Goal: Information Seeking & Learning: Learn about a topic

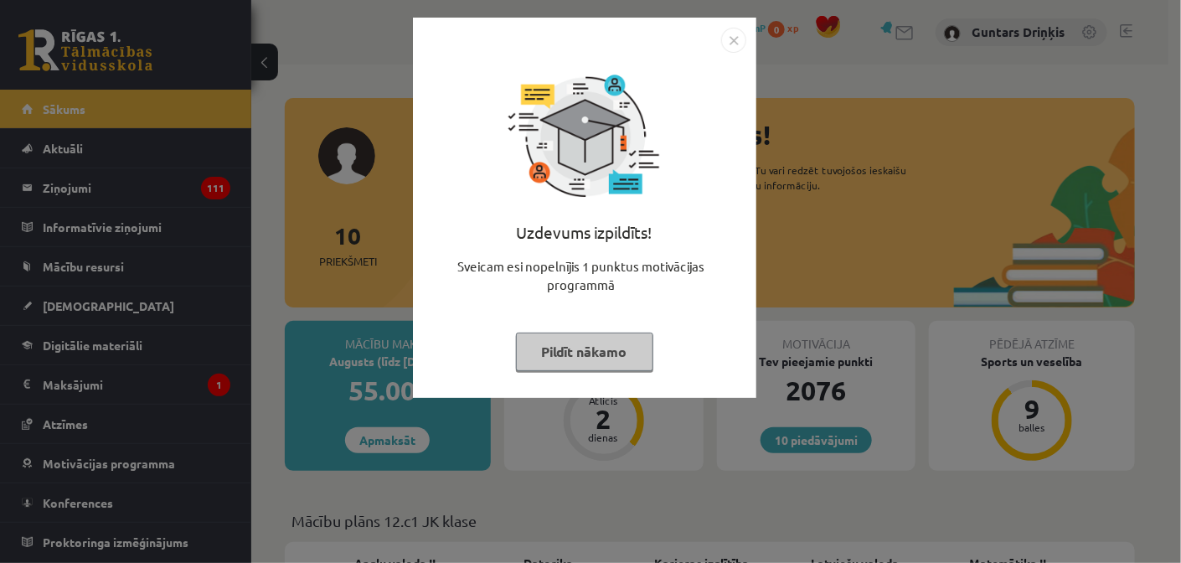
click at [729, 33] on img "Close" at bounding box center [733, 40] width 25 height 25
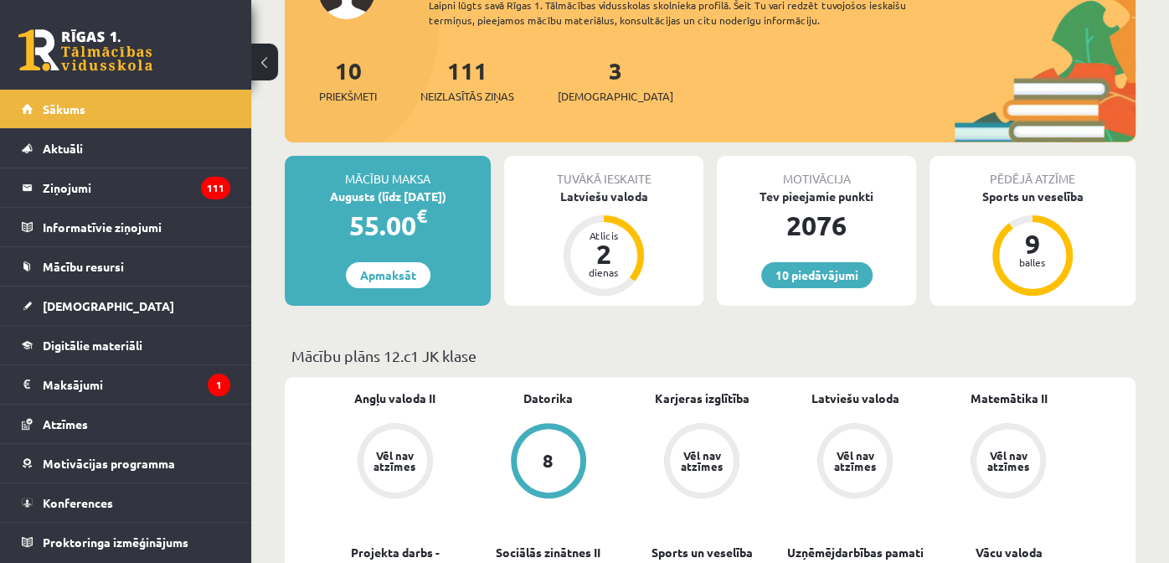
scroll to position [167, 0]
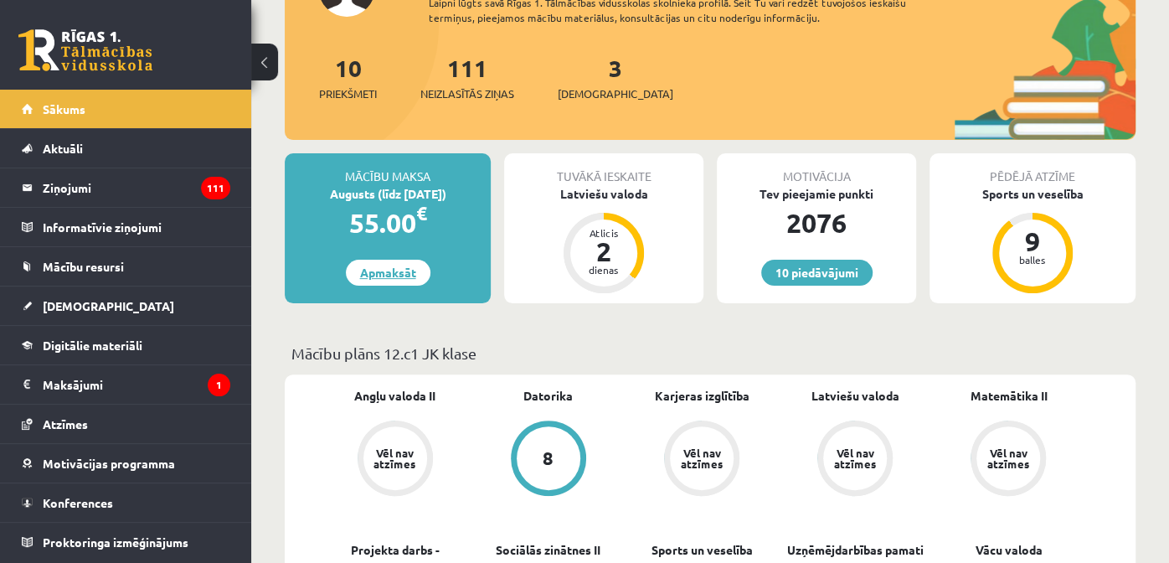
click at [386, 272] on link "Apmaksāt" at bounding box center [388, 273] width 85 height 26
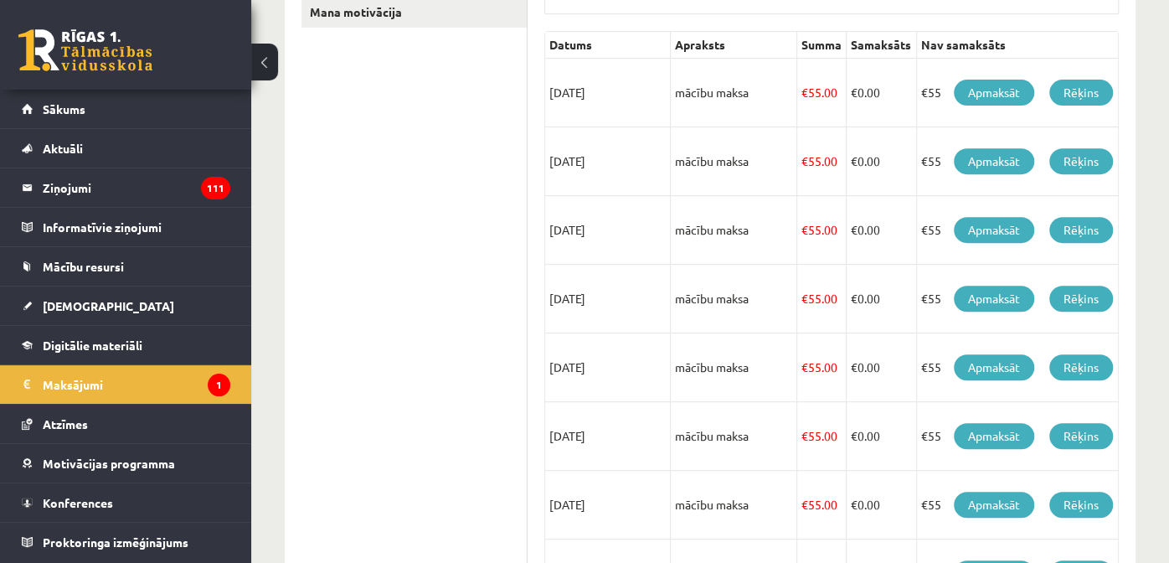
scroll to position [335, 0]
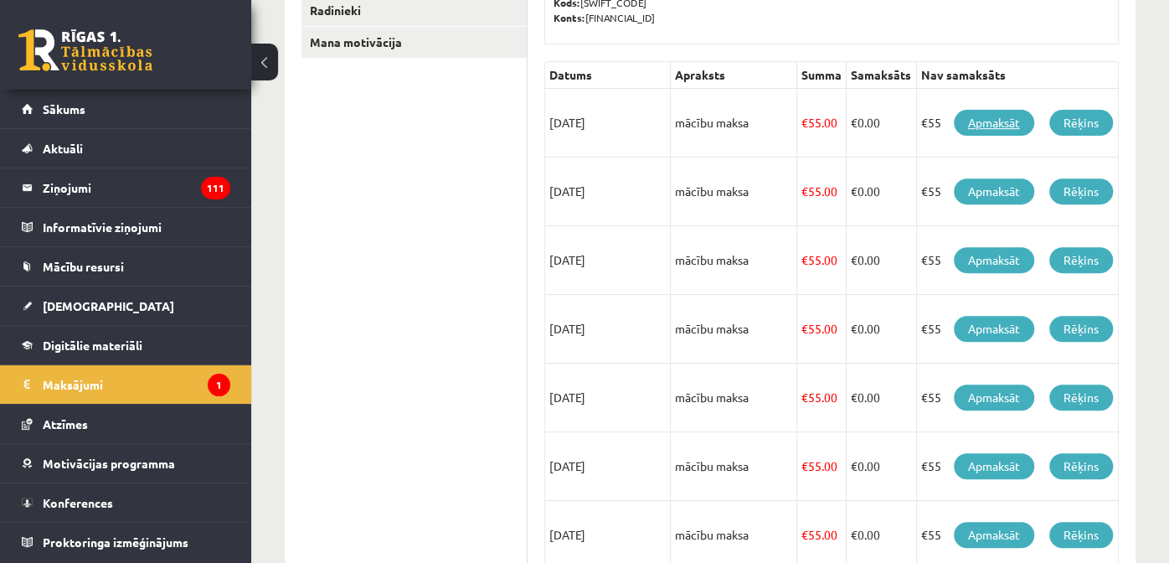
click at [988, 122] on link "Apmaksāt" at bounding box center [994, 123] width 80 height 26
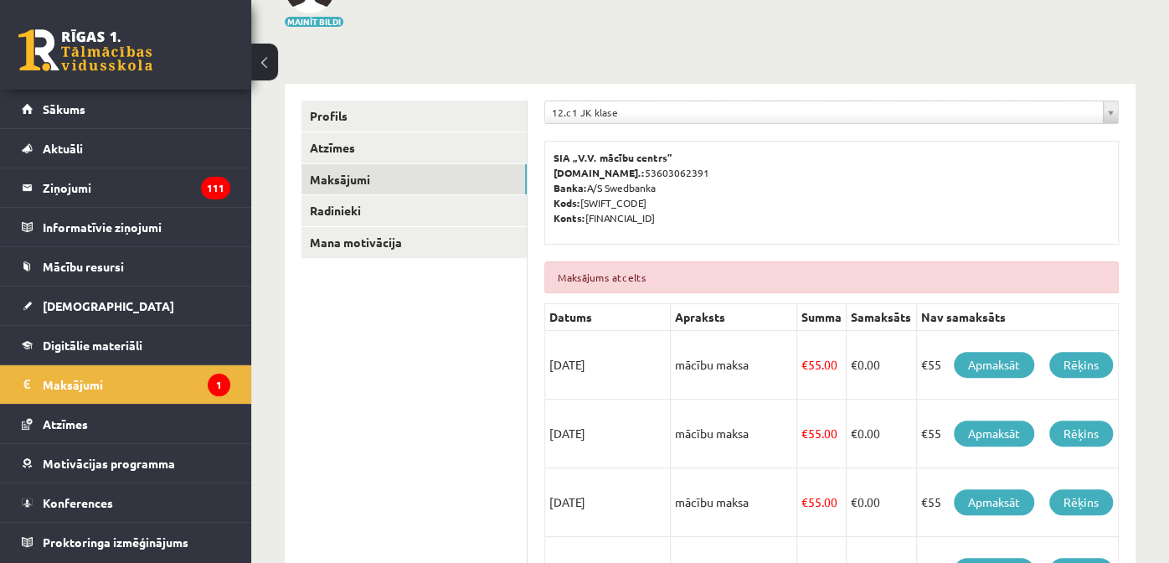
scroll to position [167, 0]
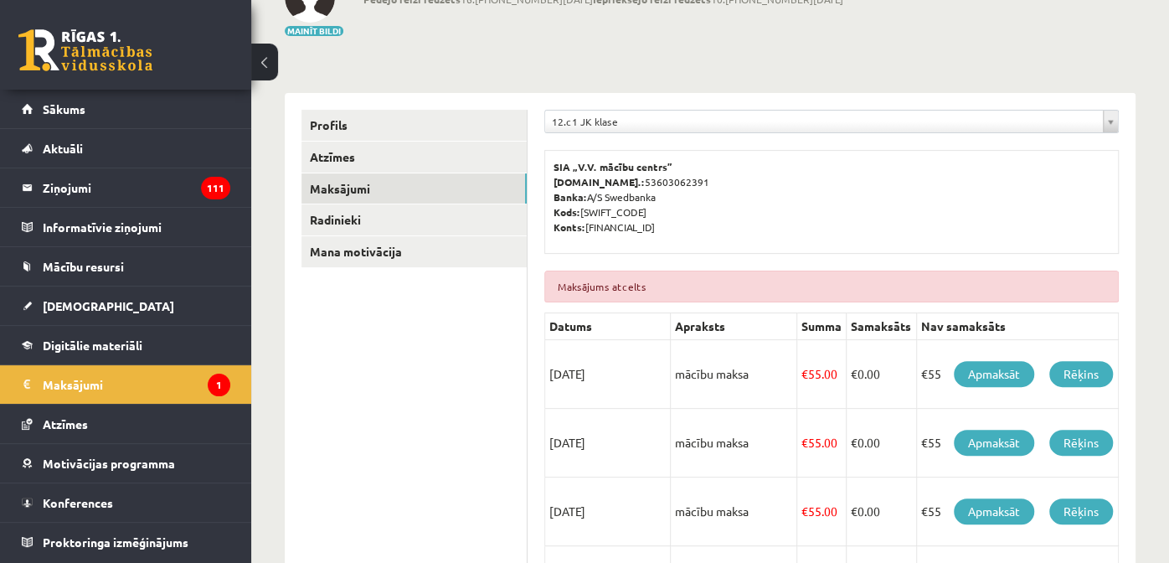
click at [808, 205] on p "SIA „V.V. mācību centrs” [DOMAIN_NAME].: 53603062391 Banka: A/S Swedbanka Kods:…" at bounding box center [831, 196] width 556 height 75
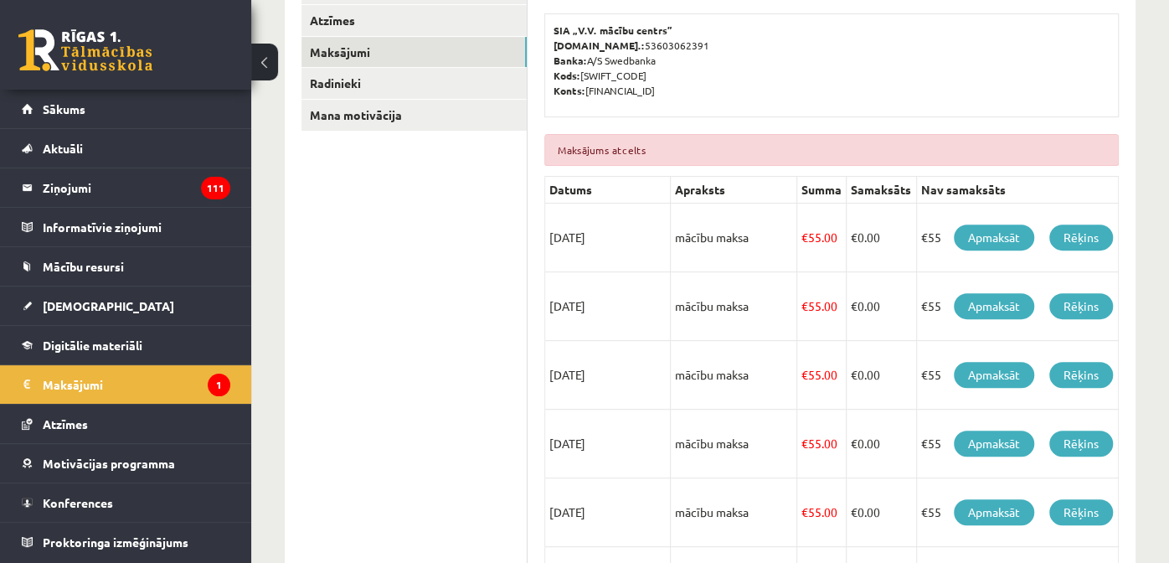
scroll to position [335, 0]
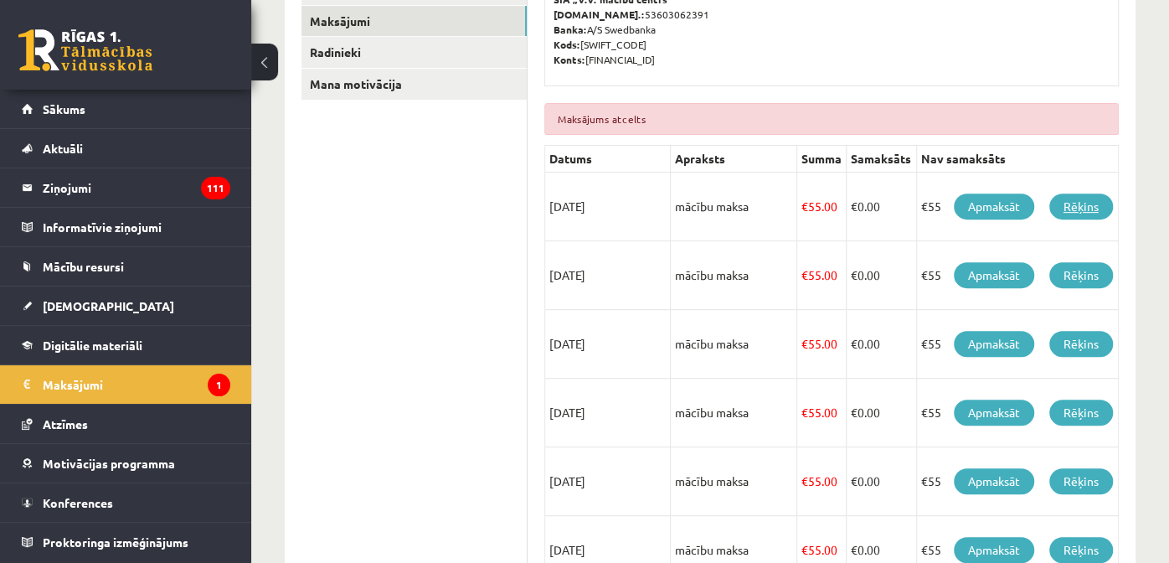
click at [1049, 219] on link "Rēķins" at bounding box center [1081, 206] width 64 height 26
click at [452, 181] on ul "Profils Atzīmes Maksājumi Radinieki Mana motivācija" at bounding box center [414, 435] width 226 height 986
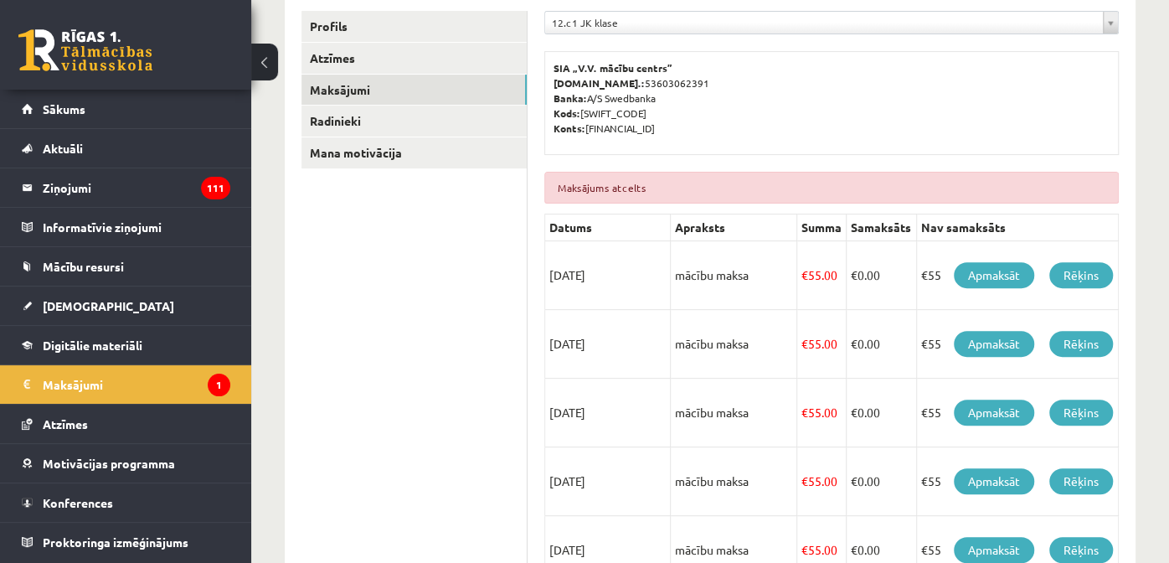
scroll to position [167, 0]
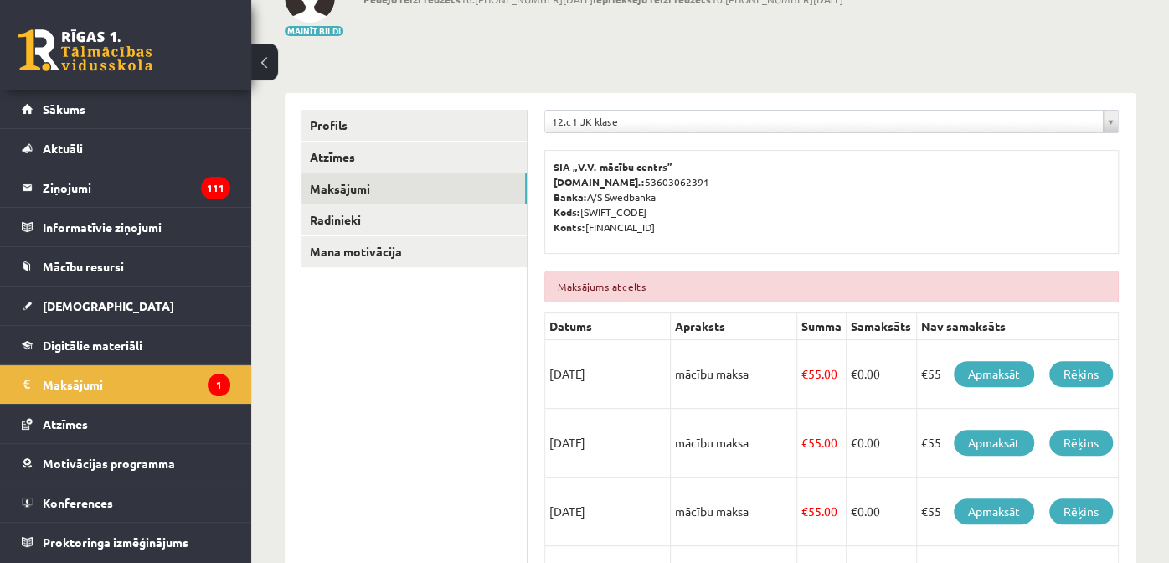
click at [906, 216] on p "SIA „V.V. mācību centrs” Reģ.nr.: 53603062391 Banka: A/S Swedbanka Kods: HABALV…" at bounding box center [831, 196] width 556 height 75
click at [167, 125] on link "Sākums" at bounding box center [126, 109] width 208 height 39
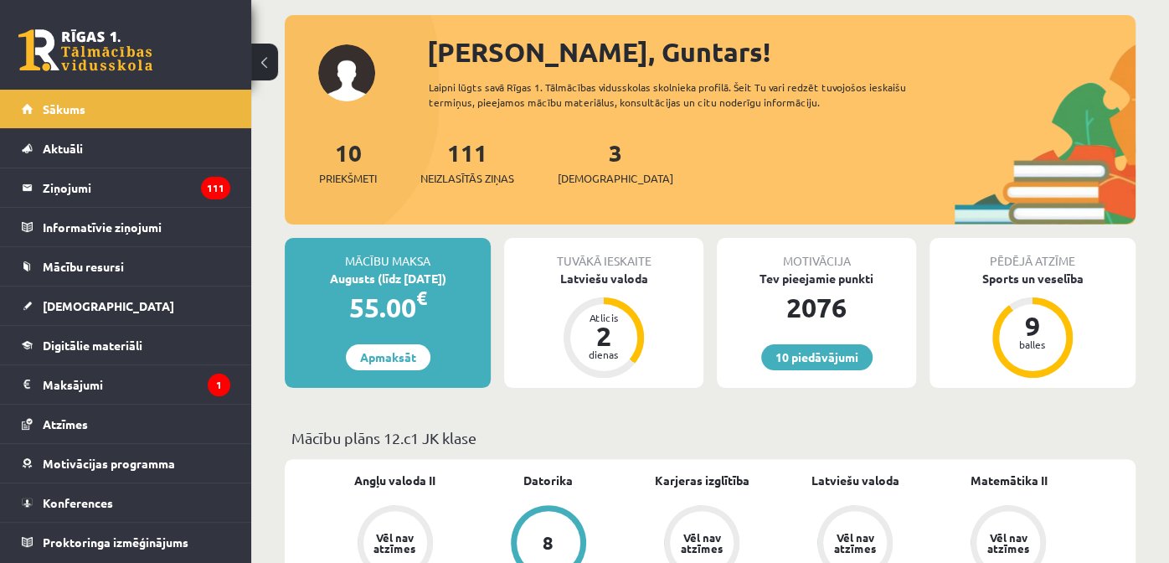
scroll to position [167, 0]
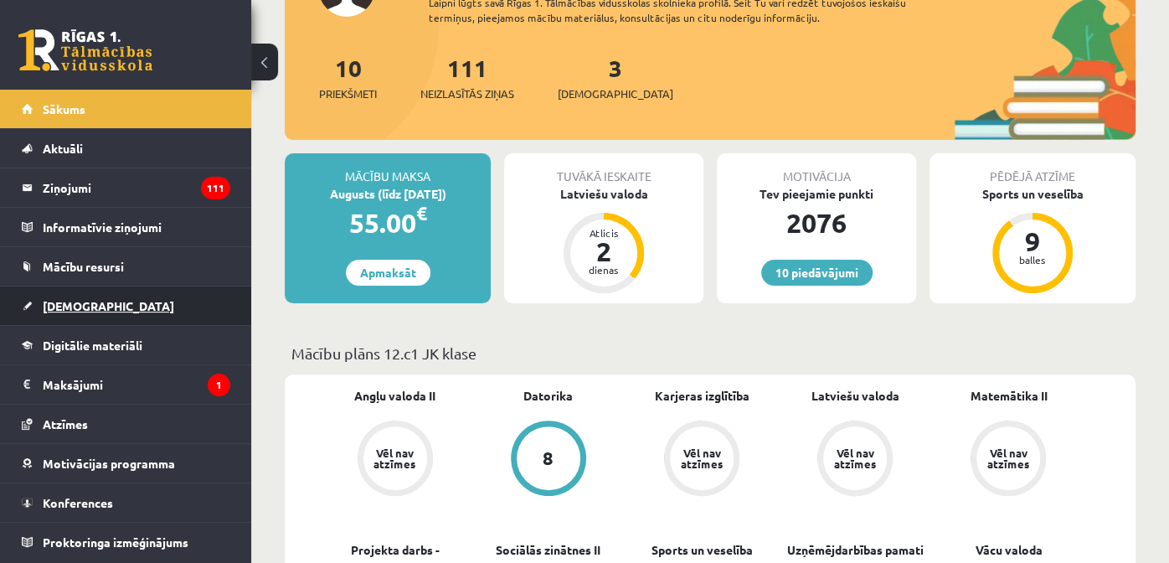
click at [100, 291] on link "[DEMOGRAPHIC_DATA]" at bounding box center [126, 305] width 208 height 39
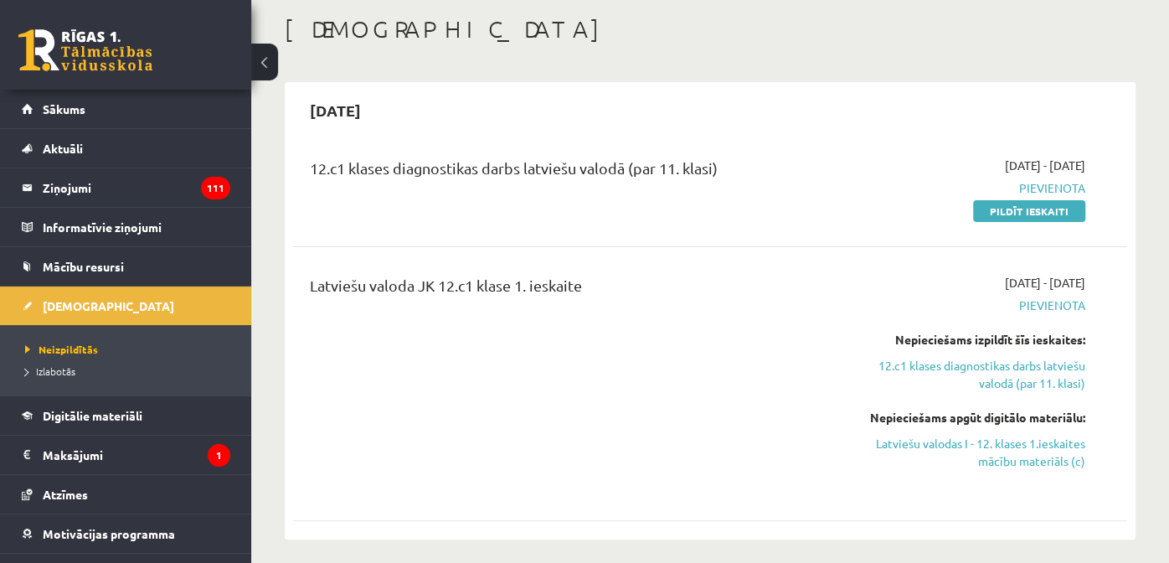
scroll to position [167, 0]
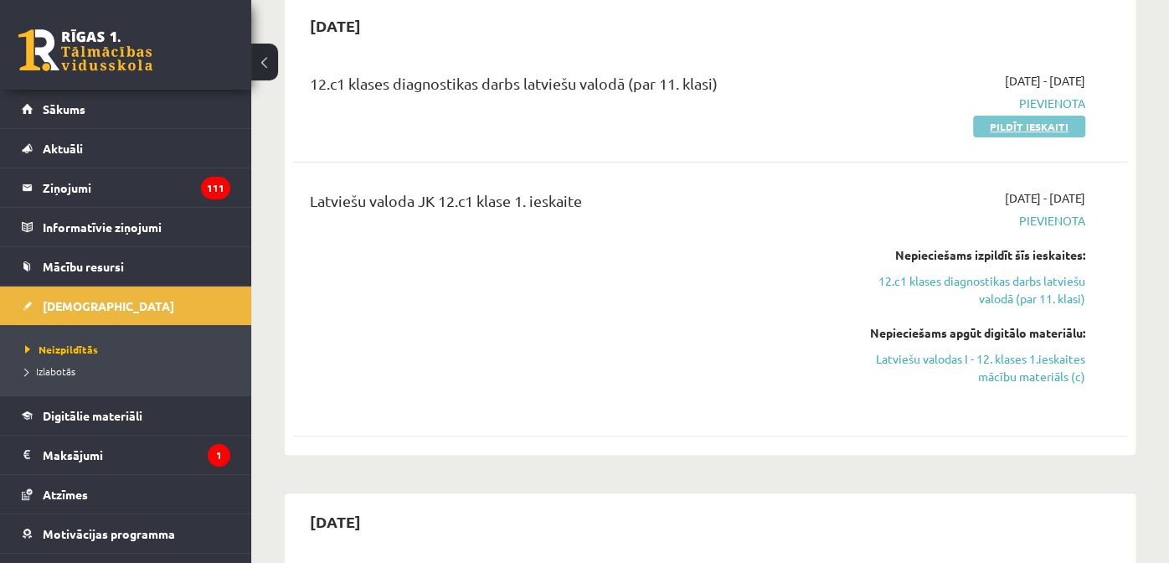
click at [987, 129] on link "Pildīt ieskaiti" at bounding box center [1029, 127] width 112 height 22
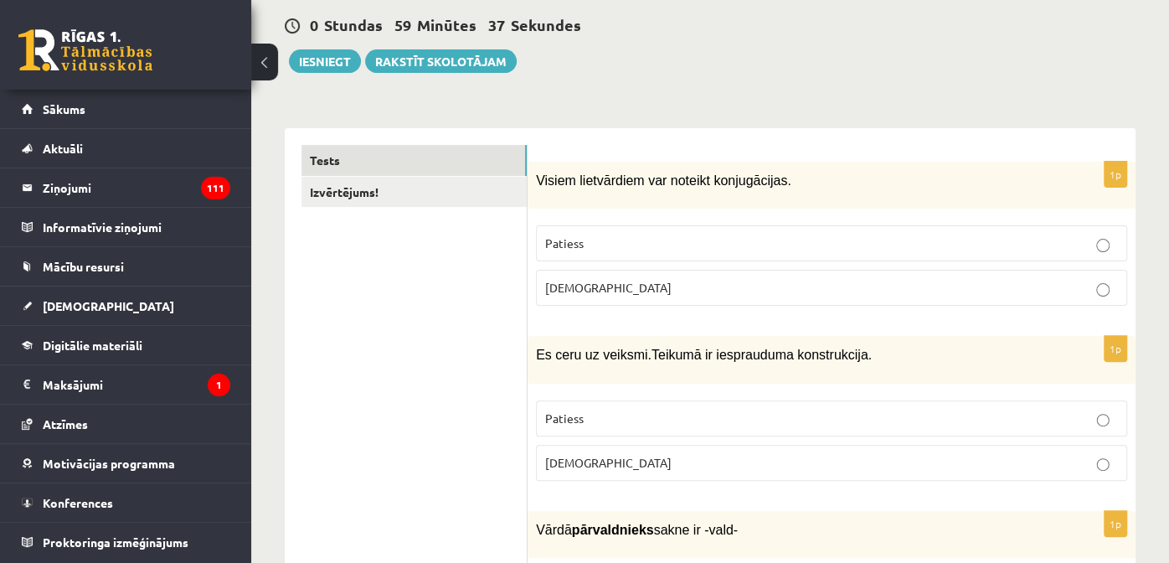
scroll to position [167, 0]
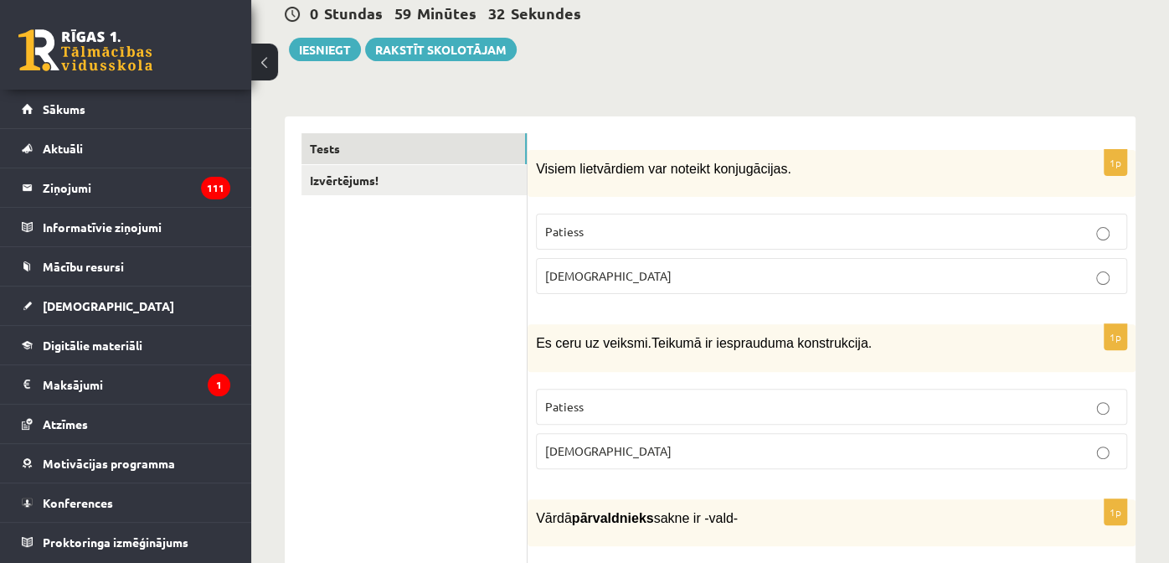
click at [612, 285] on label "Aplams" at bounding box center [831, 276] width 591 height 36
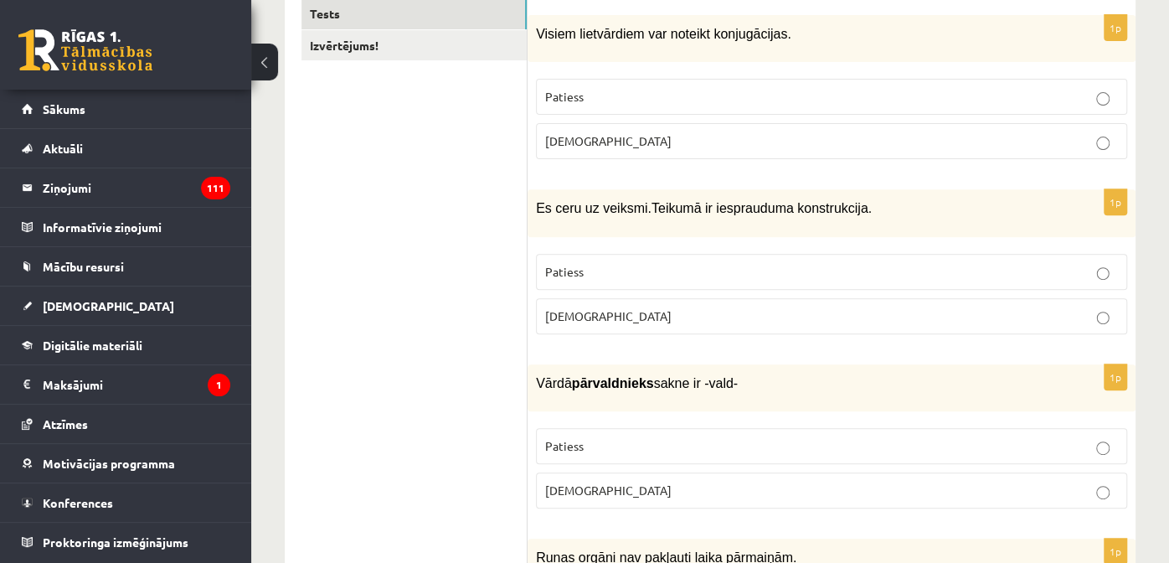
scroll to position [335, 0]
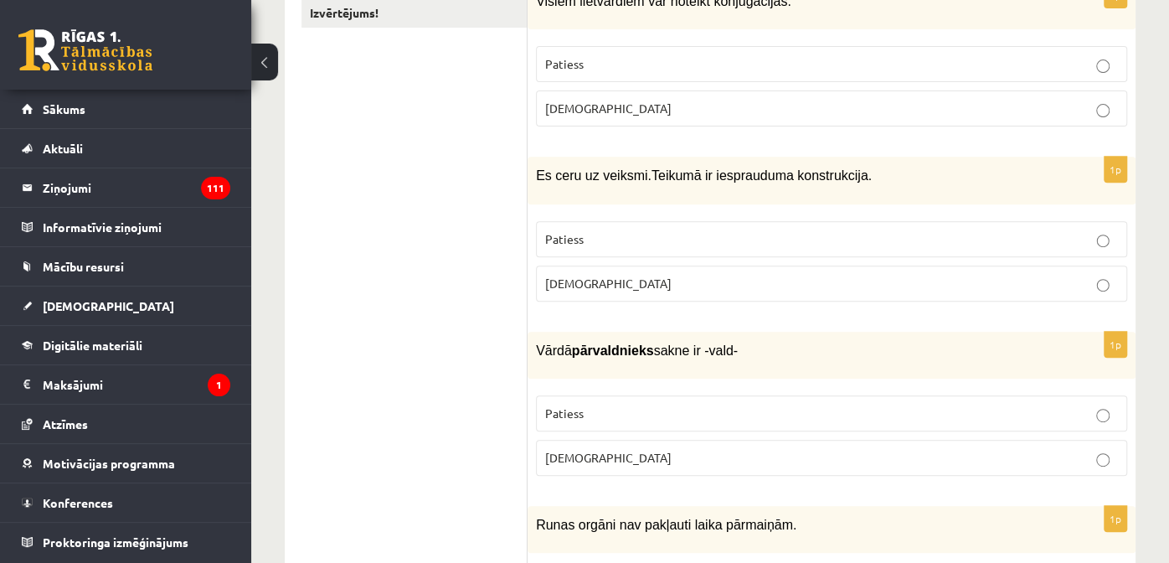
click at [610, 281] on p "Aplams" at bounding box center [831, 284] width 573 height 18
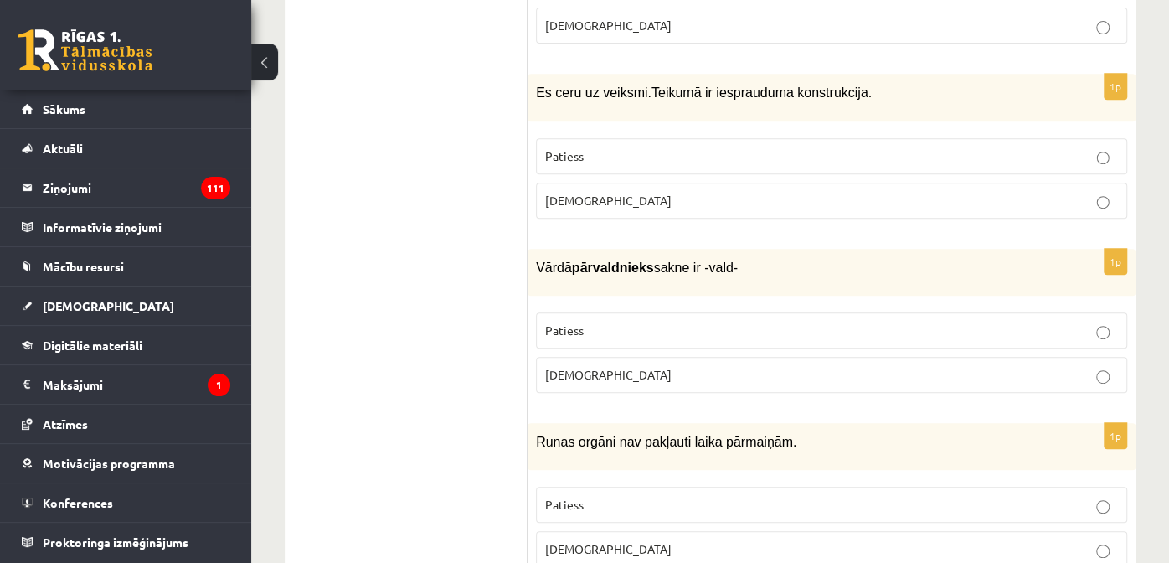
scroll to position [502, 0]
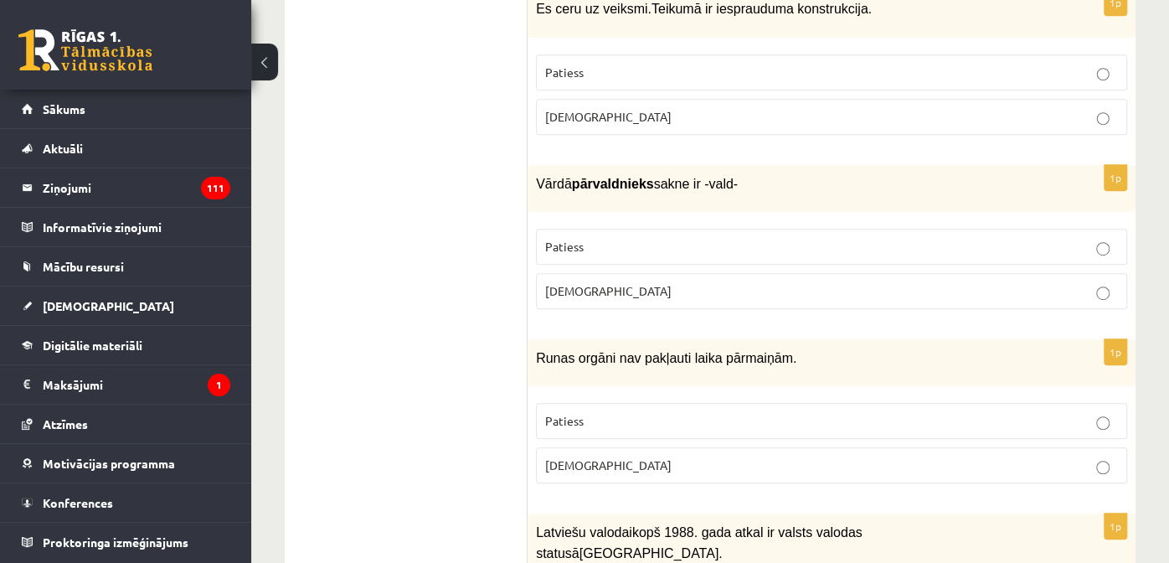
click at [612, 250] on label "Patiess" at bounding box center [831, 247] width 591 height 36
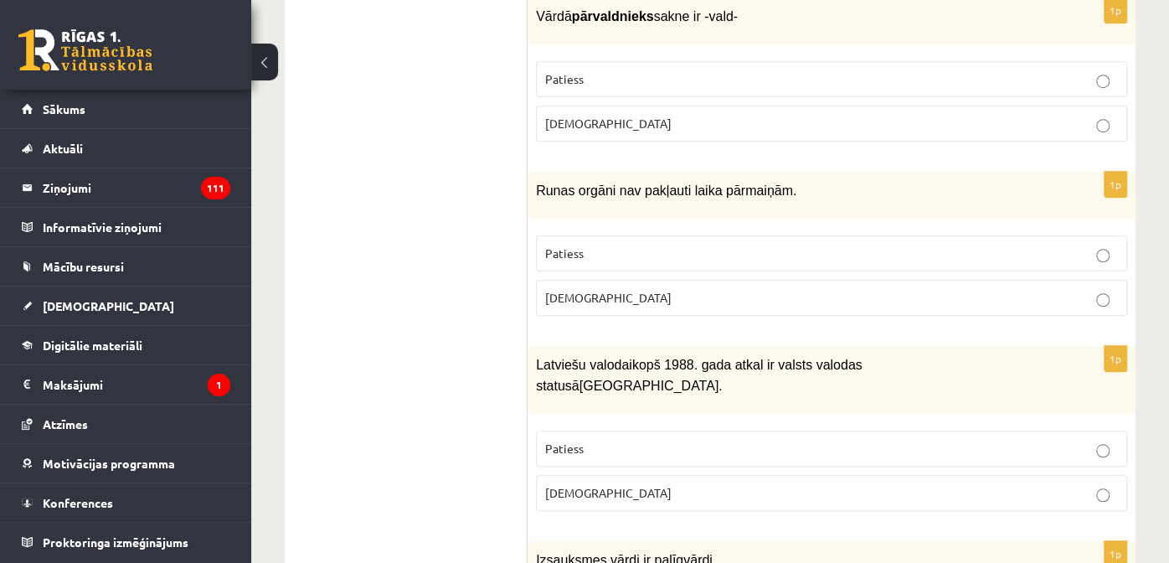
scroll to position [754, 0]
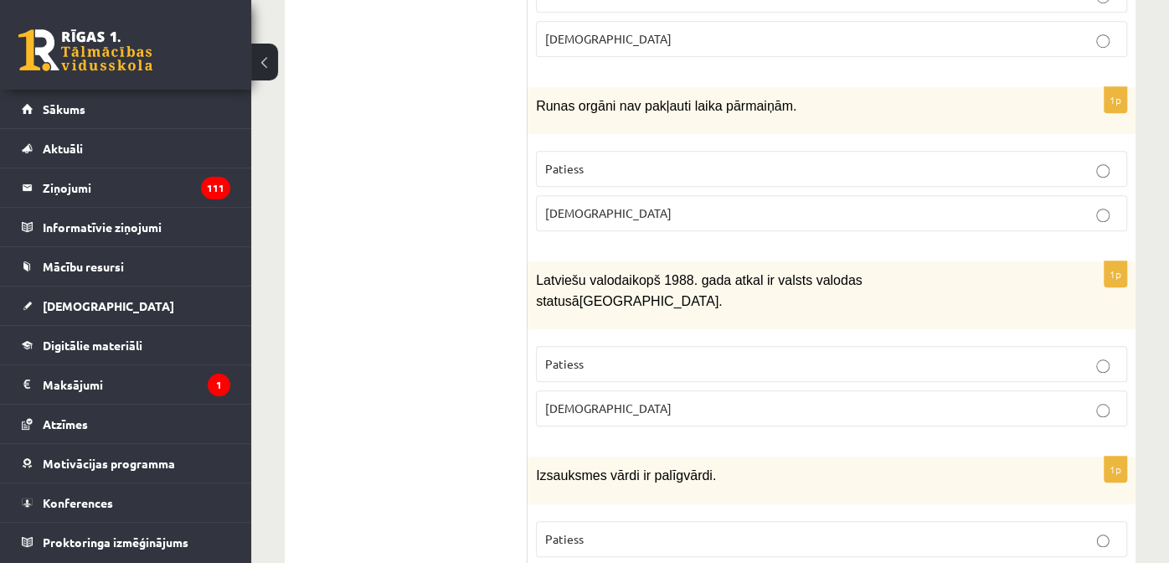
click at [570, 214] on label "Aplams" at bounding box center [831, 213] width 591 height 36
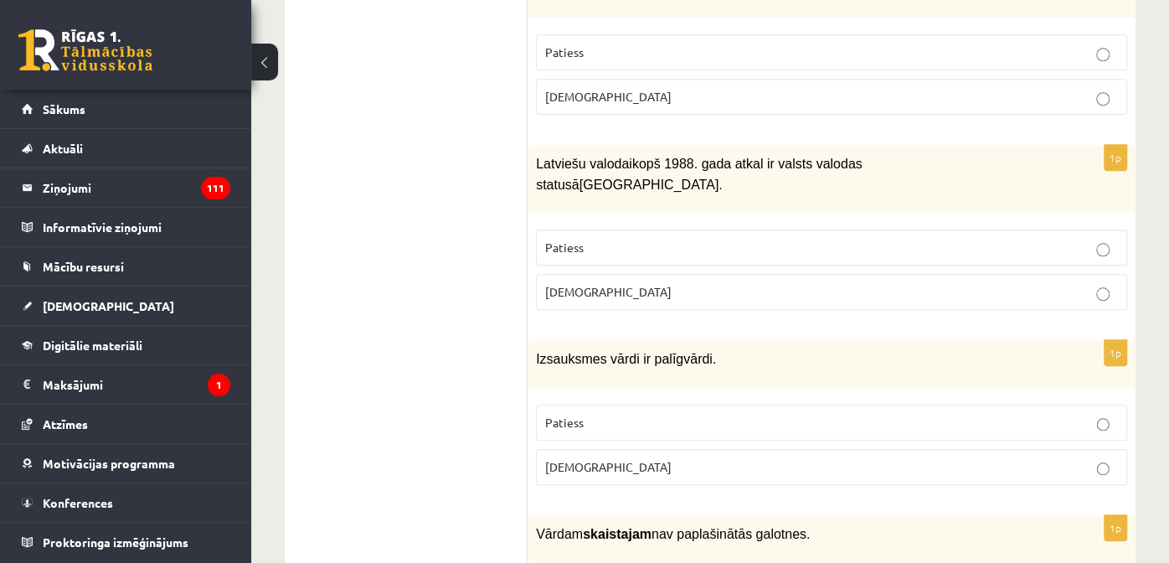
scroll to position [836, 0]
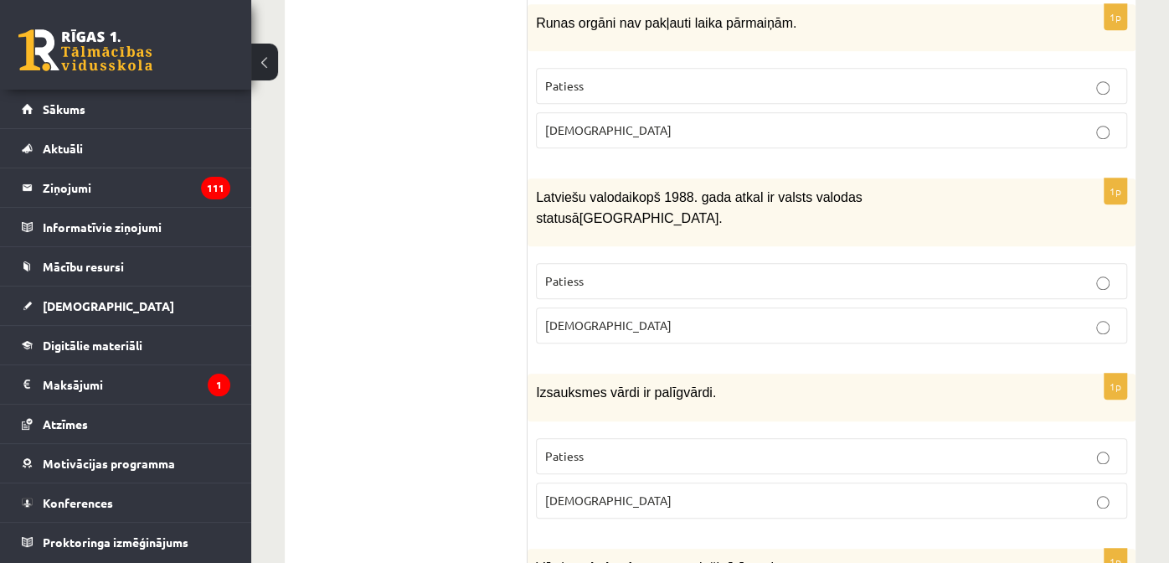
click at [575, 307] on label "Aplams" at bounding box center [831, 325] width 591 height 36
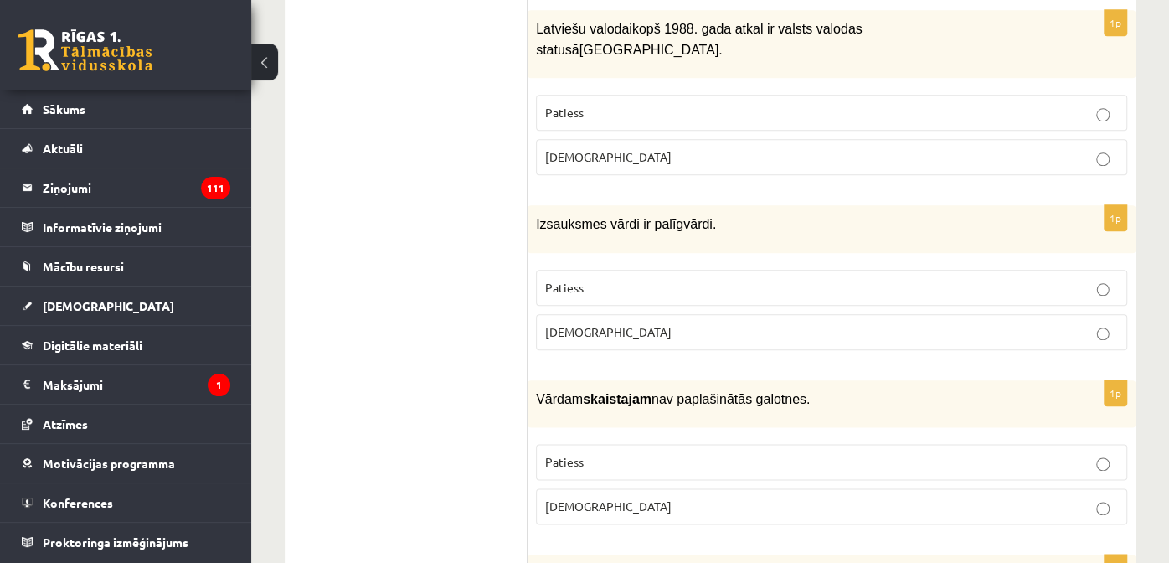
scroll to position [1088, 0]
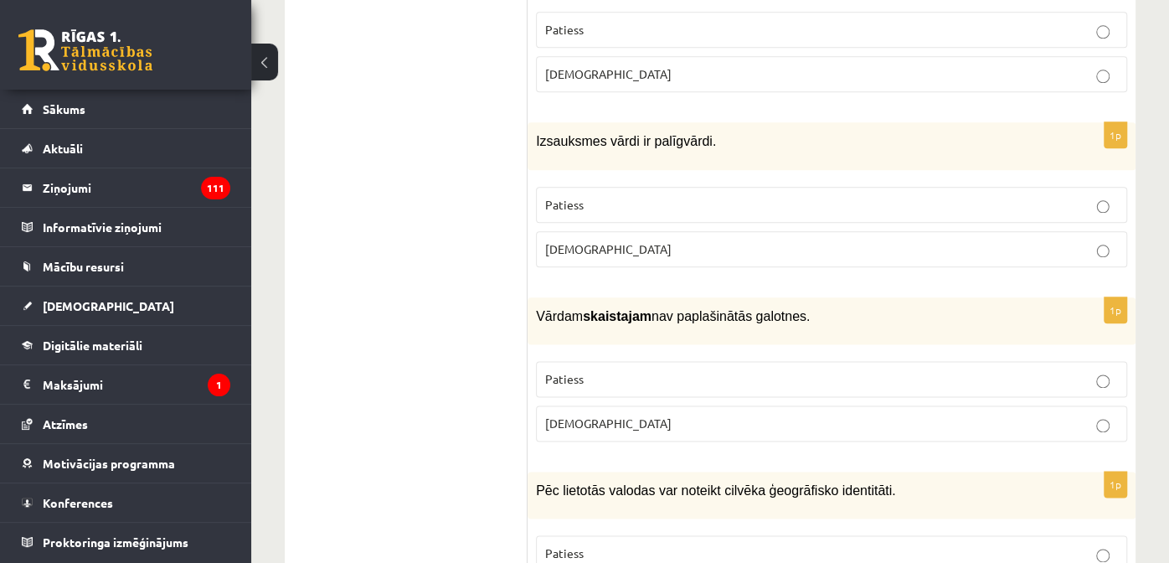
click at [571, 370] on p "Patiess" at bounding box center [831, 379] width 573 height 18
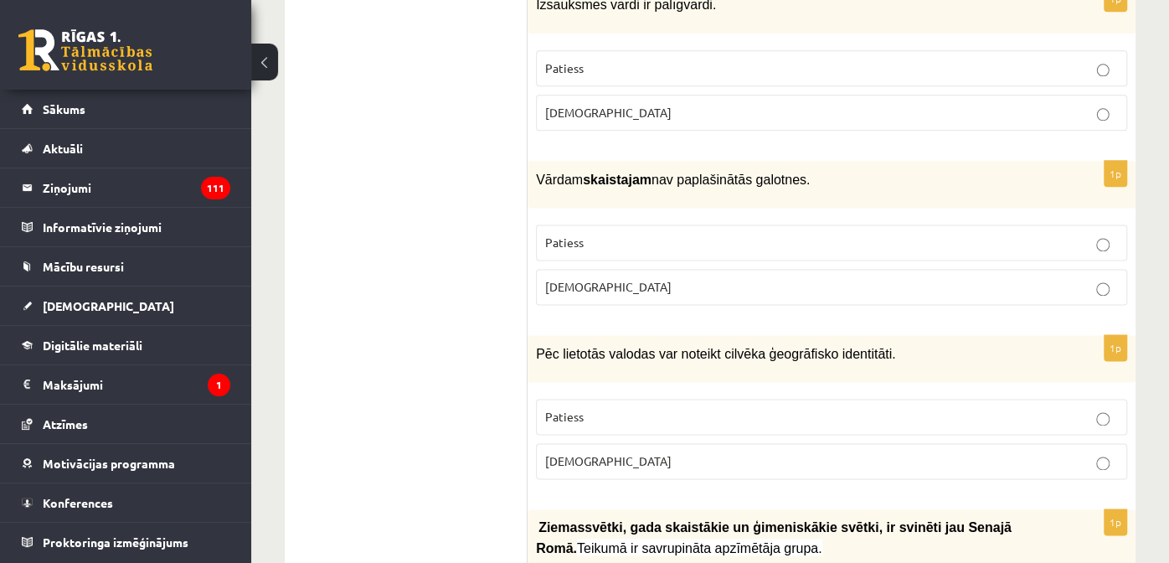
scroll to position [1255, 0]
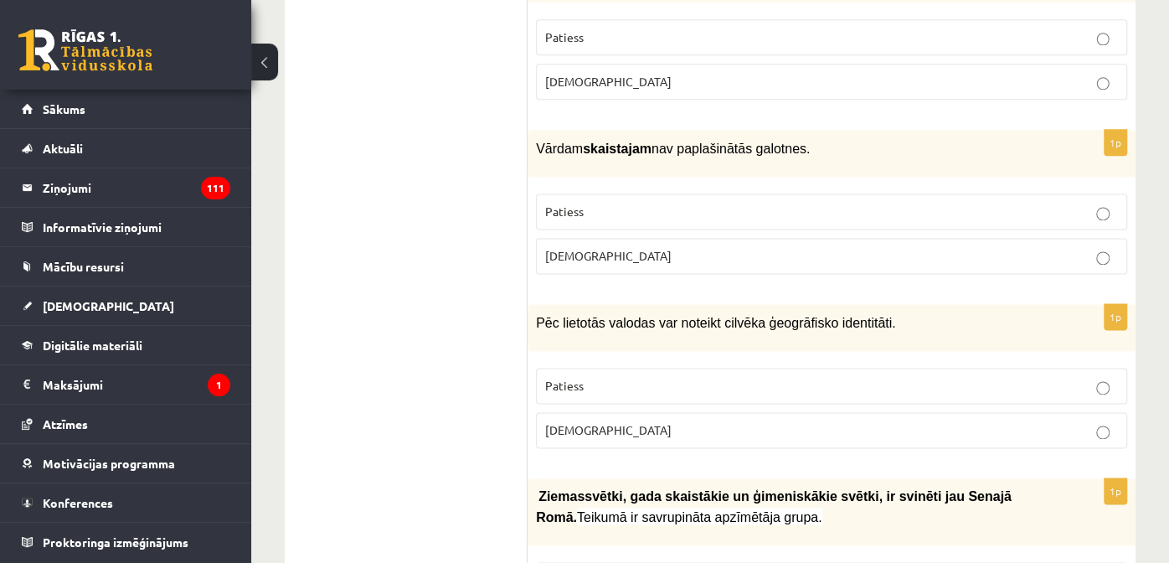
click at [564, 378] on span "Patiess" at bounding box center [564, 385] width 39 height 15
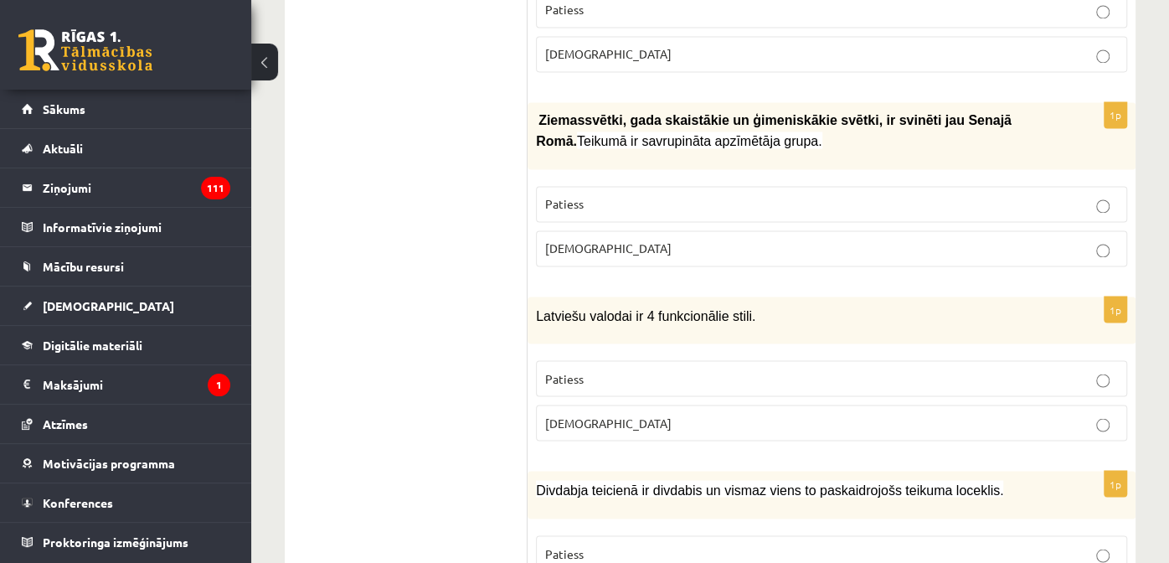
scroll to position [1674, 0]
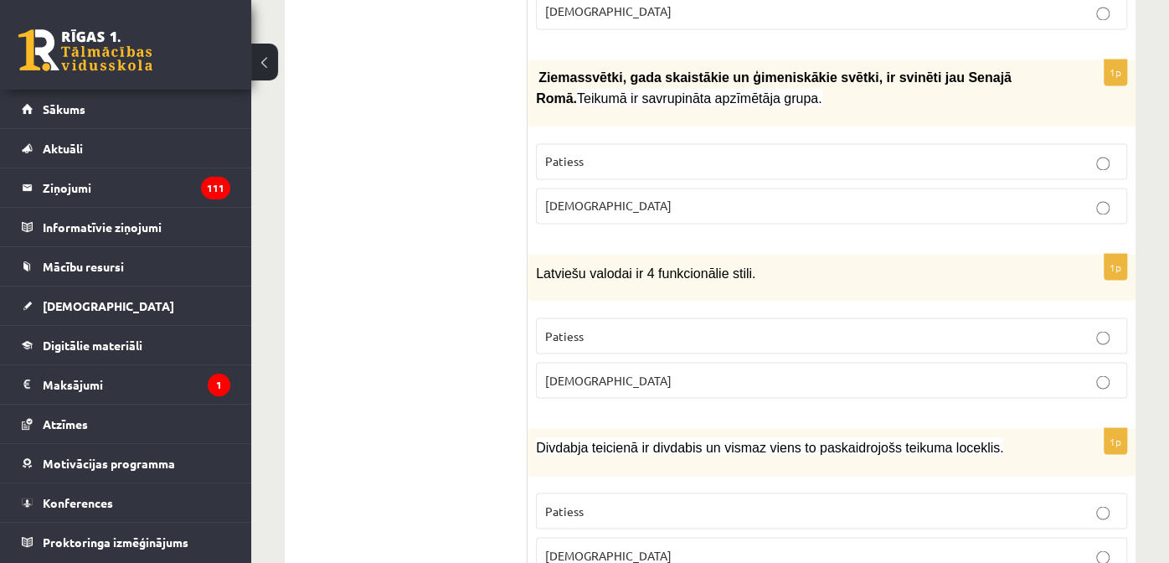
click at [574, 362] on label "Aplams" at bounding box center [831, 380] width 591 height 36
click at [698, 371] on p "Aplams" at bounding box center [831, 380] width 573 height 18
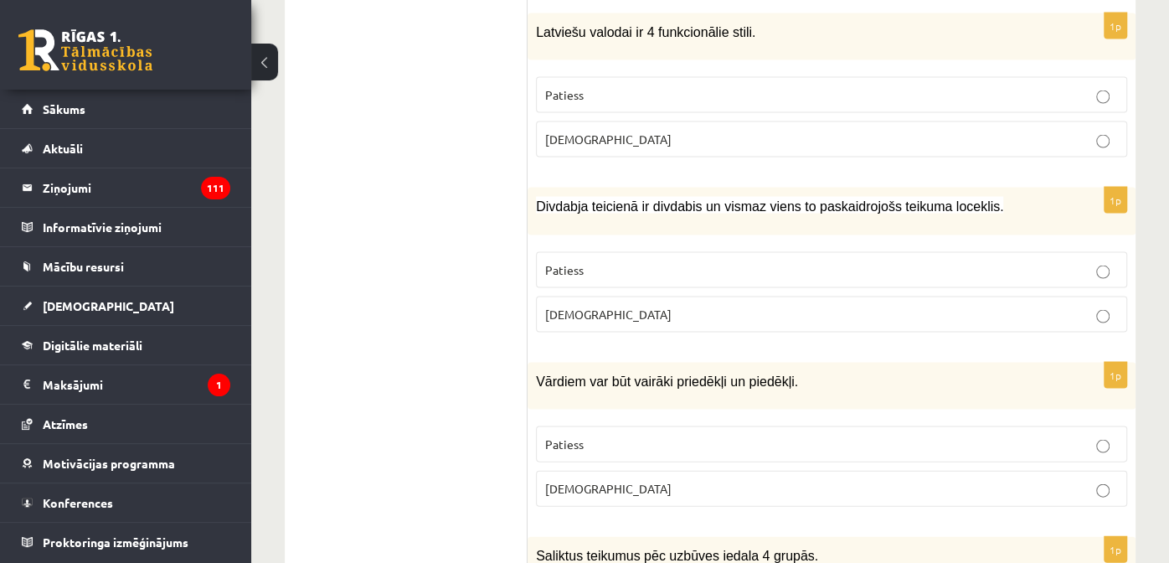
scroll to position [1926, 0]
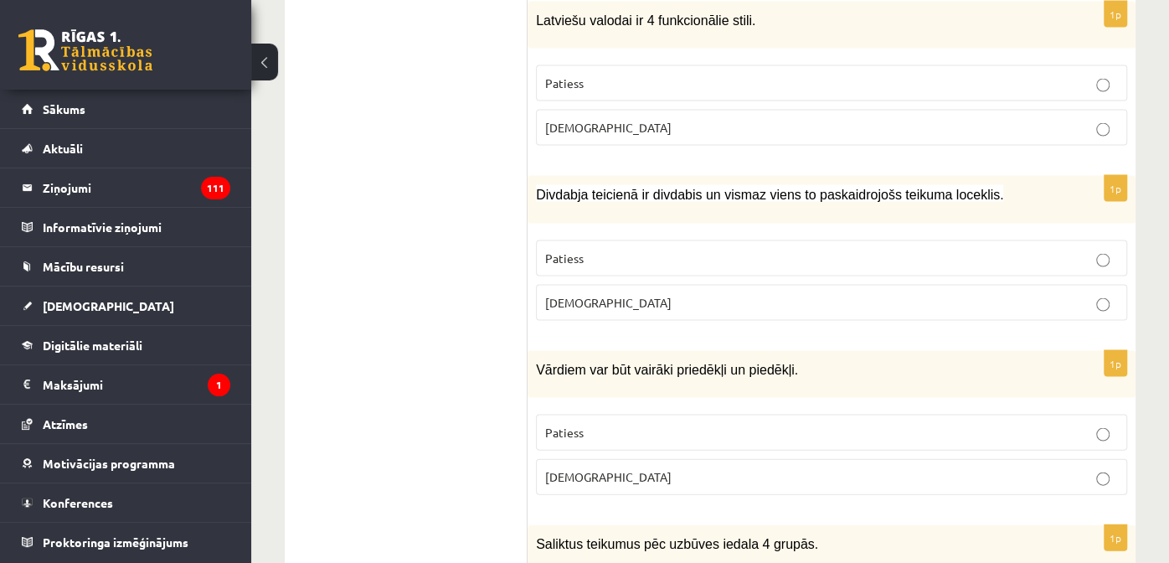
click at [677, 250] on p "Patiess" at bounding box center [831, 259] width 573 height 18
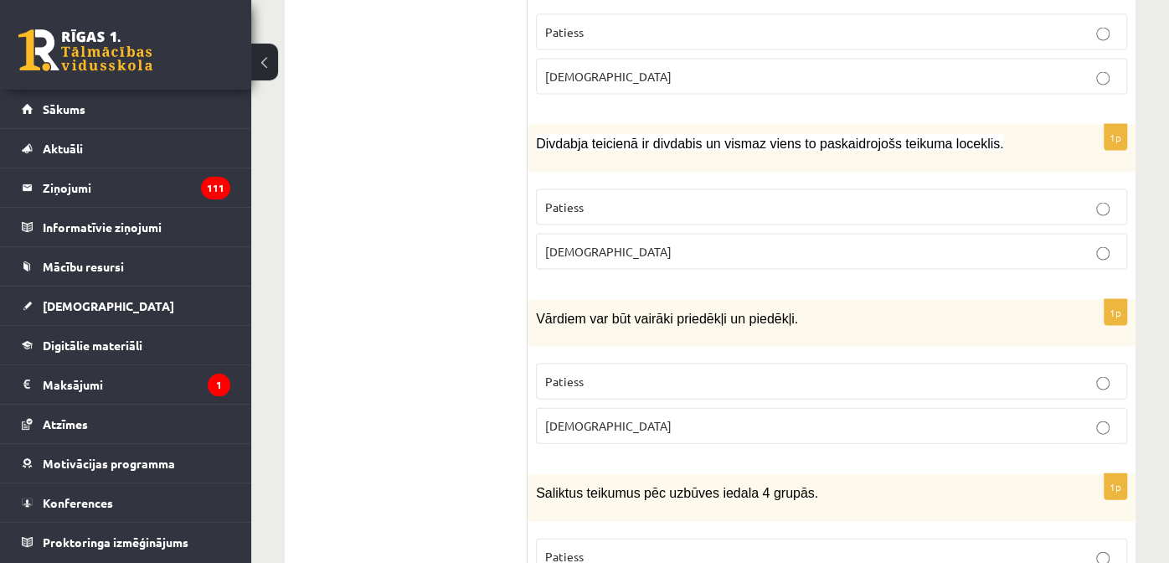
scroll to position [2010, 0]
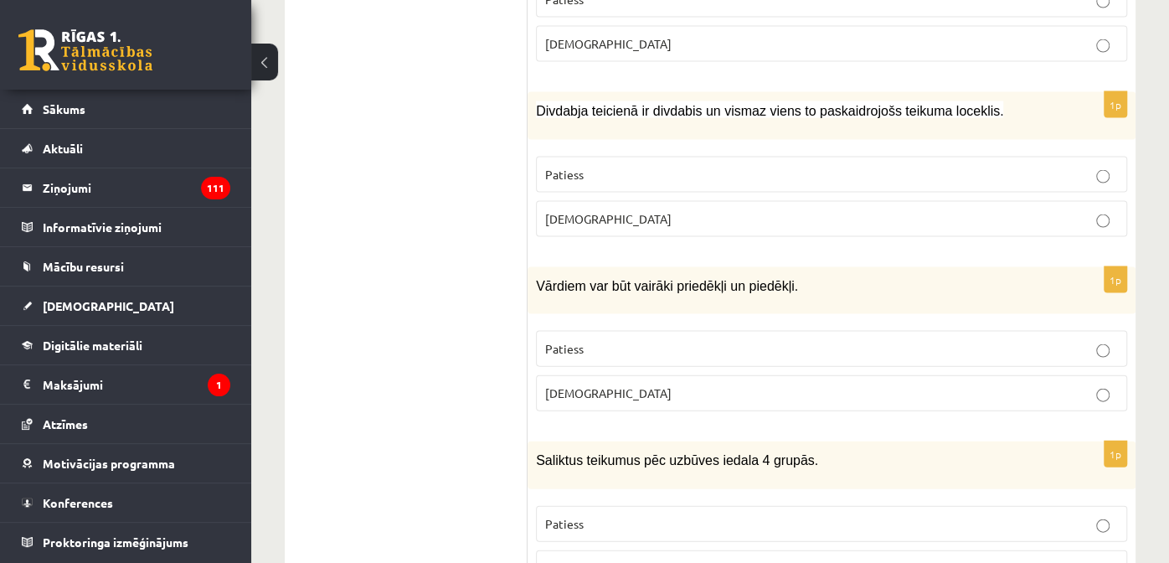
click at [664, 331] on label "Patiess" at bounding box center [831, 349] width 591 height 36
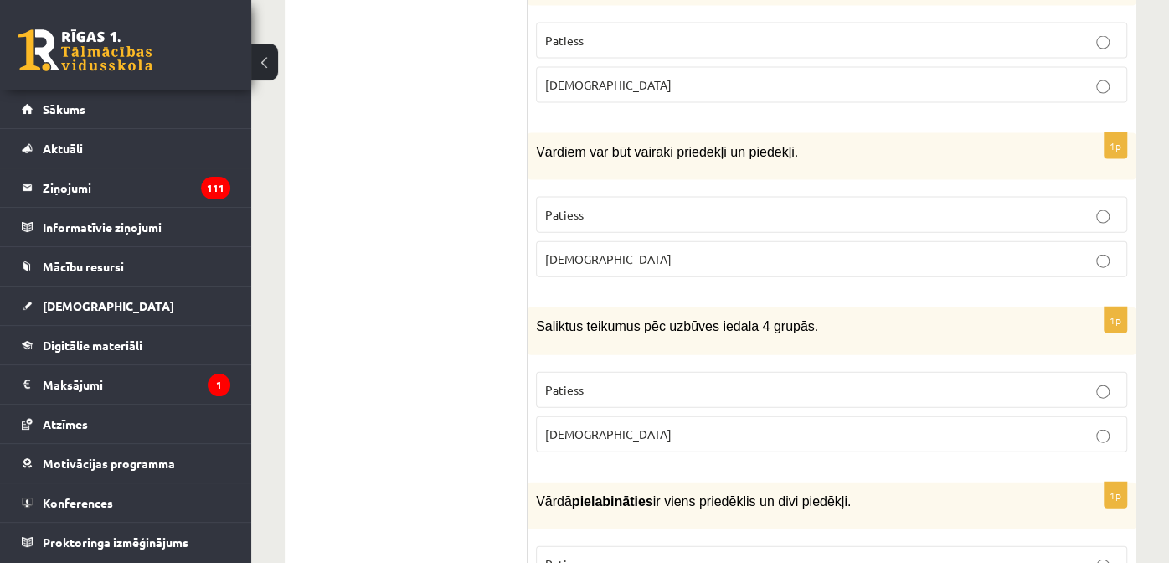
scroll to position [2177, 0]
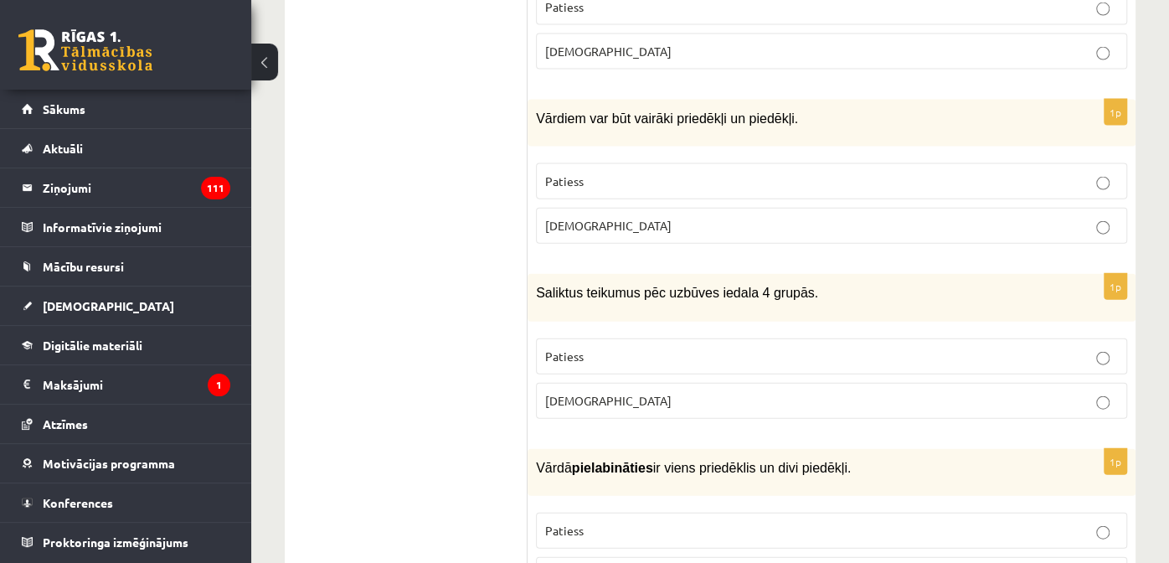
click at [620, 392] on p "Aplams" at bounding box center [831, 401] width 573 height 18
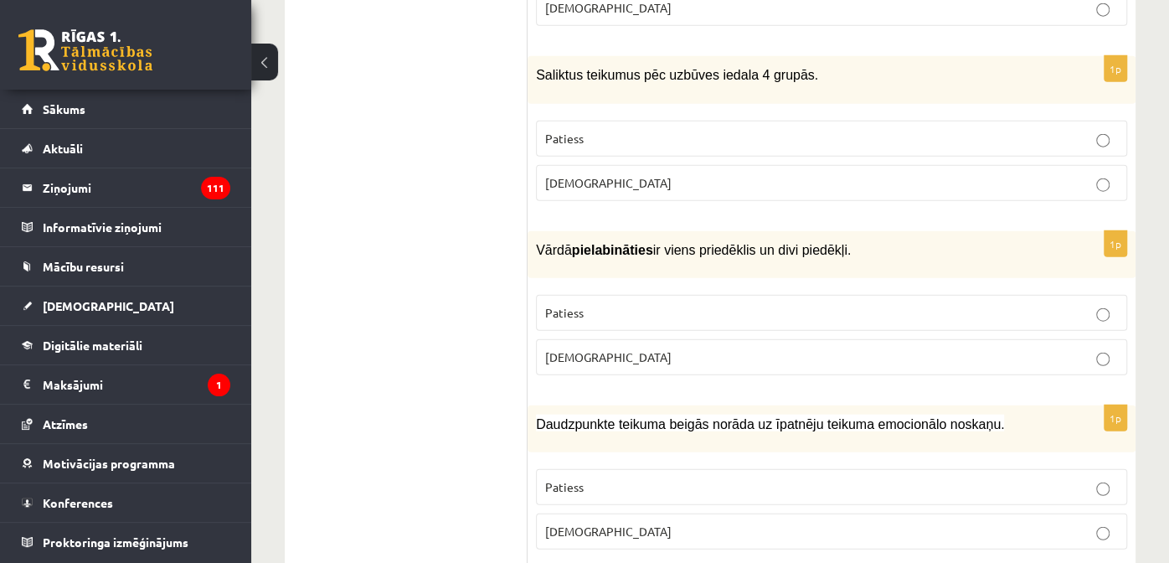
scroll to position [2427, 0]
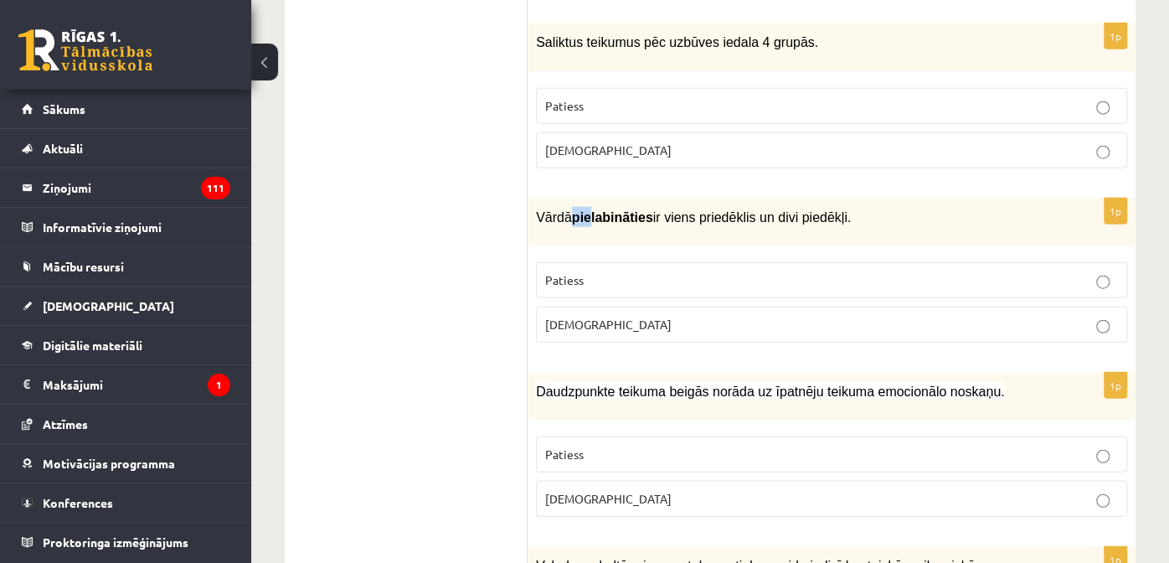
drag, startPoint x: 586, startPoint y: 171, endPoint x: 569, endPoint y: 170, distance: 17.6
click at [569, 210] on span "Vārdā pielabināties ir viens priedēklis un divi piedēkļi." at bounding box center [693, 217] width 315 height 14
drag, startPoint x: 569, startPoint y: 170, endPoint x: 583, endPoint y: 235, distance: 66.8
click at [583, 271] on p "Patiess" at bounding box center [831, 280] width 573 height 18
drag, startPoint x: 584, startPoint y: 245, endPoint x: 583, endPoint y: 223, distance: 22.7
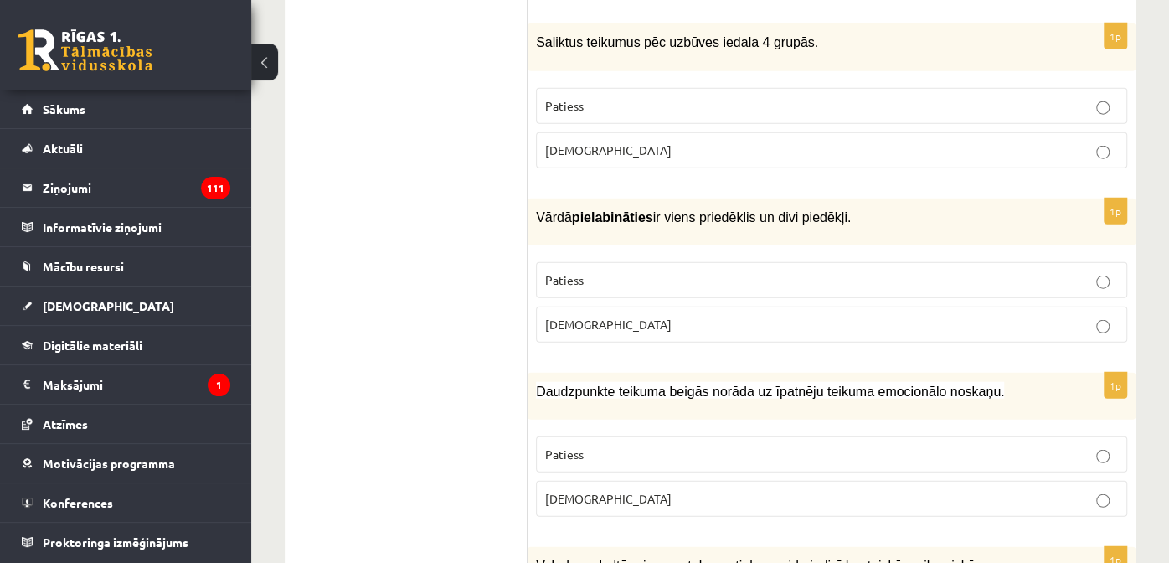
click at [584, 262] on label "Patiess" at bounding box center [831, 280] width 591 height 36
drag, startPoint x: 587, startPoint y: 166, endPoint x: 603, endPoint y: 168, distance: 16.1
click at [603, 210] on b "pielabināties" at bounding box center [612, 217] width 81 height 14
drag, startPoint x: 603, startPoint y: 168, endPoint x: 620, endPoint y: 191, distance: 28.6
click at [620, 198] on div "Vārdā pielabināties ir viens priedēklis un divi piedēkļi." at bounding box center [832, 221] width 608 height 47
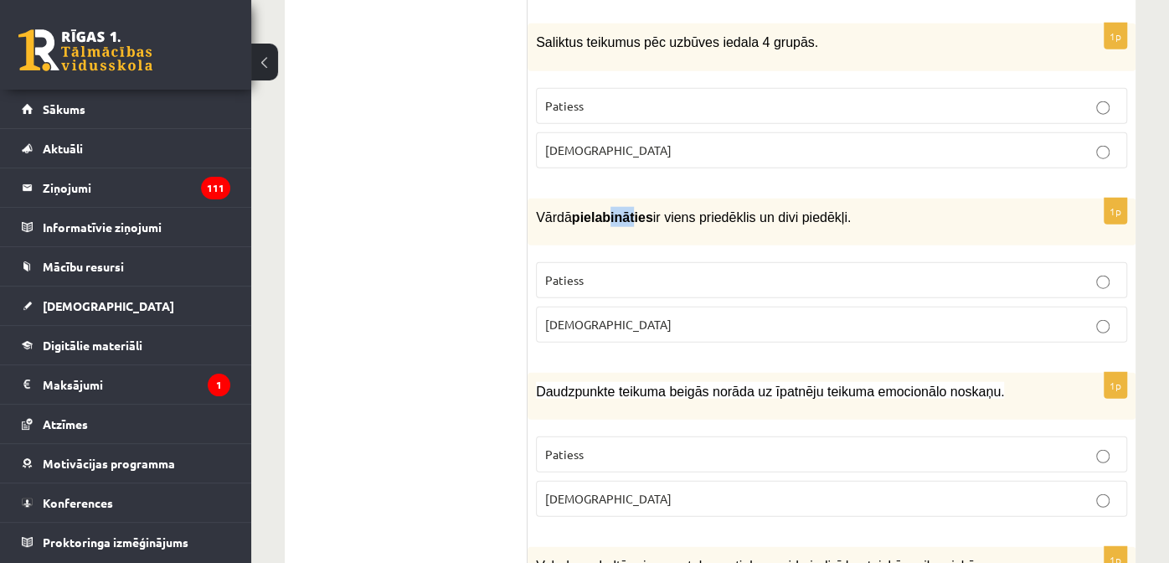
drag, startPoint x: 604, startPoint y: 170, endPoint x: 625, endPoint y: 172, distance: 21.8
click at [625, 210] on b "pielabināties" at bounding box center [612, 217] width 81 height 14
click at [627, 198] on div "Vārdā pielabināties ir viens priedēklis un divi piedēkļi." at bounding box center [832, 221] width 608 height 47
click at [579, 317] on span "Aplams" at bounding box center [608, 324] width 126 height 15
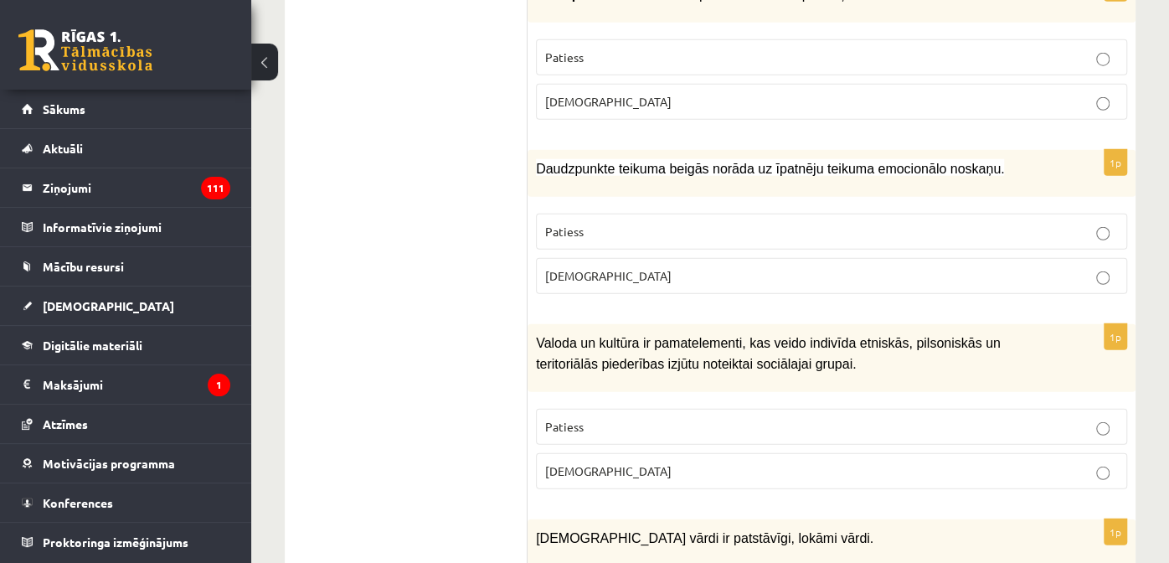
scroll to position [2679, 0]
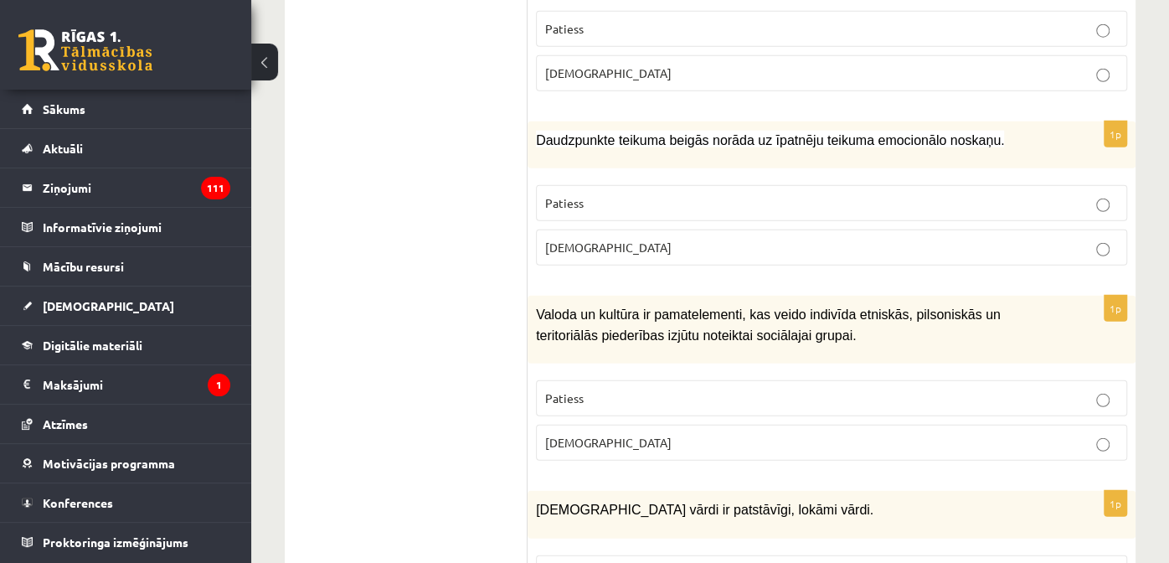
click at [613, 194] on p "Patiess" at bounding box center [831, 203] width 573 height 18
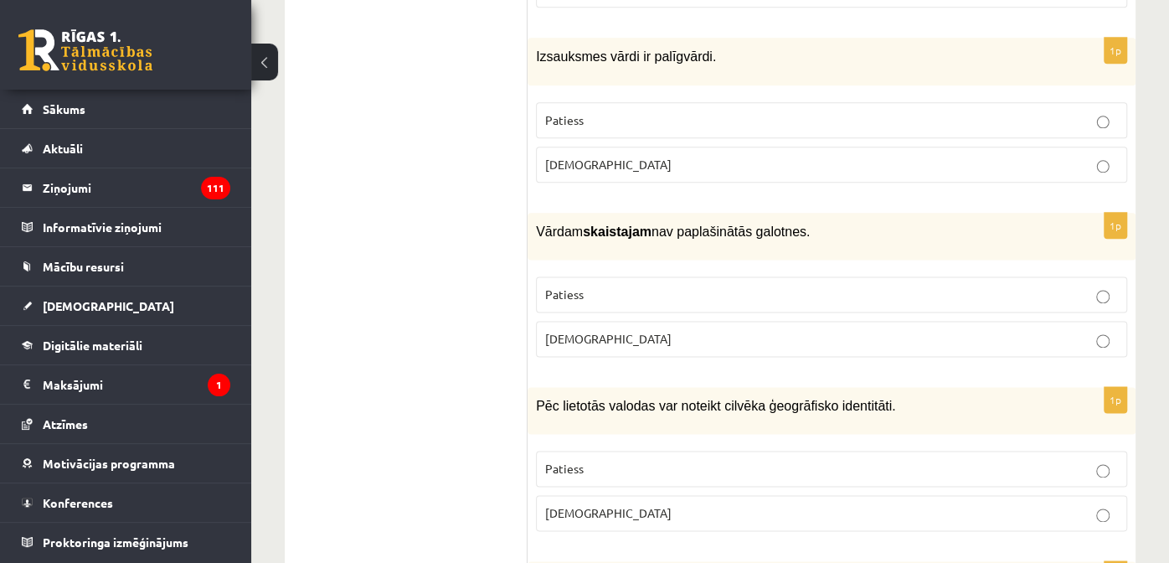
scroll to position [1088, 0]
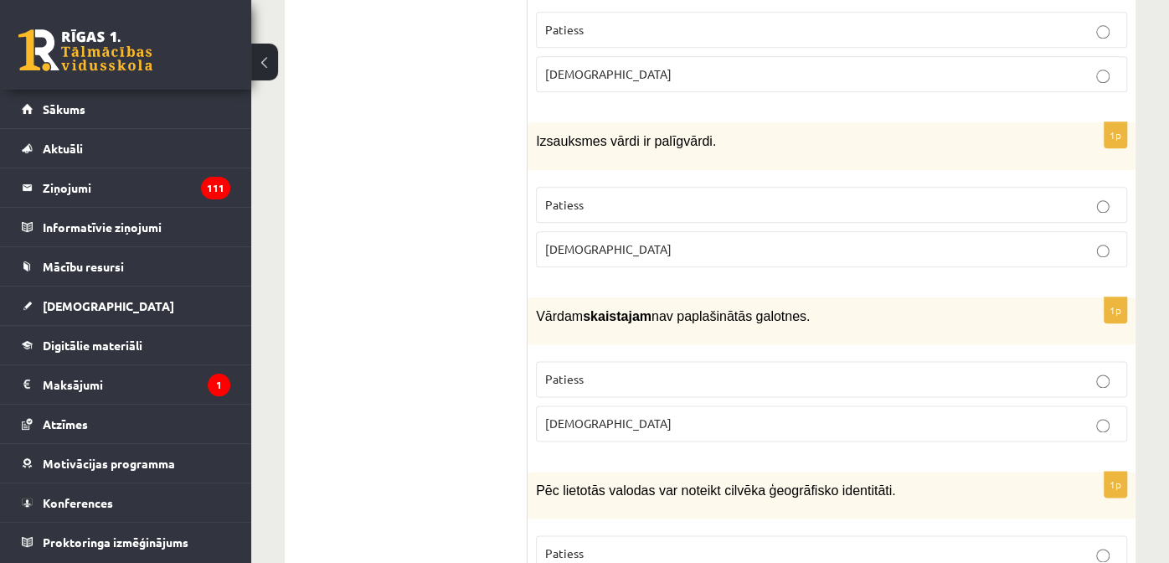
click at [556, 241] on span "Aplams" at bounding box center [608, 248] width 126 height 15
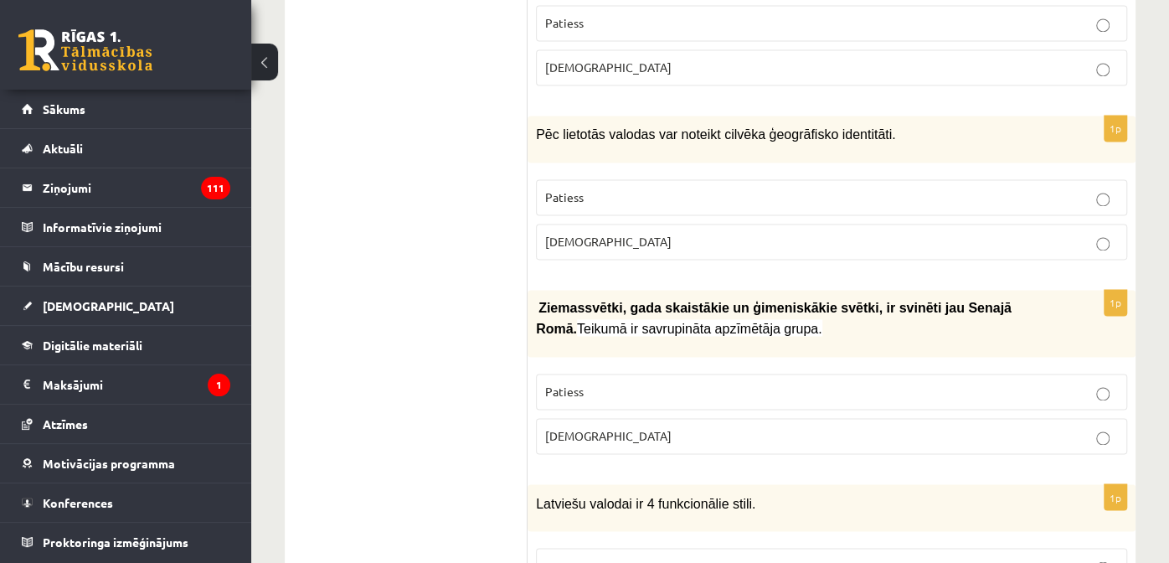
scroll to position [1506, 0]
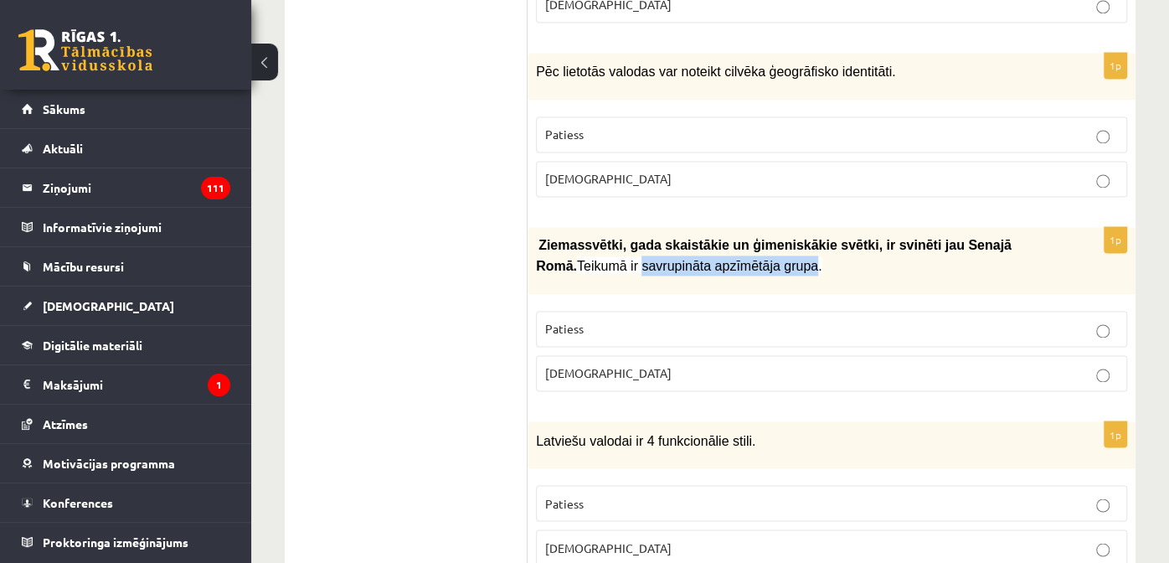
drag, startPoint x: 697, startPoint y: 224, endPoint x: 538, endPoint y: 229, distance: 159.2
click at [577, 259] on span "Teikumā ir savrupināta apzīmētāja grupa." at bounding box center [699, 266] width 245 height 14
copy span "savrupināta apzīmētāja grupa"
click at [670, 170] on p "Aplams" at bounding box center [831, 179] width 573 height 18
click at [703, 126] on p "Patiess" at bounding box center [831, 135] width 573 height 18
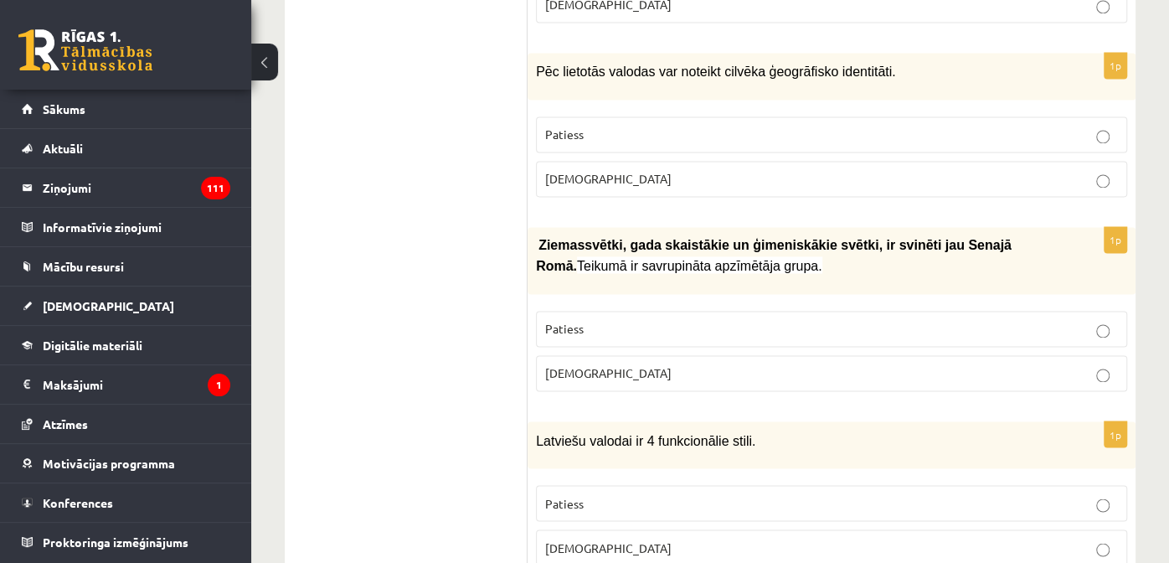
scroll to position [1591, 0]
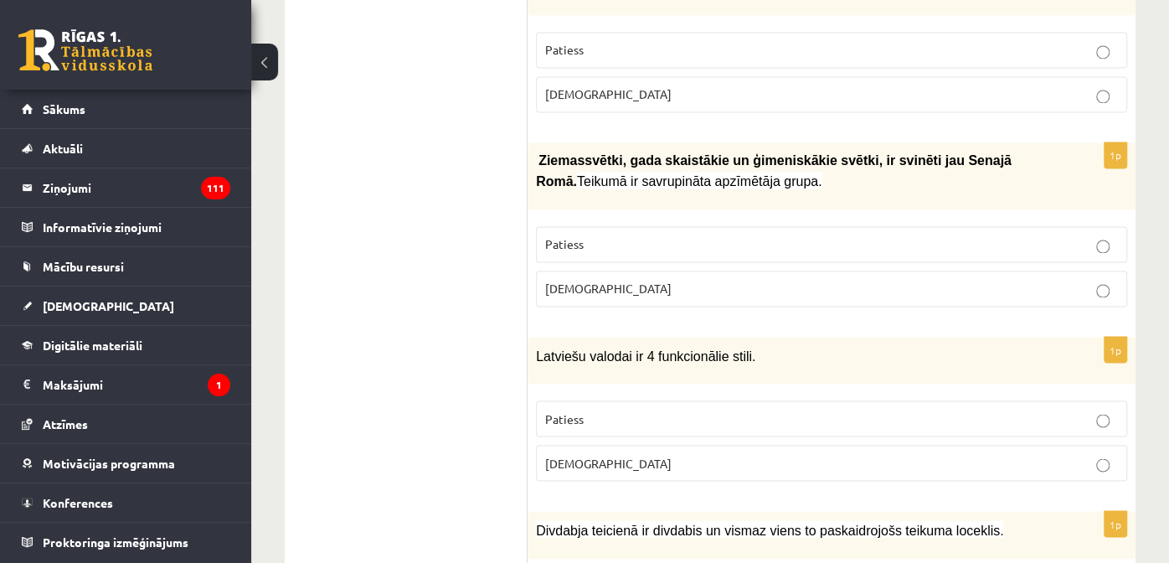
click at [780, 151] on p "Ziemassvētki, gada skaistākie un ģimeniskākie svētki, ir svinēti jau Sena…" at bounding box center [789, 171] width 507 height 40
click at [633, 235] on p "Patiess" at bounding box center [831, 244] width 573 height 18
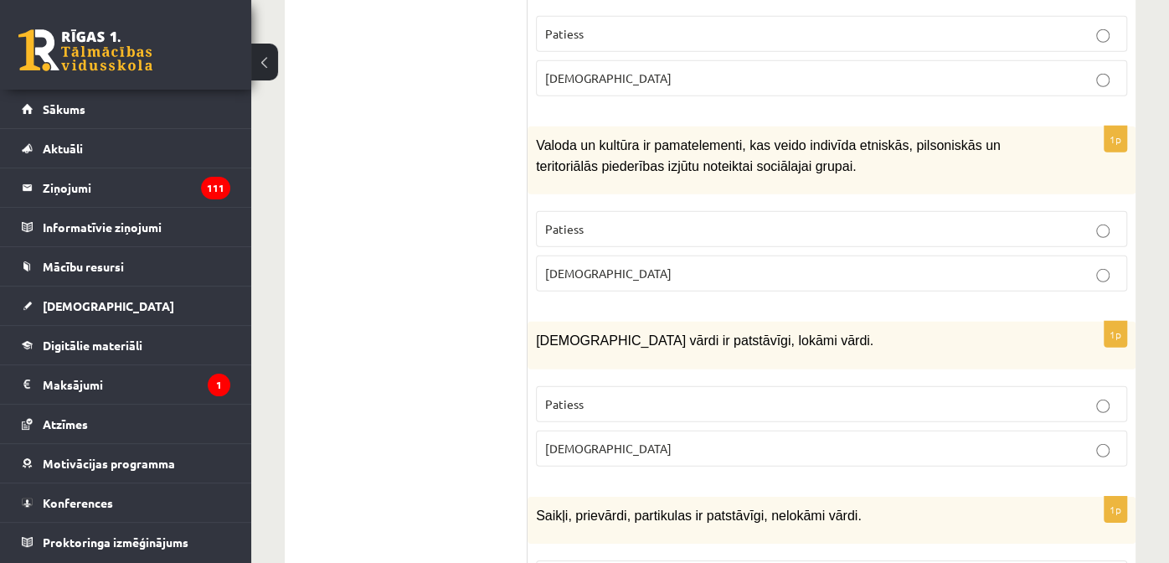
scroll to position [2846, 0]
click at [753, 222] on p "Patiess" at bounding box center [831, 231] width 573 height 18
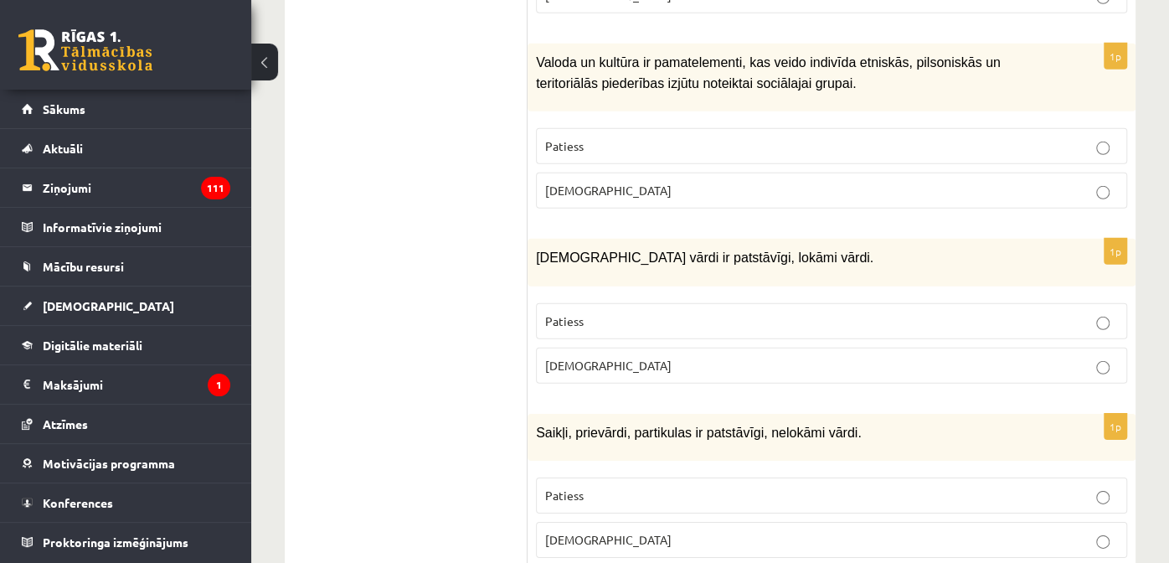
scroll to position [3014, 0]
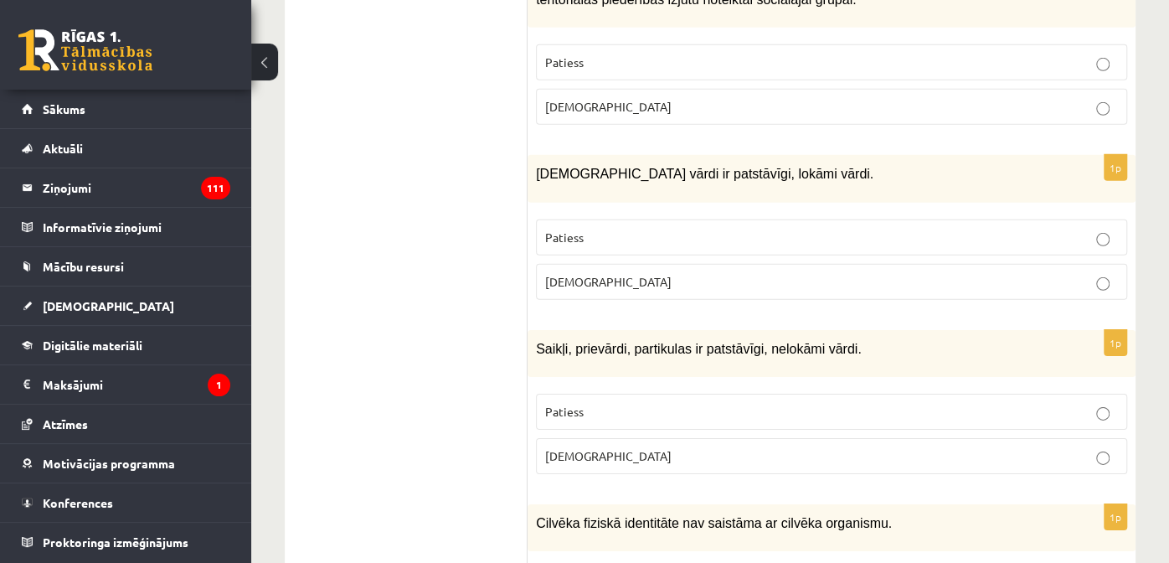
click at [623, 264] on label "Aplams" at bounding box center [831, 282] width 591 height 36
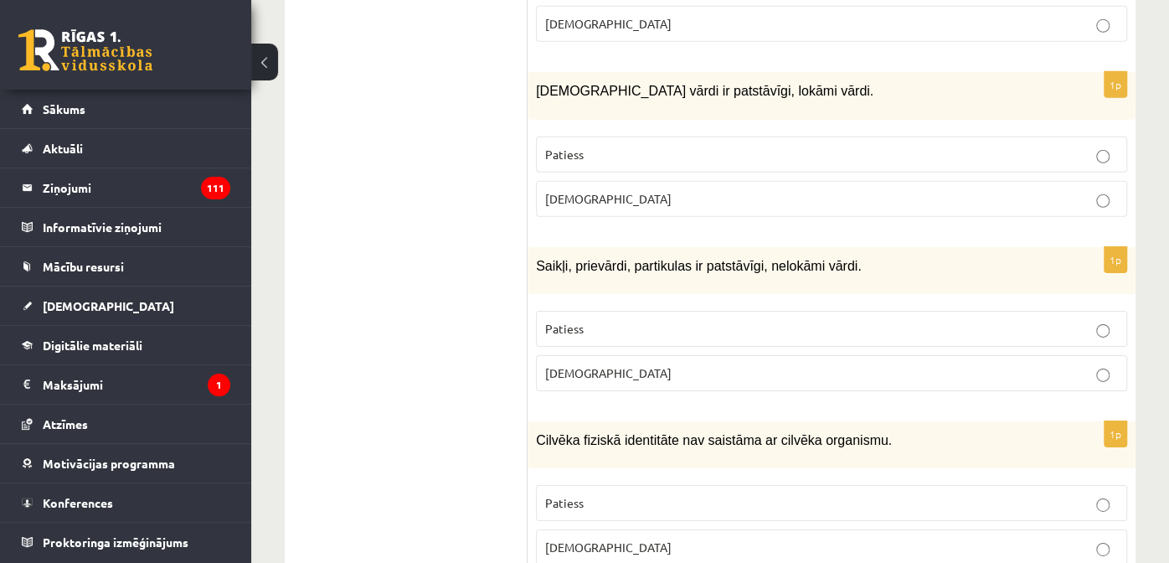
click at [545, 259] on span "Saikļi, prievārdi, partikulas ir patstāvīgi, nelokāmi vārdi." at bounding box center [699, 266] width 326 height 14
click at [552, 259] on span "Saikļi, prievārdi, partikulas ir patstāvīgi, nelokāmi vārdi." at bounding box center [699, 266] width 326 height 14
drag, startPoint x: 552, startPoint y: 211, endPoint x: 620, endPoint y: 220, distance: 69.3
click at [637, 247] on div "Saikļi, prievārdi, partikulas ir patstāvīgi, nelokāmi vārdi." at bounding box center [832, 270] width 608 height 47
click at [600, 259] on span "Saikļi, prievārdi, partikulas ir patstāvīgi, nelokāmi vārdi." at bounding box center [699, 266] width 326 height 14
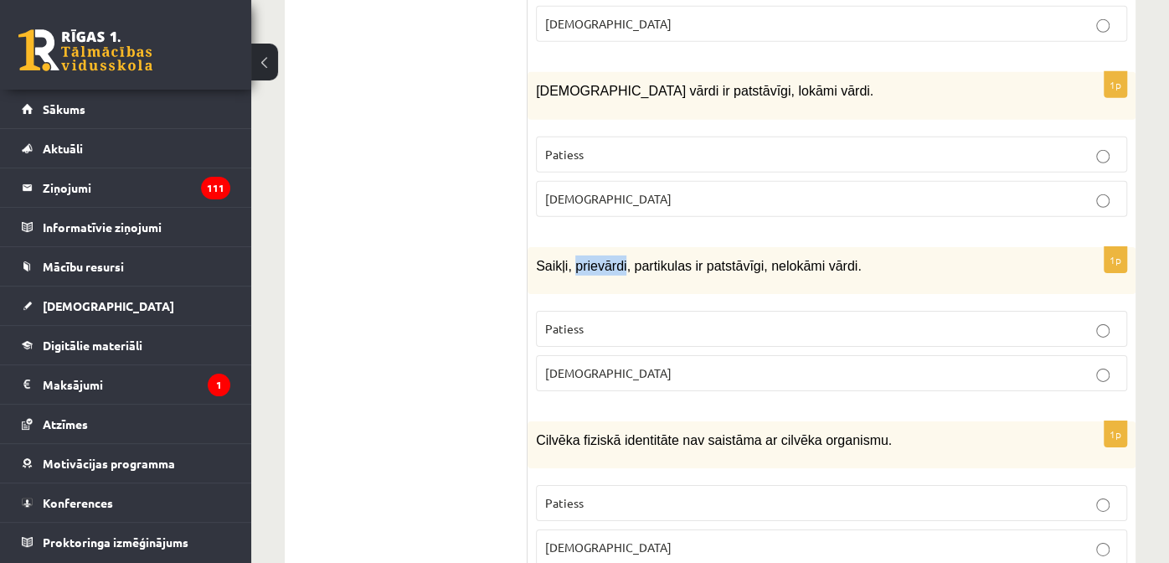
click at [600, 259] on span "Saikļi, prievārdi, partikulas ir patstāvīgi, nelokāmi vārdi." at bounding box center [699, 266] width 326 height 14
copy span "prievārdi"
click at [613, 247] on div "Saikļi, prievārdi, partikulas ir patstāvīgi, nelokāmi vārdi." at bounding box center [832, 270] width 608 height 47
click at [736, 259] on span "Saikļi, prievārdi, partikulas ir patstāvīgi, nelokāmi vārdi." at bounding box center [699, 266] width 326 height 14
click at [682, 364] on p "Aplams" at bounding box center [831, 373] width 573 height 18
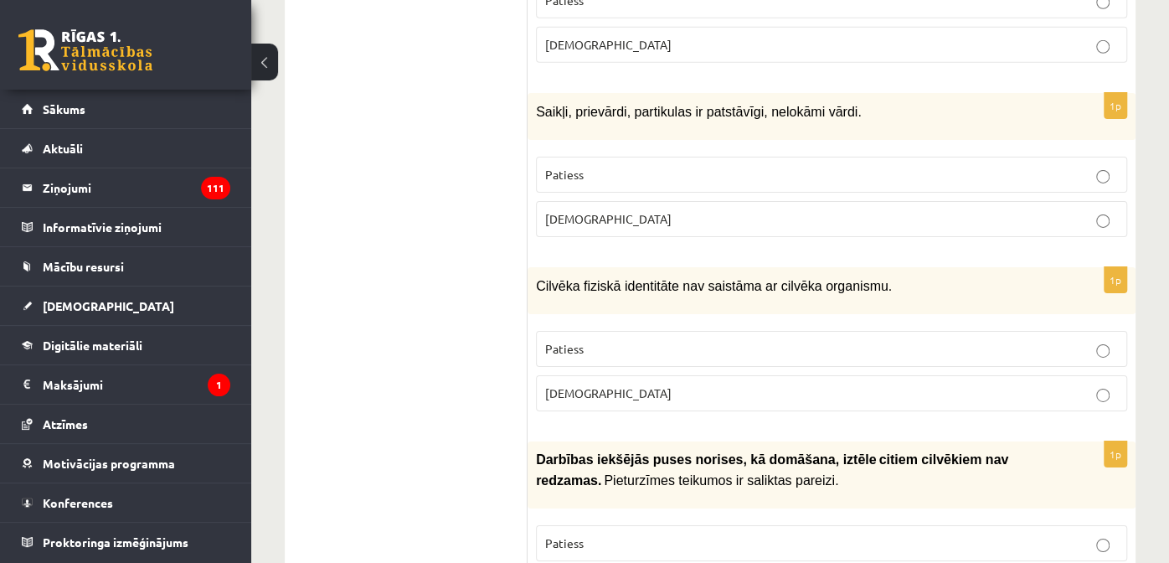
scroll to position [3265, 0]
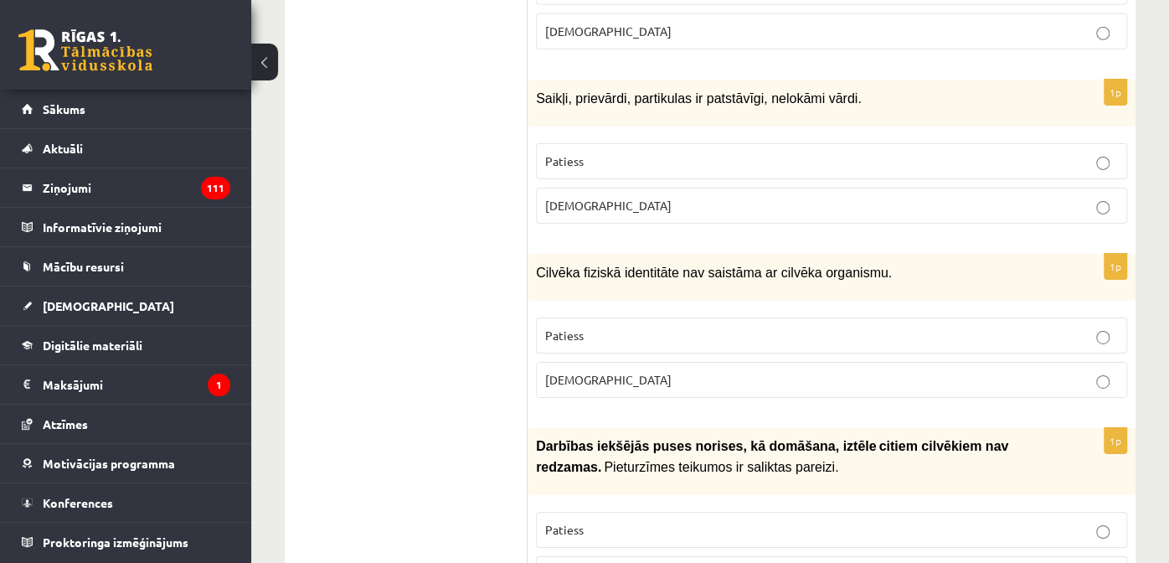
click at [630, 362] on label "Aplams" at bounding box center [831, 380] width 591 height 36
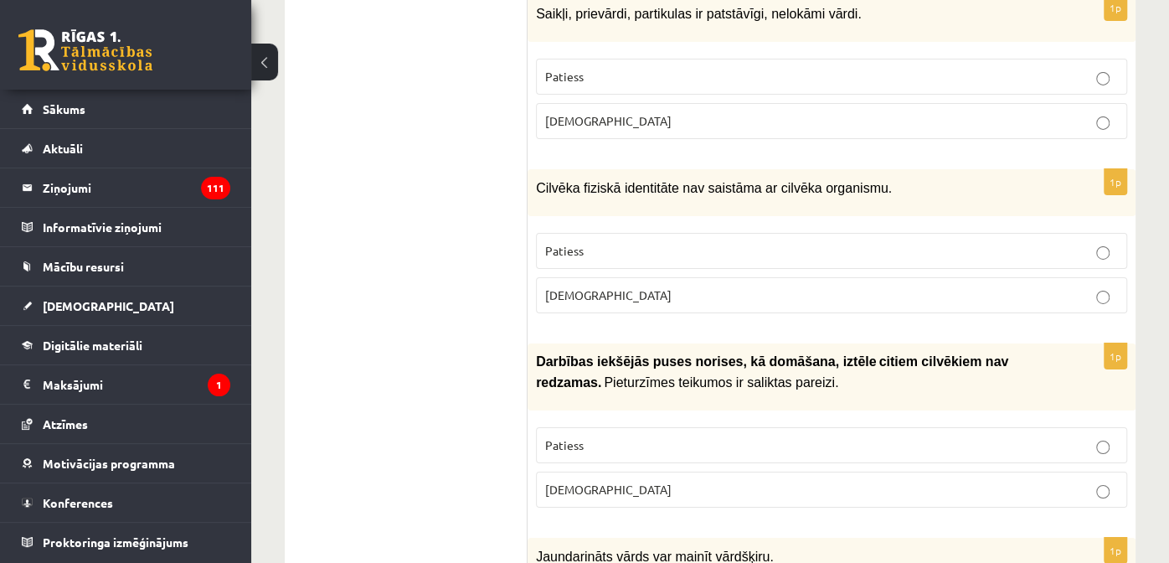
scroll to position [3432, 0]
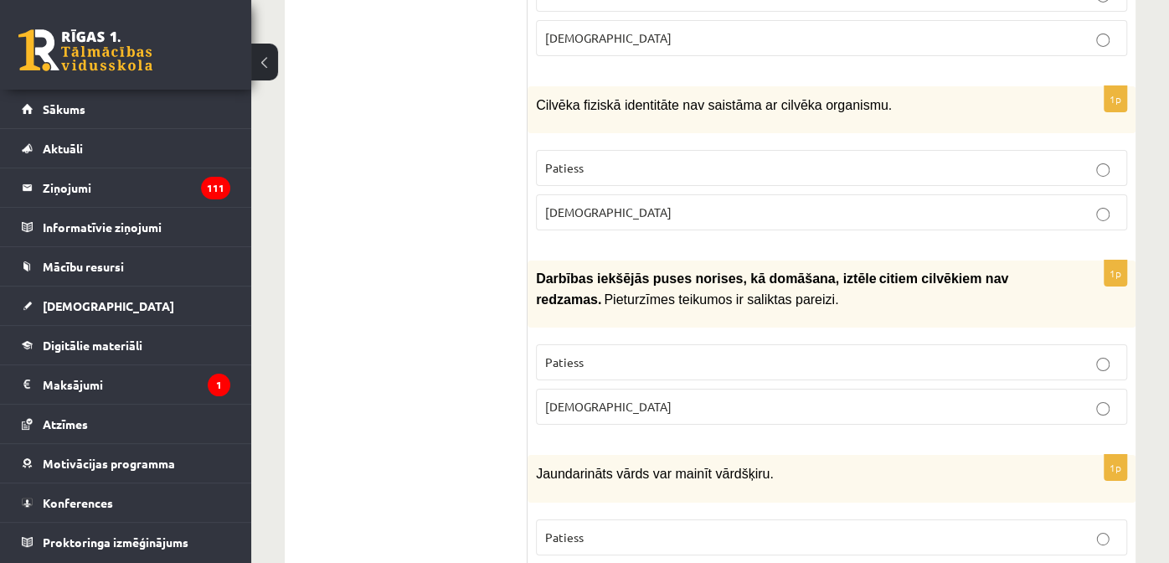
click at [663, 353] on p "Patiess" at bounding box center [831, 362] width 573 height 18
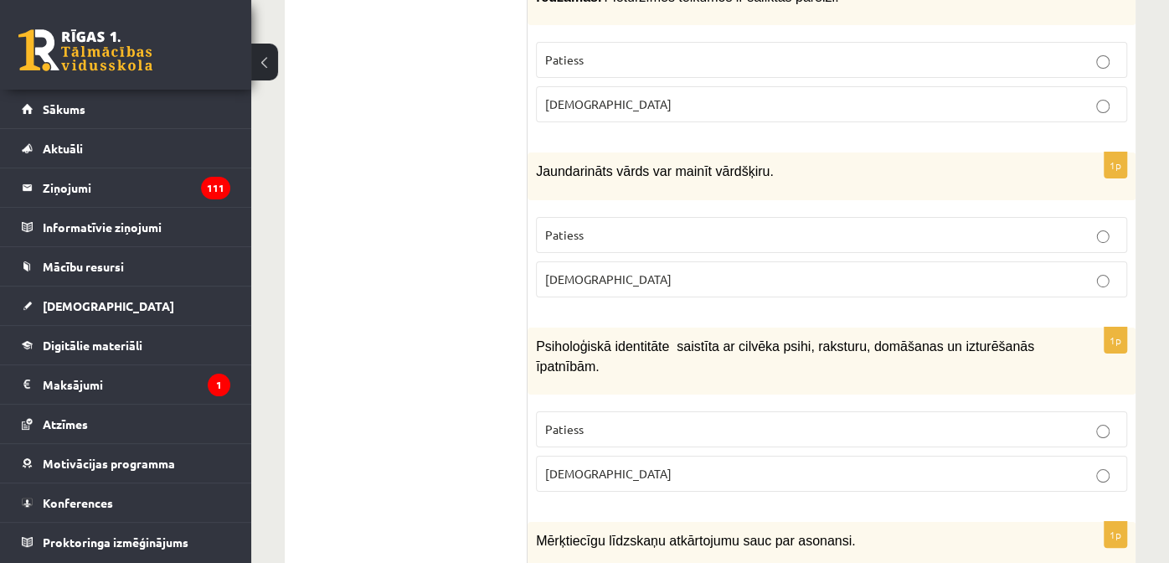
scroll to position [3768, 0]
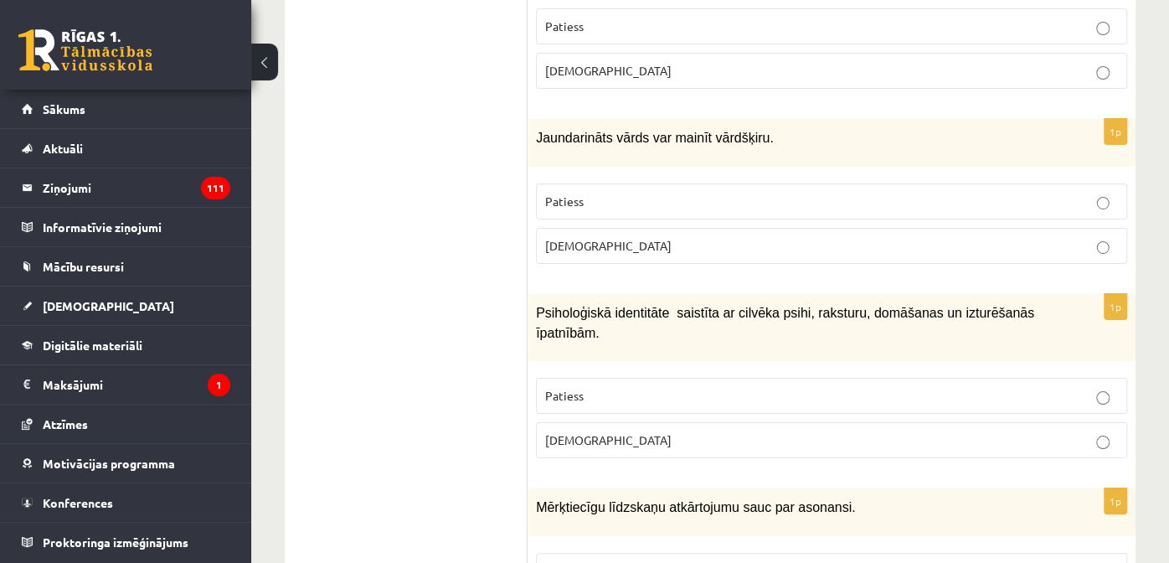
click at [585, 193] on p "Patiess" at bounding box center [831, 202] width 573 height 18
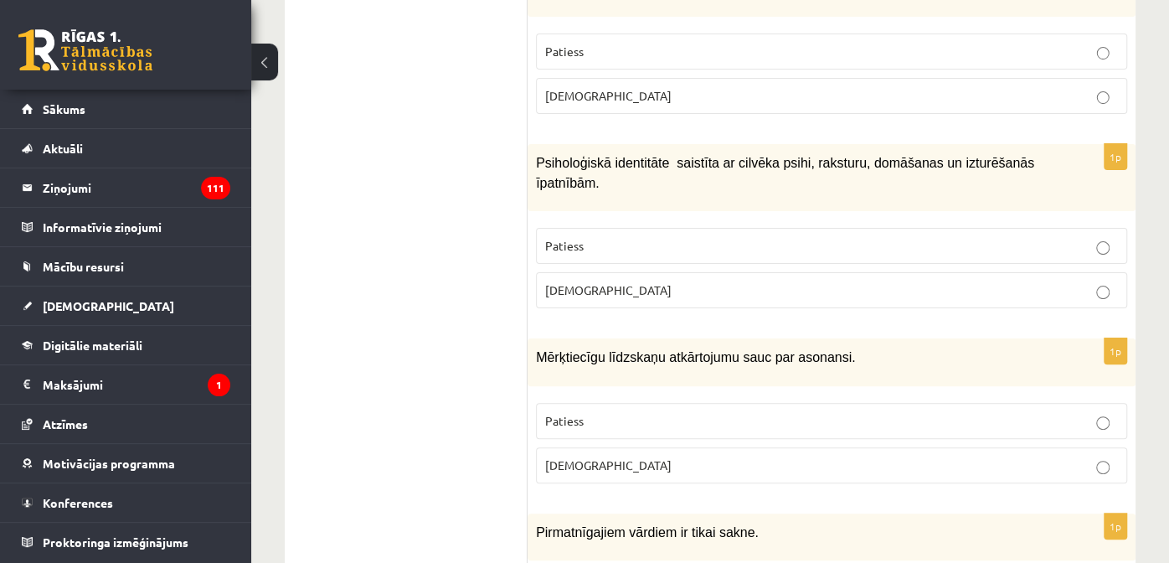
scroll to position [3935, 0]
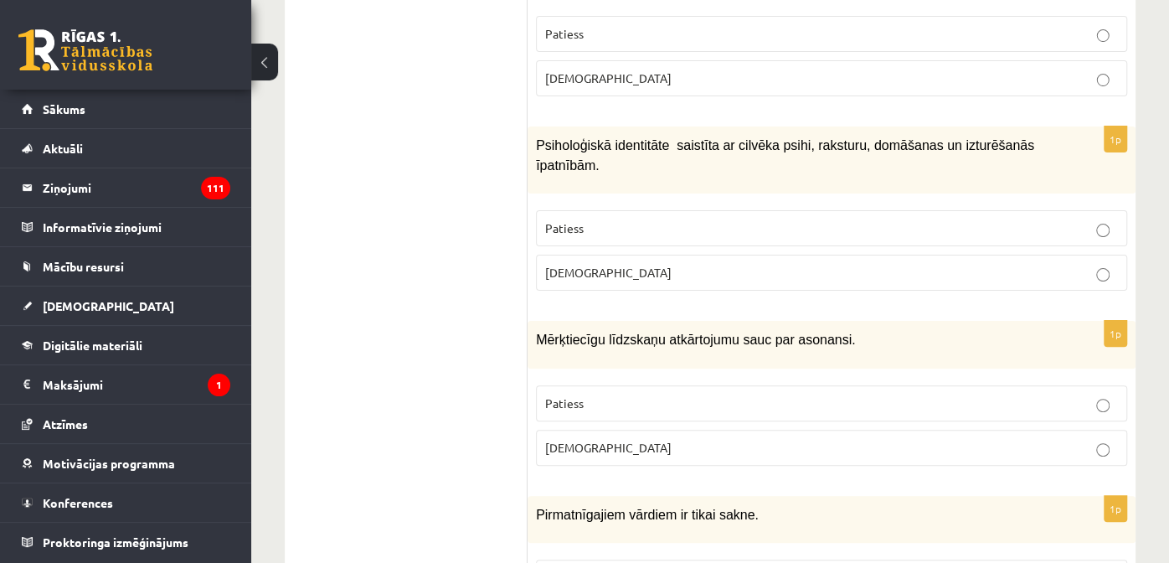
click at [566, 220] on span "Patiess" at bounding box center [564, 227] width 39 height 15
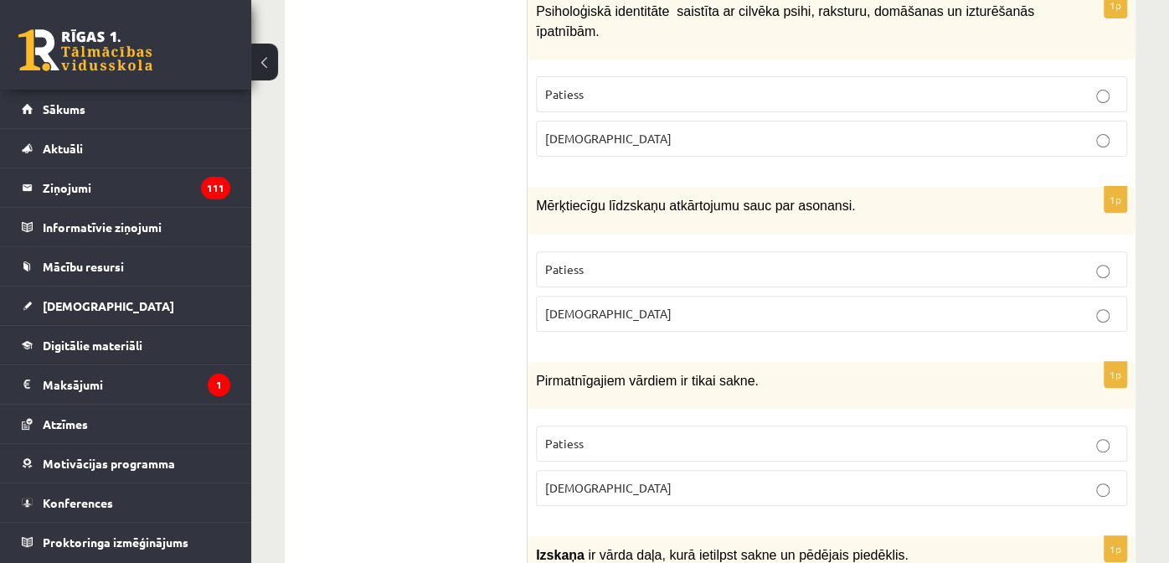
scroll to position [4102, 0]
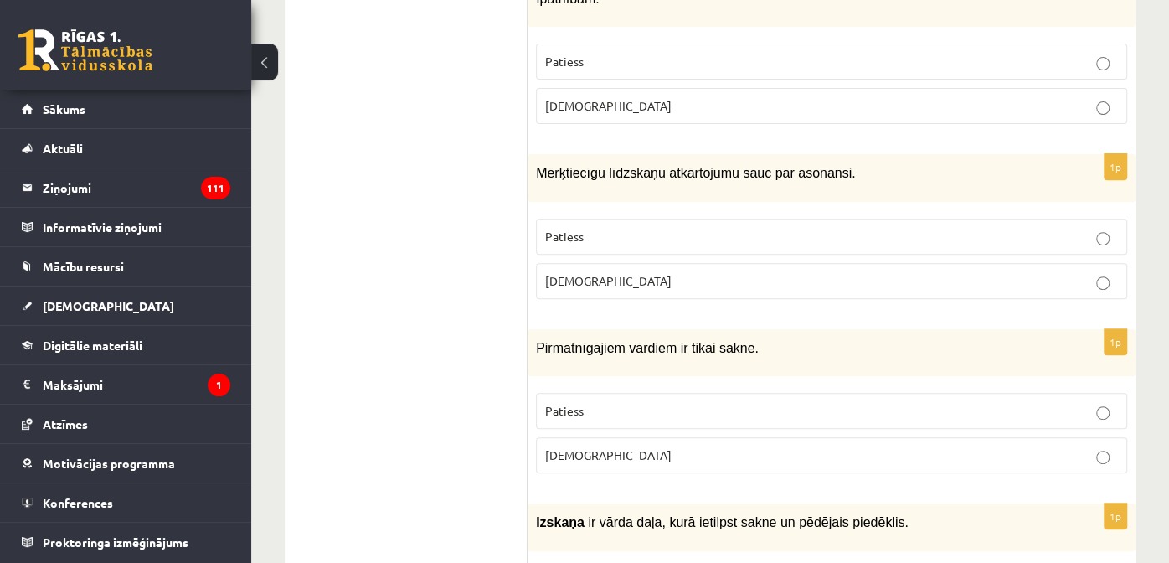
click at [806, 166] on span "Mērķtiecīgu līdzskaņu atkārtojumu sauc par asonansi." at bounding box center [696, 173] width 320 height 14
copy span "asonansi"
click at [744, 154] on div "1p Mērķtiecīgu līdzskaņu atkārtojumu sauc par asonansi. Patiess Aplams" at bounding box center [832, 232] width 608 height 157
click at [571, 272] on p "Aplams" at bounding box center [831, 281] width 573 height 18
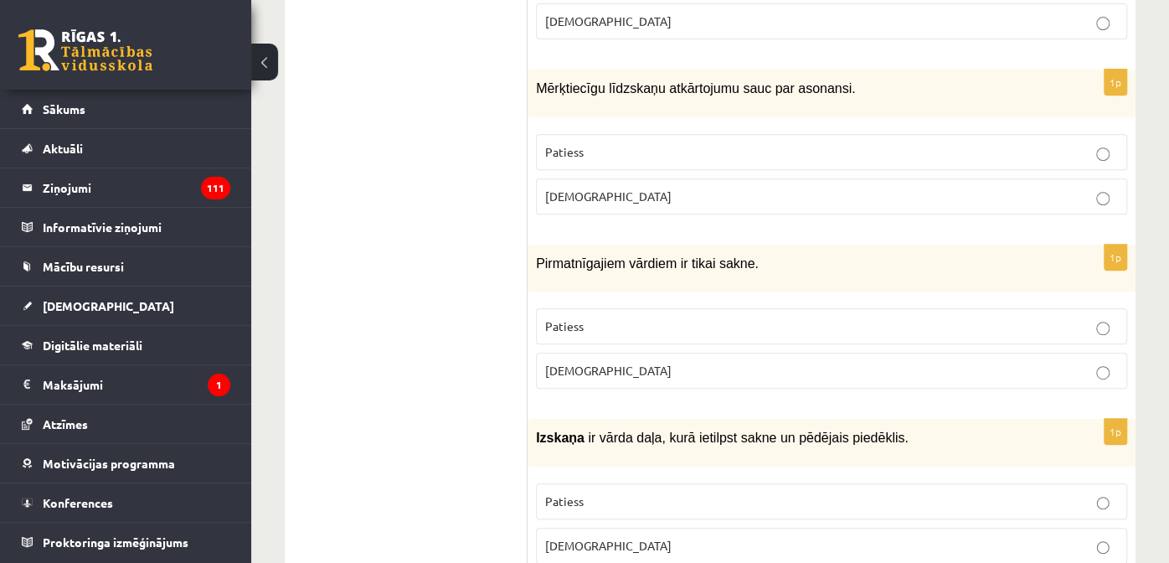
scroll to position [4270, 0]
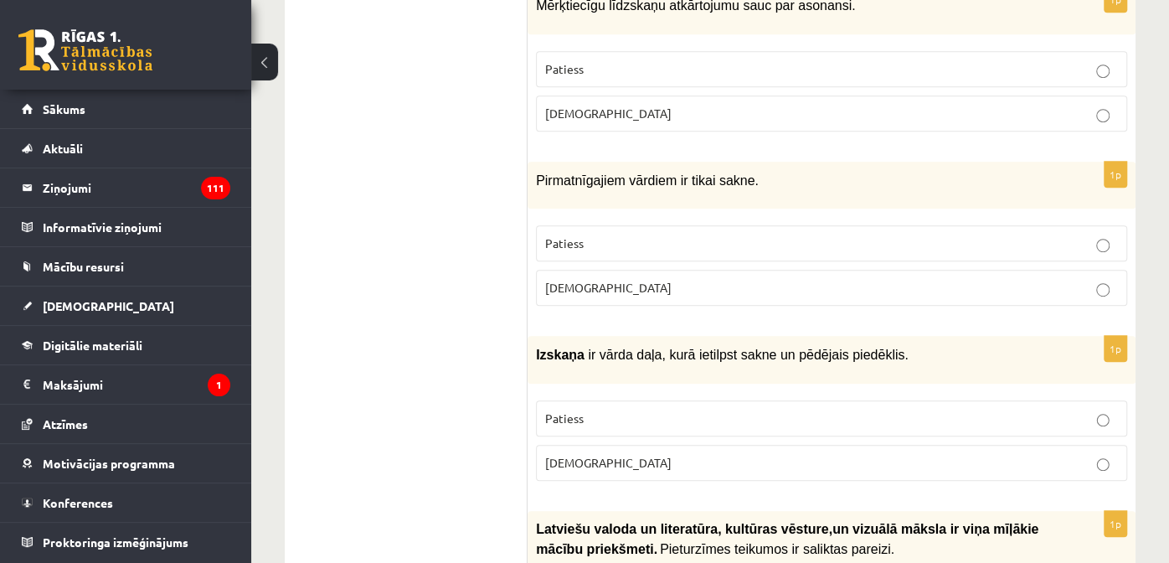
click at [595, 173] on span "Pirmatnīgajiem vārdiem ir tikai sakne." at bounding box center [647, 180] width 223 height 14
drag, startPoint x: 595, startPoint y: 112, endPoint x: 636, endPoint y: 115, distance: 41.1
click at [636, 173] on span "Pirmatnīgajiem vārdiem ir tikai sakne." at bounding box center [647, 180] width 223 height 14
copy span "Pirmatnīgajiem vārdiem"
click at [691, 162] on div "Pirmatnīgajiem vārdiem ir tikai sakne." at bounding box center [832, 185] width 608 height 47
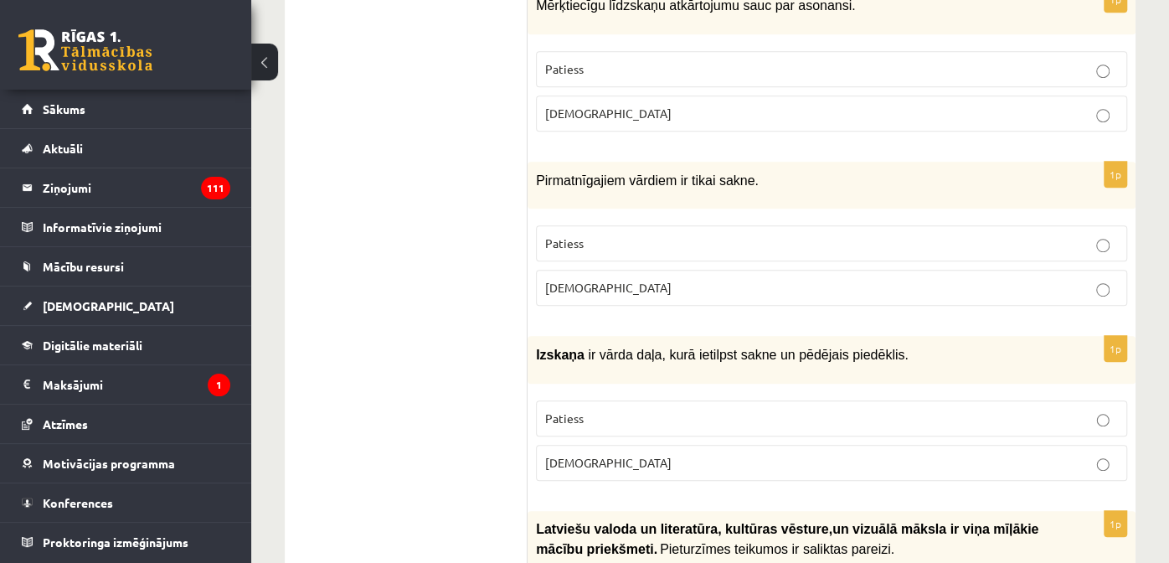
click at [625, 279] on p "Aplams" at bounding box center [831, 288] width 573 height 18
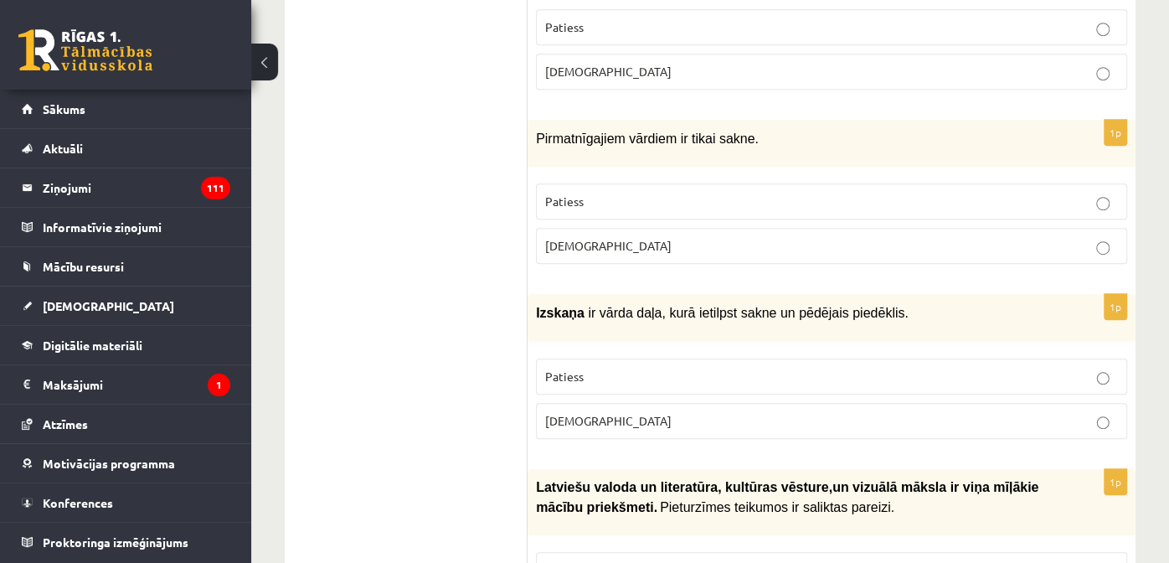
scroll to position [4354, 0]
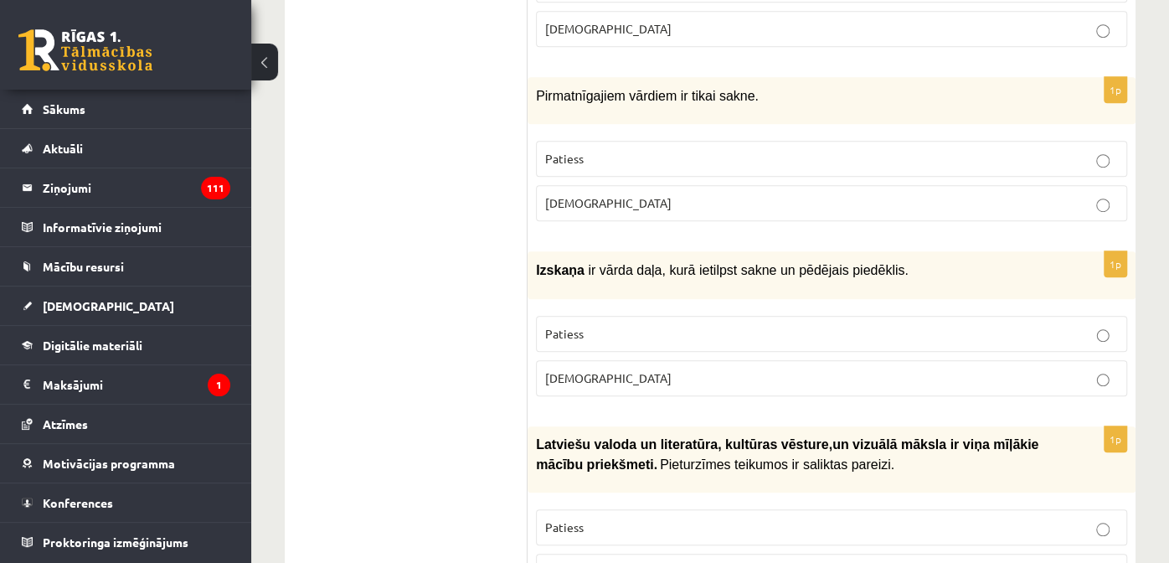
click at [630, 325] on p "Patiess" at bounding box center [831, 334] width 573 height 18
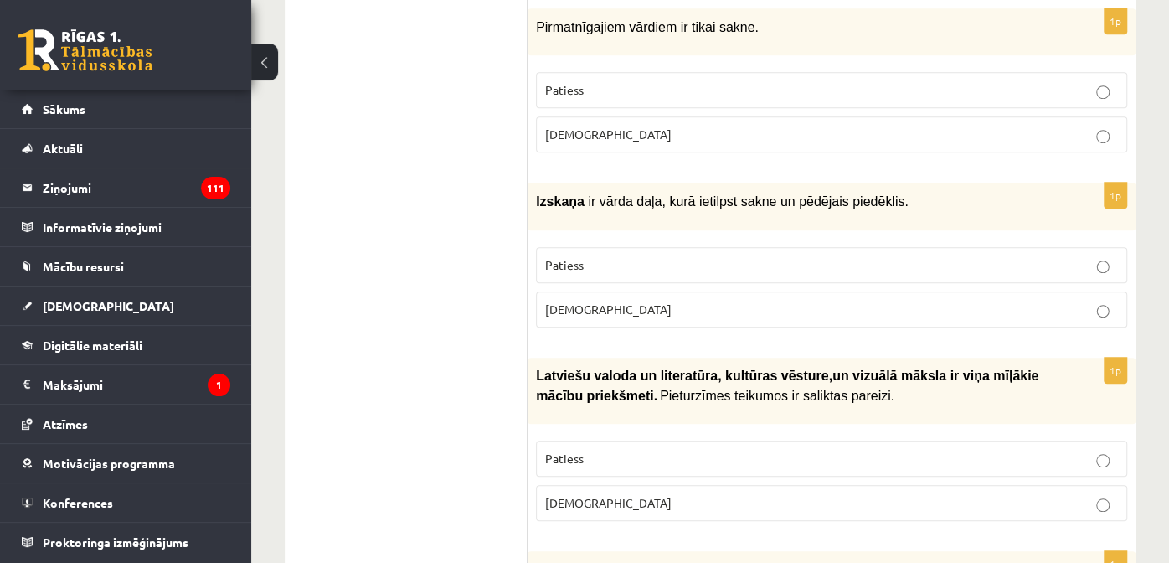
scroll to position [4521, 0]
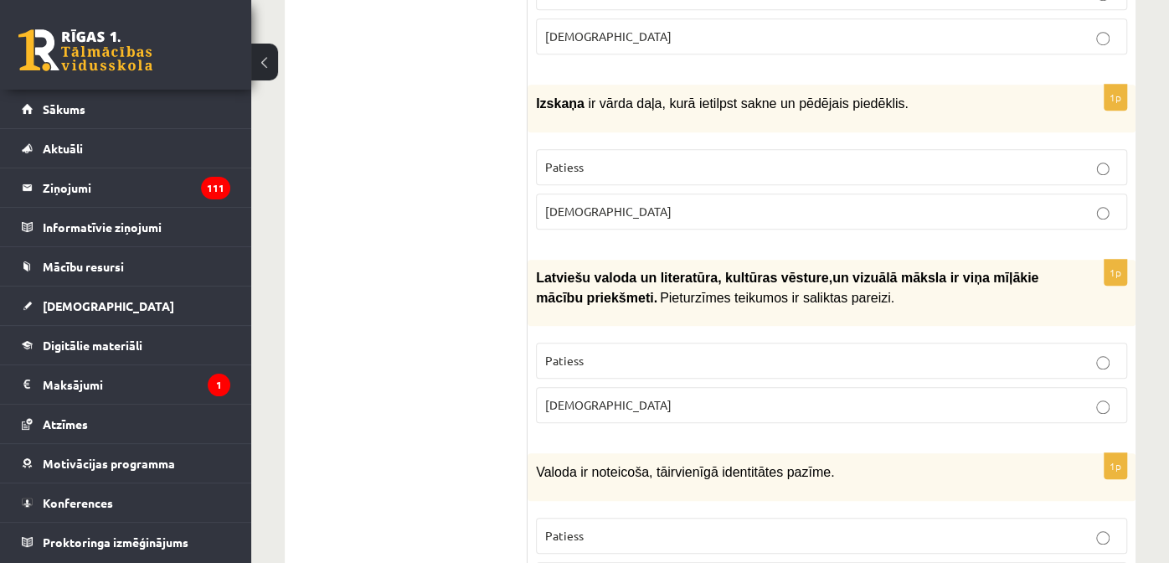
click at [561, 96] on span "Izskaņa" at bounding box center [560, 103] width 49 height 14
copy b "Izskaņa"
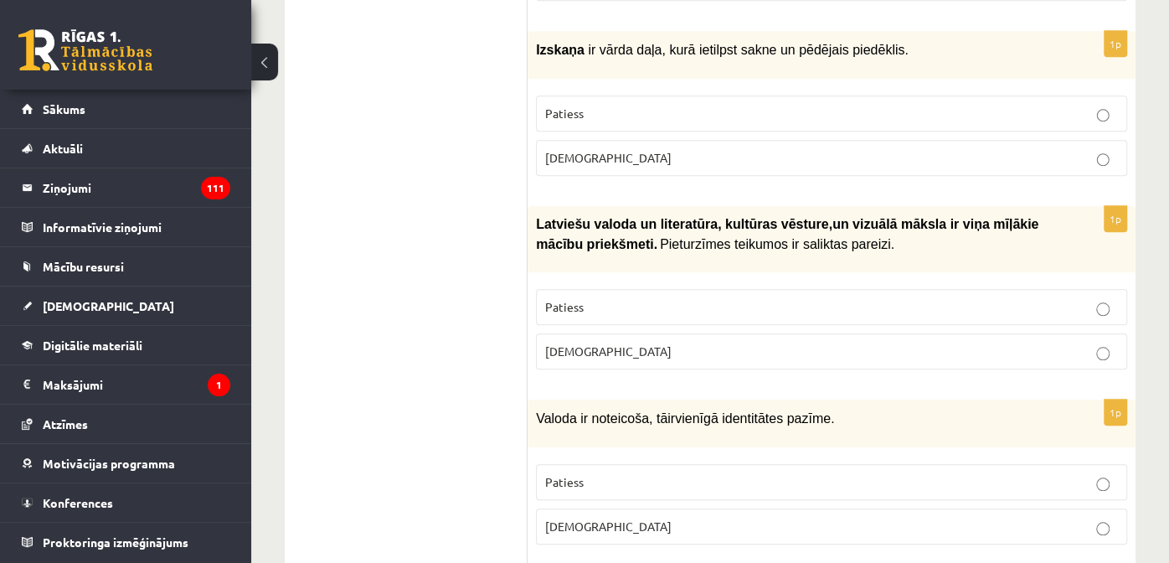
scroll to position [4605, 0]
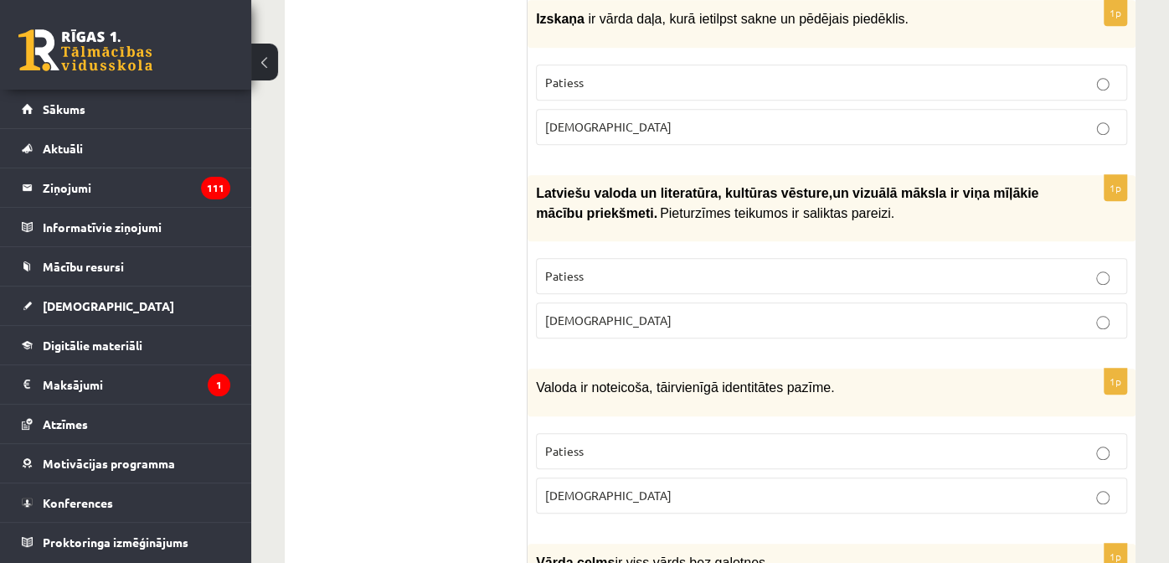
click at [609, 311] on p "Aplams" at bounding box center [831, 320] width 573 height 18
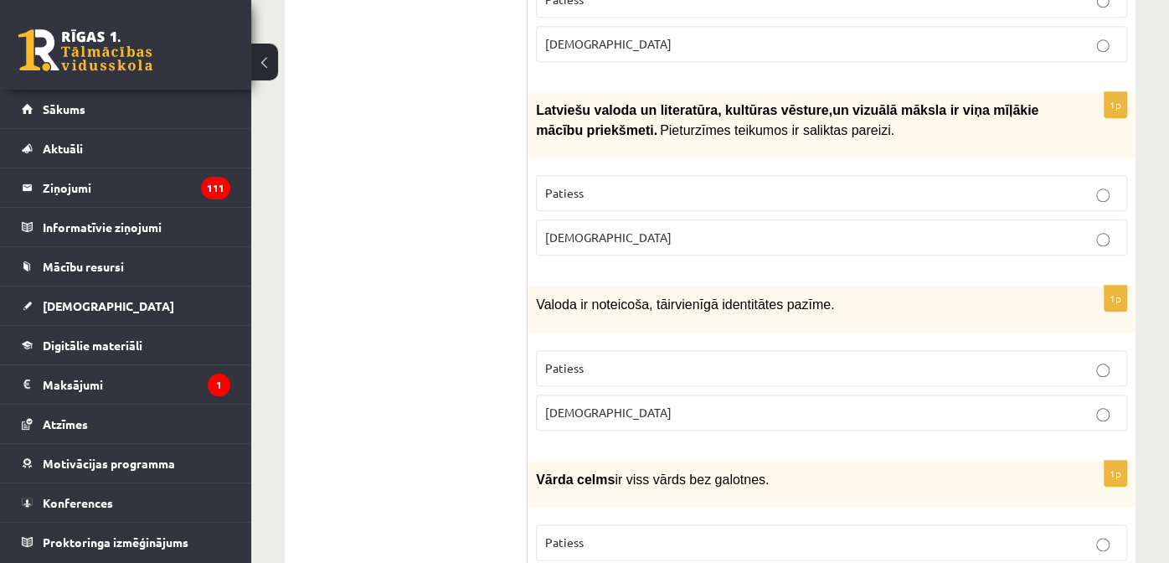
click at [571, 394] on label "Aplams" at bounding box center [831, 412] width 591 height 36
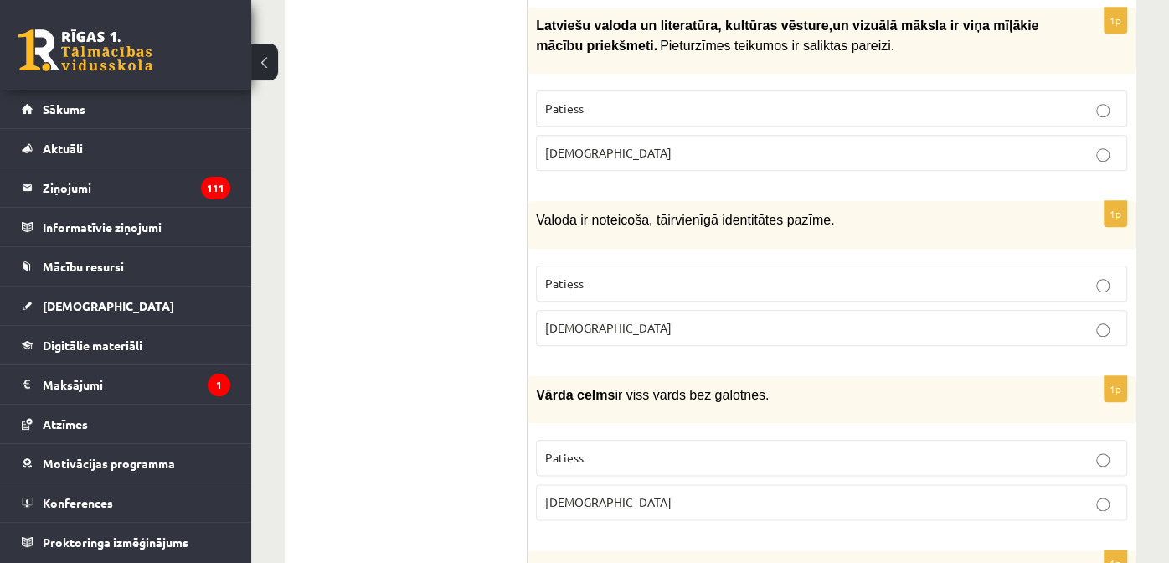
scroll to position [4856, 0]
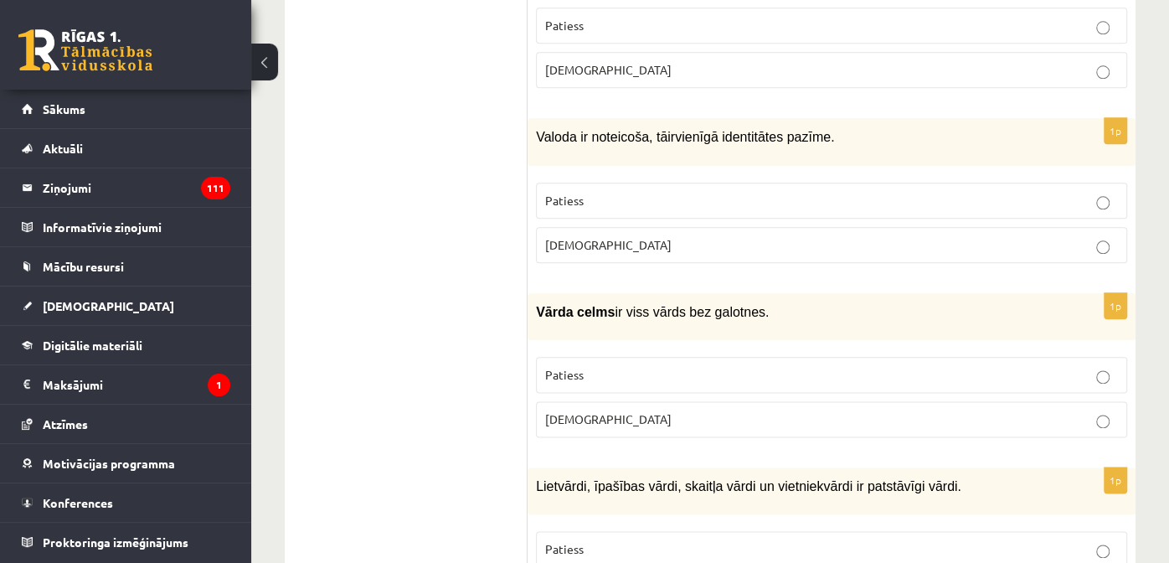
click at [571, 305] on span "Vārda celms" at bounding box center [575, 312] width 79 height 14
click at [587, 305] on span "Vārda celms" at bounding box center [575, 312] width 79 height 14
drag, startPoint x: 587, startPoint y: 233, endPoint x: 559, endPoint y: 233, distance: 28.5
click at [559, 305] on span "Vārda celms" at bounding box center [575, 312] width 79 height 14
copy span "Vārda celms"
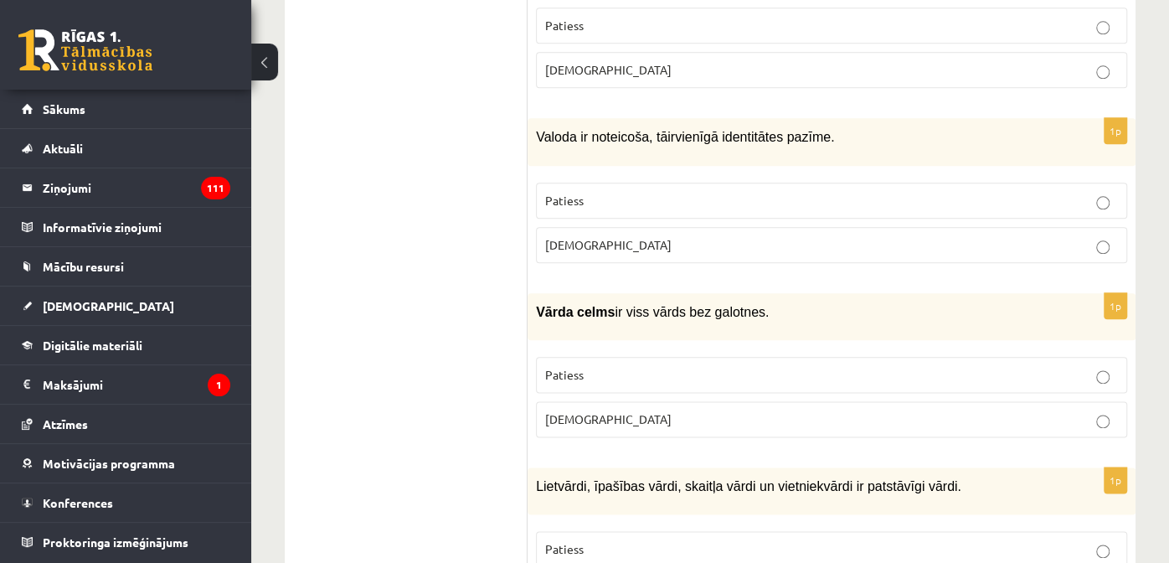
click at [656, 305] on span "ir viss vārds bez galotnes." at bounding box center [692, 312] width 154 height 14
click at [601, 357] on label "Patiess" at bounding box center [831, 375] width 591 height 36
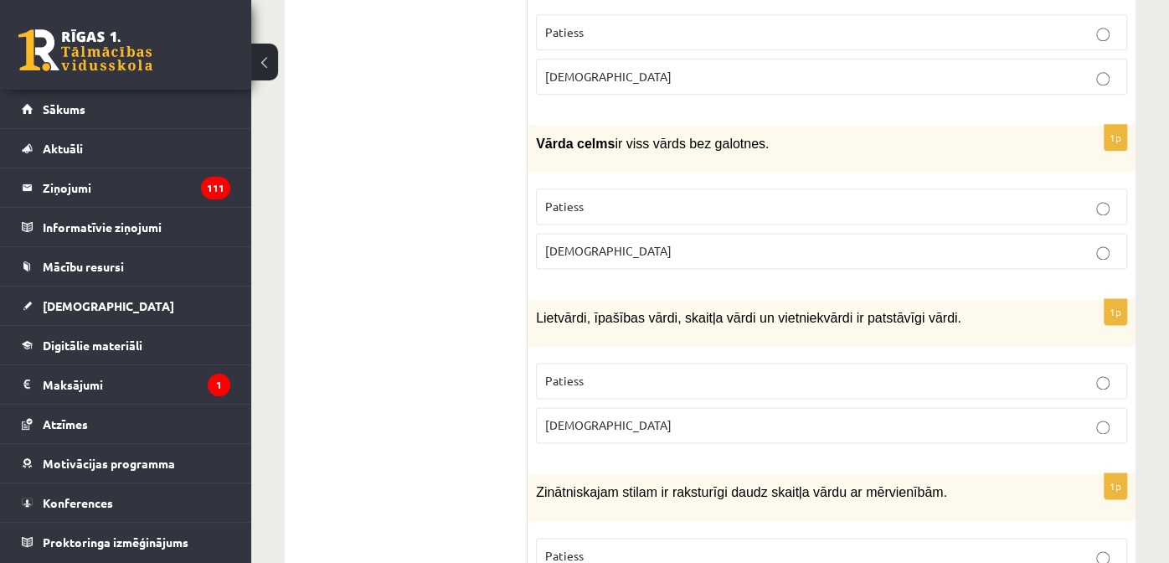
scroll to position [5059, 0]
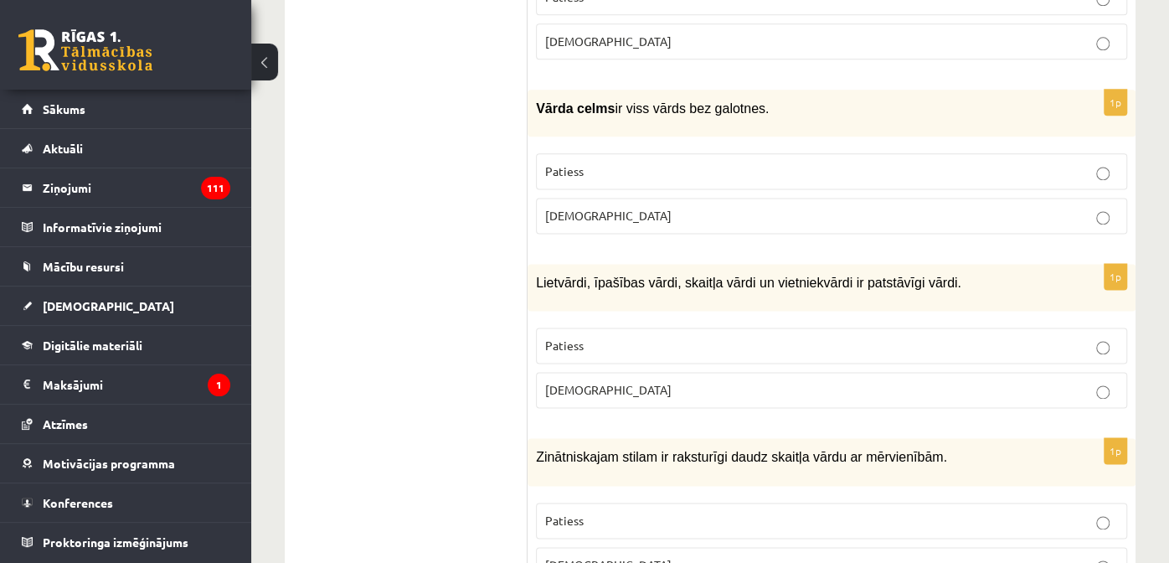
click at [741, 337] on p "Patiess" at bounding box center [831, 346] width 573 height 18
click at [603, 512] on p "Patiess" at bounding box center [831, 521] width 573 height 18
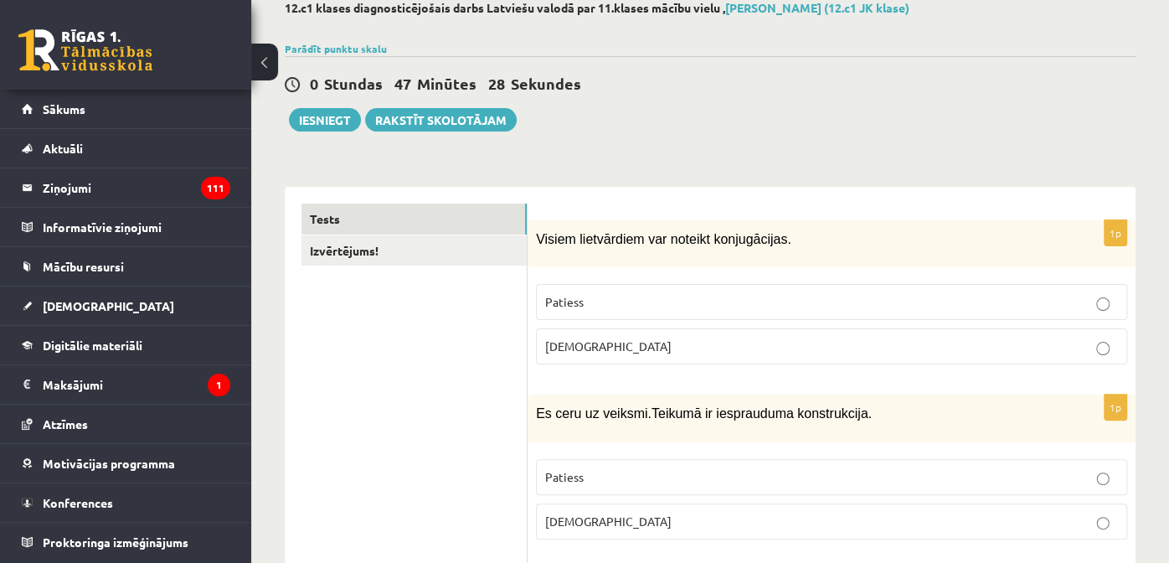
scroll to position [0, 0]
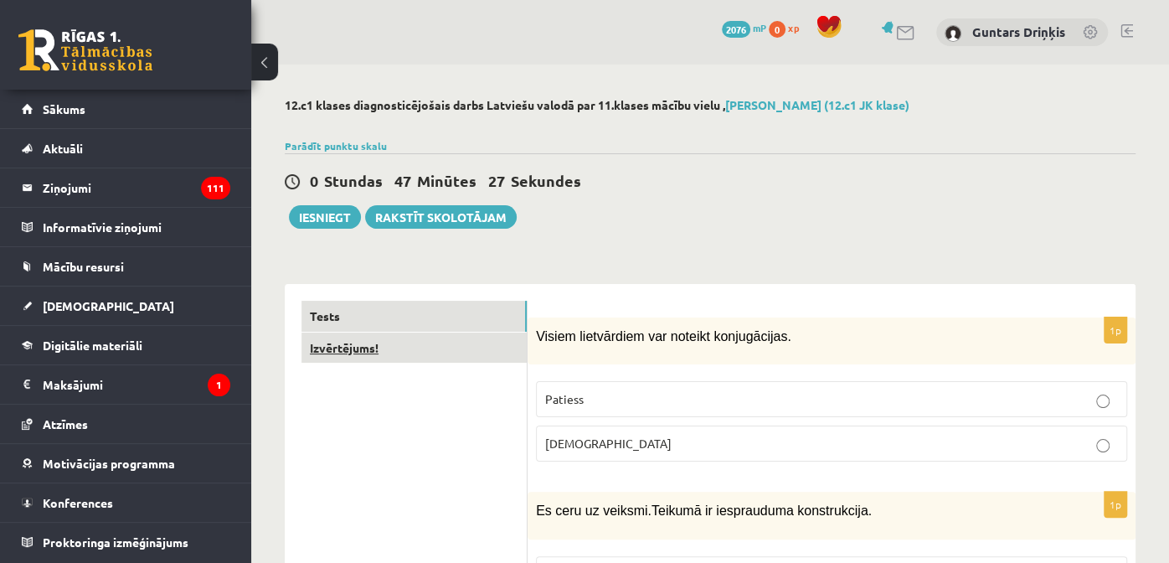
click at [435, 352] on link "Izvērtējums!" at bounding box center [413, 347] width 225 height 31
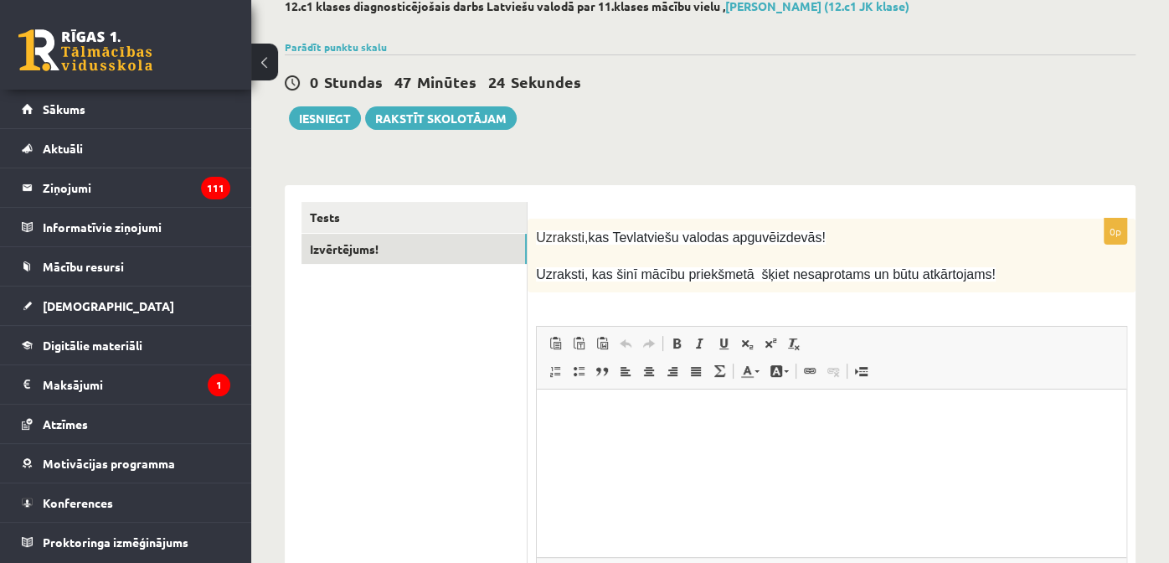
scroll to position [90, 0]
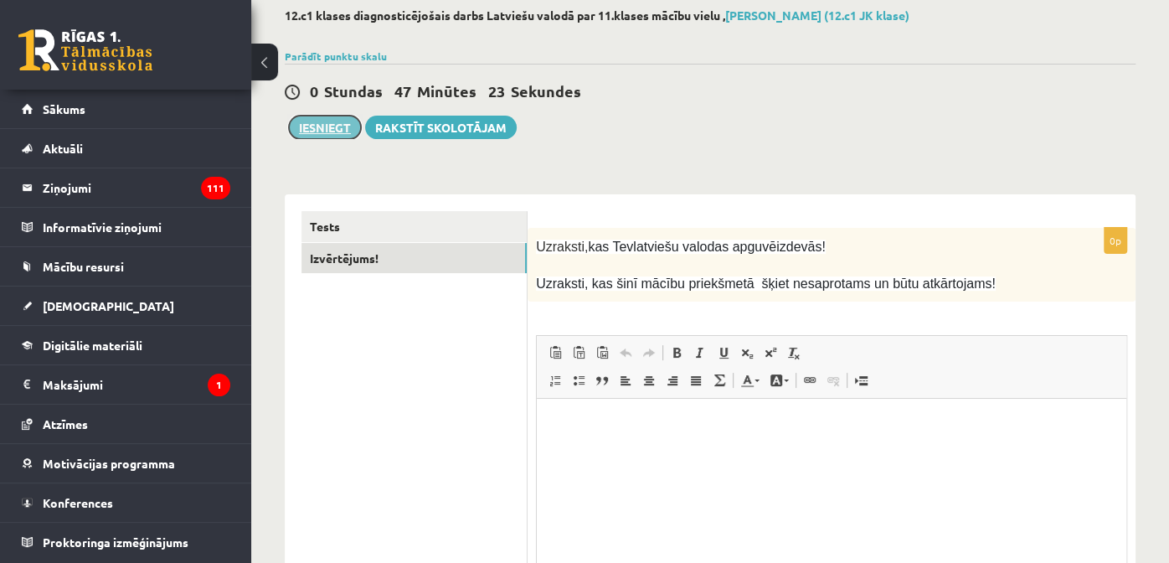
click at [324, 134] on button "Iesniegt" at bounding box center [325, 127] width 72 height 23
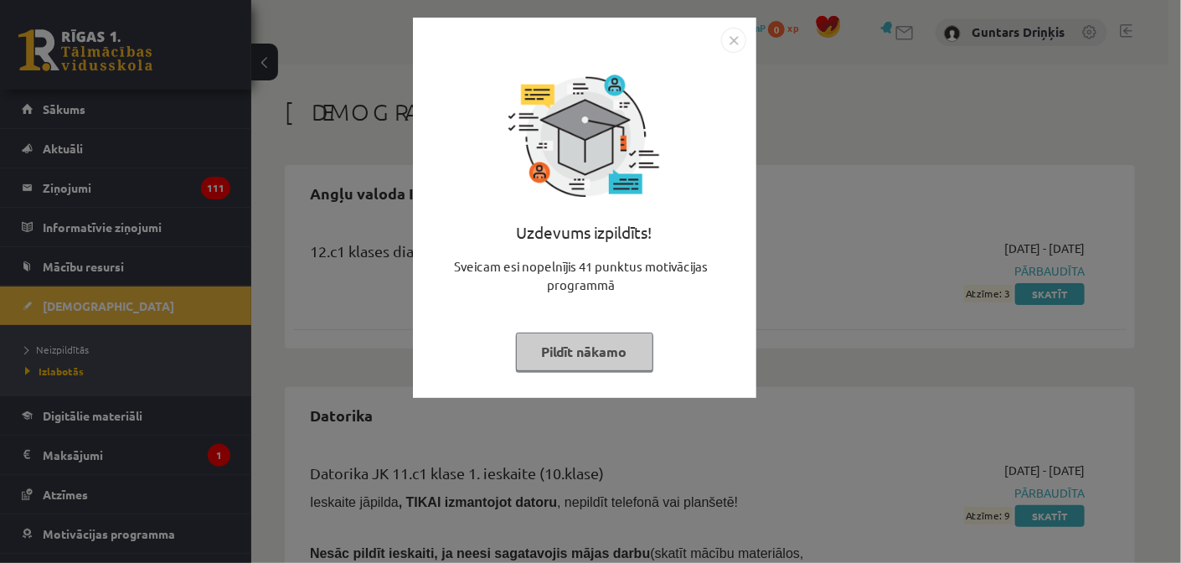
click at [734, 47] on img "Close" at bounding box center [733, 40] width 25 height 25
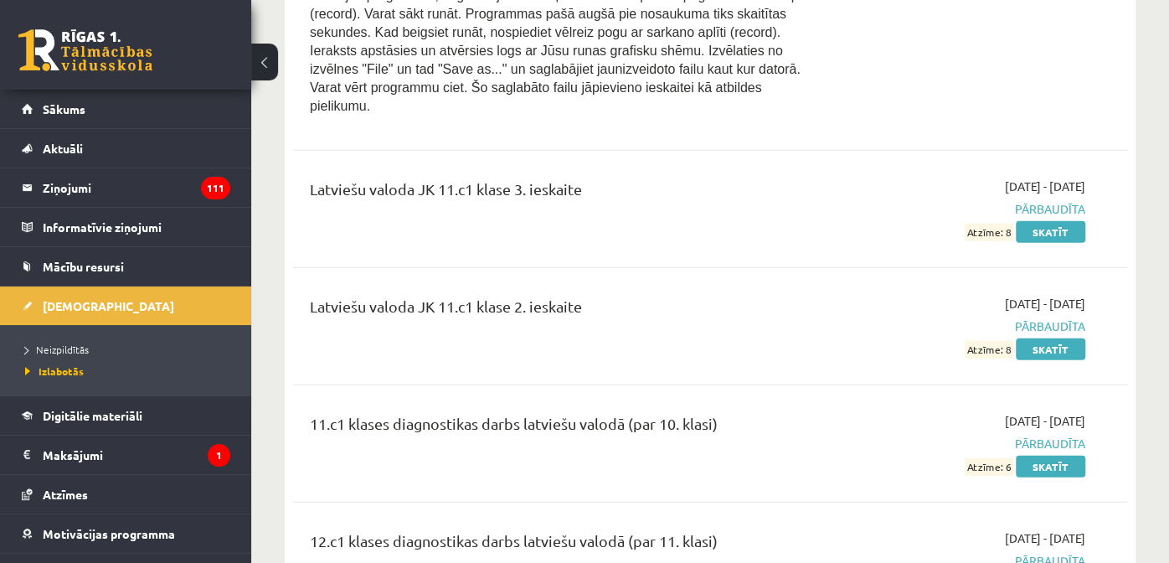
scroll to position [2427, 0]
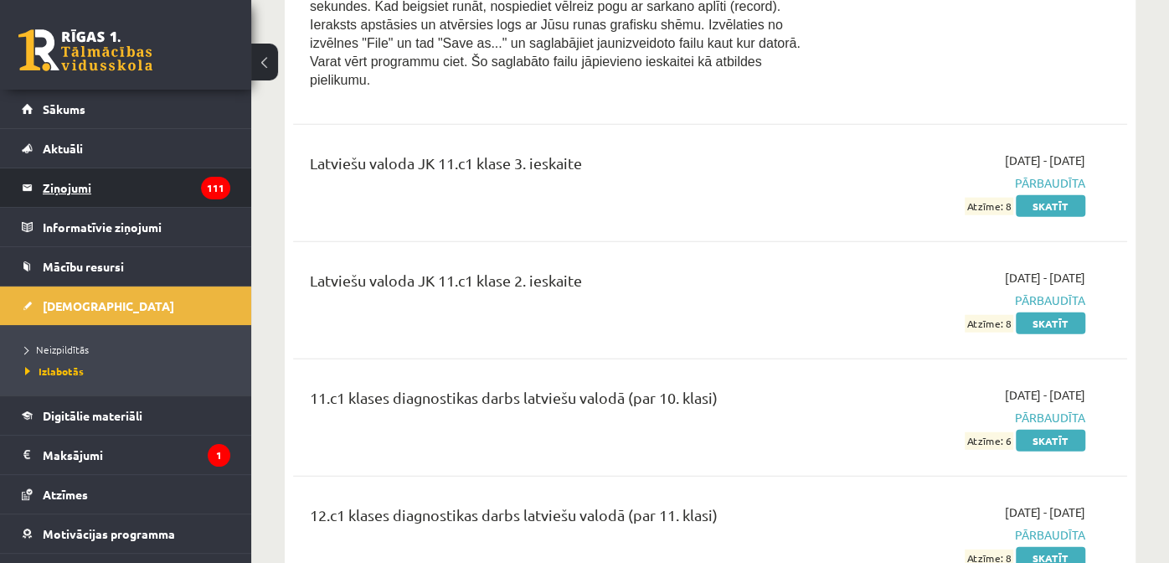
click at [169, 191] on legend "Ziņojumi 111" at bounding box center [137, 187] width 188 height 39
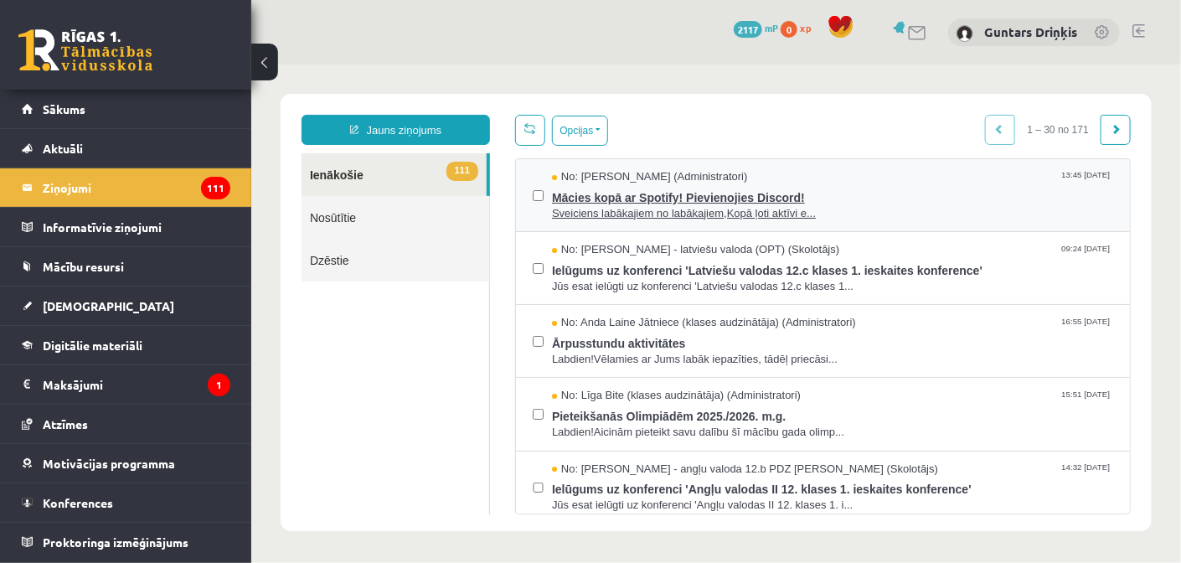
click at [767, 194] on span "Mācies kopā ar Spotify! Pievienojies Discord!" at bounding box center [831, 194] width 561 height 21
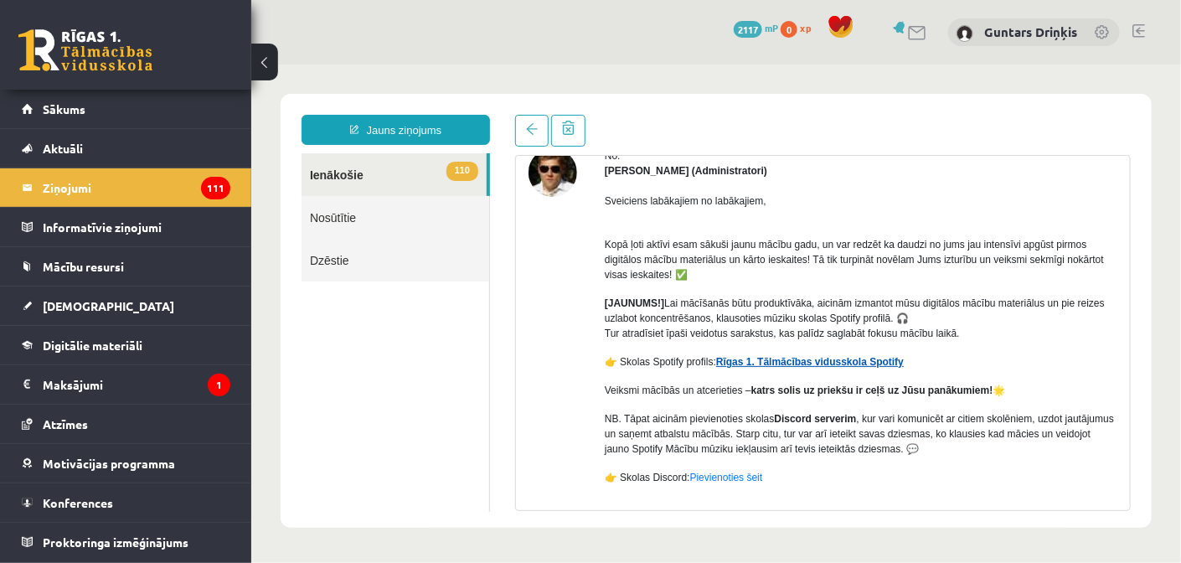
click at [734, 365] on link "Rīgas 1. Tālmācības vidusskola Spotify" at bounding box center [809, 361] width 188 height 12
click at [532, 126] on span at bounding box center [531, 128] width 12 height 12
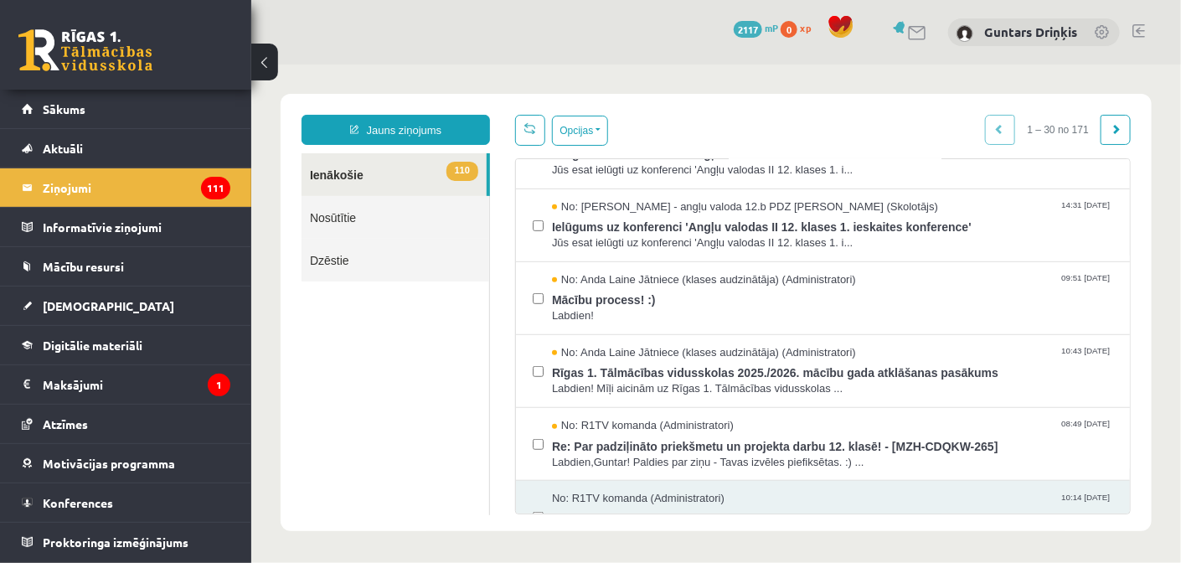
scroll to position [418, 0]
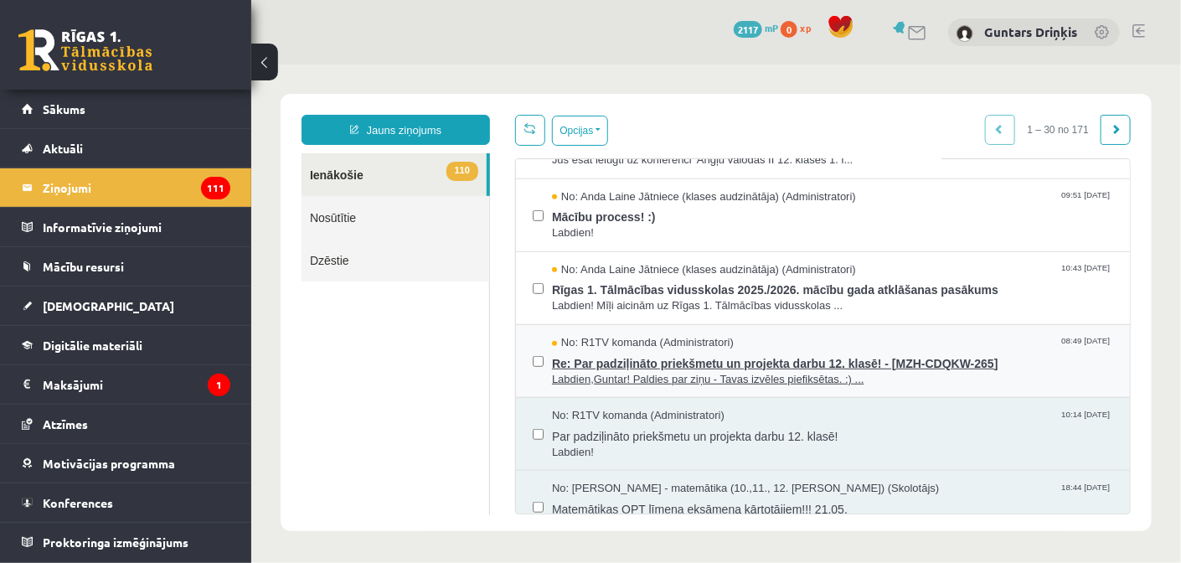
click at [882, 358] on span "Re: Par padziļināto priekšmetu un projekta darbu 12. klasē! - [MZH-CDQKW-265]" at bounding box center [831, 360] width 561 height 21
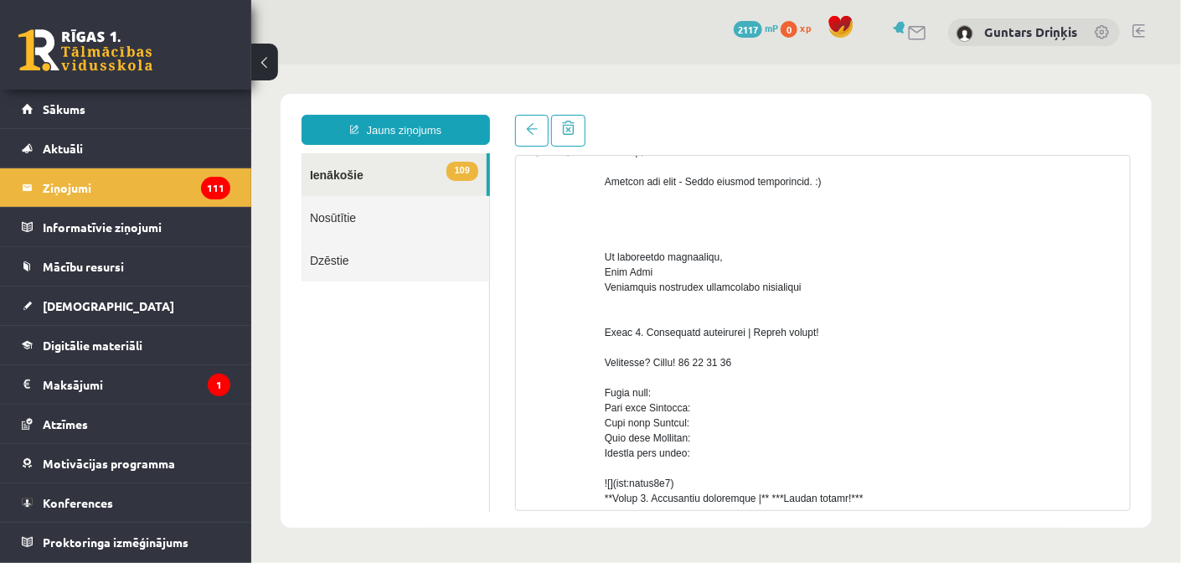
scroll to position [0, 0]
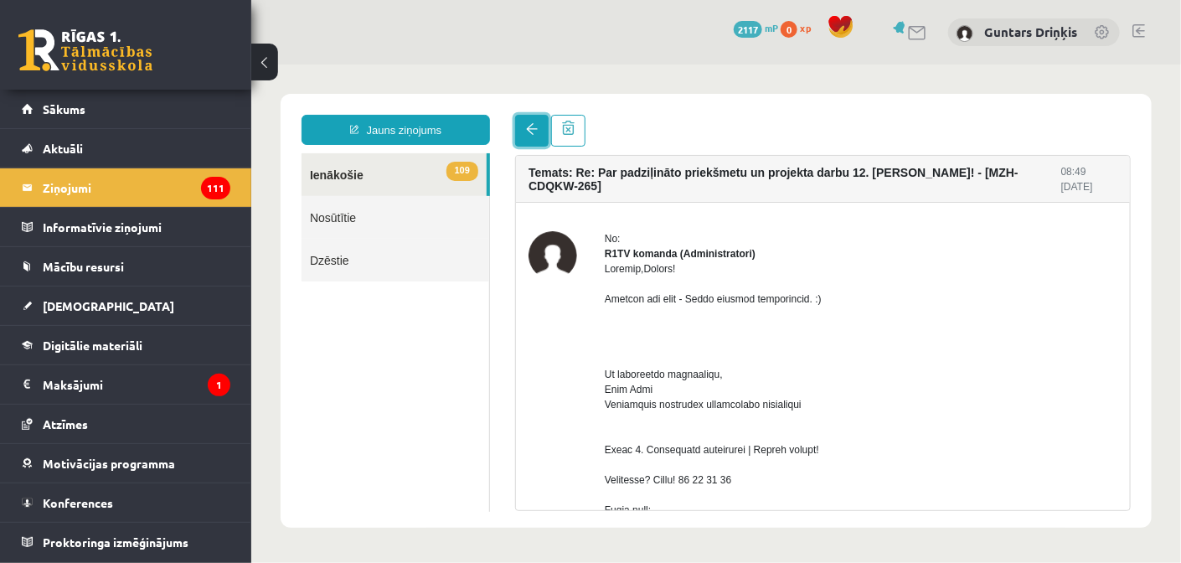
click at [522, 125] on link at bounding box center [530, 130] width 33 height 32
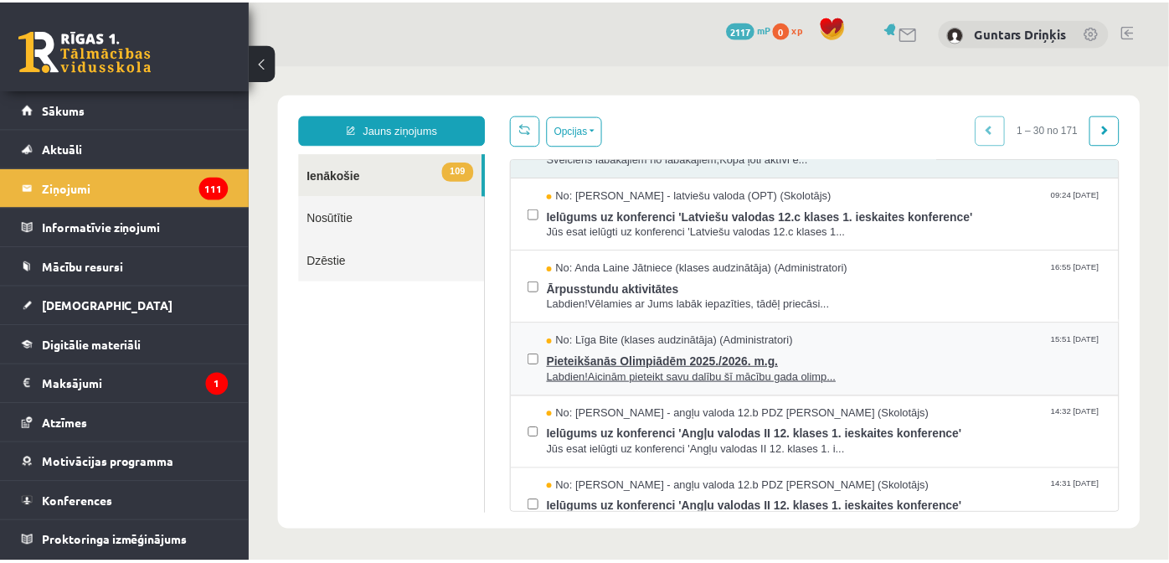
scroll to position [83, 0]
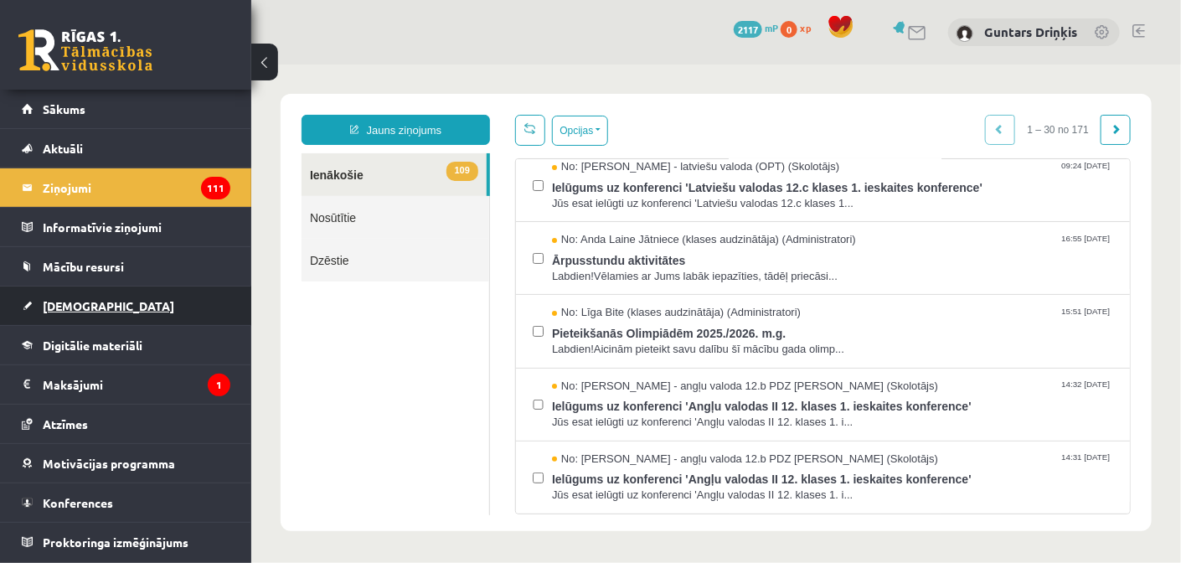
click at [116, 305] on link "[DEMOGRAPHIC_DATA]" at bounding box center [126, 305] width 208 height 39
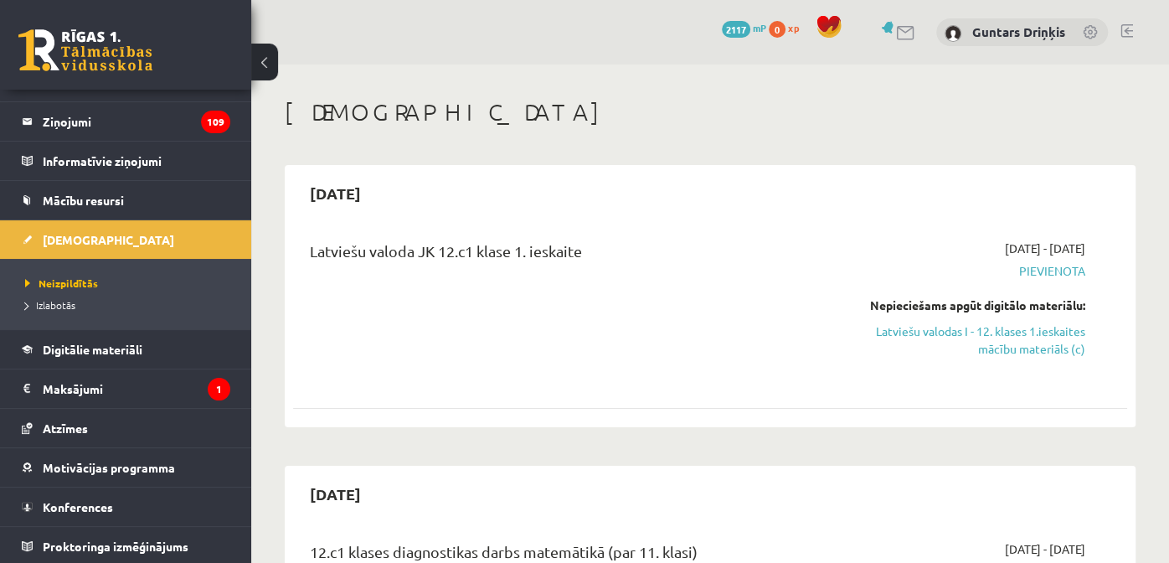
scroll to position [83, 0]
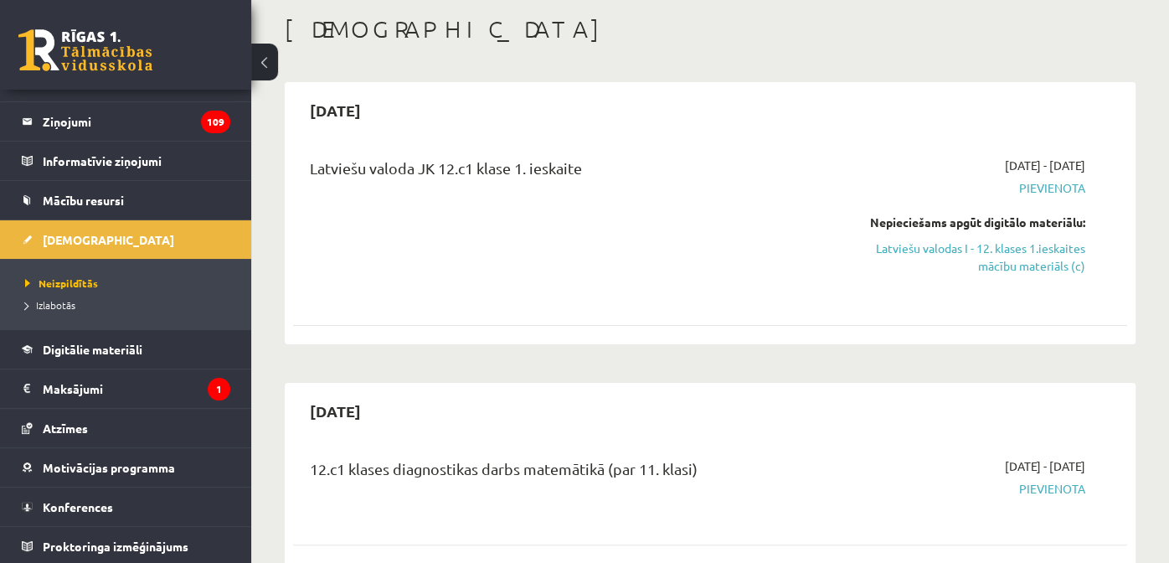
drag, startPoint x: 962, startPoint y: 253, endPoint x: 672, endPoint y: 76, distance: 340.1
click at [962, 253] on link "Latviešu valodas I - 12. klases 1.ieskaites mācību materiāls (c)" at bounding box center [964, 256] width 242 height 35
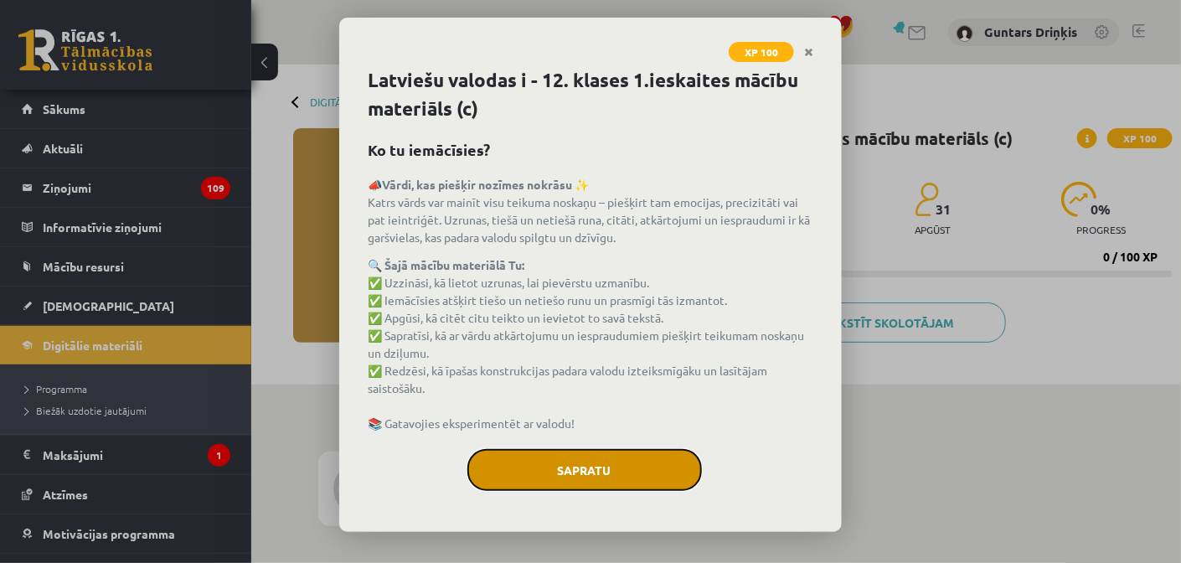
click at [575, 452] on button "Sapratu" at bounding box center [584, 470] width 234 height 42
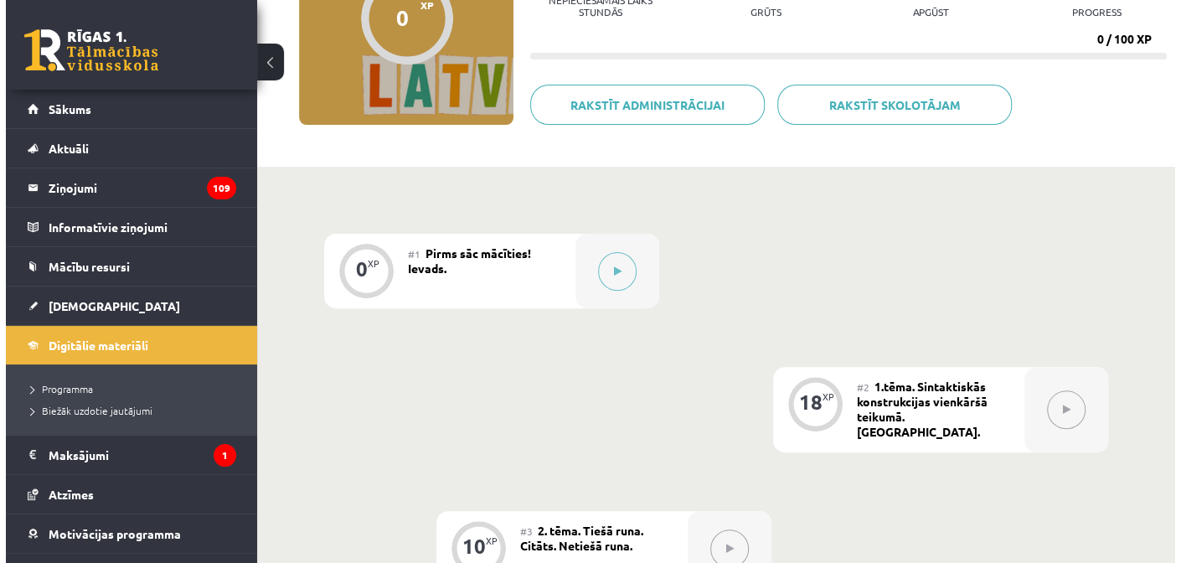
scroll to position [250, 0]
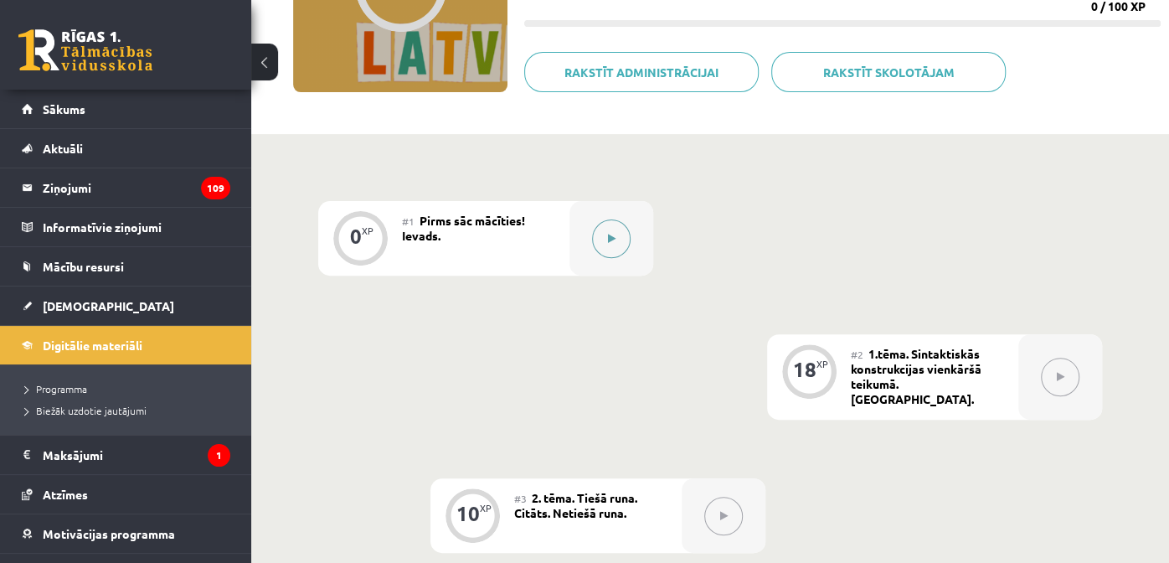
click at [602, 224] on button at bounding box center [611, 238] width 39 height 39
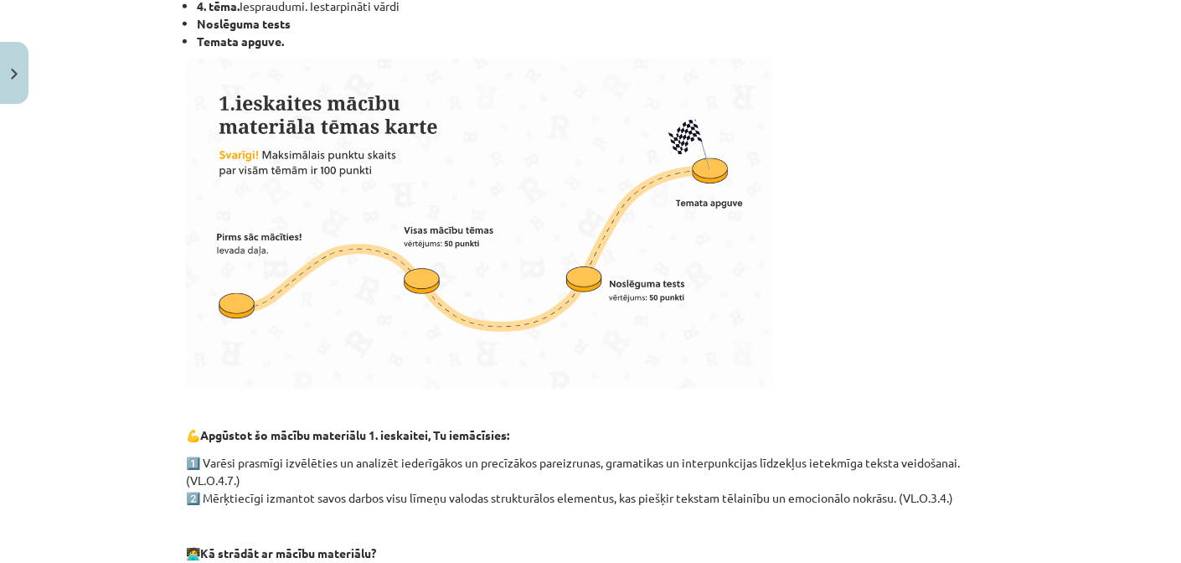
scroll to position [245, 0]
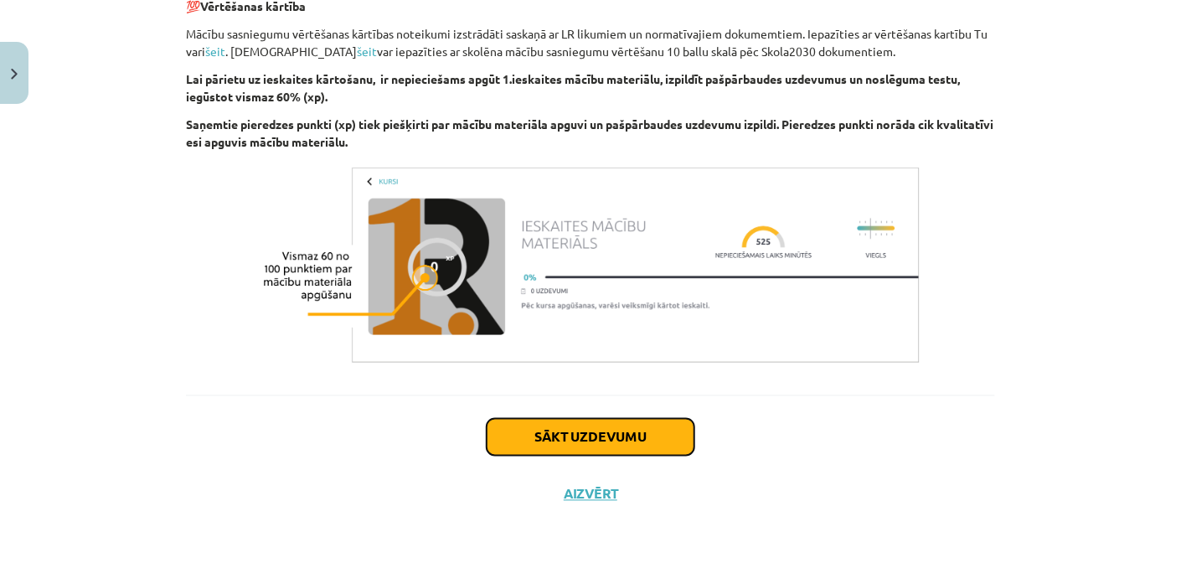
click at [654, 440] on button "Sākt uzdevumu" at bounding box center [590, 437] width 208 height 37
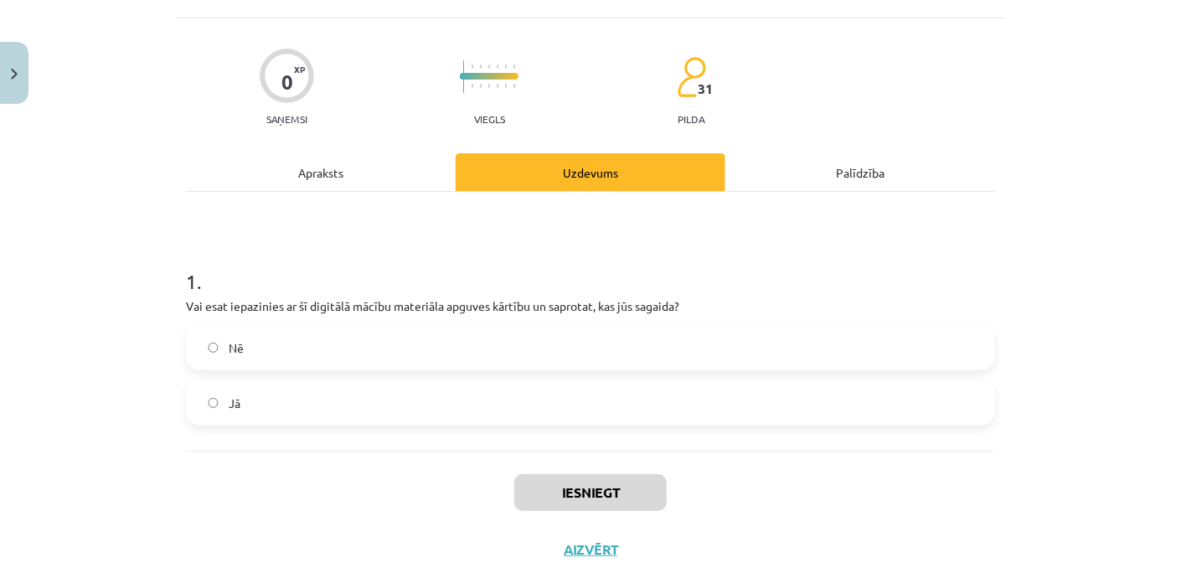
scroll to position [125, 0]
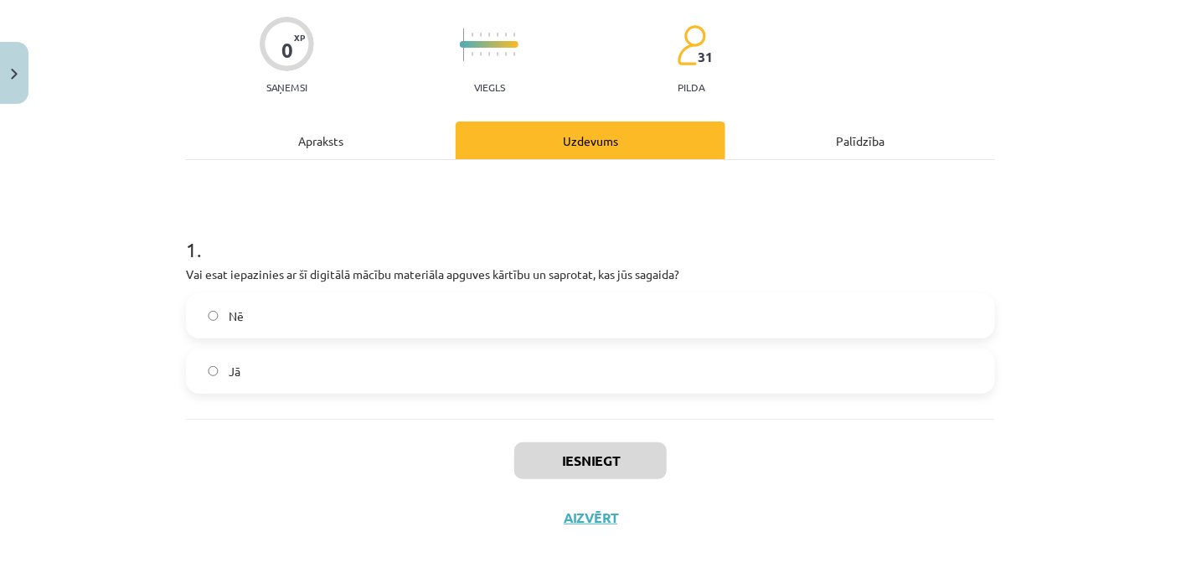
click at [452, 368] on label "Jā" at bounding box center [591, 371] width 806 height 42
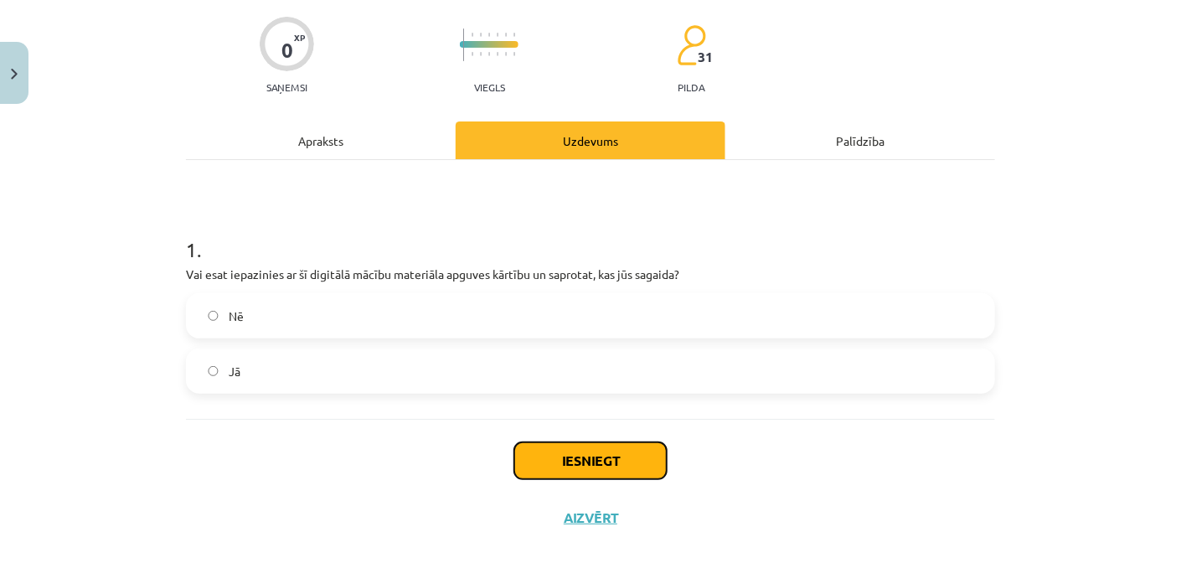
click at [575, 450] on button "Iesniegt" at bounding box center [590, 460] width 152 height 37
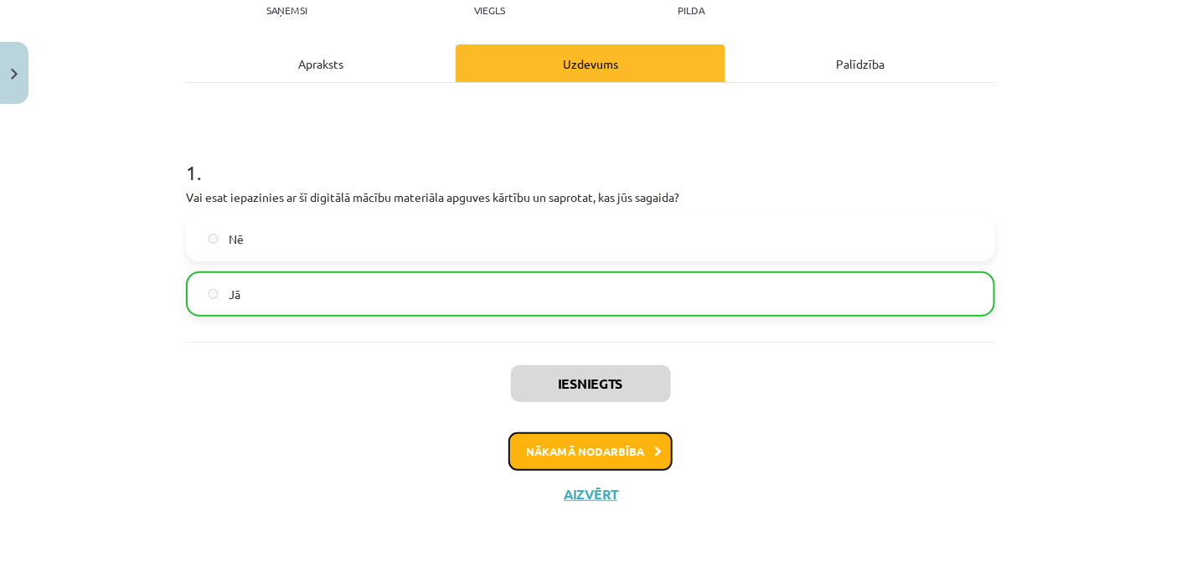
click at [567, 435] on button "Nākamā nodarbība" at bounding box center [590, 451] width 164 height 39
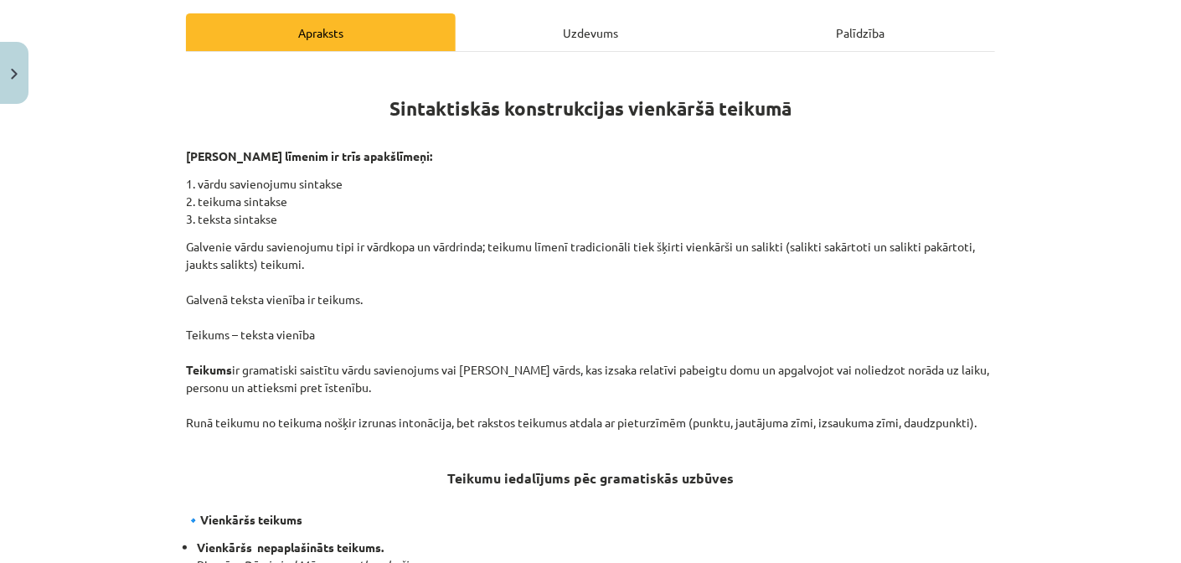
scroll to position [293, 0]
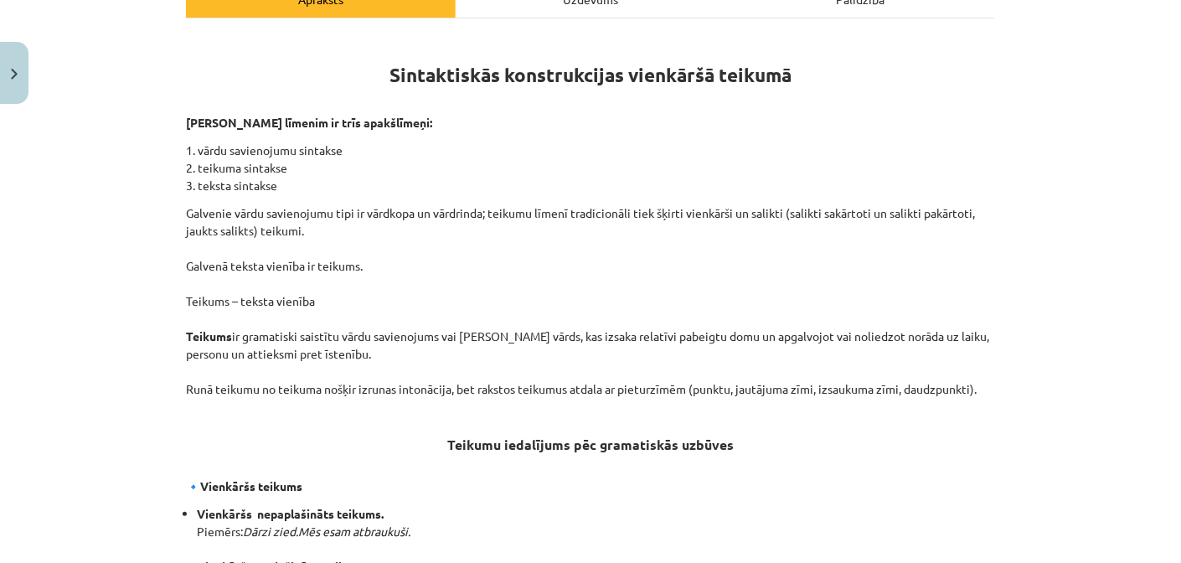
drag, startPoint x: 567, startPoint y: 434, endPoint x: 430, endPoint y: 306, distance: 187.2
click at [430, 306] on p "Galvenie vārdu savienojumu tipi ir vārdkopa un vārdrinda; teikumu līmenī tradic…" at bounding box center [590, 300] width 809 height 193
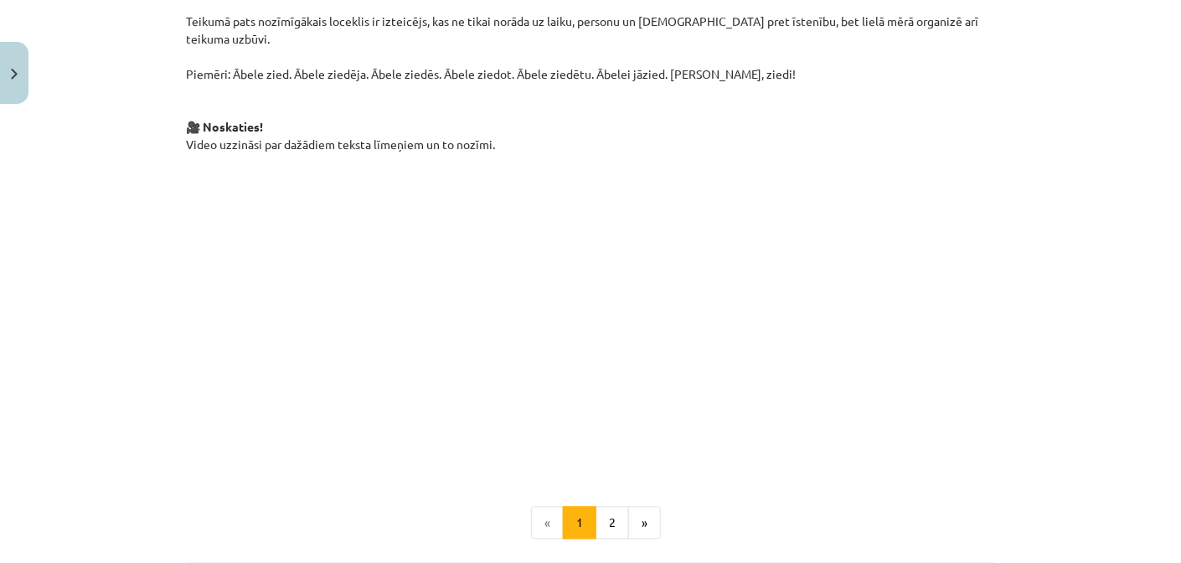
scroll to position [1214, 0]
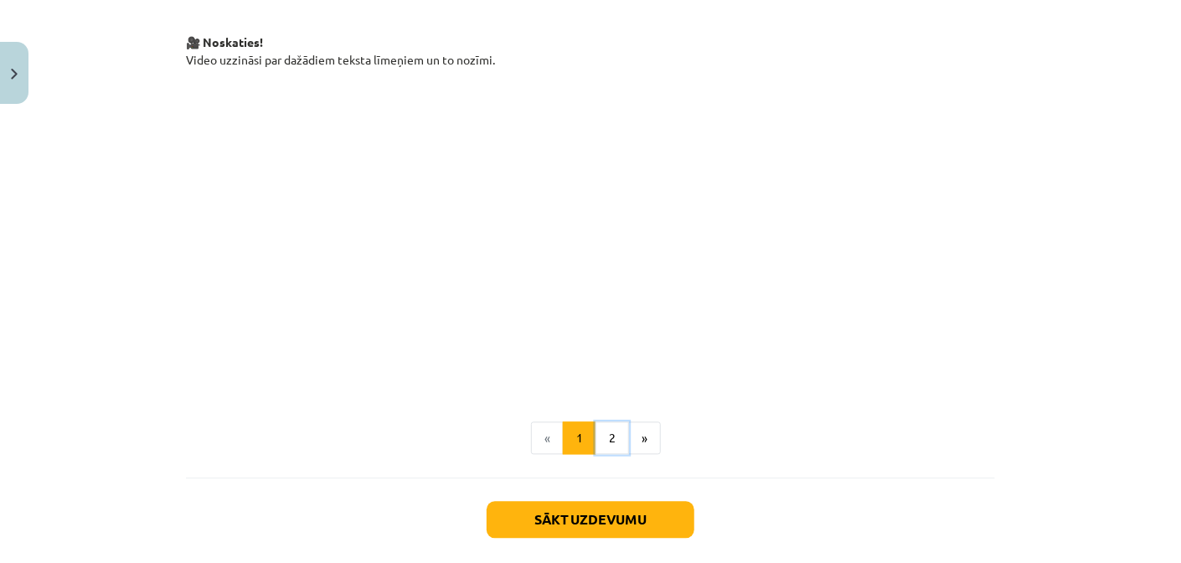
click at [604, 422] on button "2" at bounding box center [611, 438] width 33 height 33
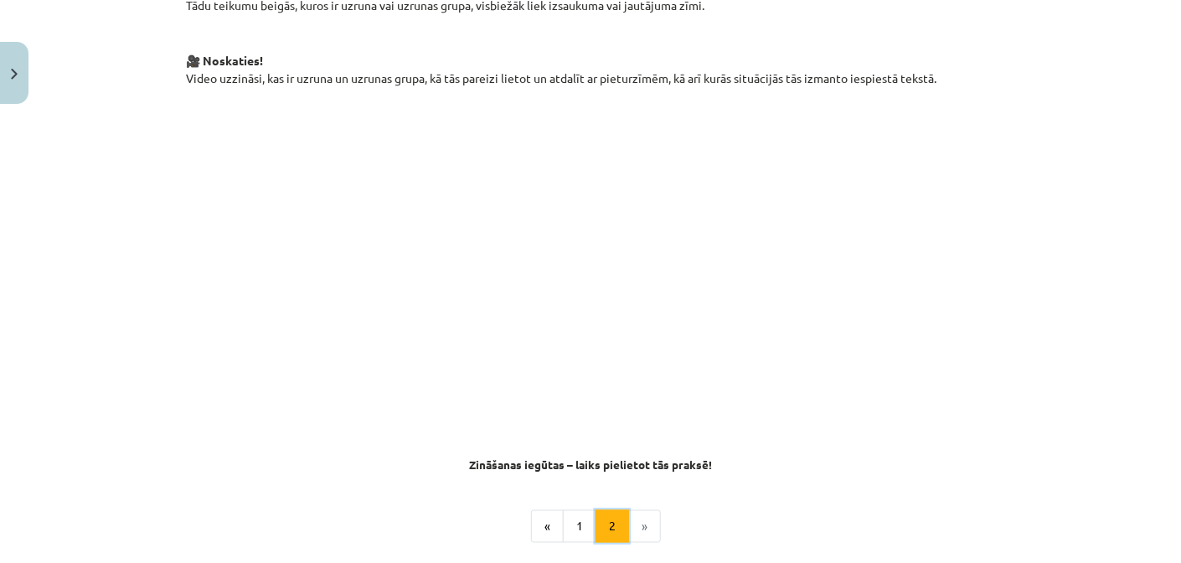
scroll to position [885, 0]
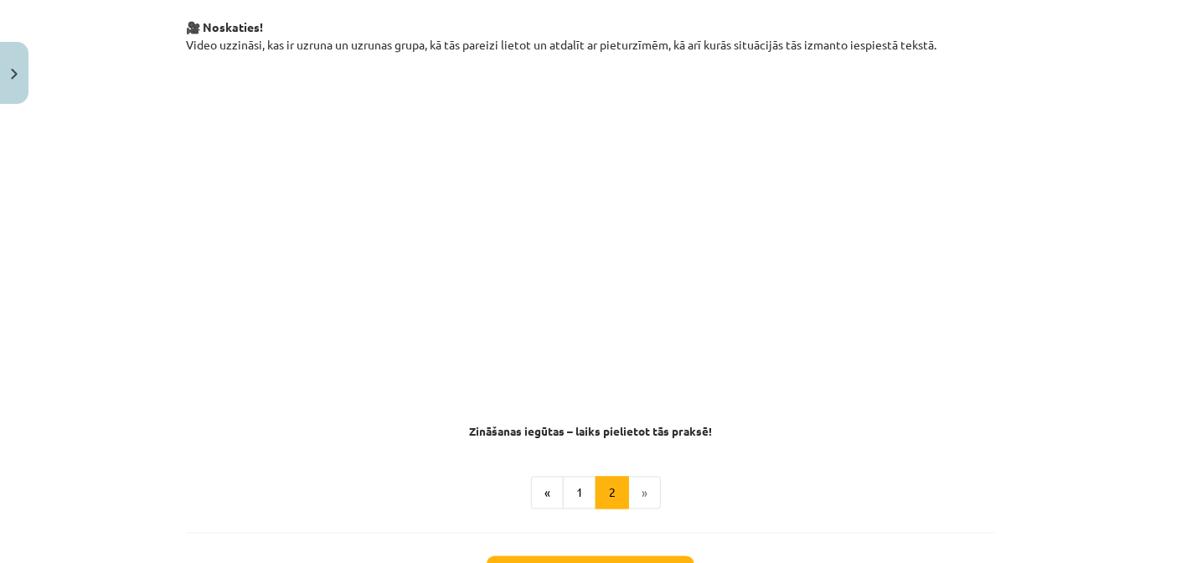
click at [634, 478] on li "»" at bounding box center [645, 492] width 32 height 33
click at [635, 476] on li "»" at bounding box center [645, 492] width 32 height 33
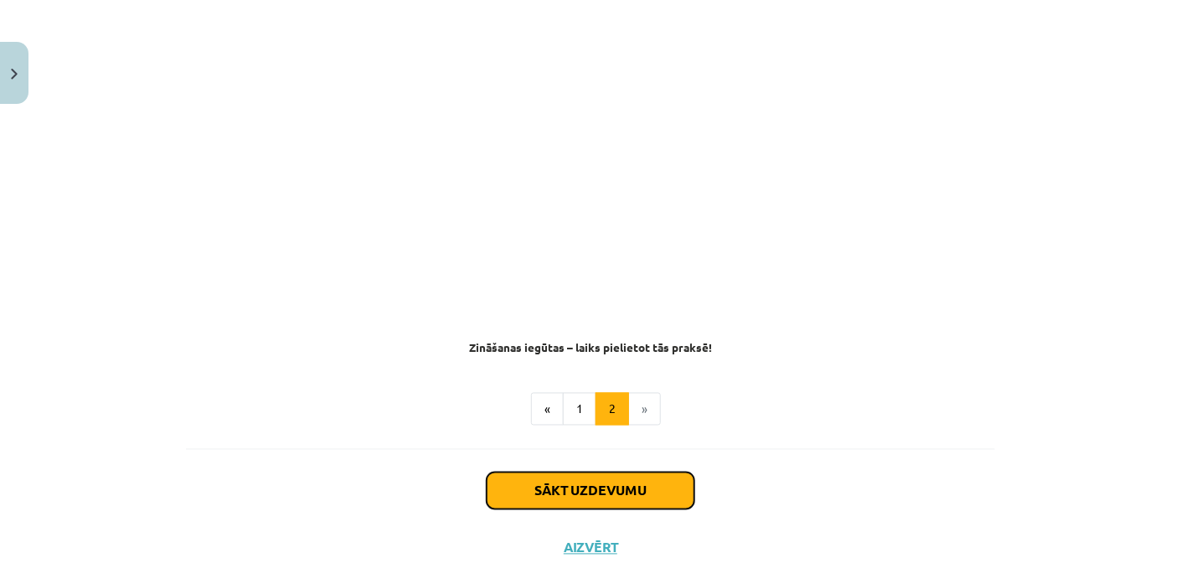
click at [587, 476] on button "Sākt uzdevumu" at bounding box center [590, 490] width 208 height 37
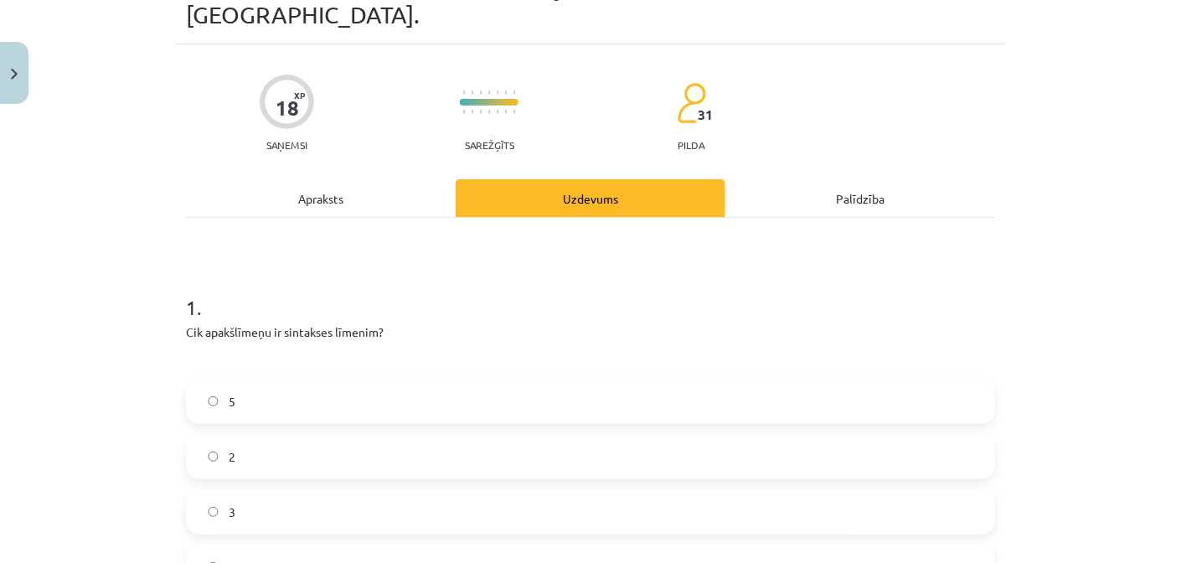
scroll to position [125, 0]
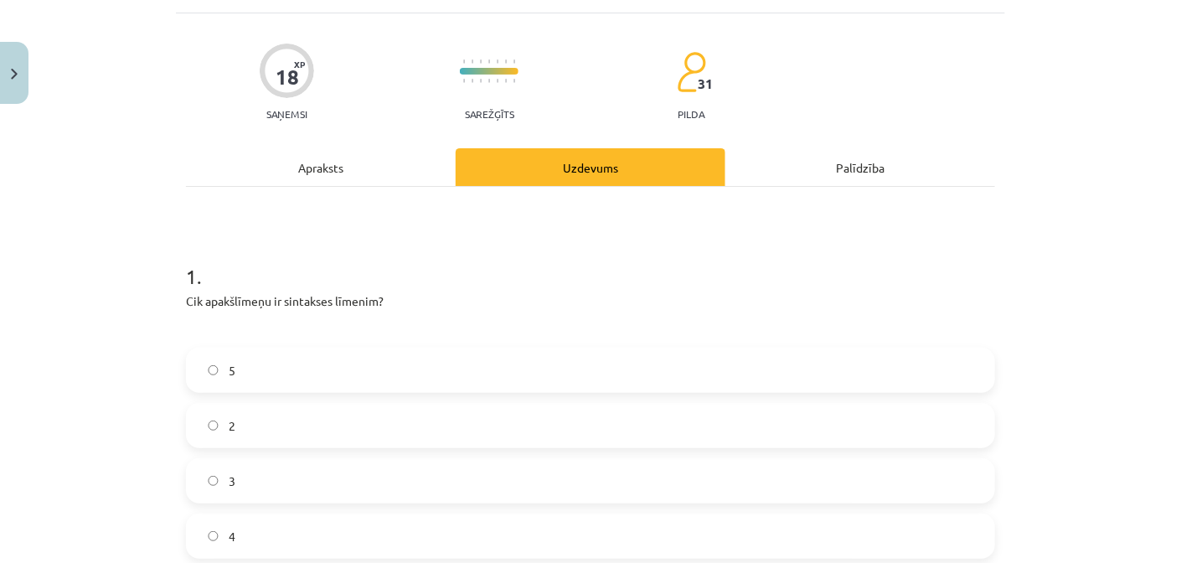
click at [235, 461] on label "3" at bounding box center [591, 481] width 806 height 42
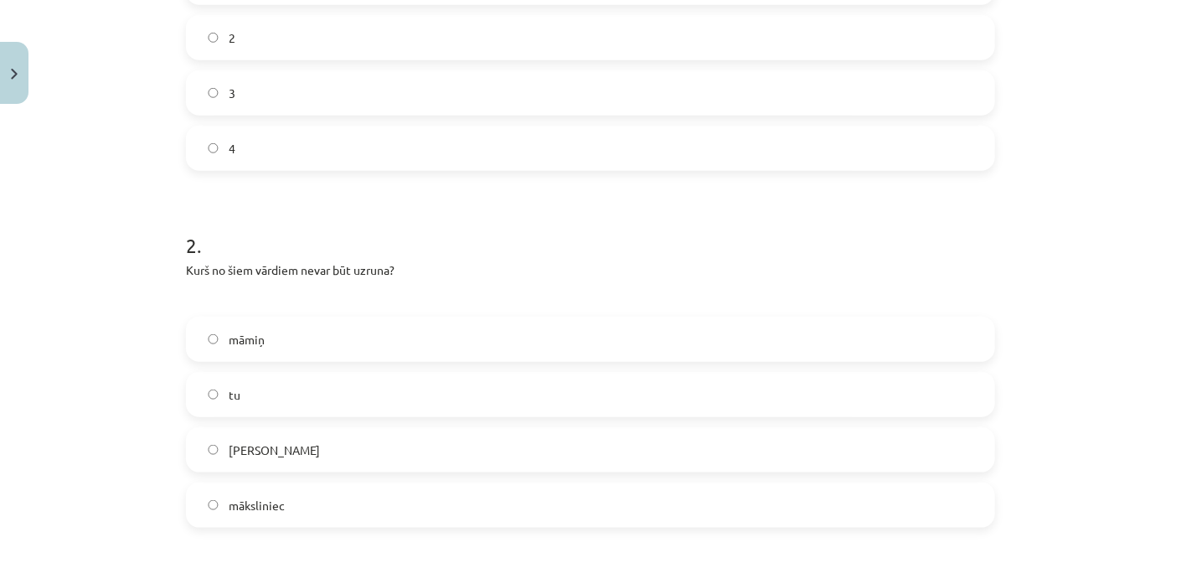
scroll to position [543, 0]
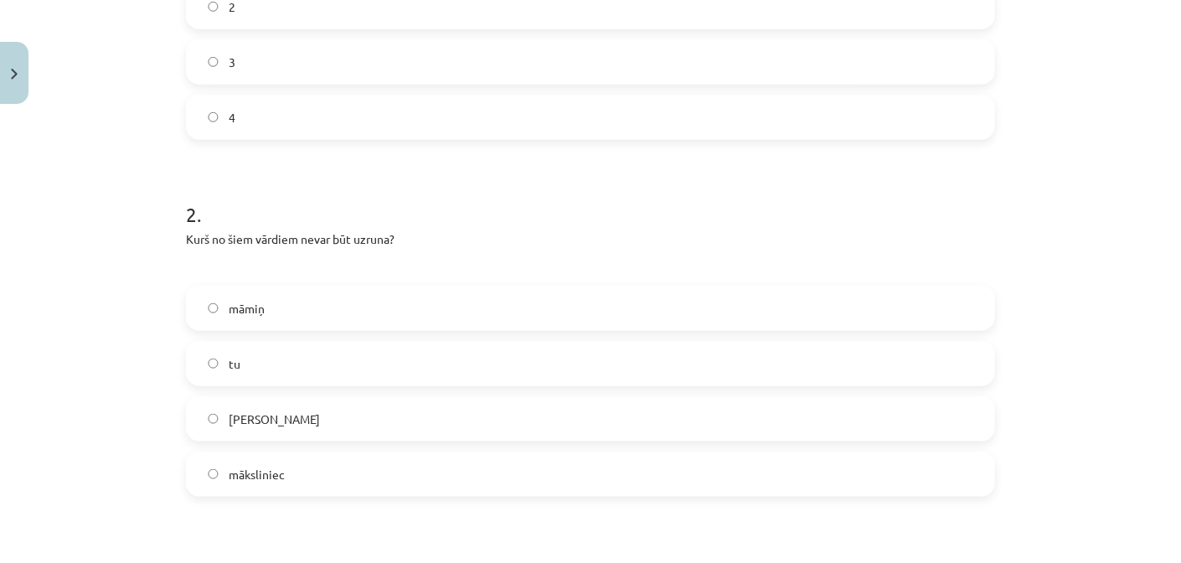
click at [273, 353] on label "tu" at bounding box center [591, 363] width 806 height 42
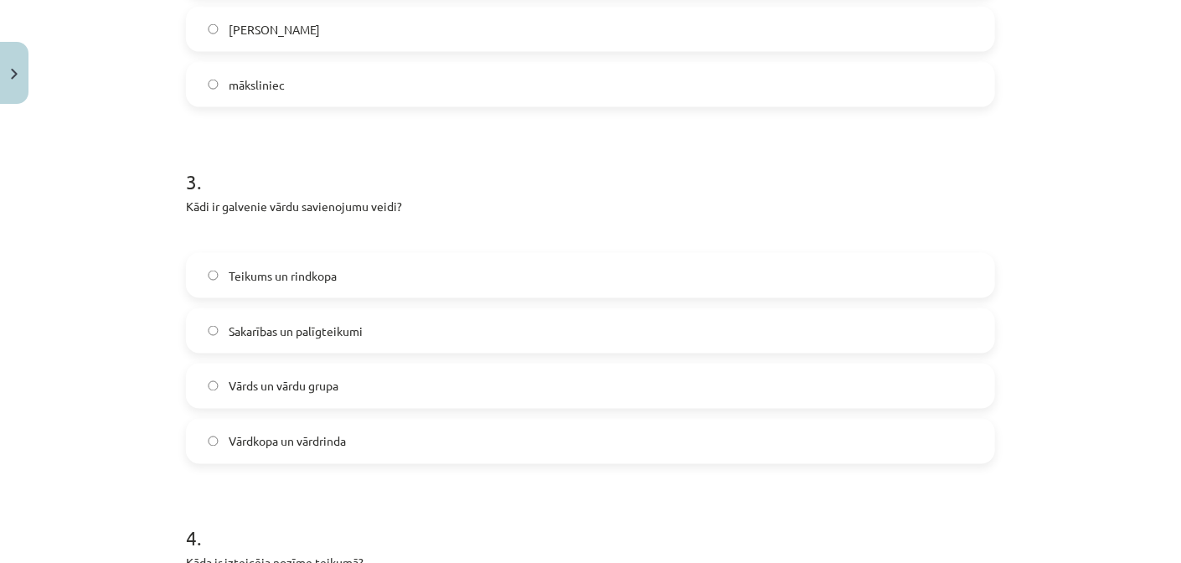
scroll to position [963, 0]
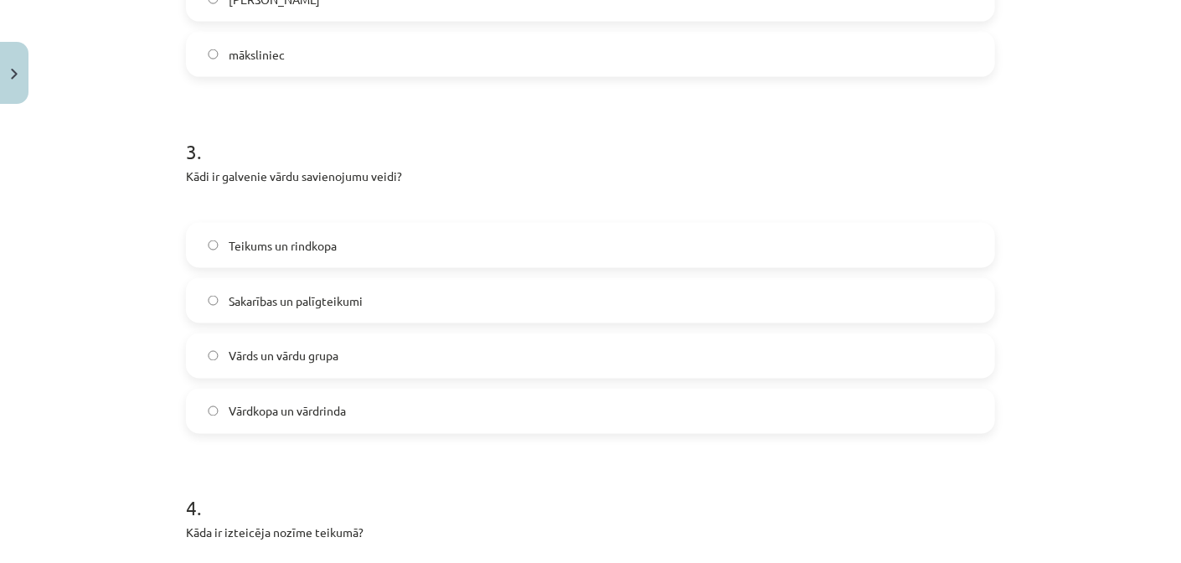
click at [275, 393] on label "Vārdkopa un vārdrinda" at bounding box center [591, 411] width 806 height 42
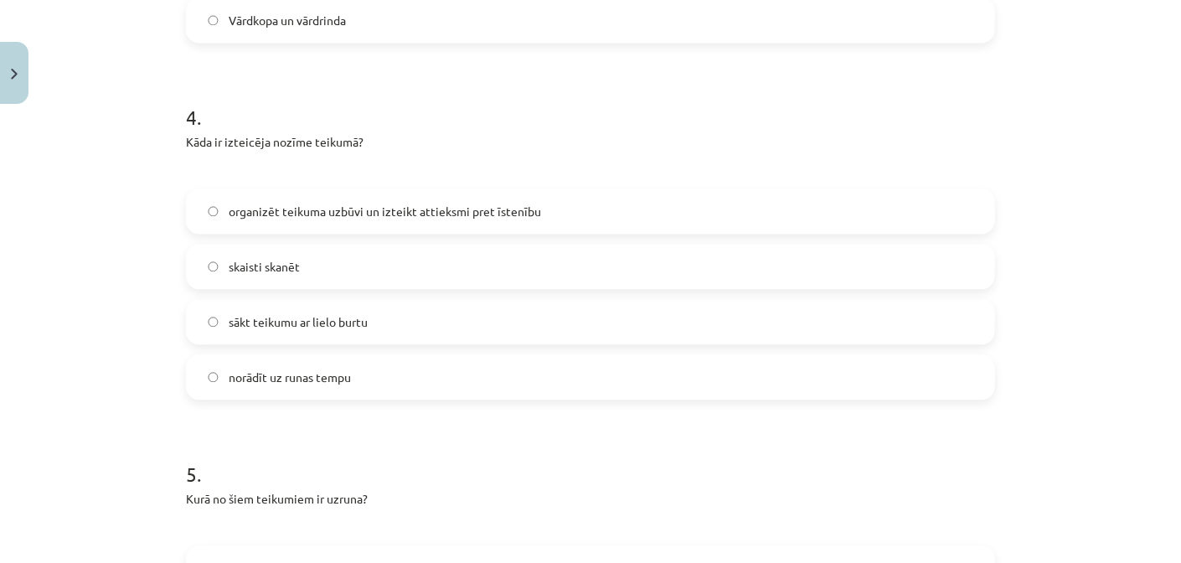
scroll to position [1382, 0]
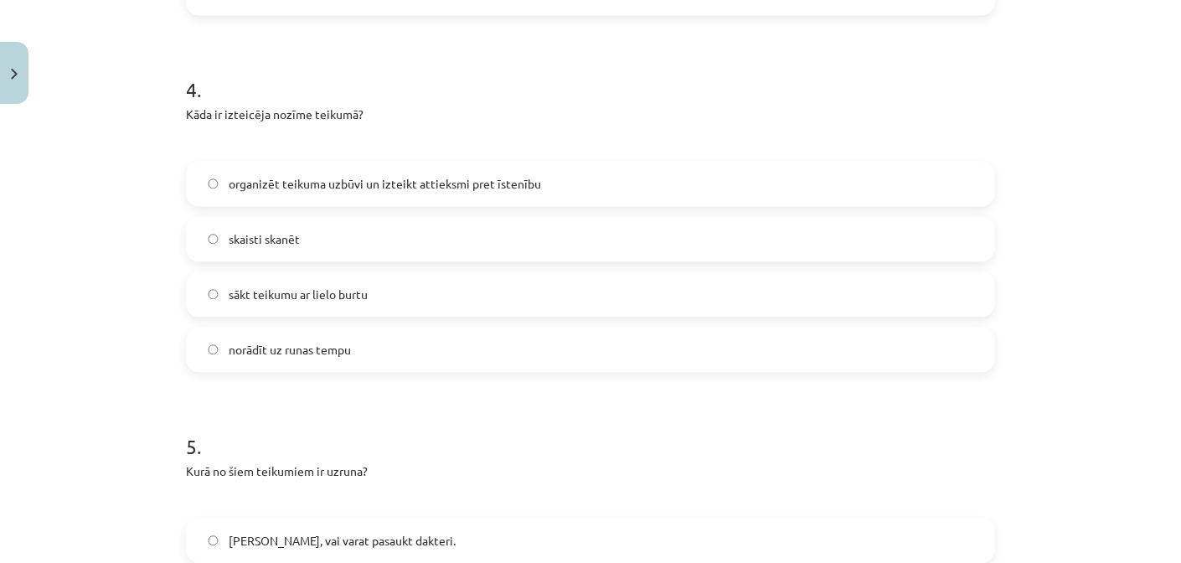
click at [306, 177] on label "organizēt teikuma uzbūvi un izteikt attieksmi pret īstenību" at bounding box center [591, 183] width 806 height 42
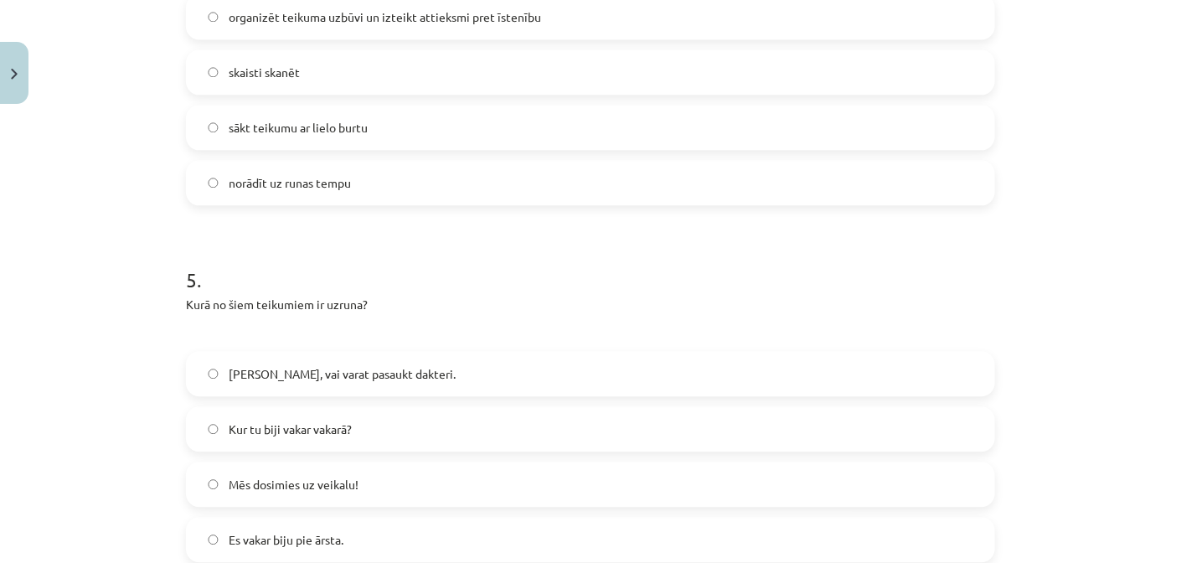
scroll to position [1633, 0]
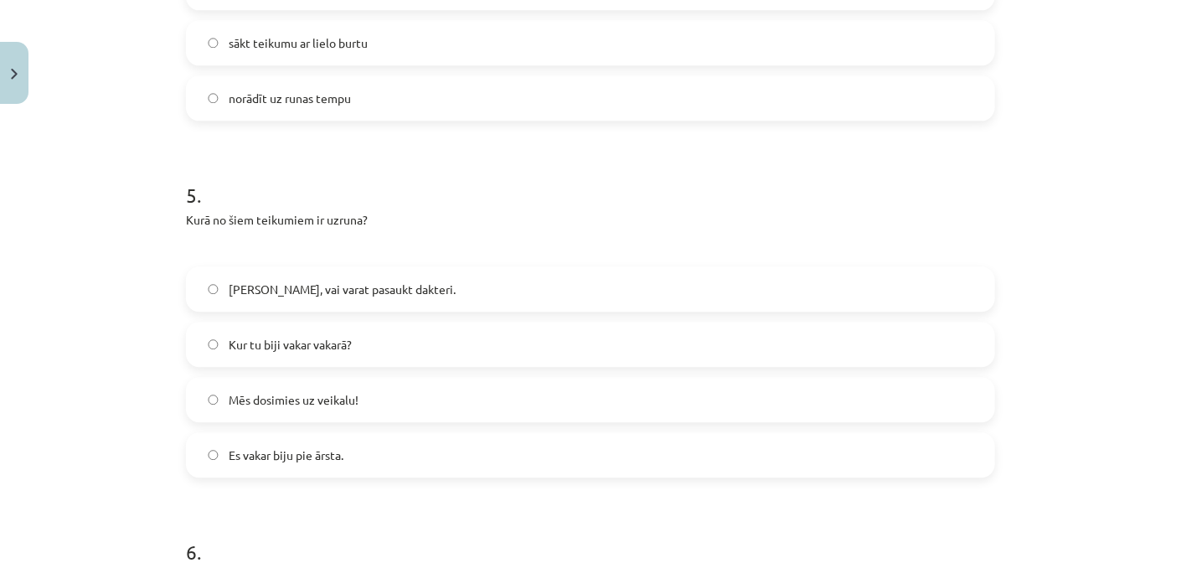
click at [270, 271] on label "Māsiņ, vai varat pasaukt dakteri." at bounding box center [591, 289] width 806 height 42
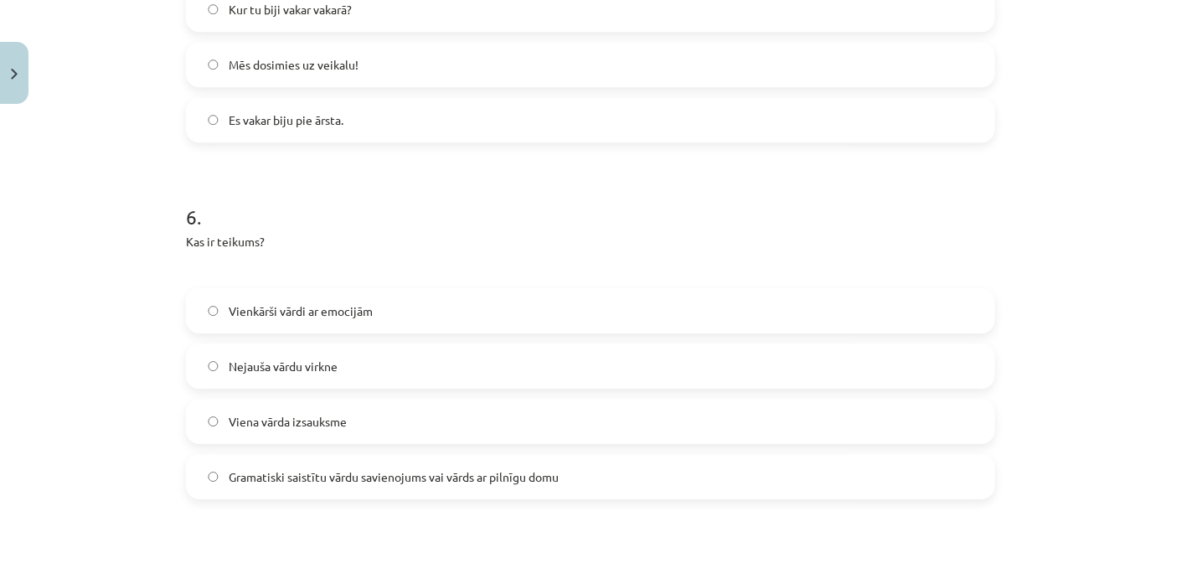
scroll to position [2051, 0]
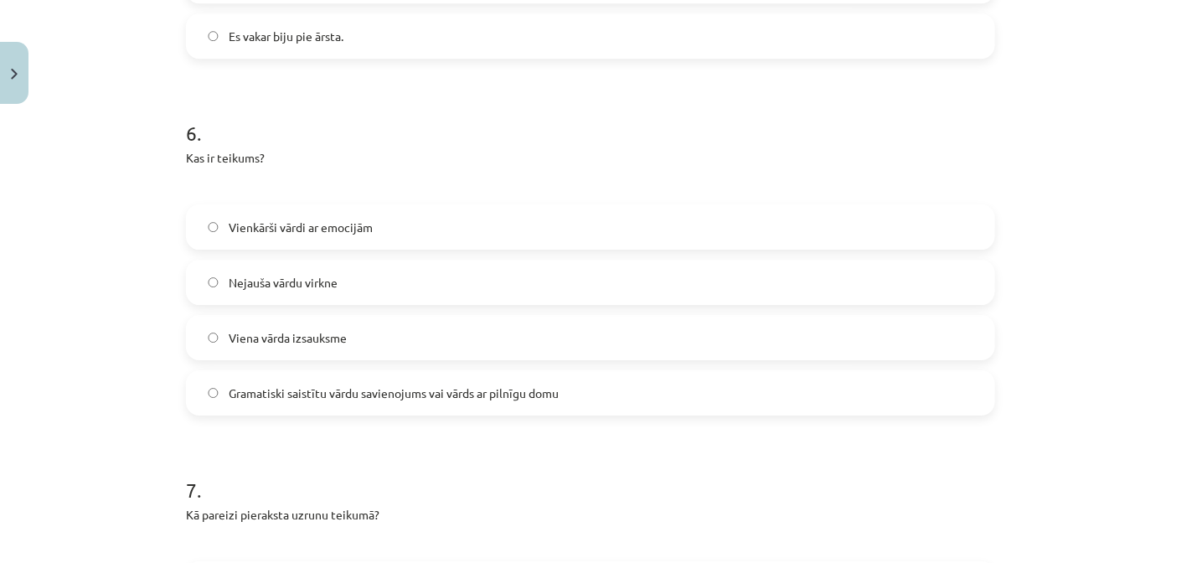
click at [322, 384] on span "Gramatiski saistītu vārdu savienojums vai vārds ar pilnīgu domu" at bounding box center [394, 393] width 330 height 18
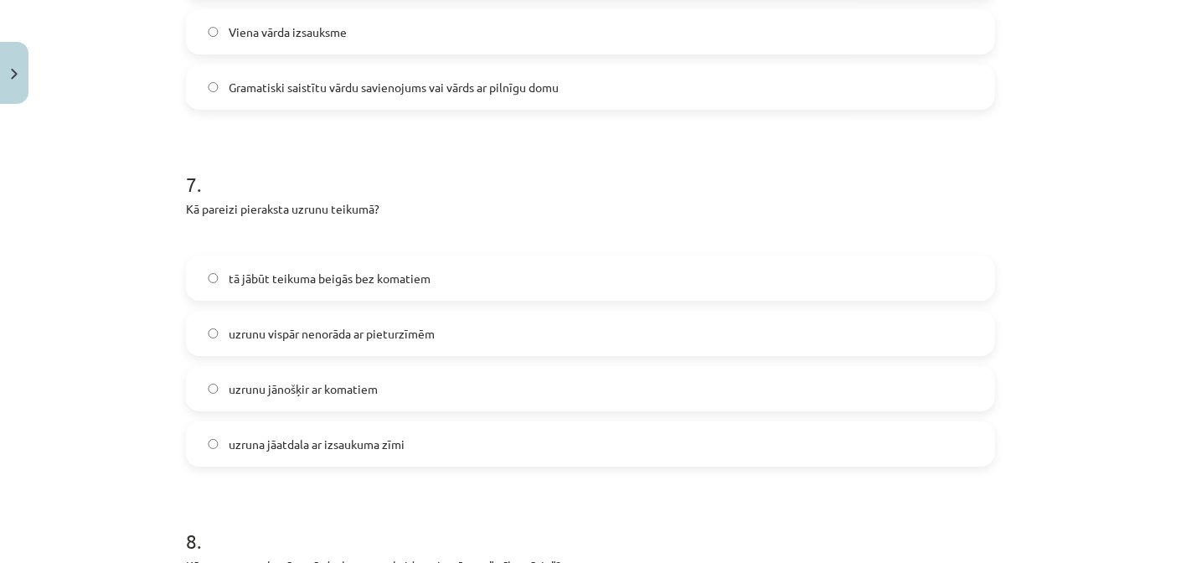
scroll to position [2386, 0]
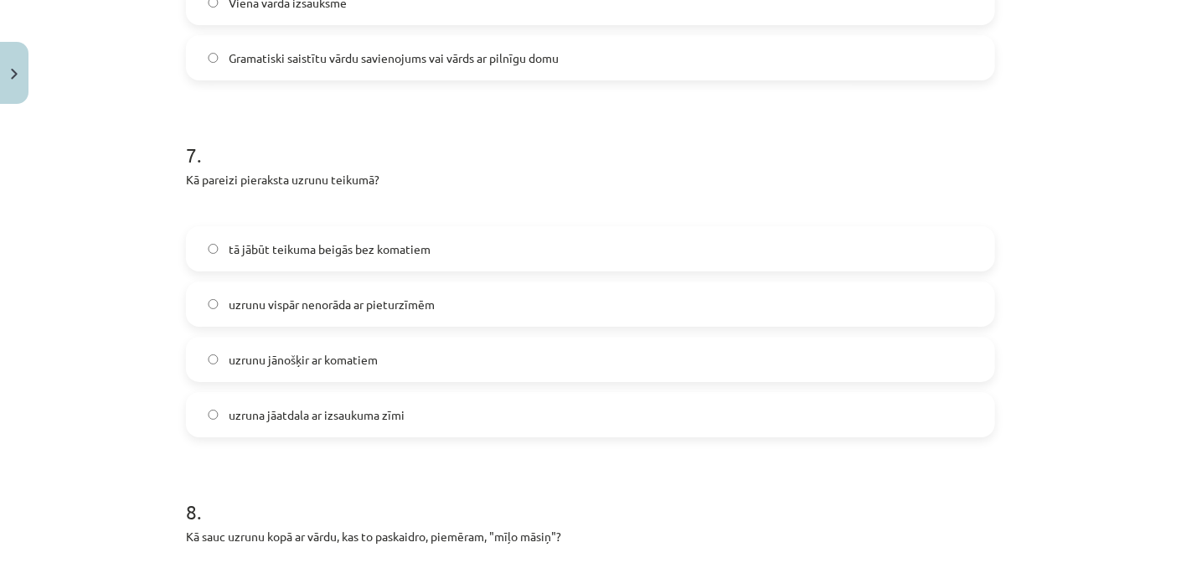
click at [259, 341] on label "uzrunu jānošķir ar komatiem" at bounding box center [591, 359] width 806 height 42
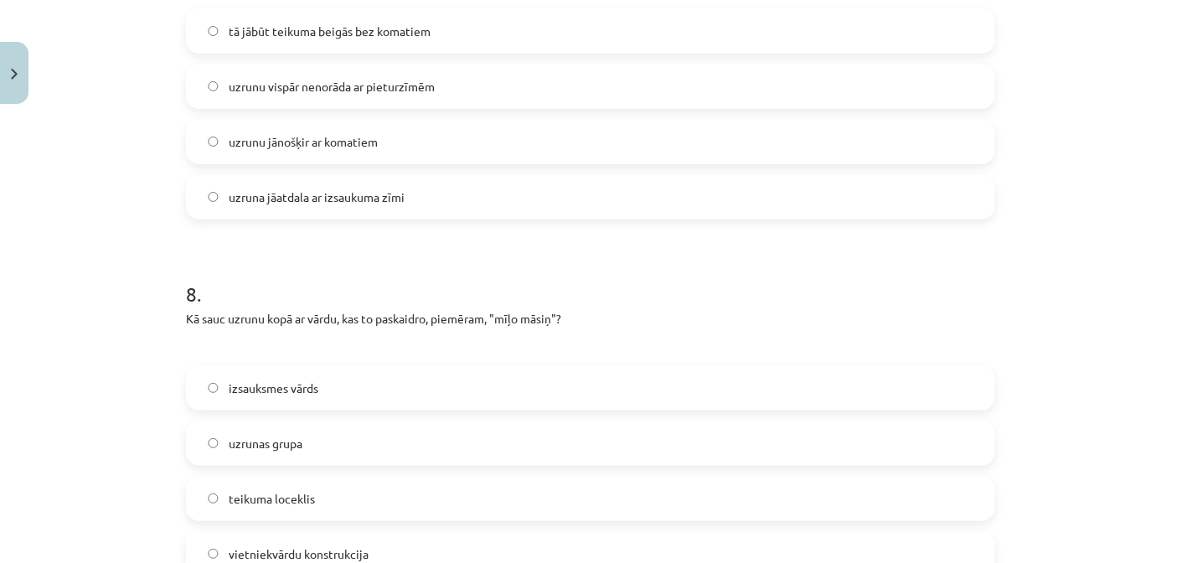
scroll to position [2638, 0]
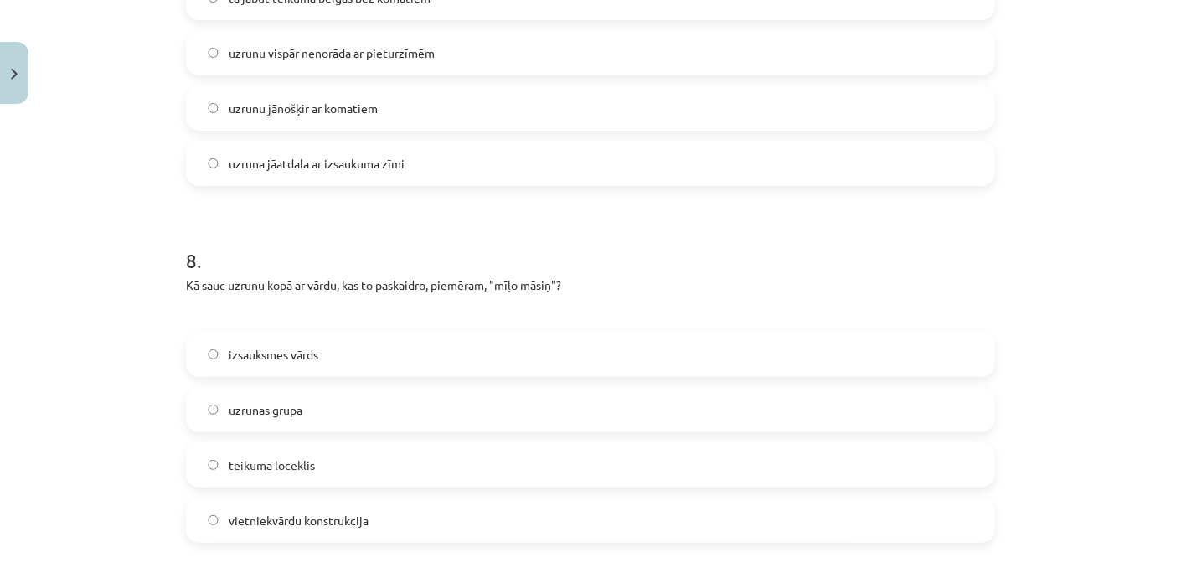
click at [234, 401] on span "uzrunas grupa" at bounding box center [266, 410] width 74 height 18
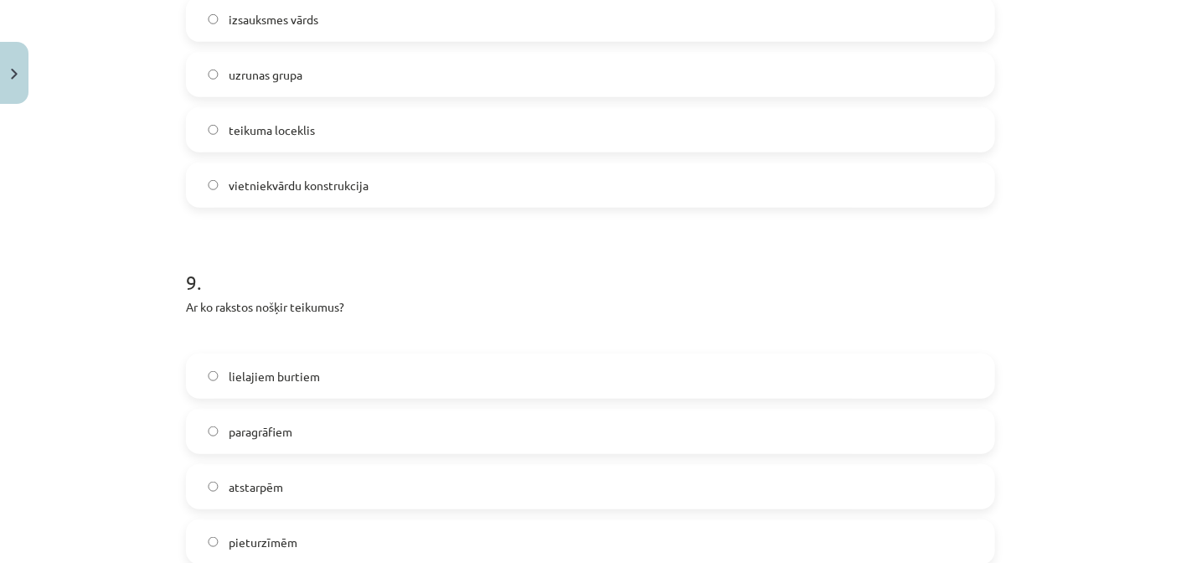
scroll to position [3139, 0]
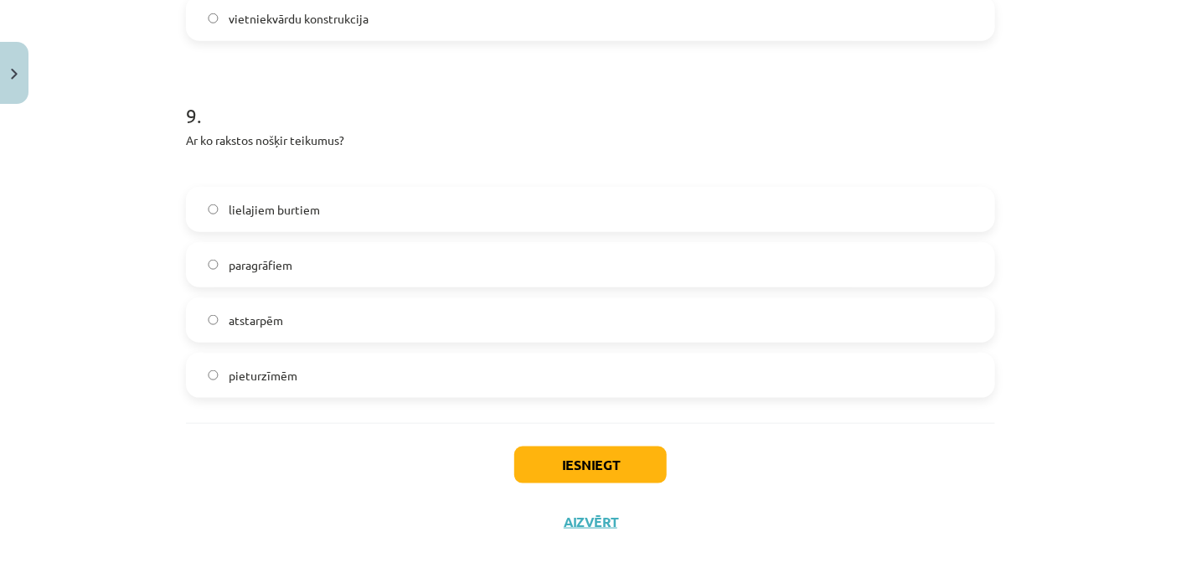
drag, startPoint x: 276, startPoint y: 361, endPoint x: 280, endPoint y: 349, distance: 12.2
click at [277, 360] on label "pieturzīmēm" at bounding box center [591, 375] width 806 height 42
click at [589, 446] on button "Iesniegt" at bounding box center [590, 464] width 152 height 37
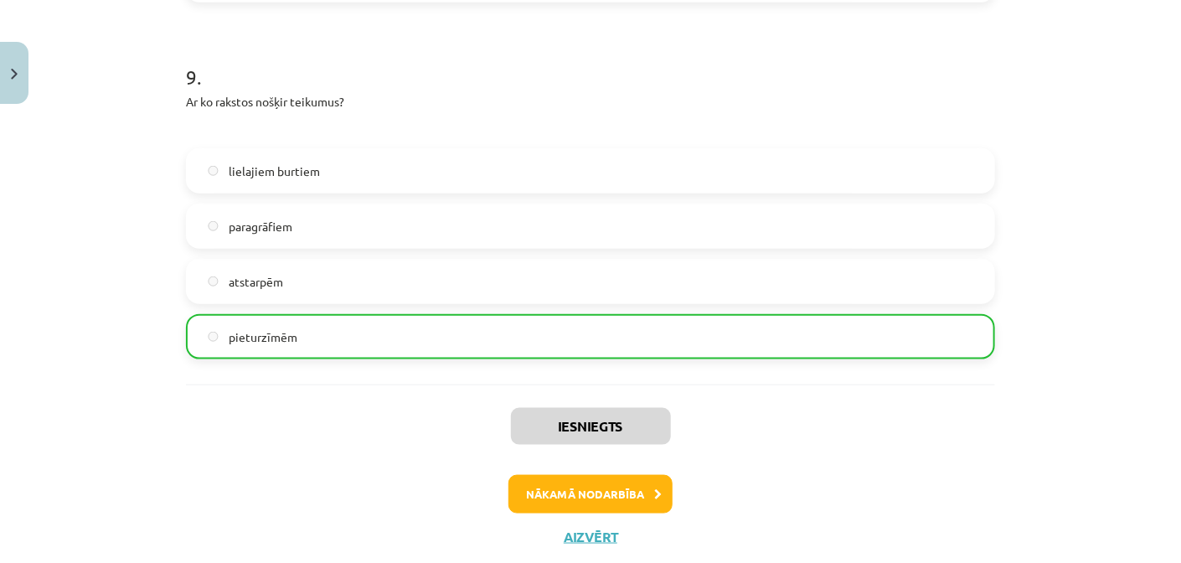
scroll to position [3194, 0]
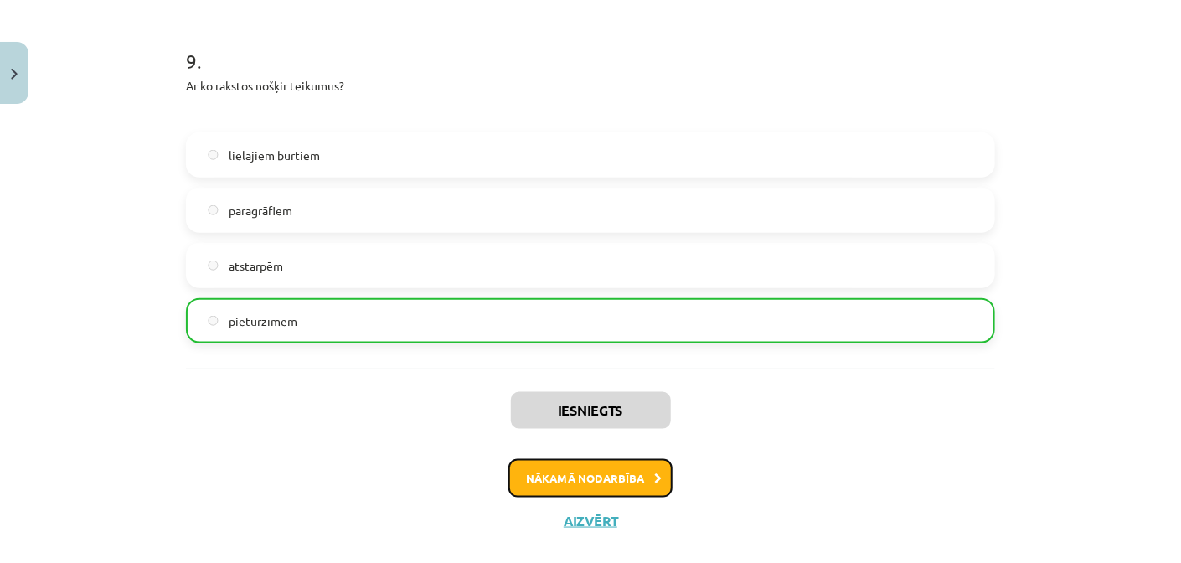
drag, startPoint x: 544, startPoint y: 441, endPoint x: 543, endPoint y: 466, distance: 25.2
click at [543, 466] on button "Nākamā nodarbība" at bounding box center [590, 478] width 164 height 39
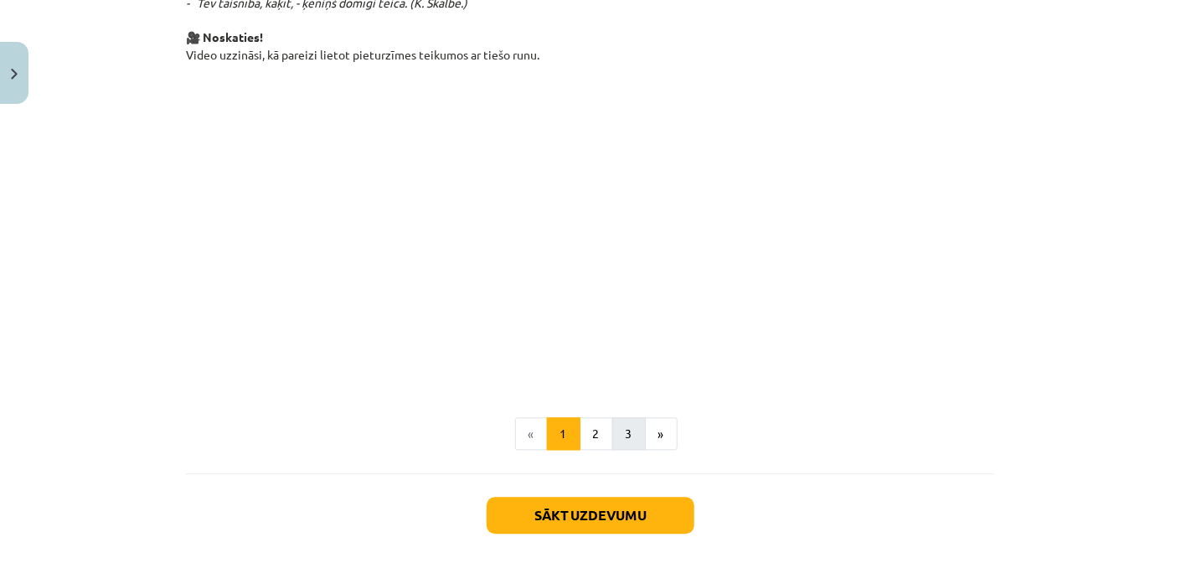
scroll to position [1298, 0]
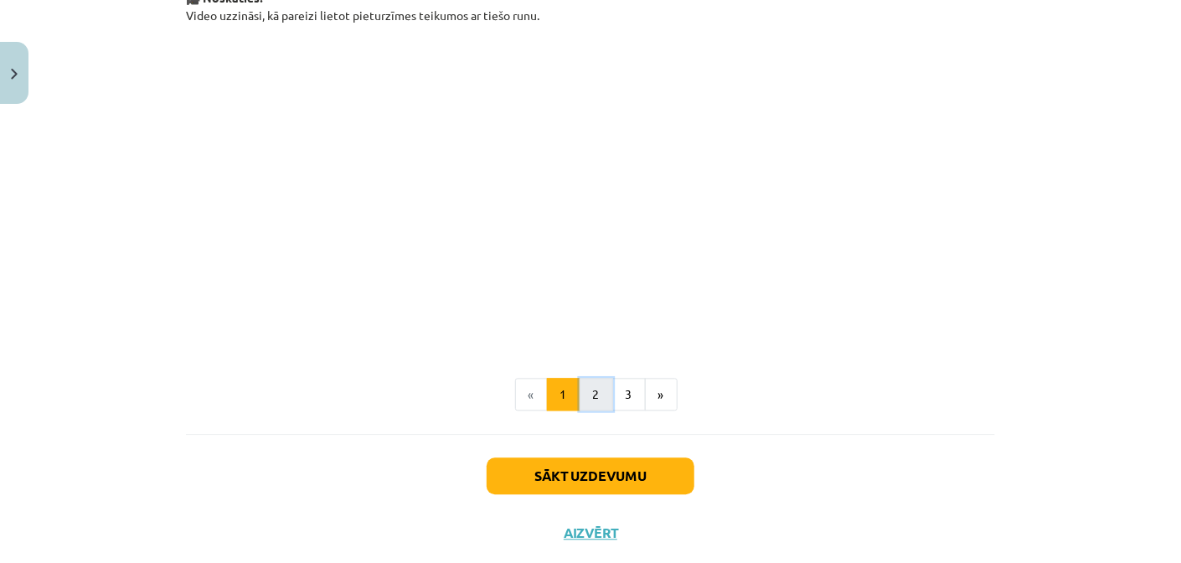
click at [595, 391] on button "2" at bounding box center [595, 394] width 33 height 33
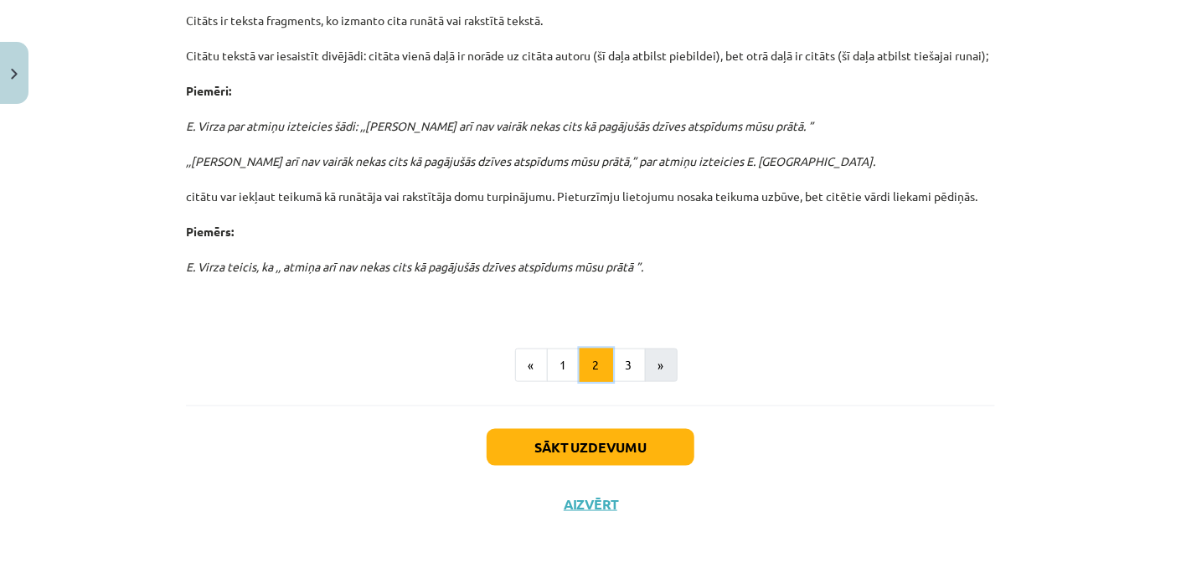
scroll to position [639, 0]
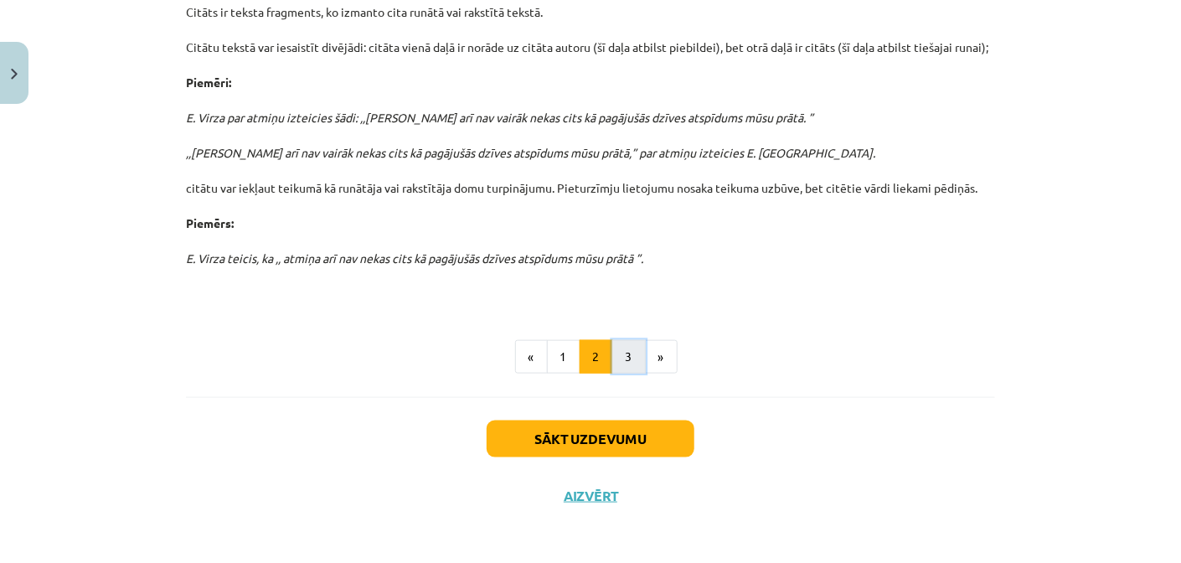
click at [612, 360] on button "3" at bounding box center [628, 356] width 33 height 33
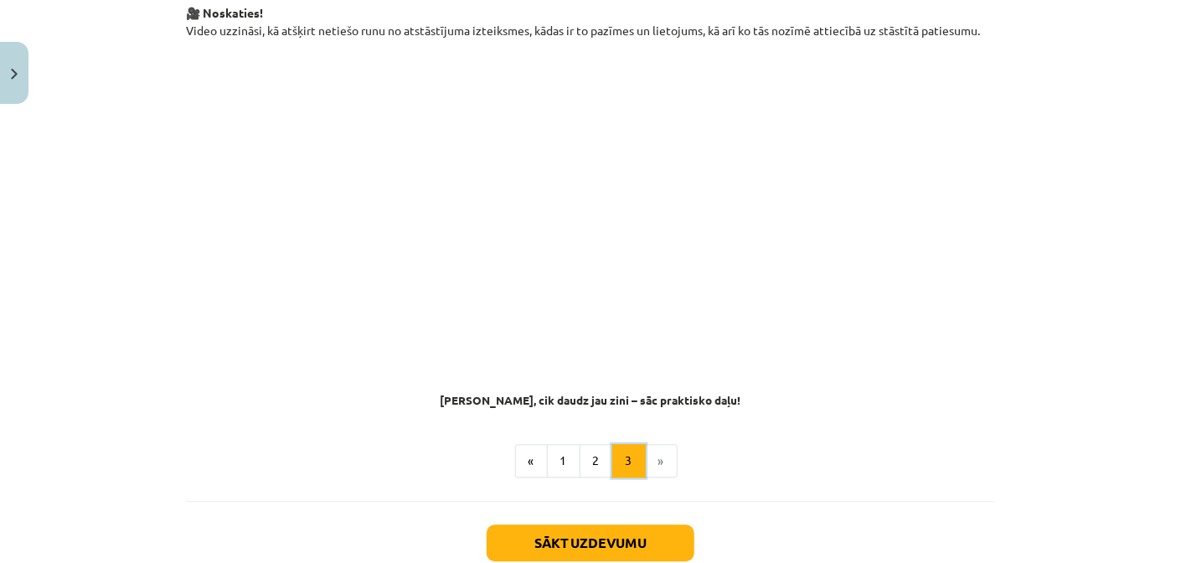
scroll to position [1293, 0]
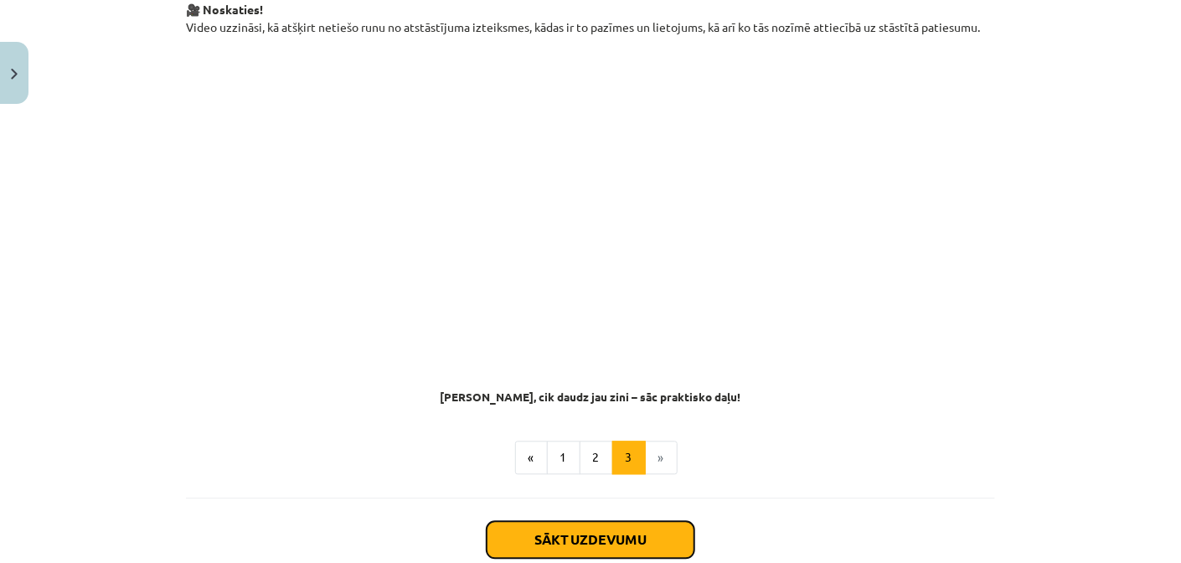
click at [597, 529] on button "Sākt uzdevumu" at bounding box center [590, 539] width 208 height 37
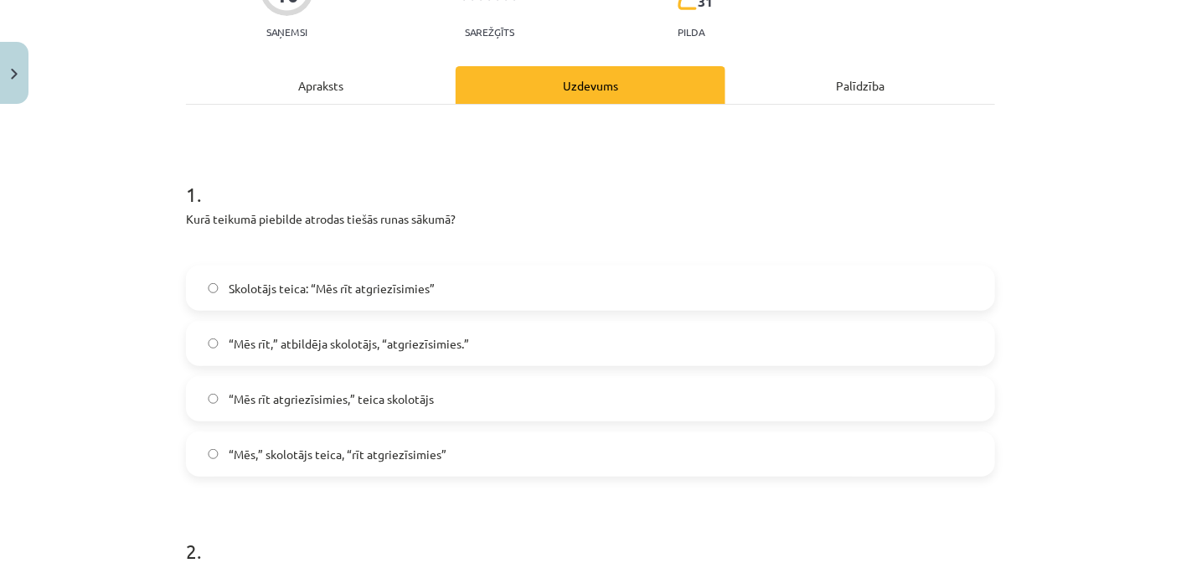
scroll to position [209, 0]
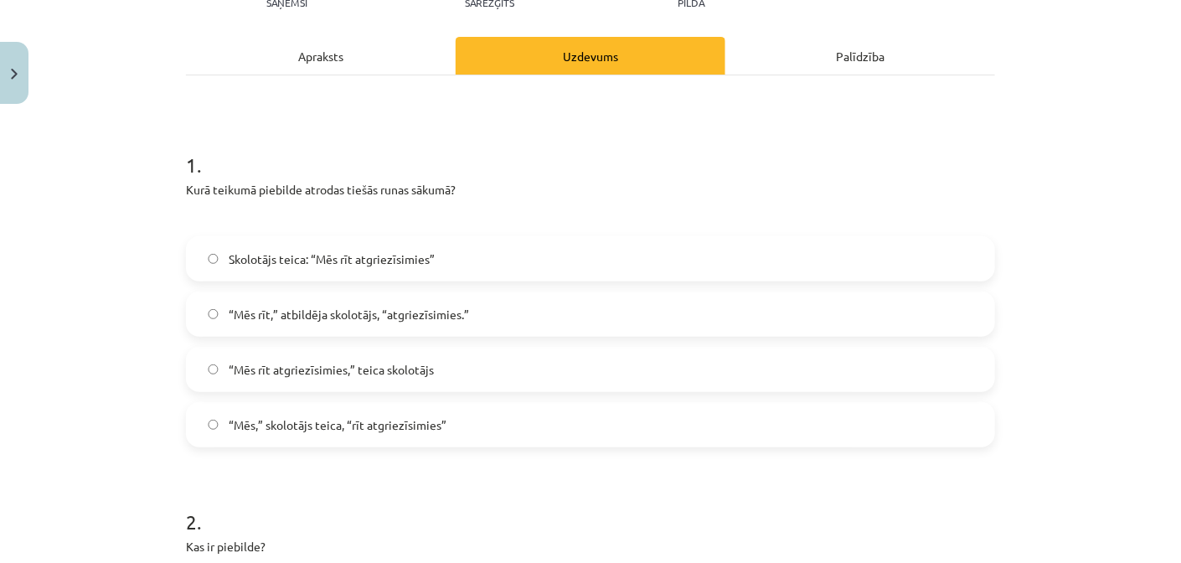
click at [308, 260] on span "Skolotājs teica: “Mēs rīt atgriezīsimies”" at bounding box center [332, 259] width 206 height 18
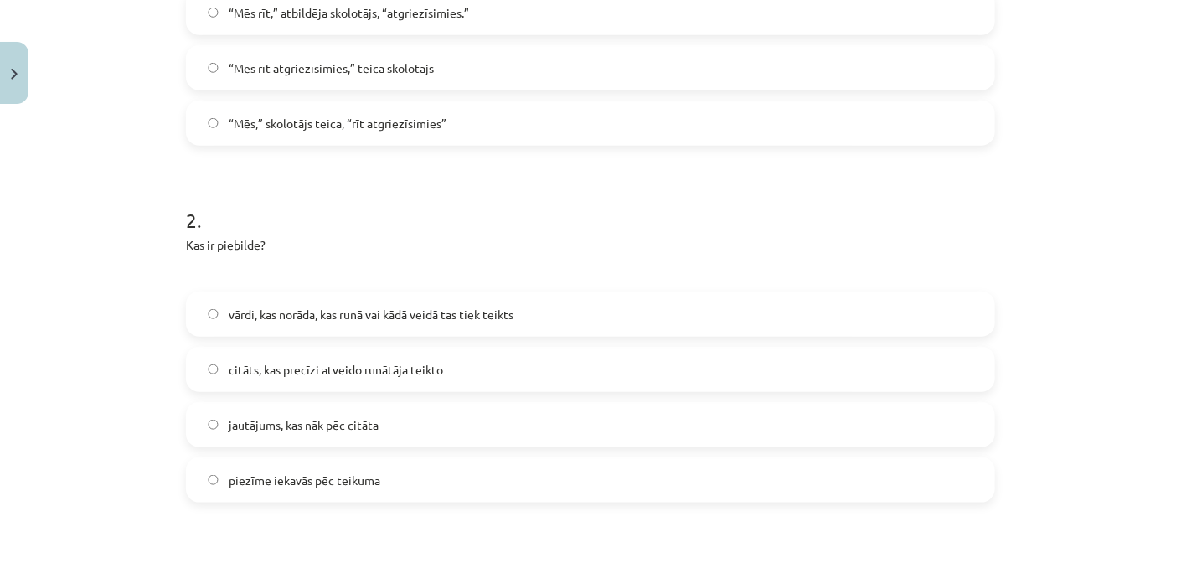
scroll to position [543, 0]
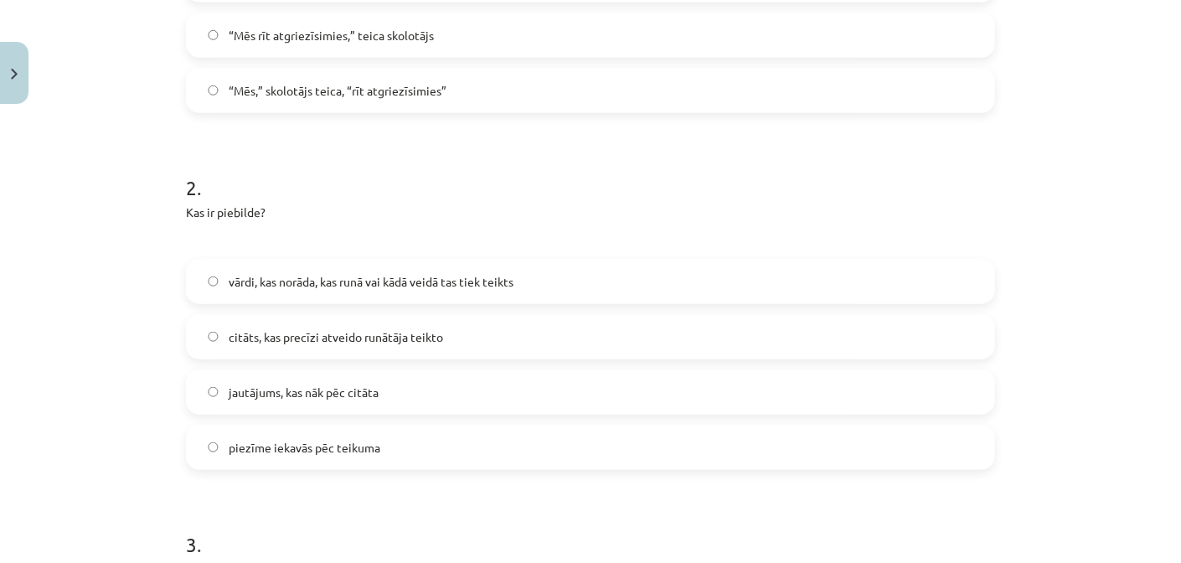
click at [304, 262] on label "vārdi, kas norāda, kas runā vai kādā veidā tas tiek teikts" at bounding box center [591, 281] width 806 height 42
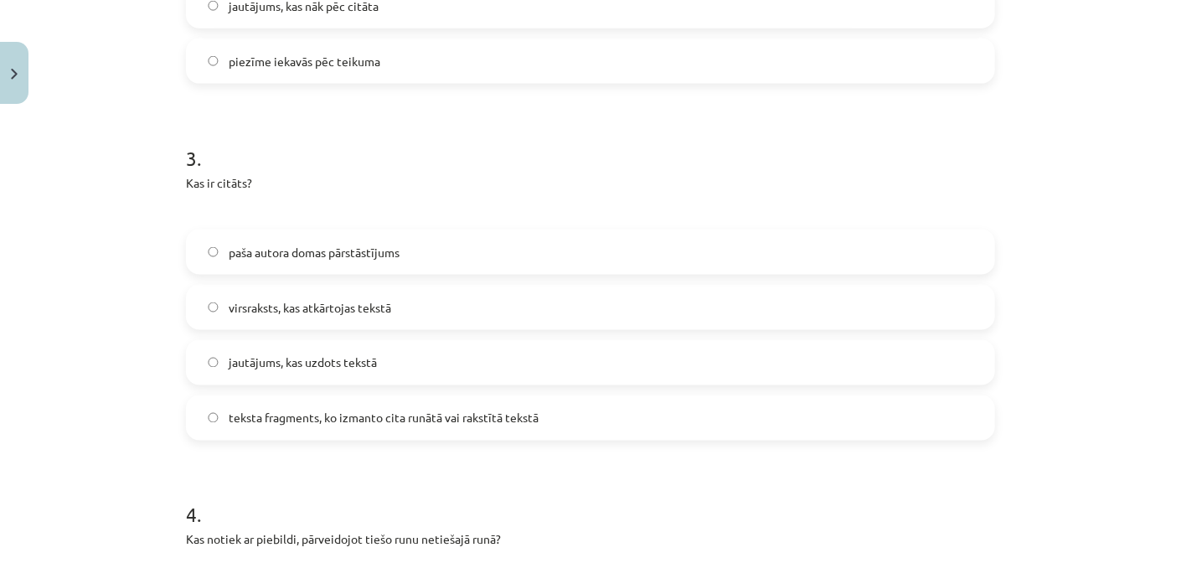
scroll to position [963, 0]
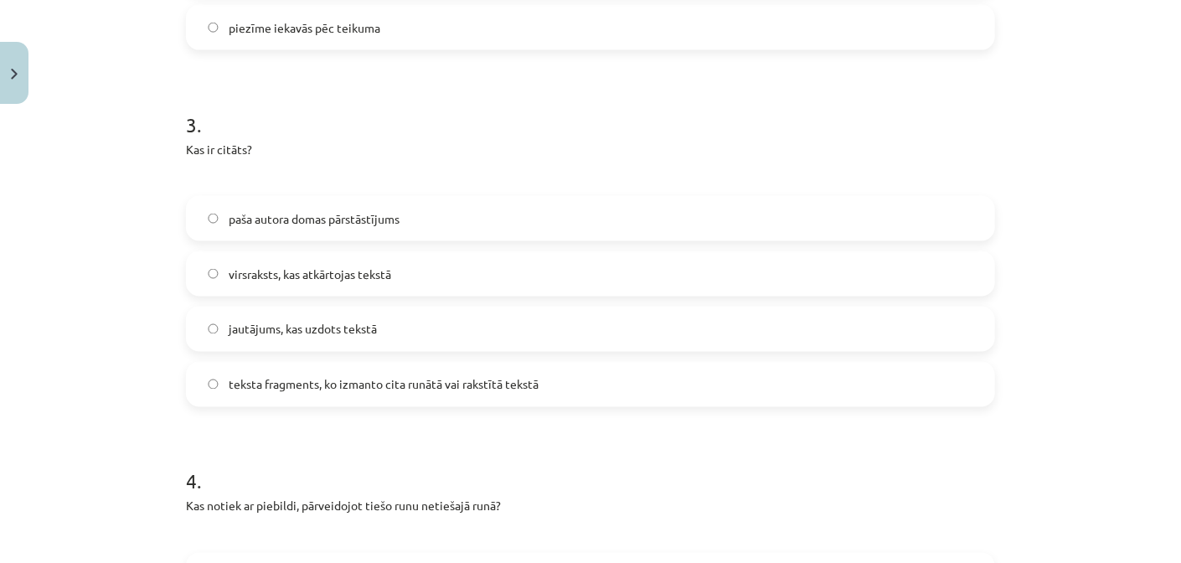
click at [337, 403] on label "teksta fragments, ko izmanto cita runātā vai rakstītā tekstā" at bounding box center [591, 384] width 806 height 42
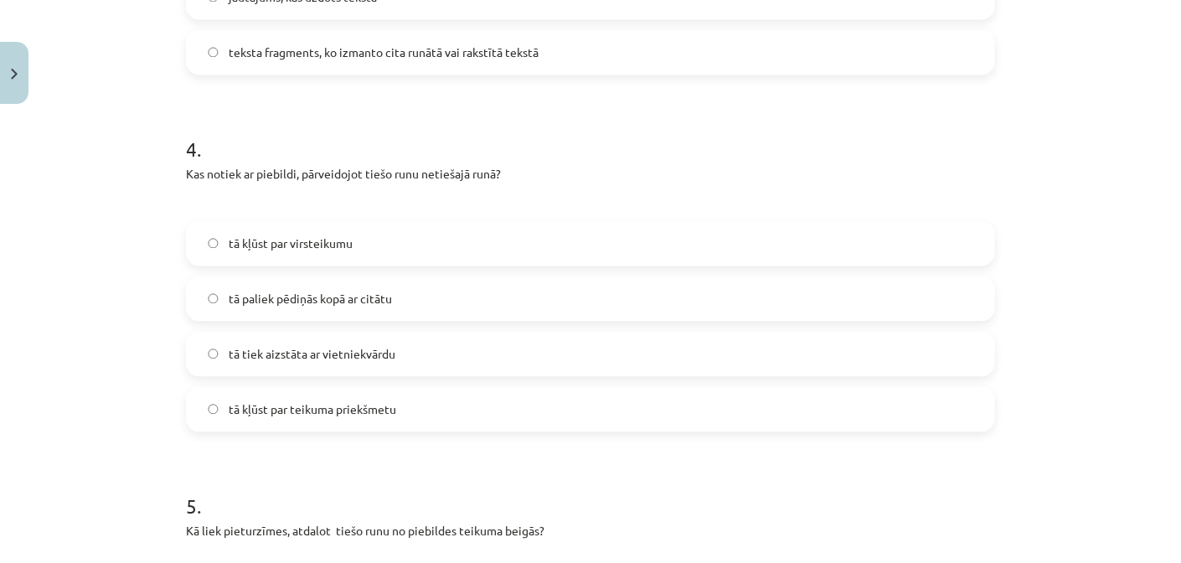
scroll to position [1298, 0]
click at [336, 248] on span "tā kļūst par virsteikumu" at bounding box center [291, 241] width 124 height 18
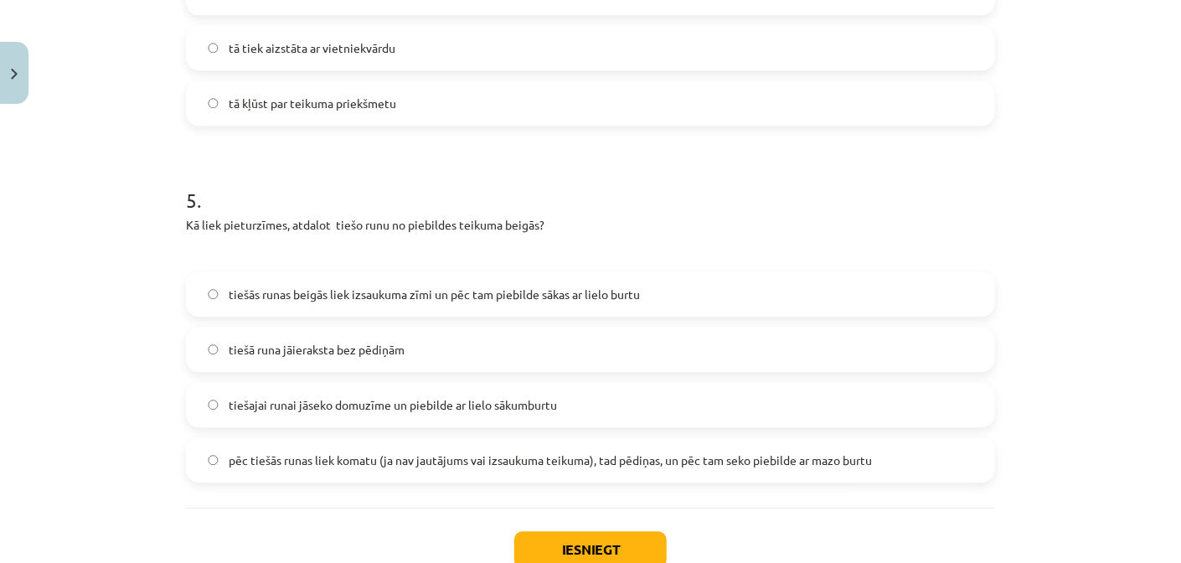
scroll to position [1633, 0]
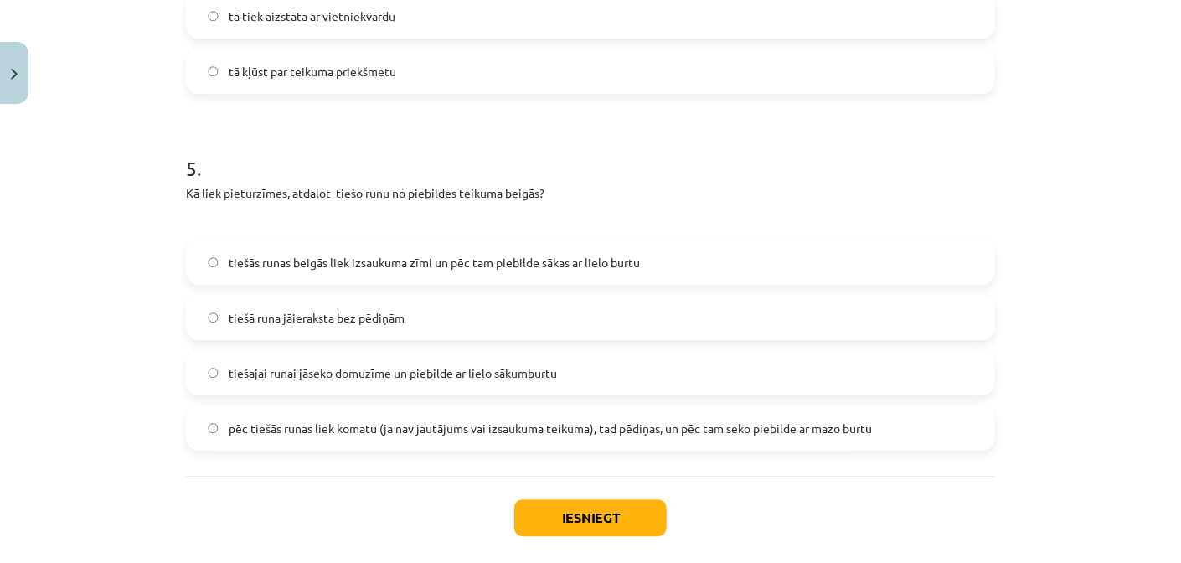
click at [703, 413] on label "pēc tiešās runas liek komatu (ja nav jautājums vai izsaukuma teikuma), tad pēdi…" at bounding box center [591, 428] width 806 height 42
click at [583, 507] on button "Iesniegt" at bounding box center [590, 517] width 152 height 37
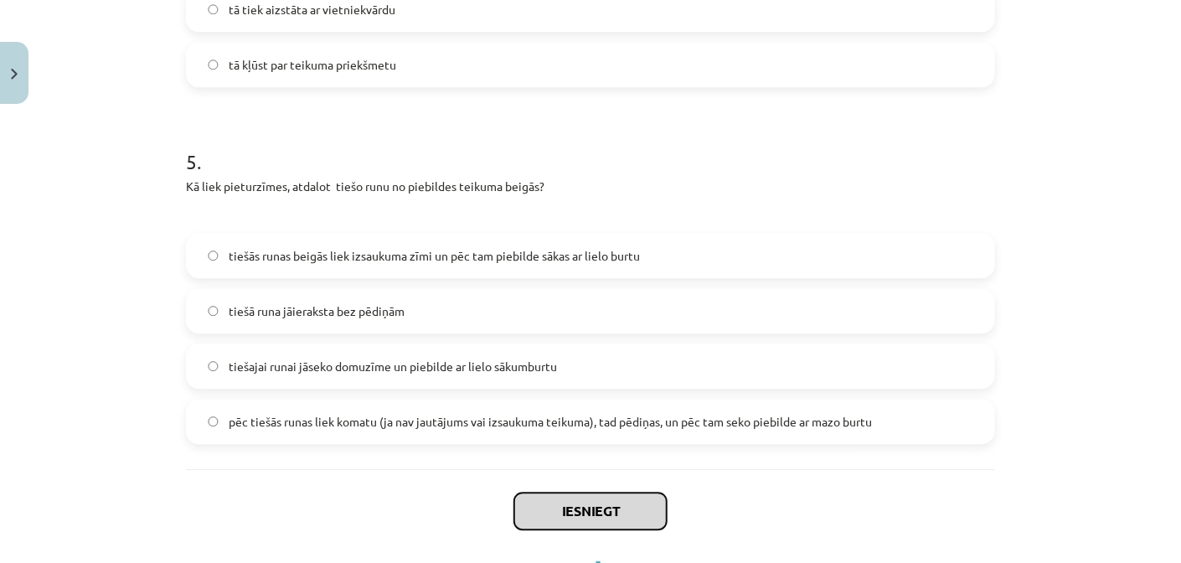
scroll to position [1674, 0]
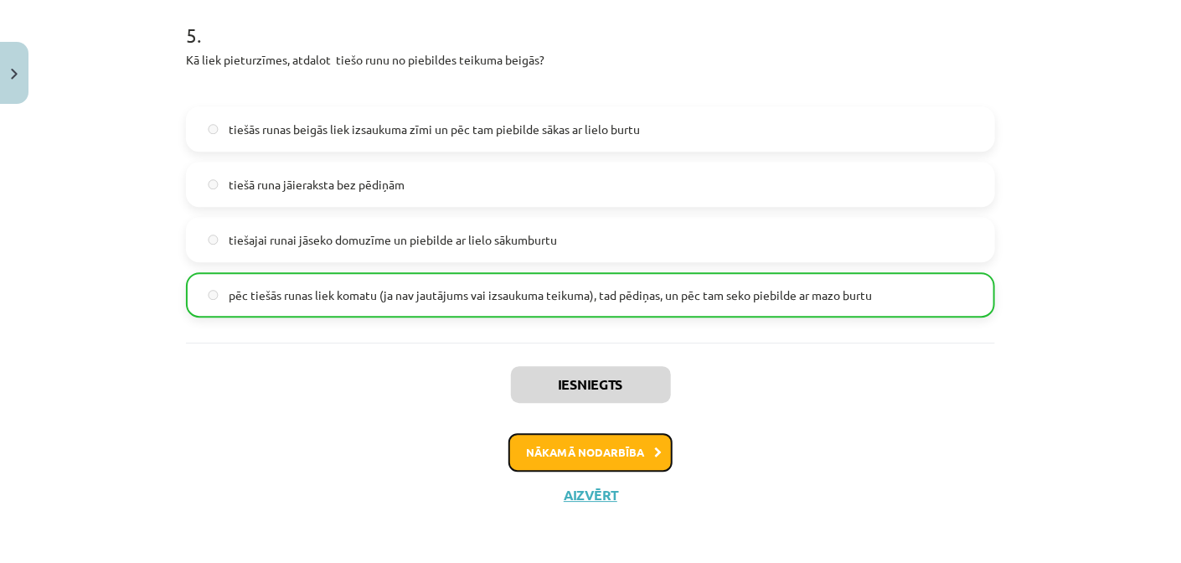
click at [579, 448] on button "Nākamā nodarbība" at bounding box center [590, 452] width 164 height 39
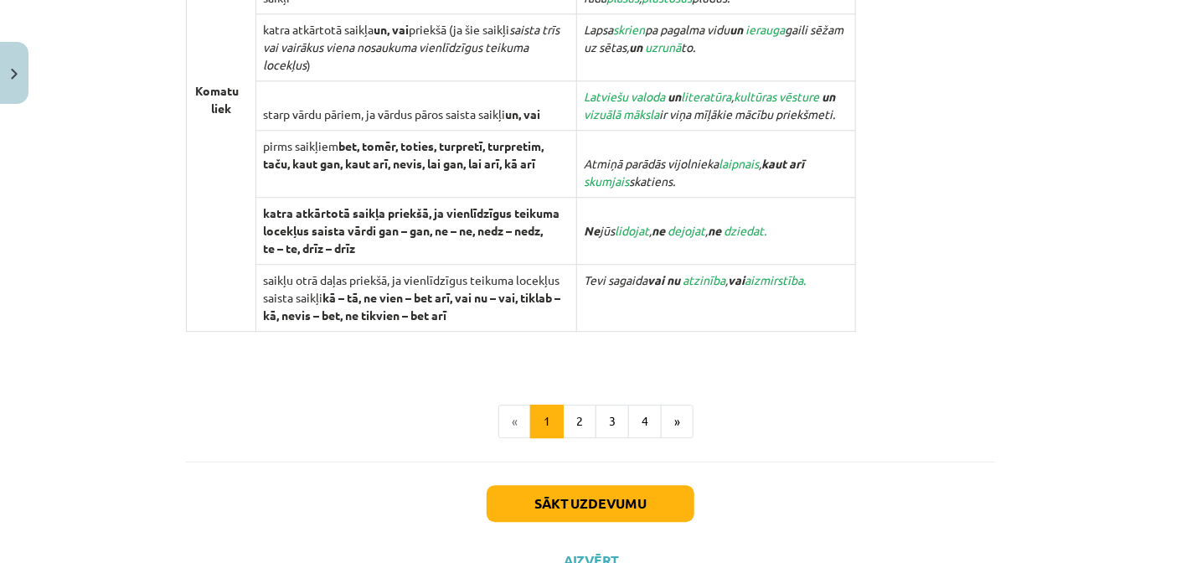
scroll to position [1745, 0]
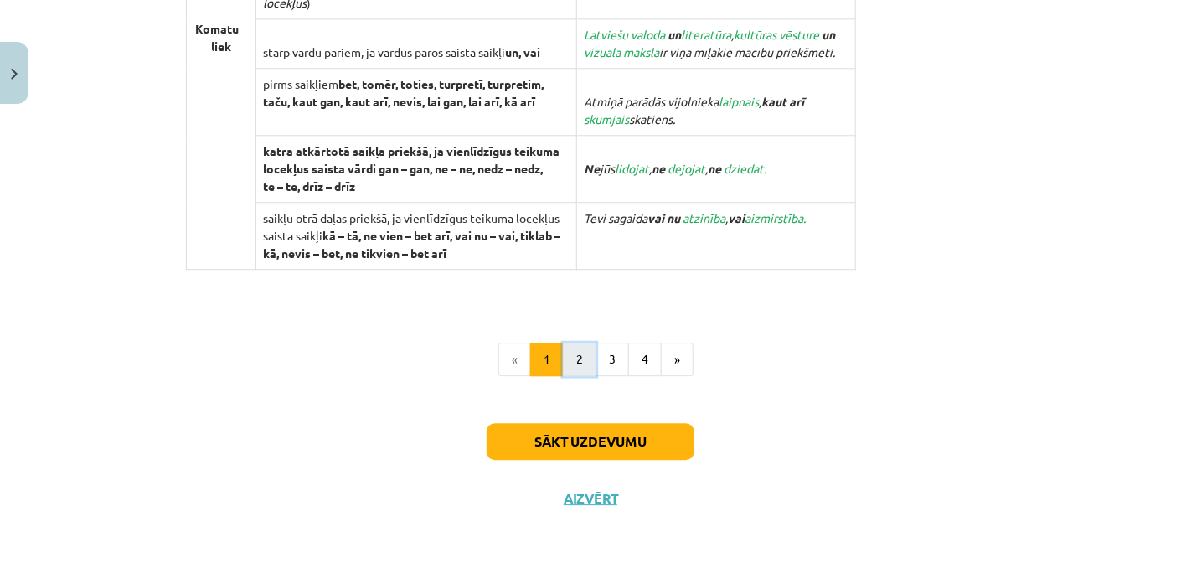
click at [579, 347] on button "2" at bounding box center [579, 358] width 33 height 33
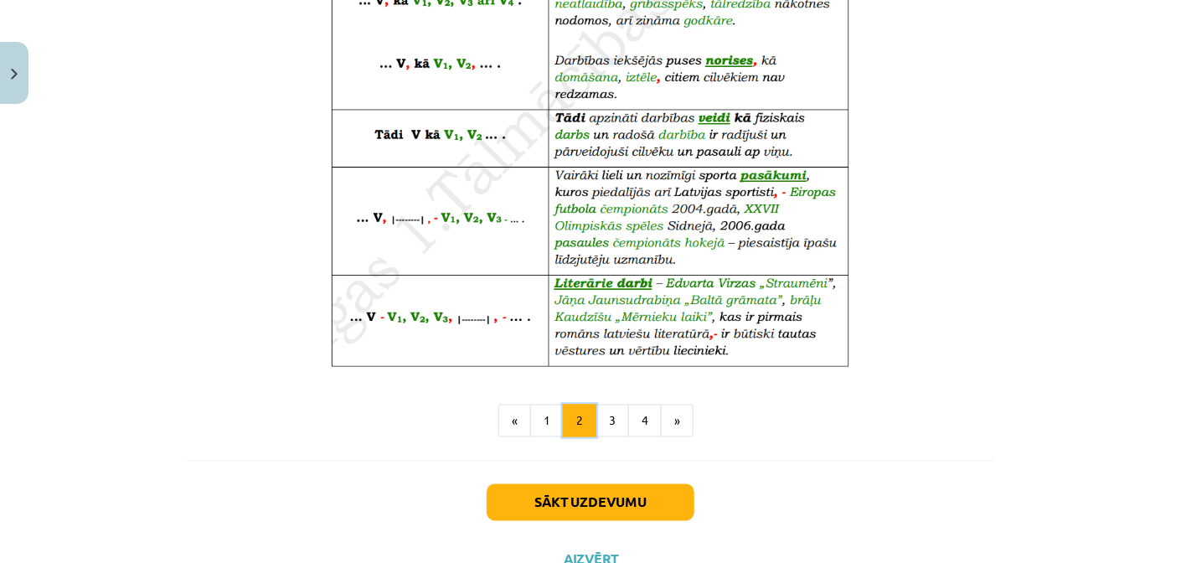
scroll to position [1053, 0]
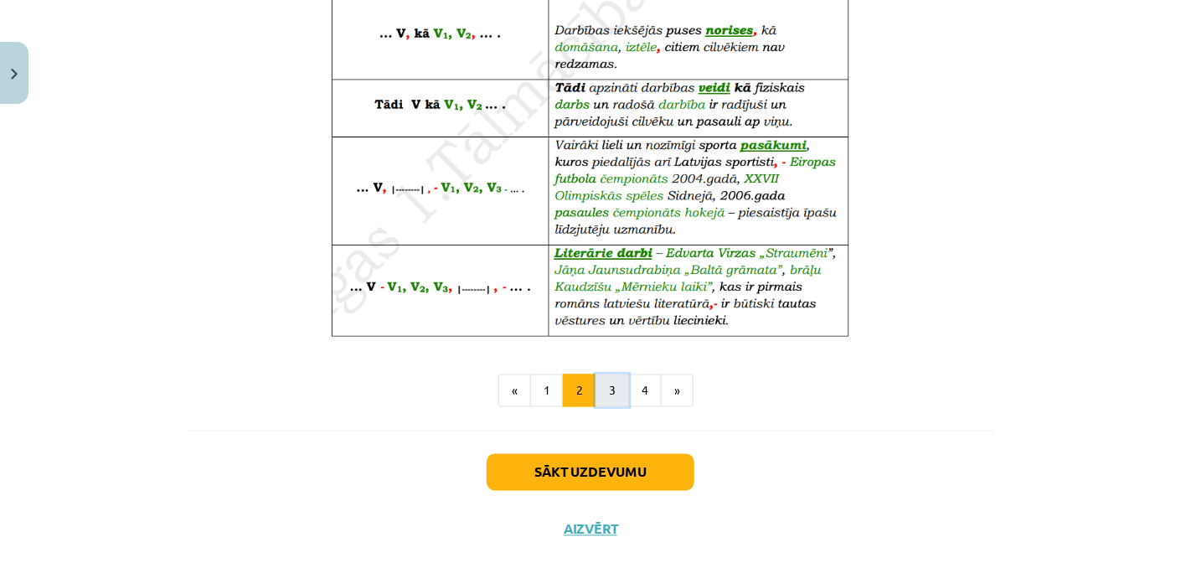
click at [595, 388] on button "3" at bounding box center [611, 390] width 33 height 33
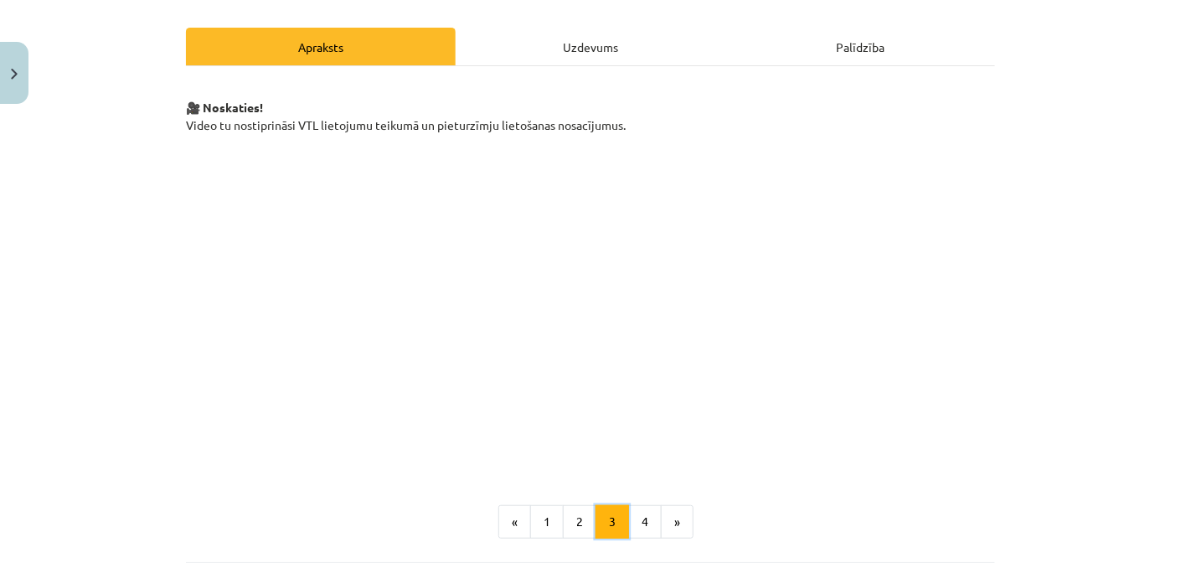
scroll to position [250, 0]
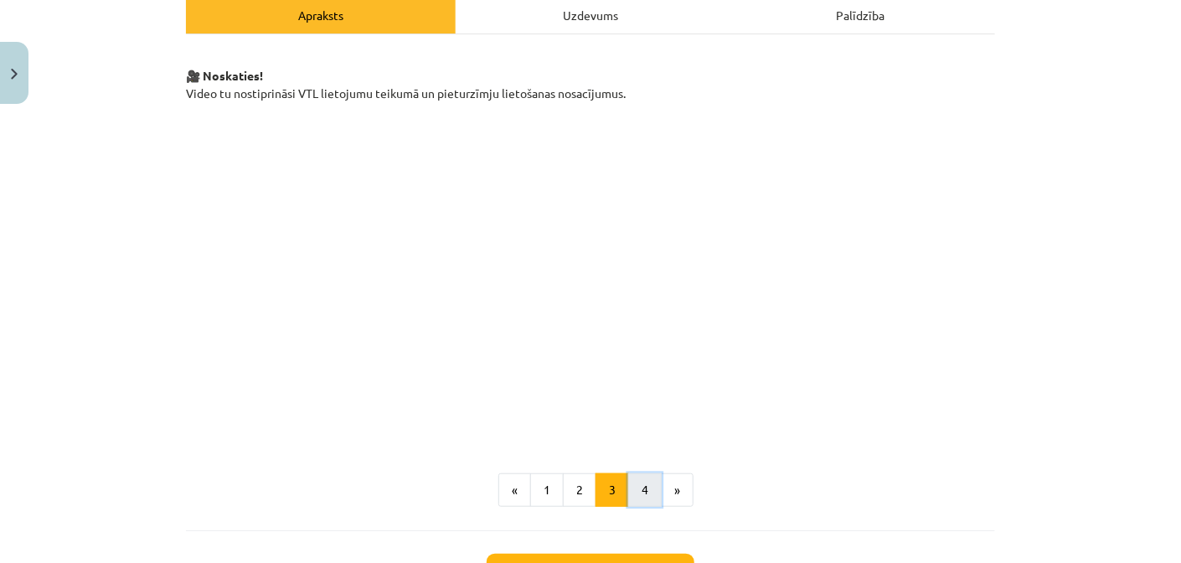
click at [628, 489] on button "4" at bounding box center [644, 489] width 33 height 33
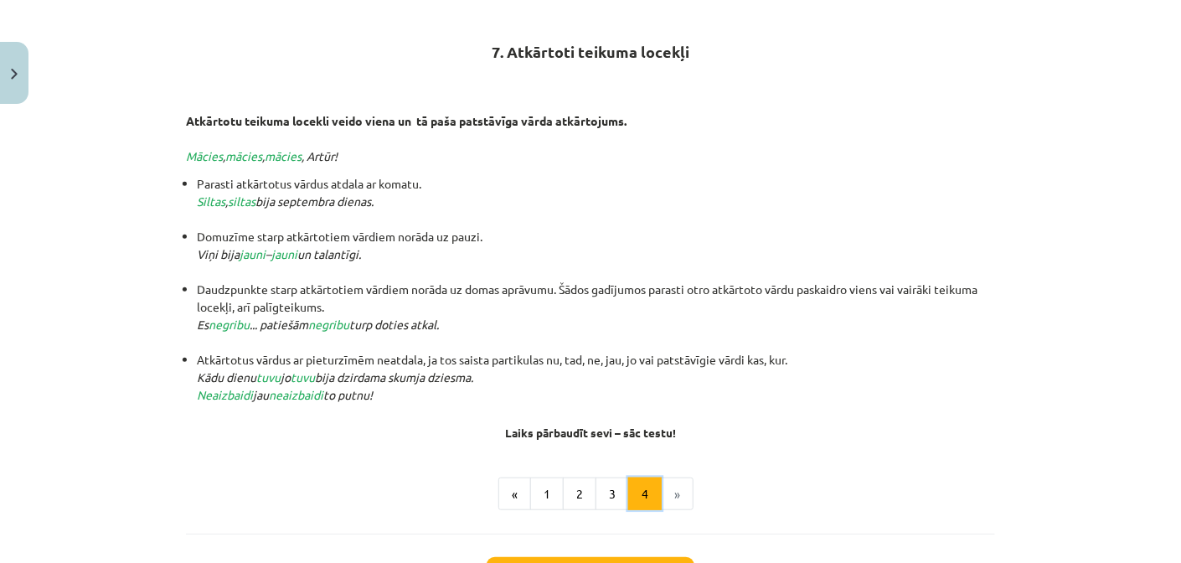
scroll to position [299, 0]
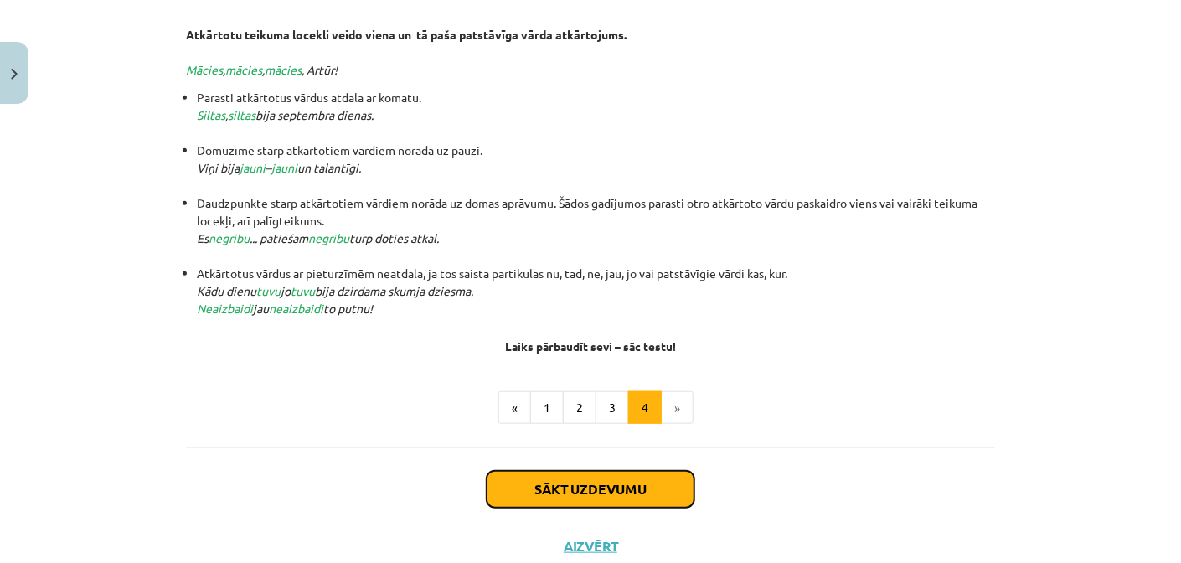
click at [632, 487] on button "Sākt uzdevumu" at bounding box center [590, 489] width 208 height 37
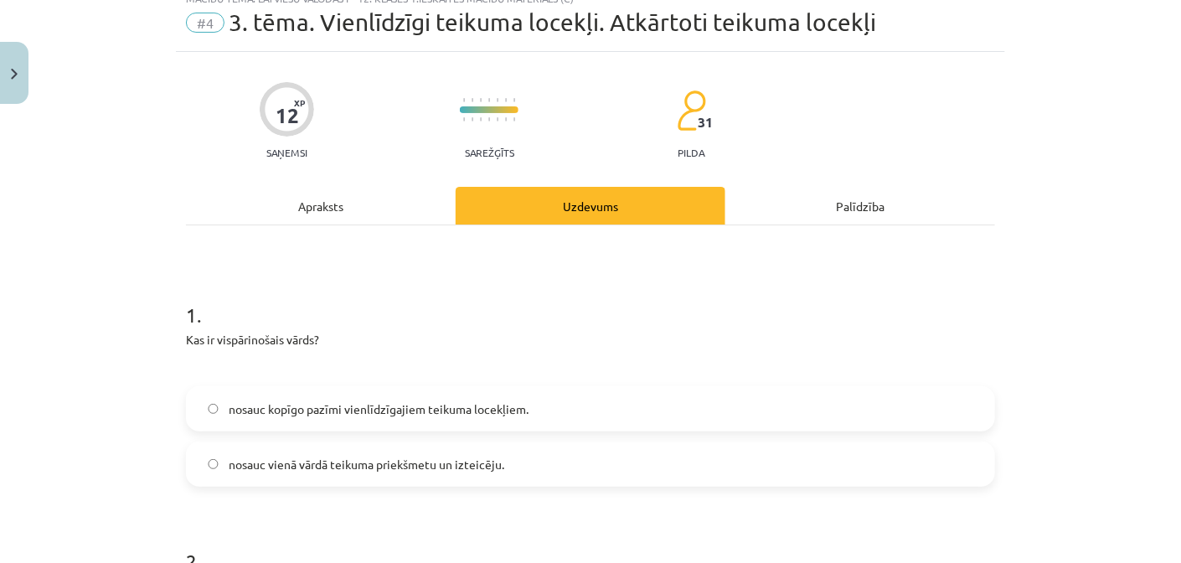
scroll to position [42, 0]
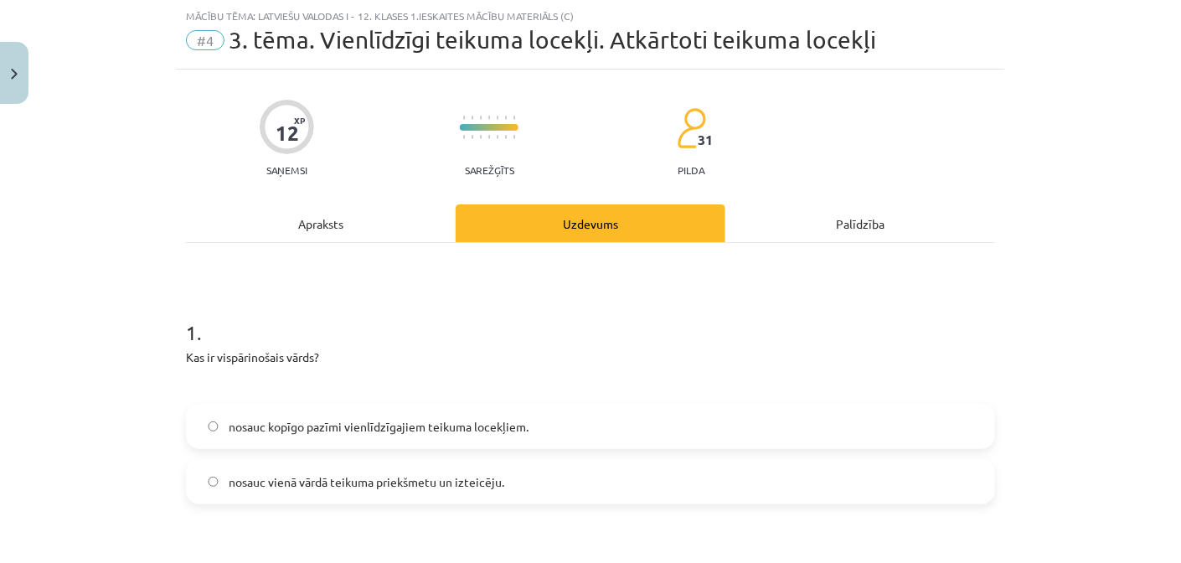
click at [510, 432] on span "nosauc kopīgo pazīmi vienlīdzīgajiem teikuma locekļiem." at bounding box center [379, 427] width 300 height 18
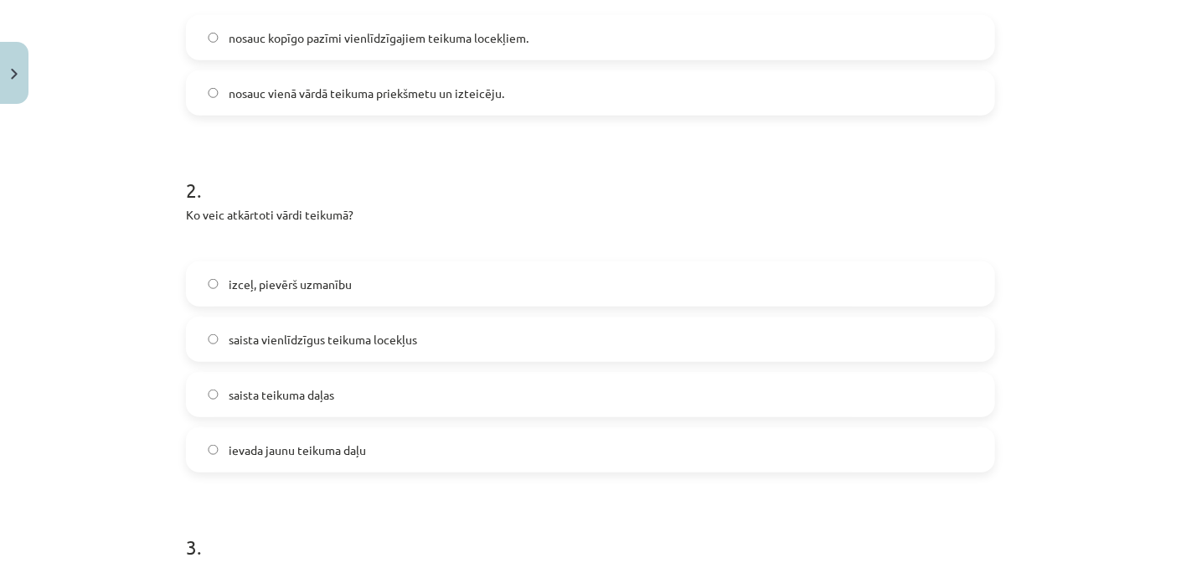
scroll to position [461, 0]
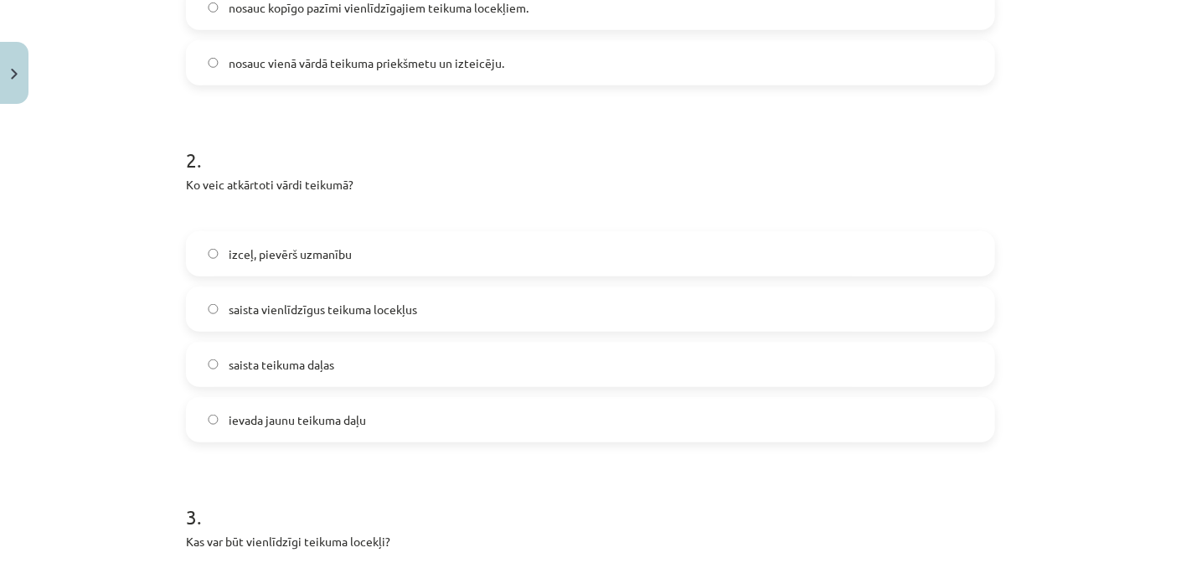
click at [337, 245] on span "izceļ, pievērš uzmanību" at bounding box center [290, 254] width 123 height 18
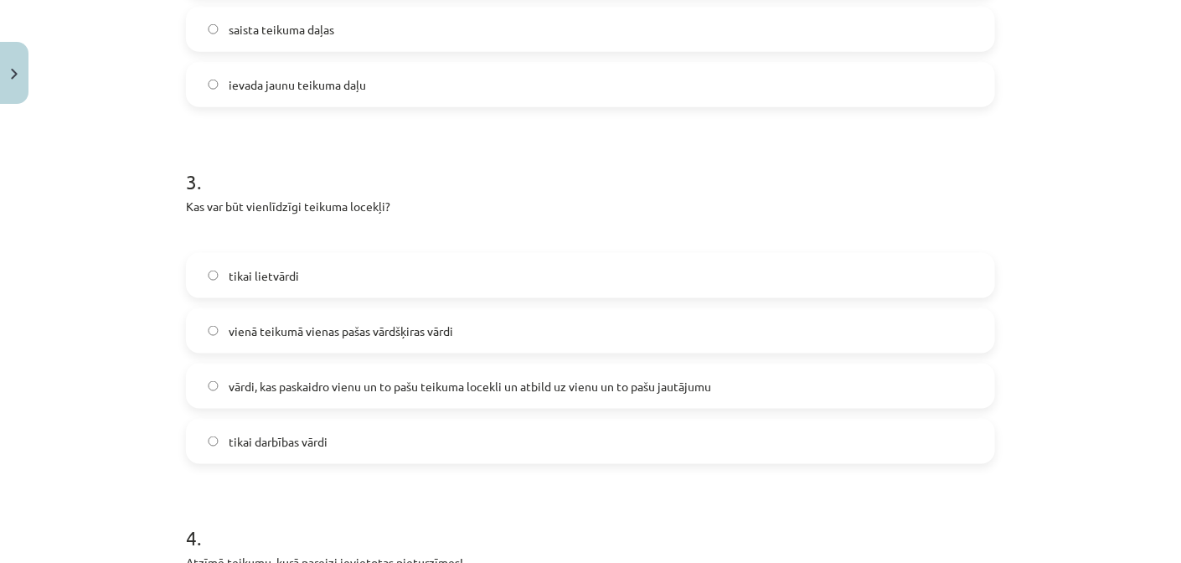
scroll to position [879, 0]
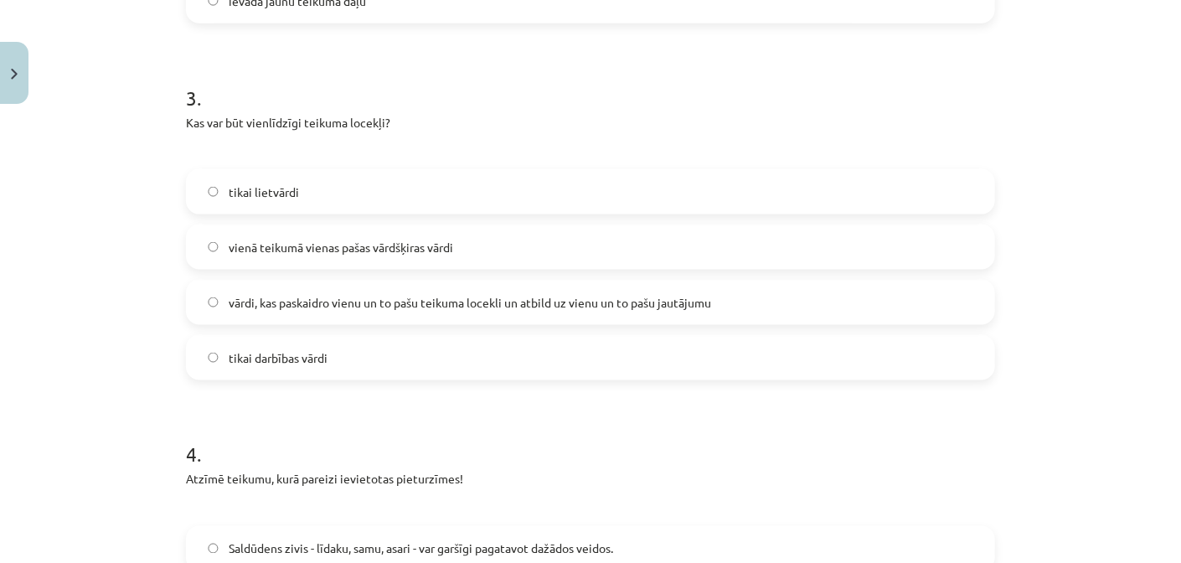
click at [382, 311] on label "vārdi, kas paskaidro vienu un to pašu teikuma locekli un atbild uz vienu un to …" at bounding box center [591, 302] width 806 height 42
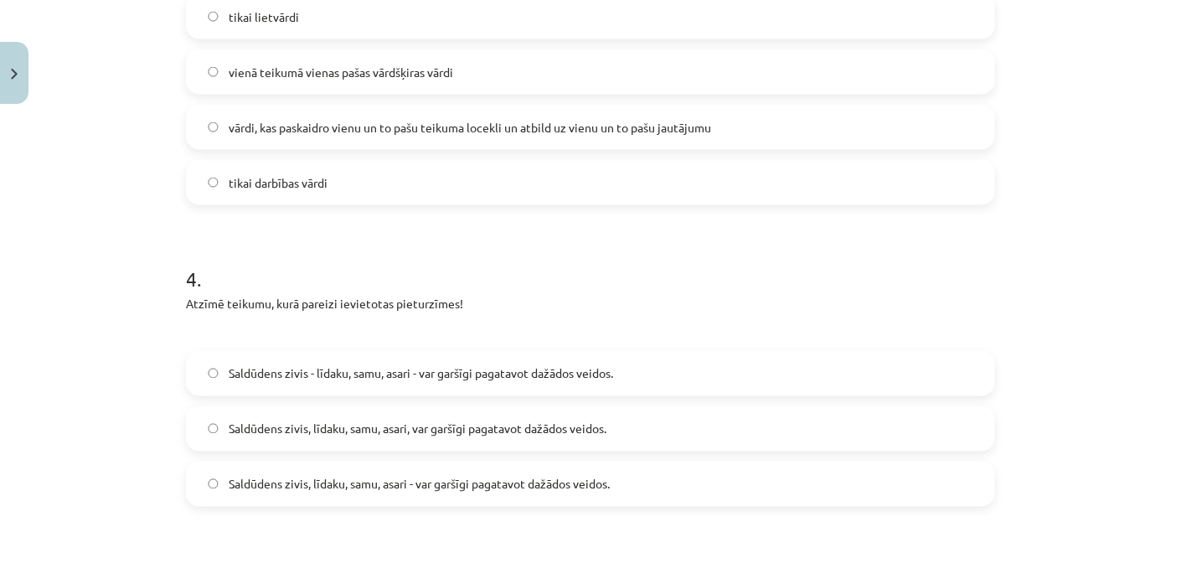
scroll to position [1130, 0]
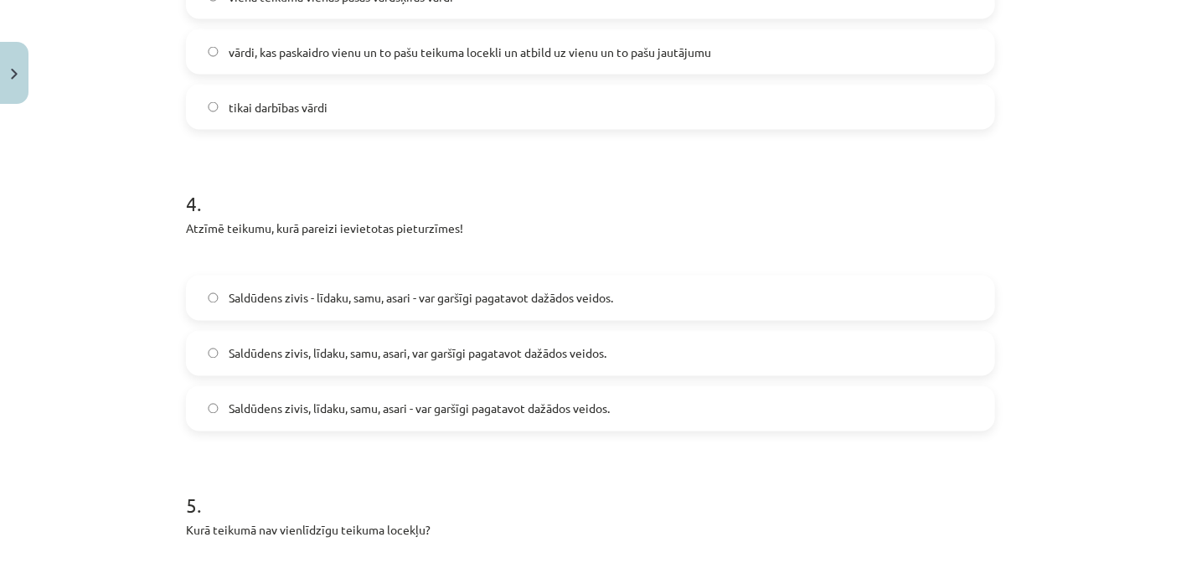
click at [368, 311] on label "Saldūdens zivis - līdaku, samu, asari - var garšīgi pagatavot dažādos veidos." at bounding box center [591, 298] width 806 height 42
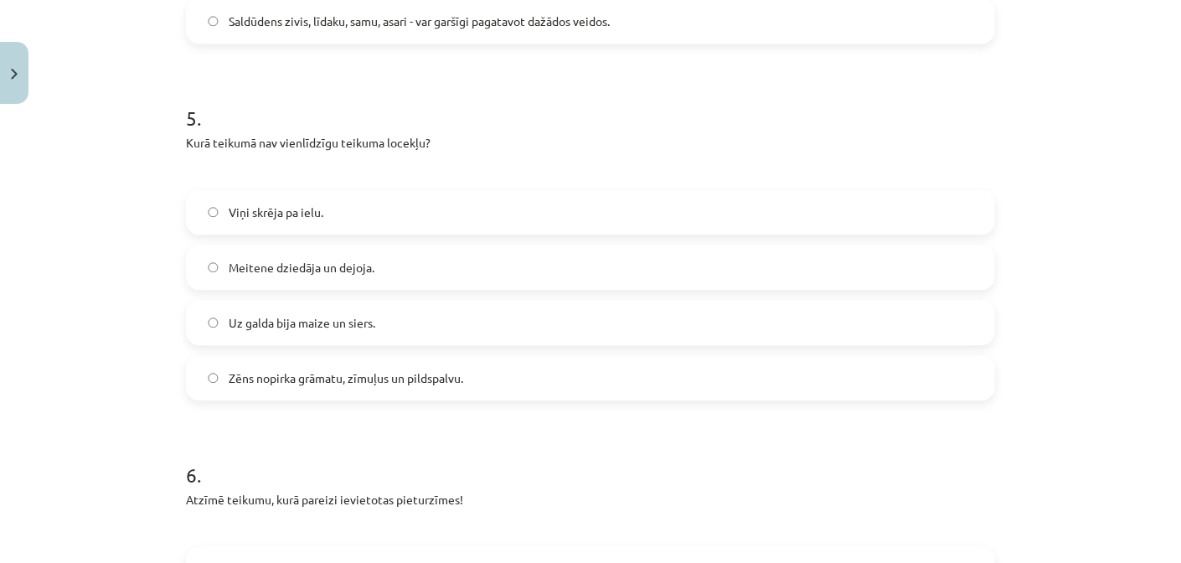
scroll to position [1548, 0]
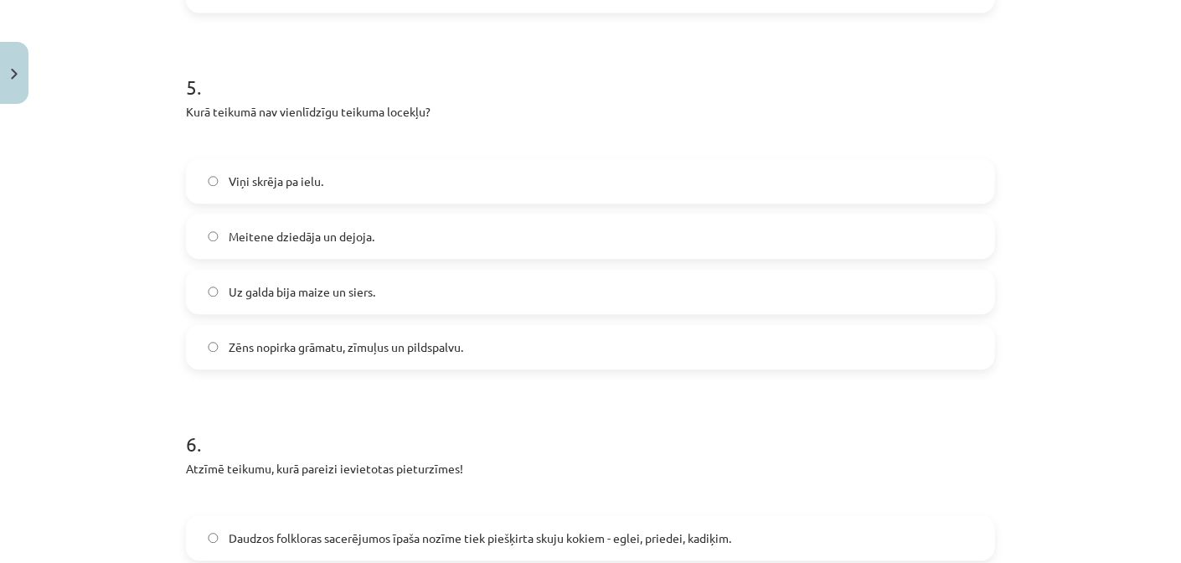
click at [316, 194] on label "Viņi skrēja pa ielu." at bounding box center [591, 181] width 806 height 42
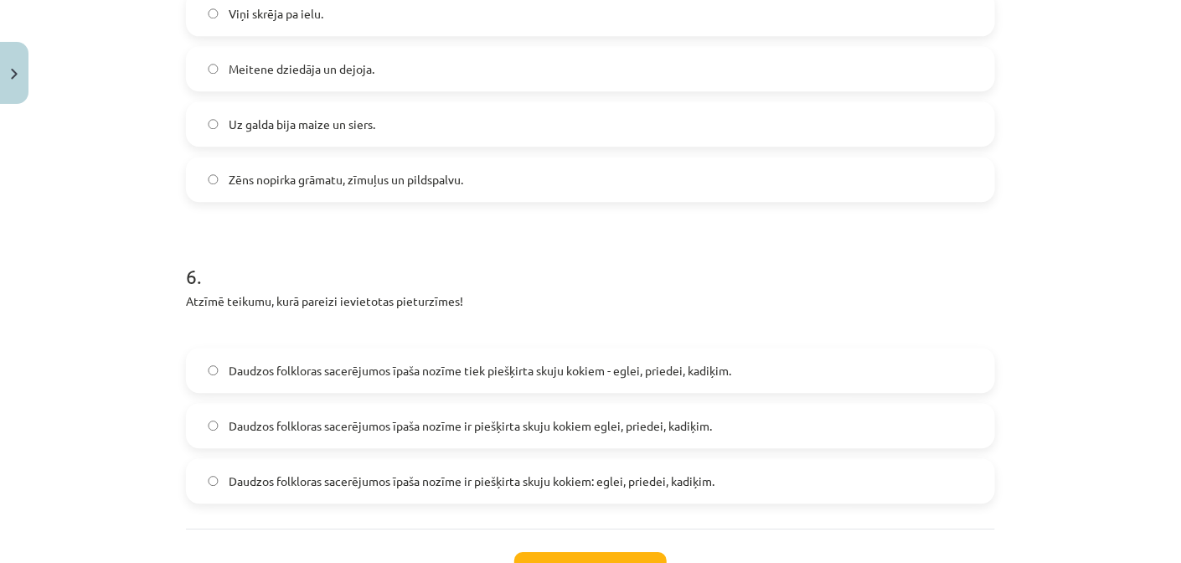
scroll to position [1800, 0]
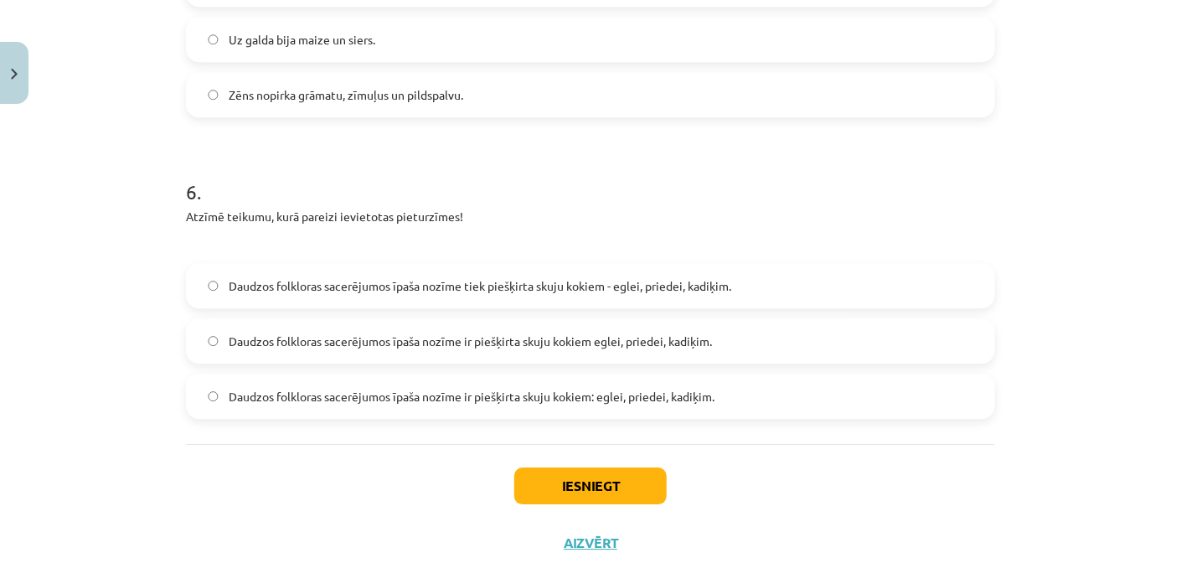
click at [601, 391] on span "Daudzos folkloras sacerējumos īpaša nozīme ir piešķirta skuju kokiem: eglei, pr…" at bounding box center [472, 397] width 486 height 18
click at [568, 279] on span "Daudzos folkloras sacerējumos īpaša nozīme tiek piešķirta skuju kokiem - eglei,…" at bounding box center [480, 286] width 502 height 18
click at [561, 394] on span "Daudzos folkloras sacerējumos īpaša nozīme ir piešķirta skuju kokiem: eglei, pr…" at bounding box center [472, 397] width 486 height 18
click at [561, 287] on span "Daudzos folkloras sacerējumos īpaša nozīme tiek piešķirta skuju kokiem - eglei,…" at bounding box center [480, 286] width 502 height 18
click at [536, 390] on span "Daudzos folkloras sacerējumos īpaša nozīme ir piešķirta skuju kokiem: eglei, pr…" at bounding box center [472, 397] width 486 height 18
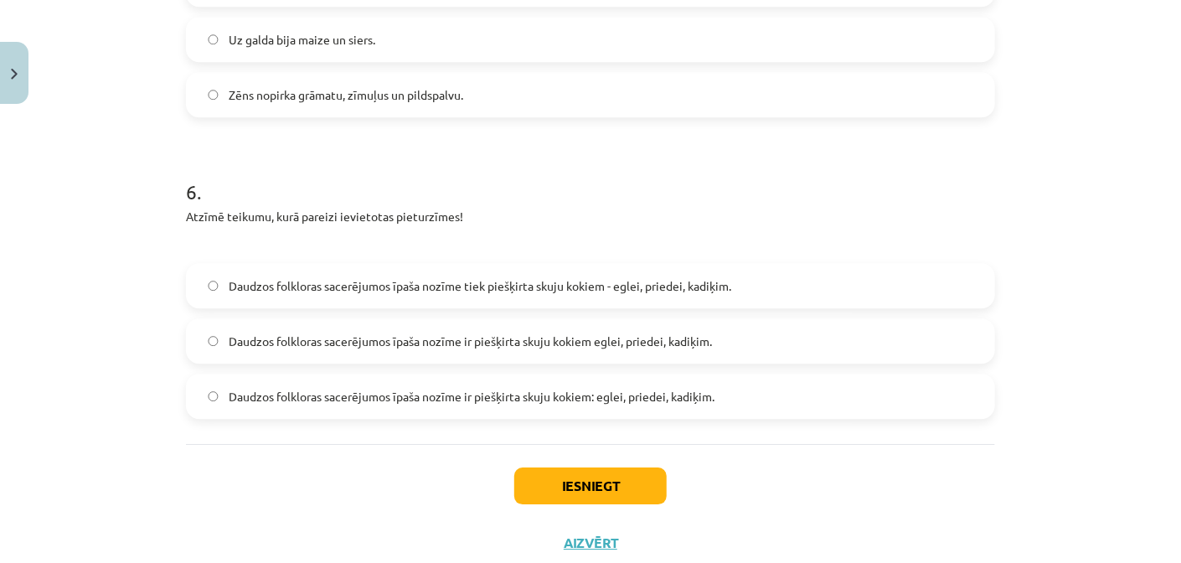
click at [563, 296] on label "Daudzos folkloras sacerējumos īpaša nozīme tiek piešķirta skuju kokiem - eglei,…" at bounding box center [591, 286] width 806 height 42
click at [504, 401] on span "Daudzos folkloras sacerējumos īpaša nozīme ir piešķirta skuju kokiem: eglei, pr…" at bounding box center [472, 397] width 486 height 18
click at [580, 481] on button "Iesniegt" at bounding box center [590, 485] width 152 height 37
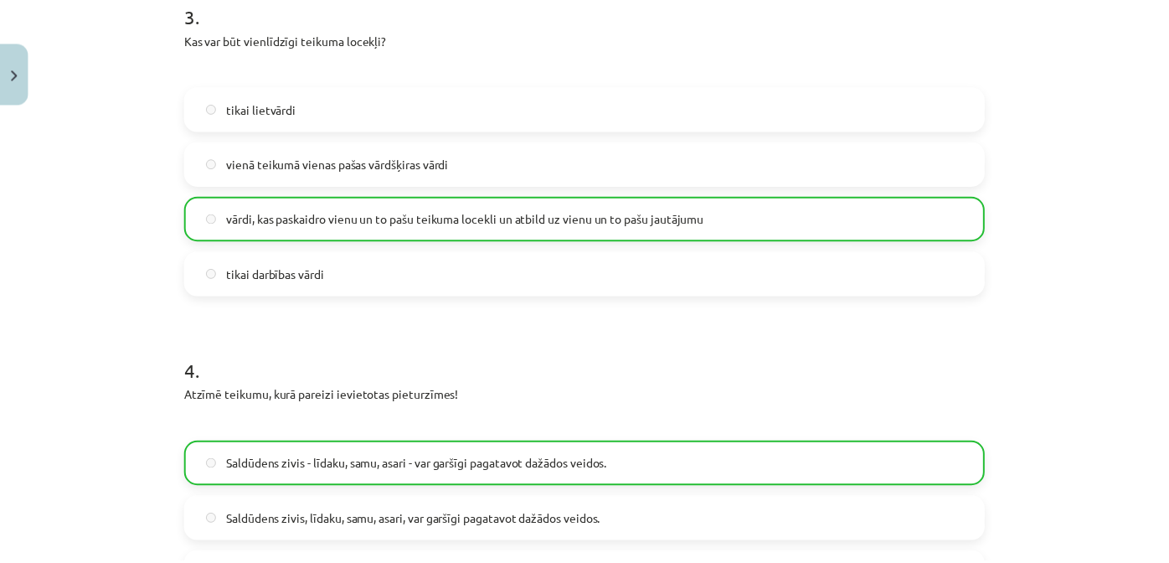
scroll to position [1902, 0]
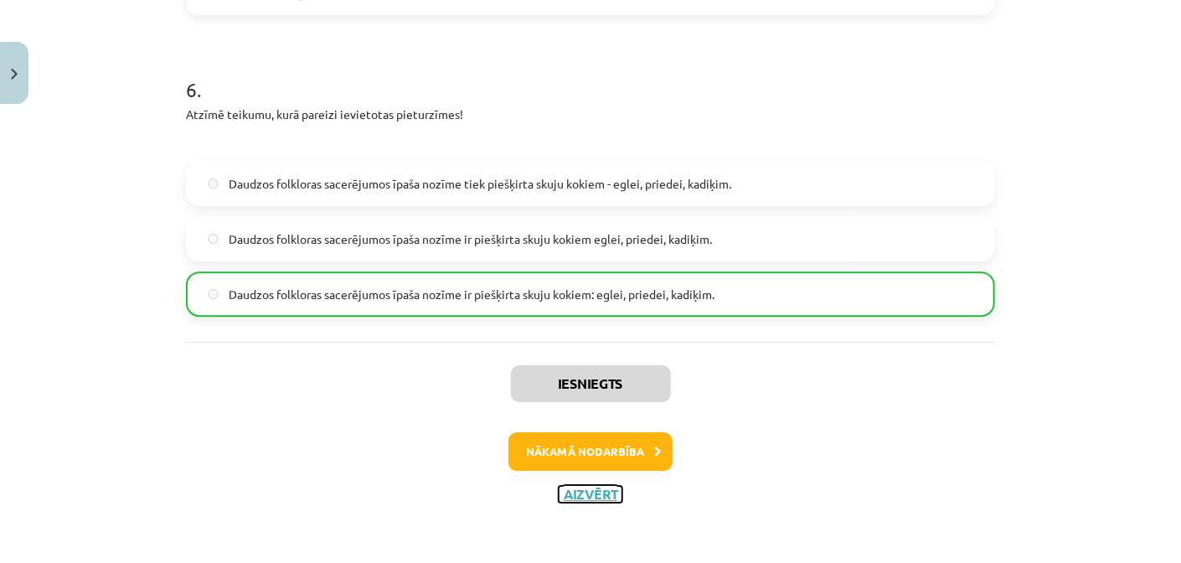
click at [575, 492] on button "Aizvērt" at bounding box center [591, 494] width 64 height 17
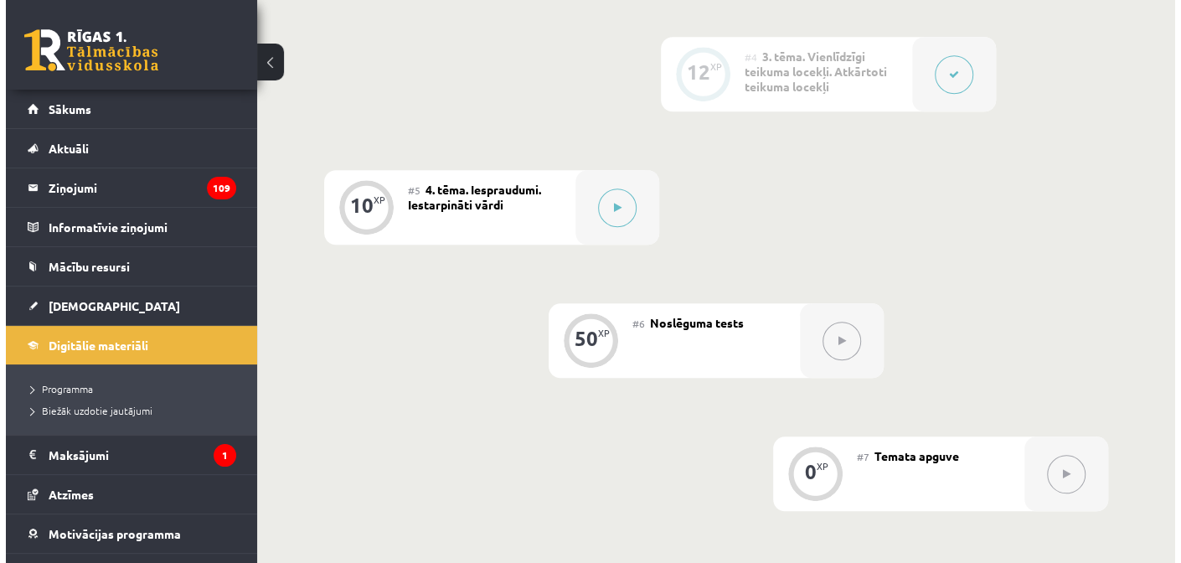
scroll to position [836, 0]
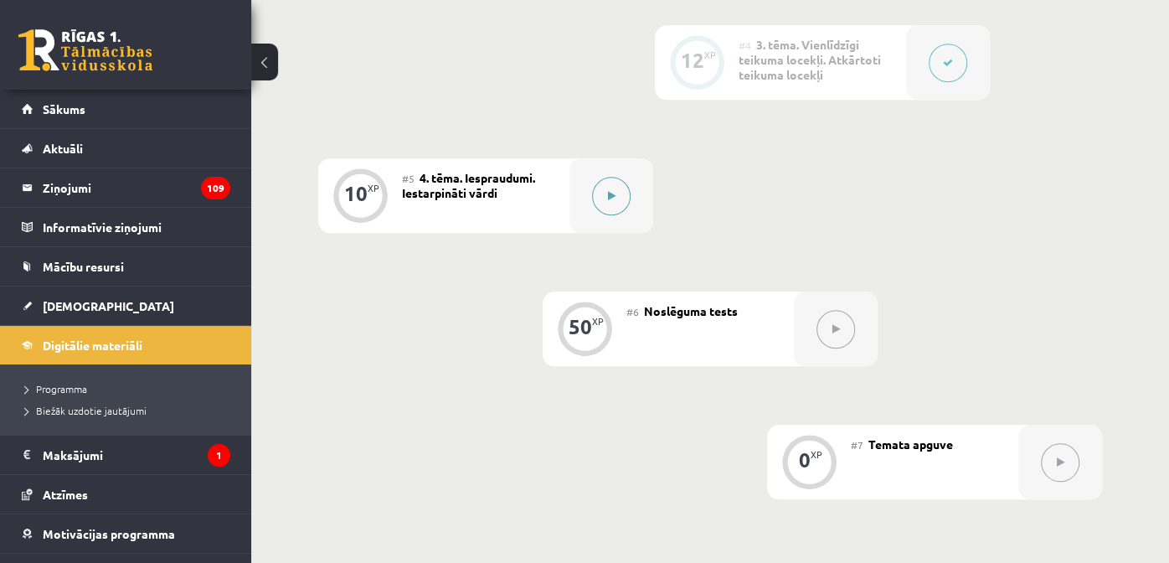
click at [615, 177] on button at bounding box center [611, 196] width 39 height 39
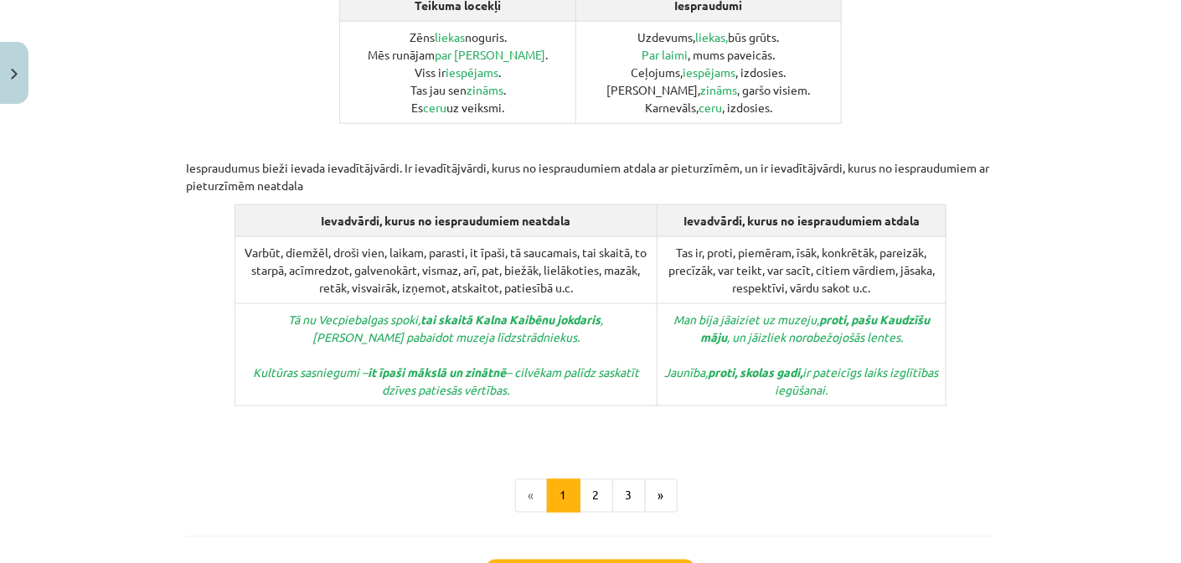
scroll to position [827, 0]
click at [579, 478] on button "2" at bounding box center [595, 494] width 33 height 33
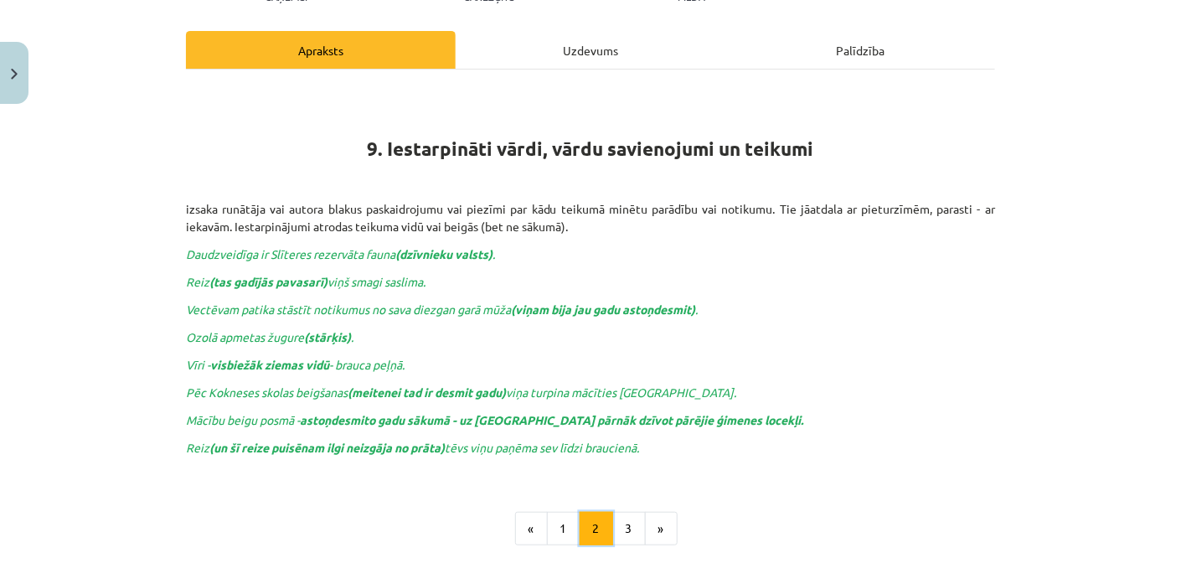
scroll to position [299, 0]
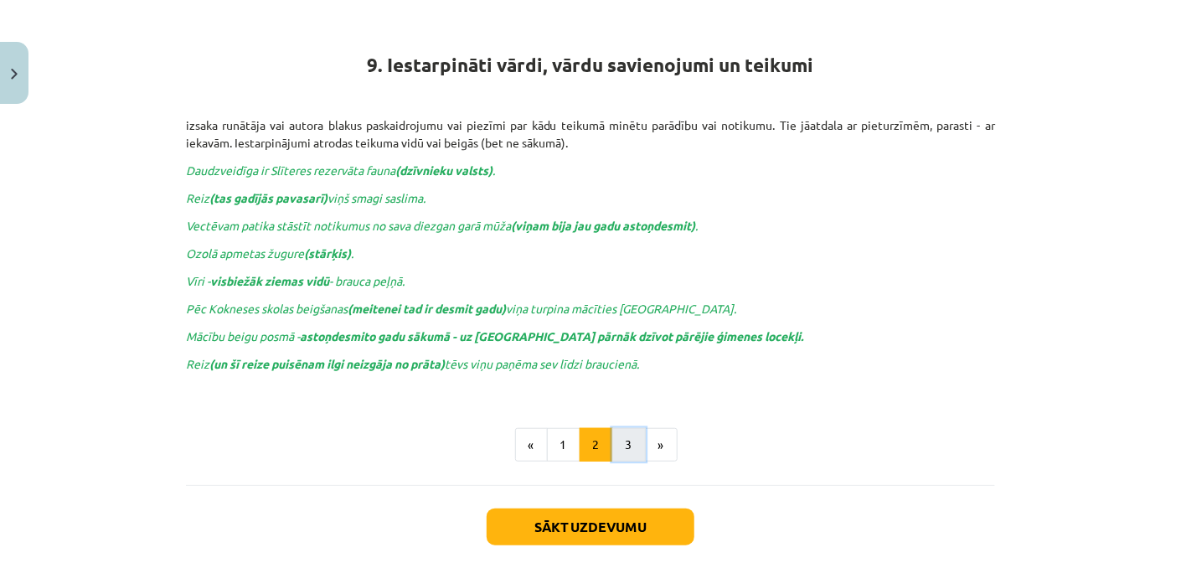
click at [620, 440] on button "3" at bounding box center [628, 444] width 33 height 33
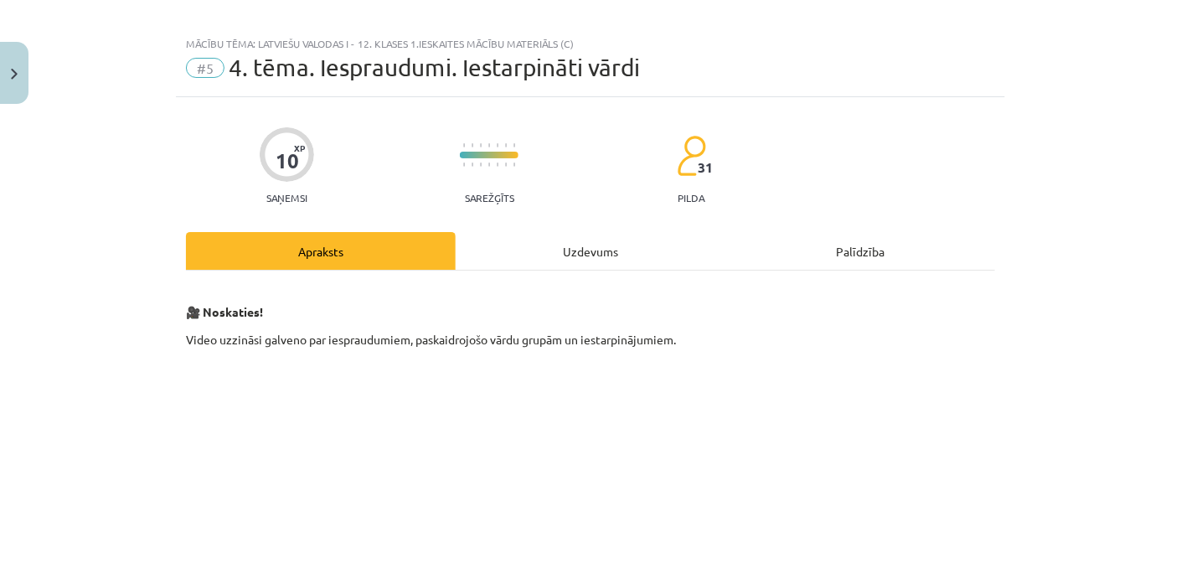
scroll to position [0, 0]
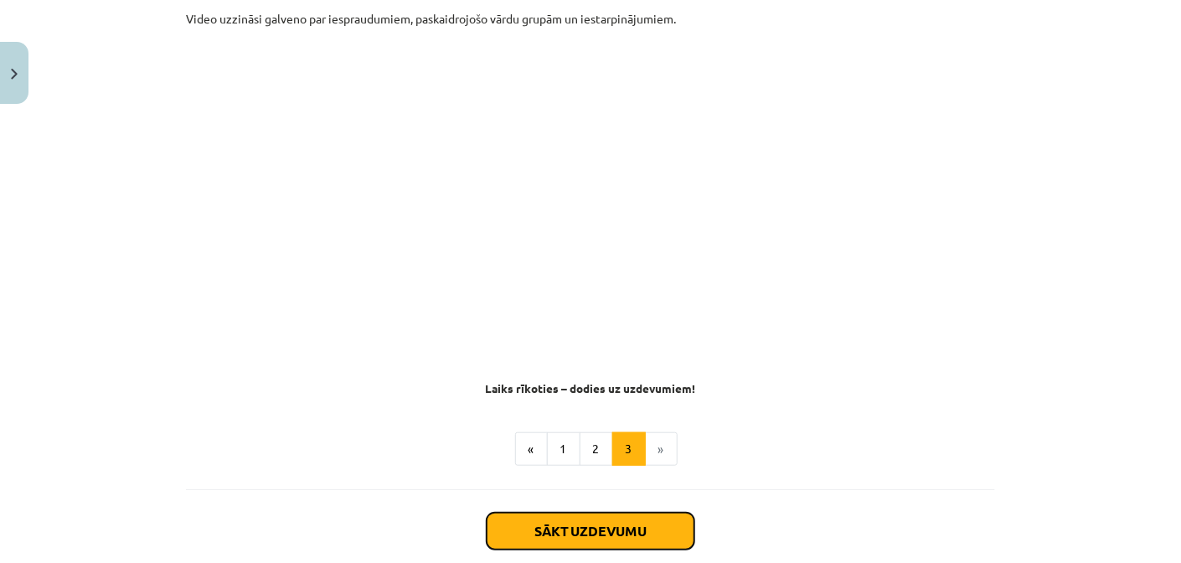
click at [606, 527] on button "Sākt uzdevumu" at bounding box center [590, 530] width 208 height 37
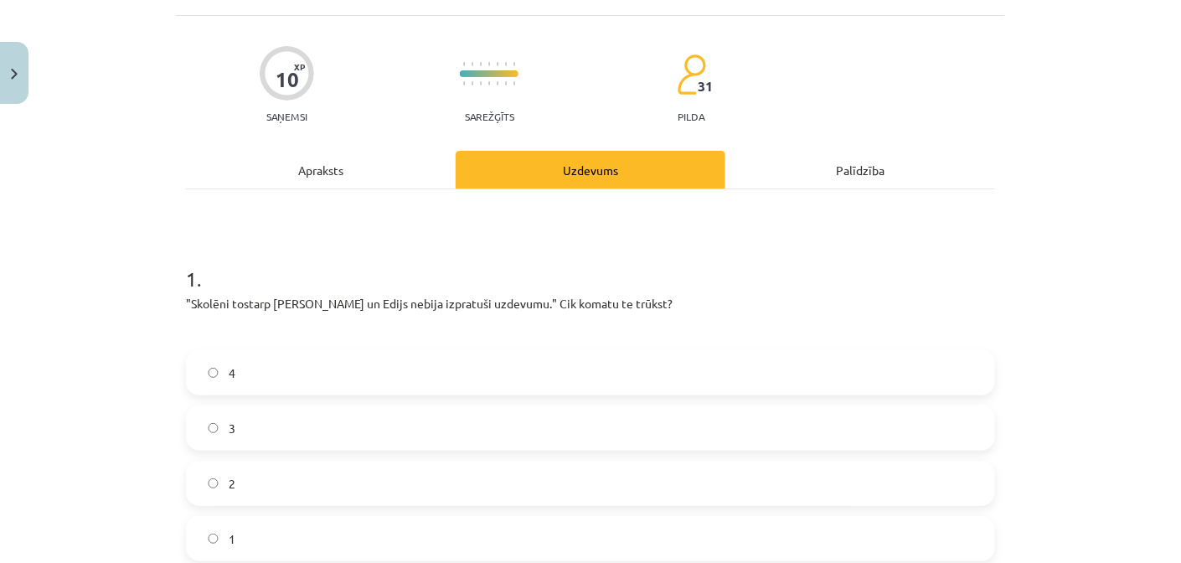
scroll to position [125, 0]
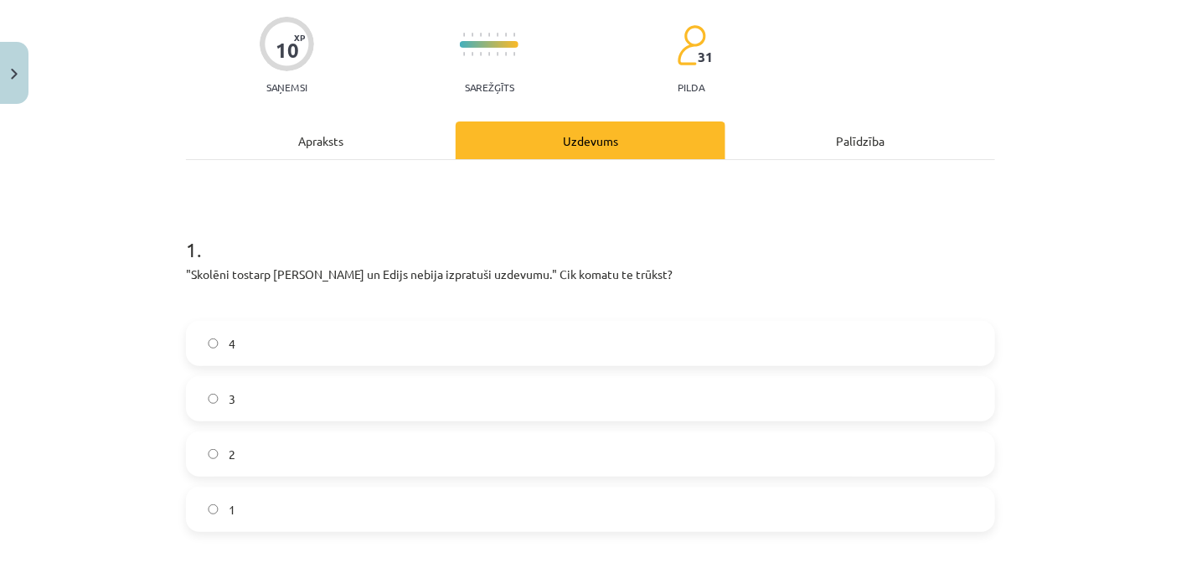
click at [222, 276] on p ""Skolēni tostarp Jānis un Edijs nebija izpratuši uzdevumu." Cik komatu te trūks…" at bounding box center [590, 274] width 809 height 18
click at [373, 149] on div "Apraksts" at bounding box center [321, 140] width 270 height 38
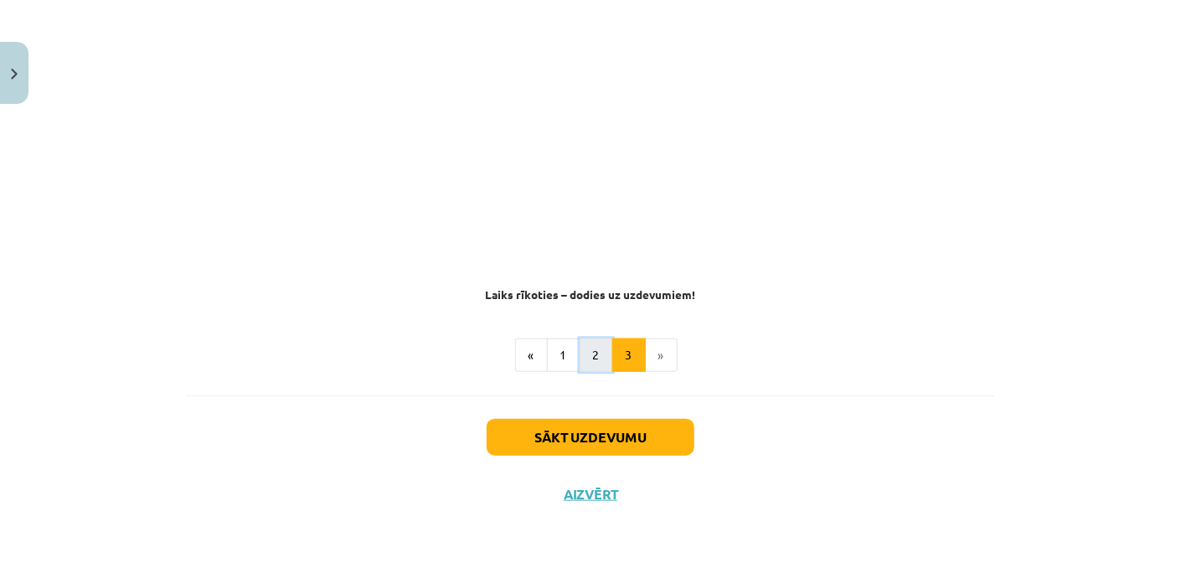
click at [591, 350] on button "2" at bounding box center [595, 354] width 33 height 33
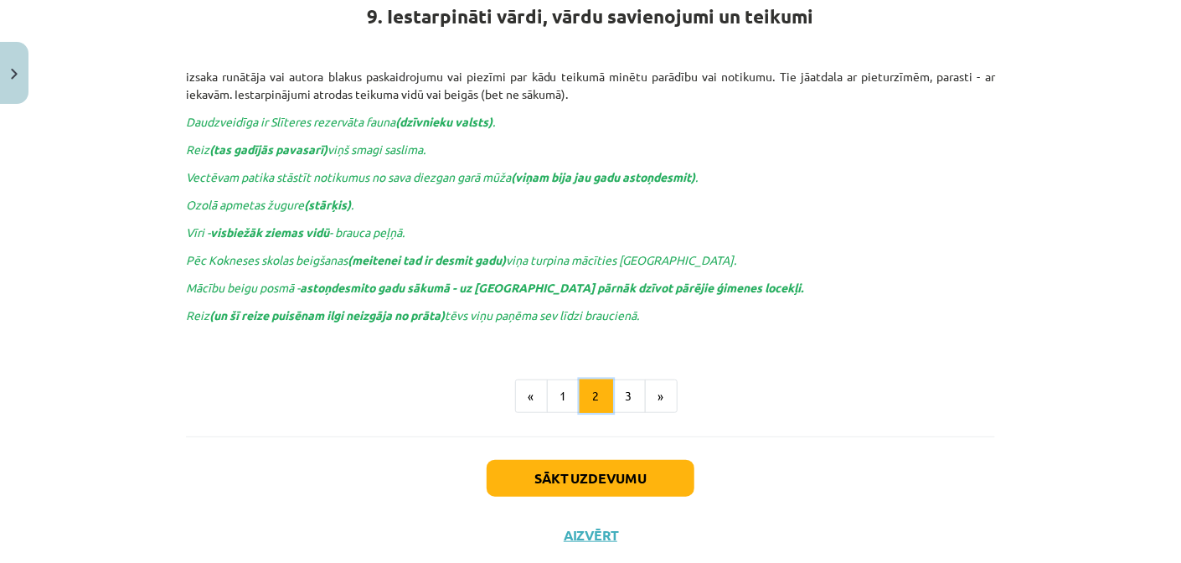
scroll to position [299, 0]
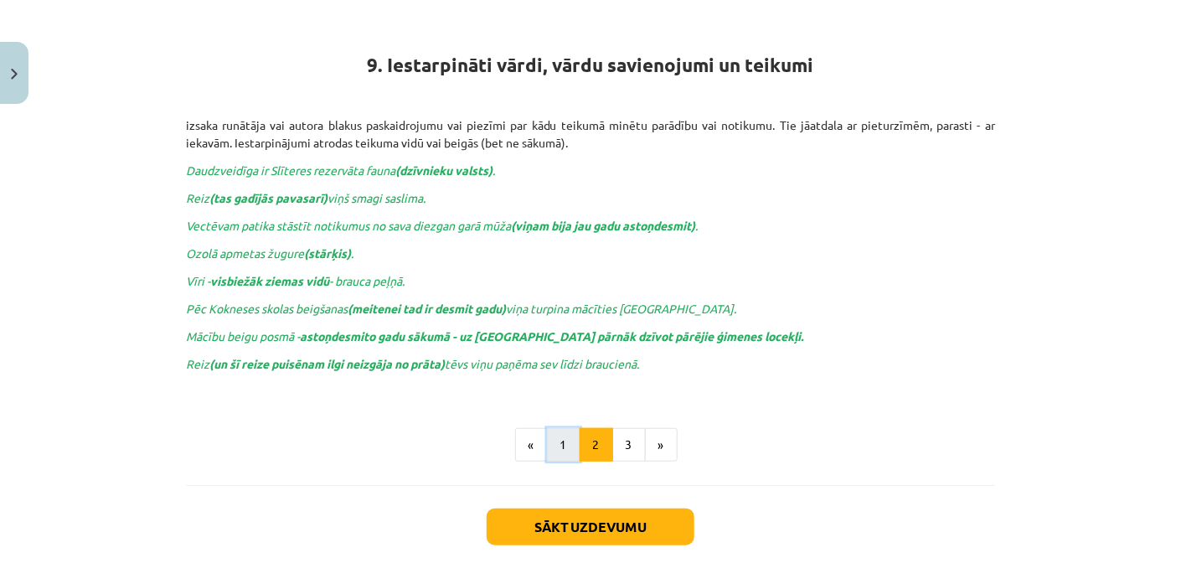
click at [564, 431] on button "1" at bounding box center [563, 444] width 33 height 33
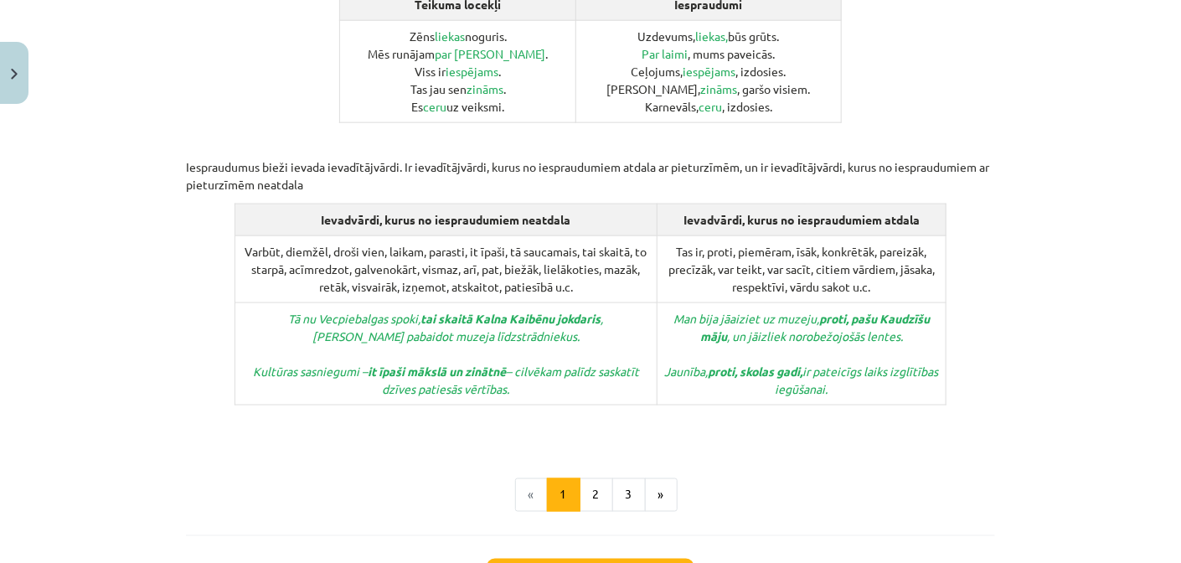
scroll to position [66, 0]
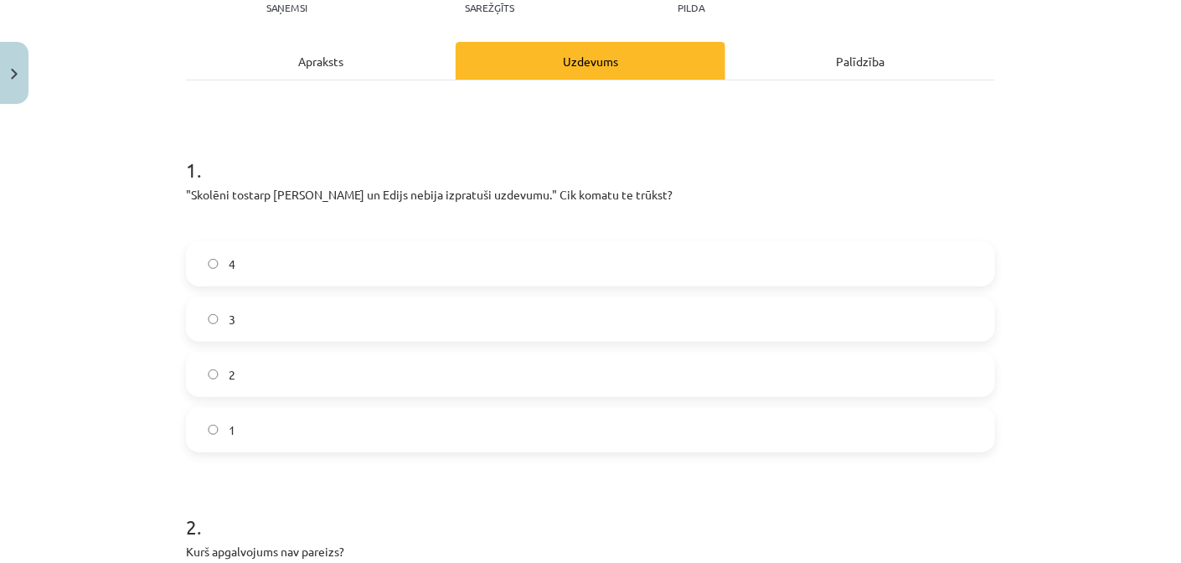
scroll to position [209, 0]
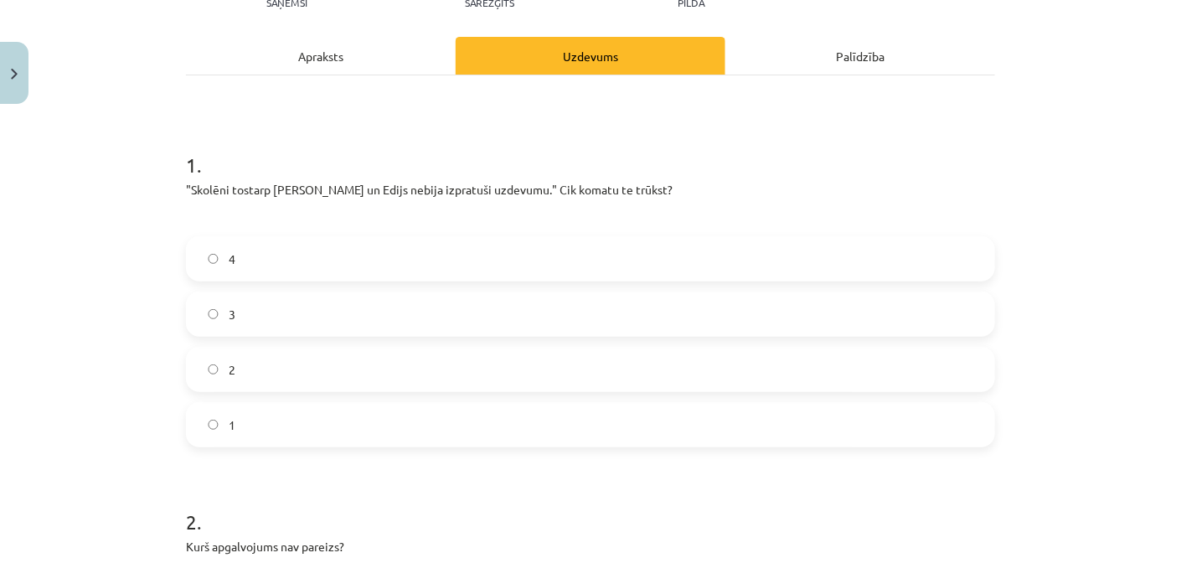
click at [308, 371] on label "2" at bounding box center [591, 369] width 806 height 42
click at [287, 301] on label "3" at bounding box center [591, 314] width 806 height 42
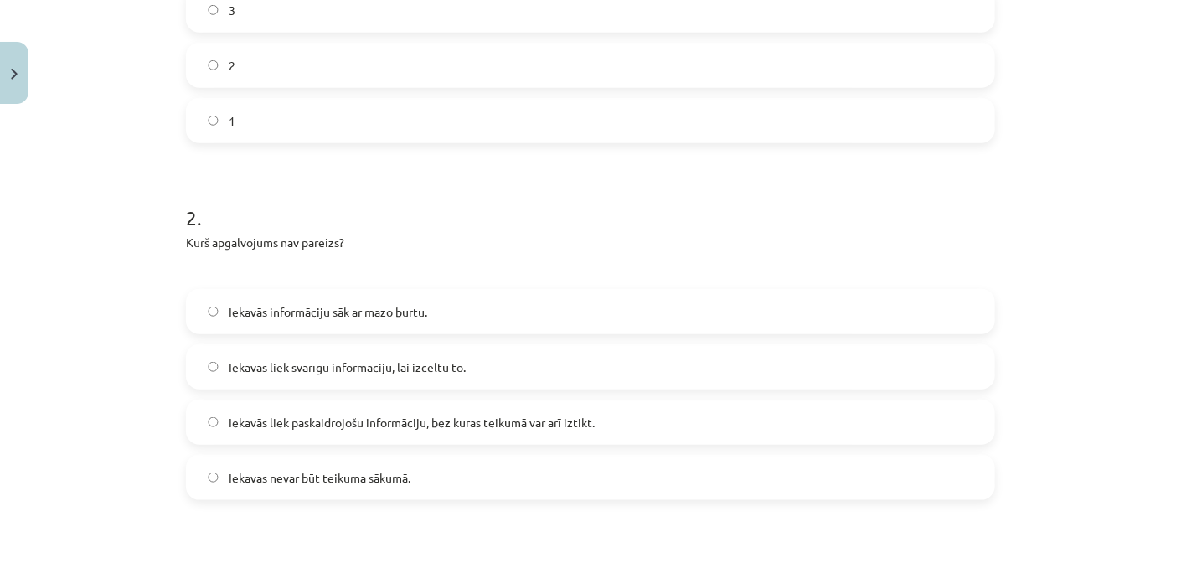
scroll to position [543, 0]
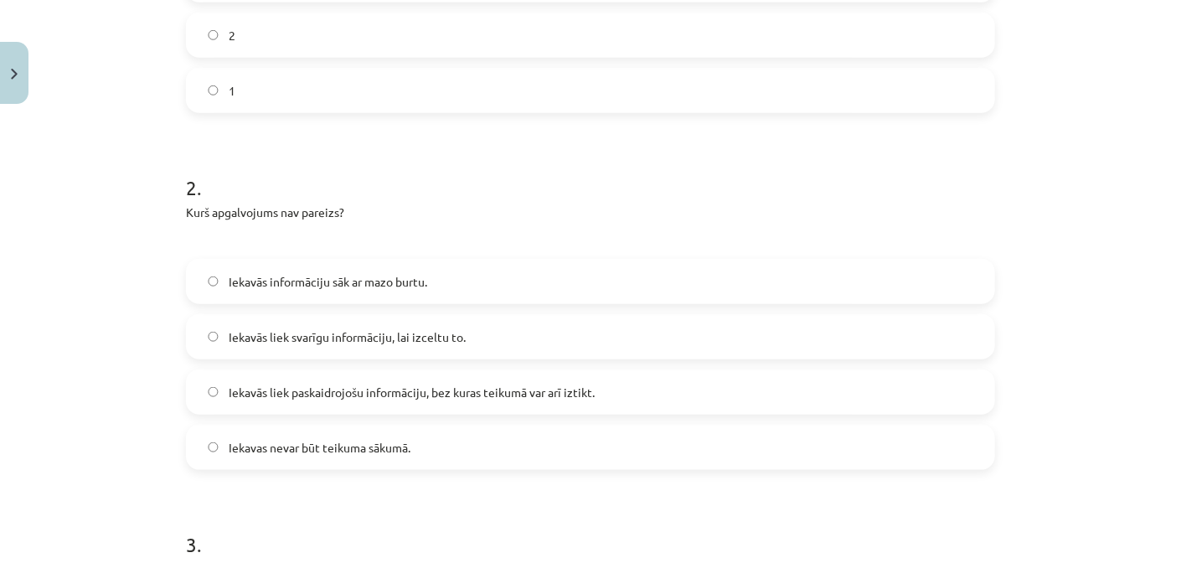
click at [379, 336] on span "Iekavās liek svarīgu informāciju, lai izceltu to." at bounding box center [347, 337] width 237 height 18
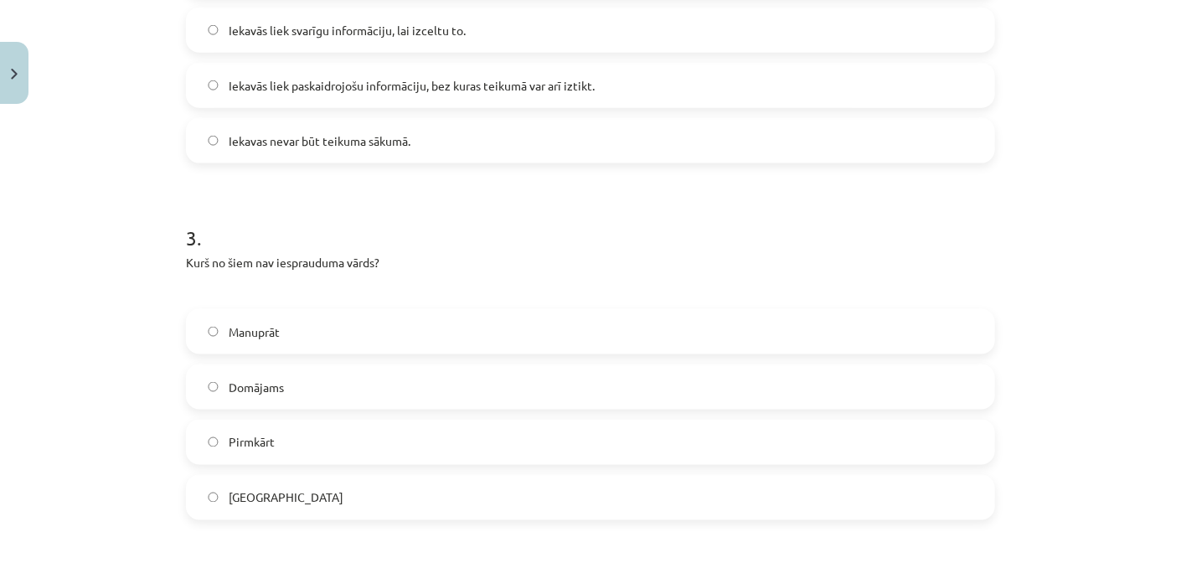
scroll to position [879, 0]
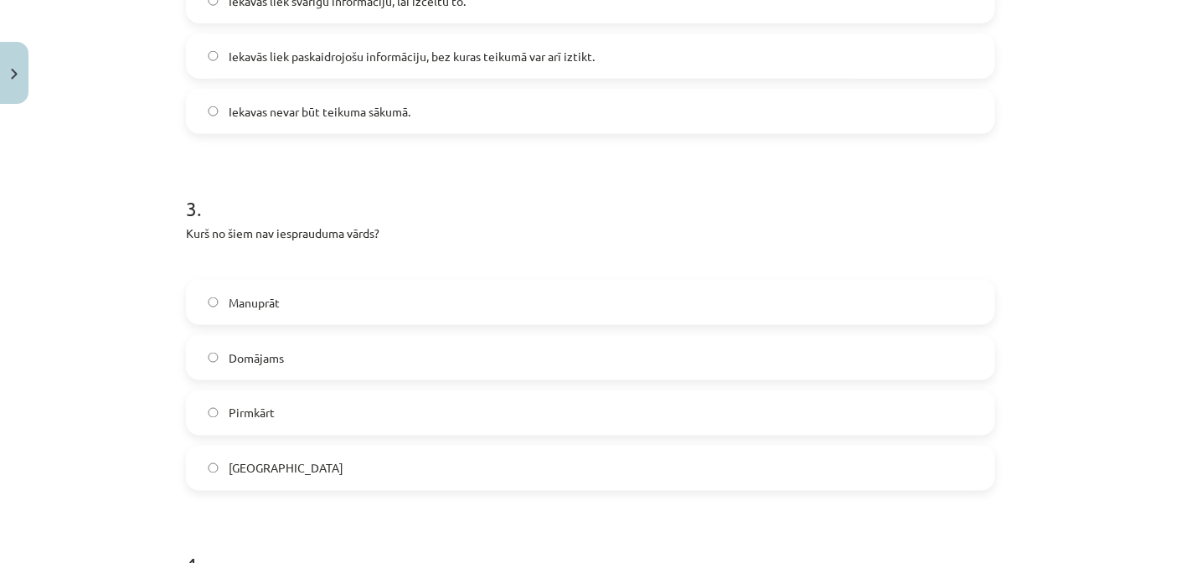
click at [254, 359] on span "Domājams" at bounding box center [256, 358] width 55 height 18
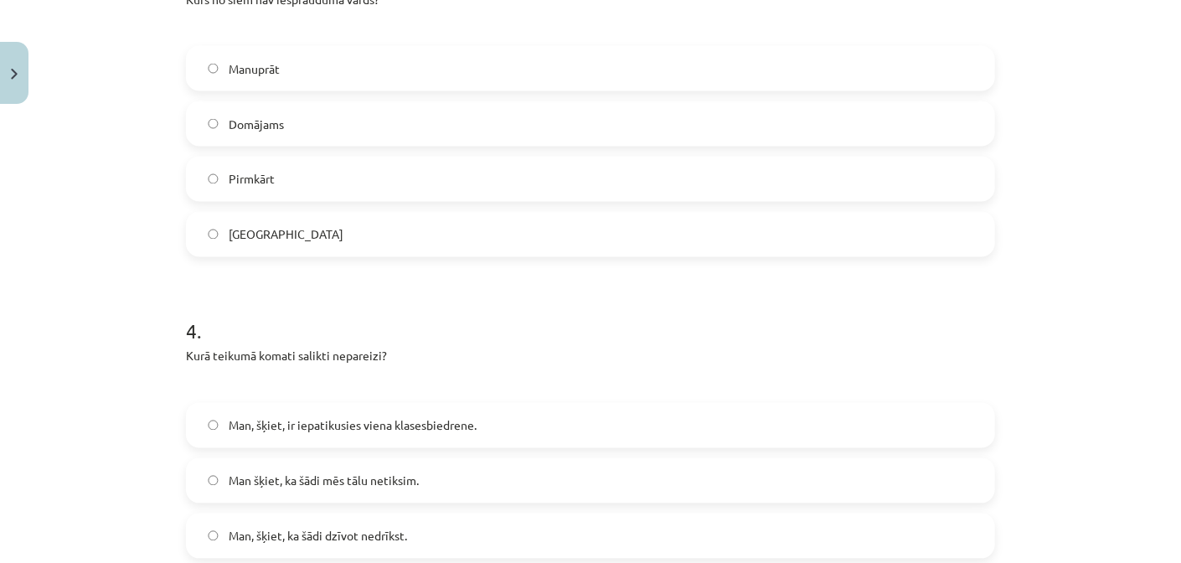
scroll to position [1214, 0]
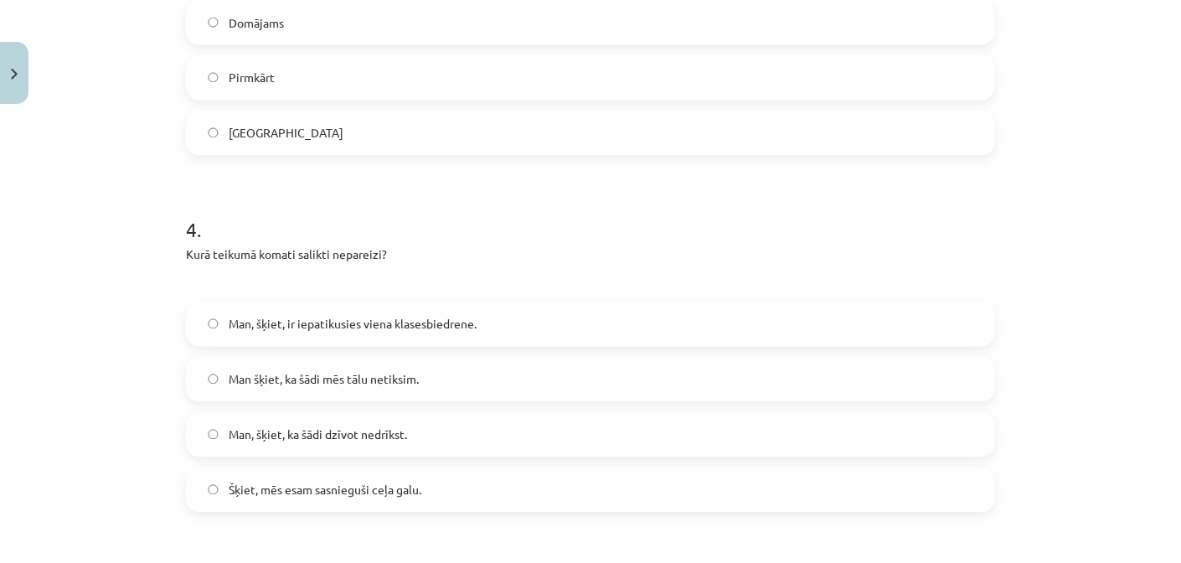
click at [400, 322] on span "Man, šķiet, ir iepatikusies viena klasesbiedrene." at bounding box center [353, 325] width 248 height 18
click at [378, 389] on label "Man šķiet, ka šādi mēs tālu netiksim." at bounding box center [591, 379] width 806 height 42
click at [322, 446] on label "Man, šķiet, ka šādi dzīvot nedrīkst." at bounding box center [591, 435] width 806 height 42
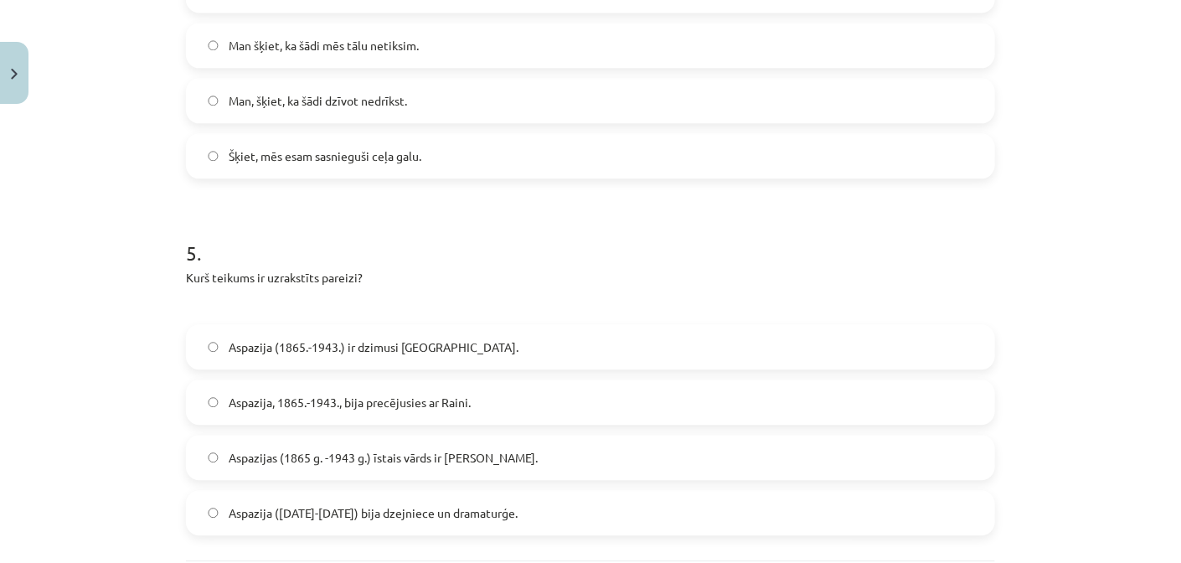
scroll to position [1714, 0]
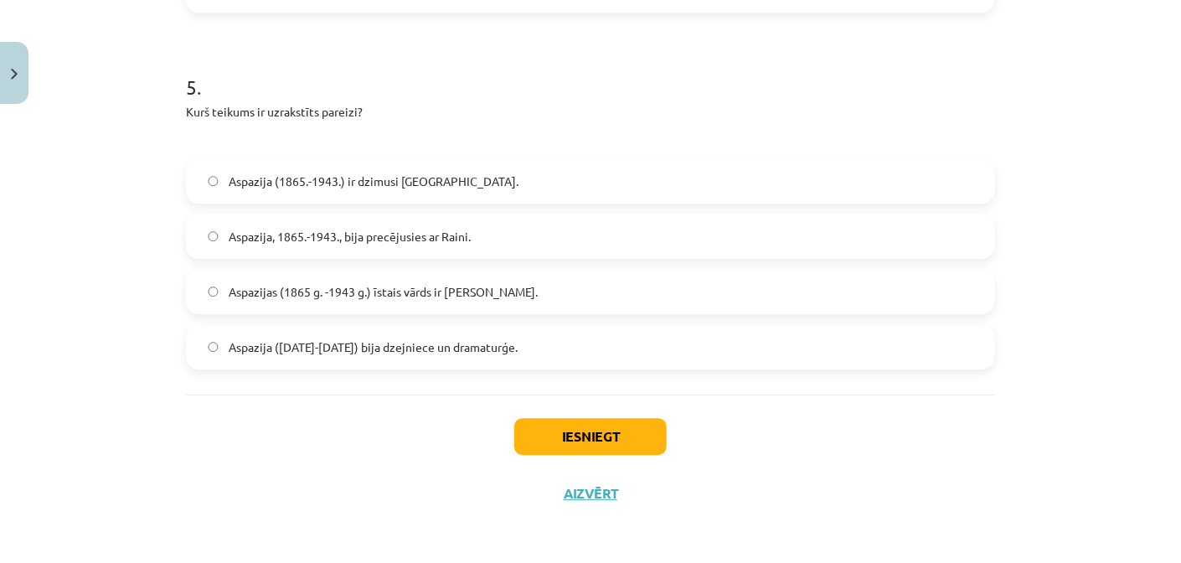
click at [265, 189] on label "Aspazija (1865.-1943.) ir dzimusi Zaļenieku pagastā." at bounding box center [591, 181] width 806 height 42
click at [537, 428] on button "Iesniegt" at bounding box center [590, 436] width 152 height 37
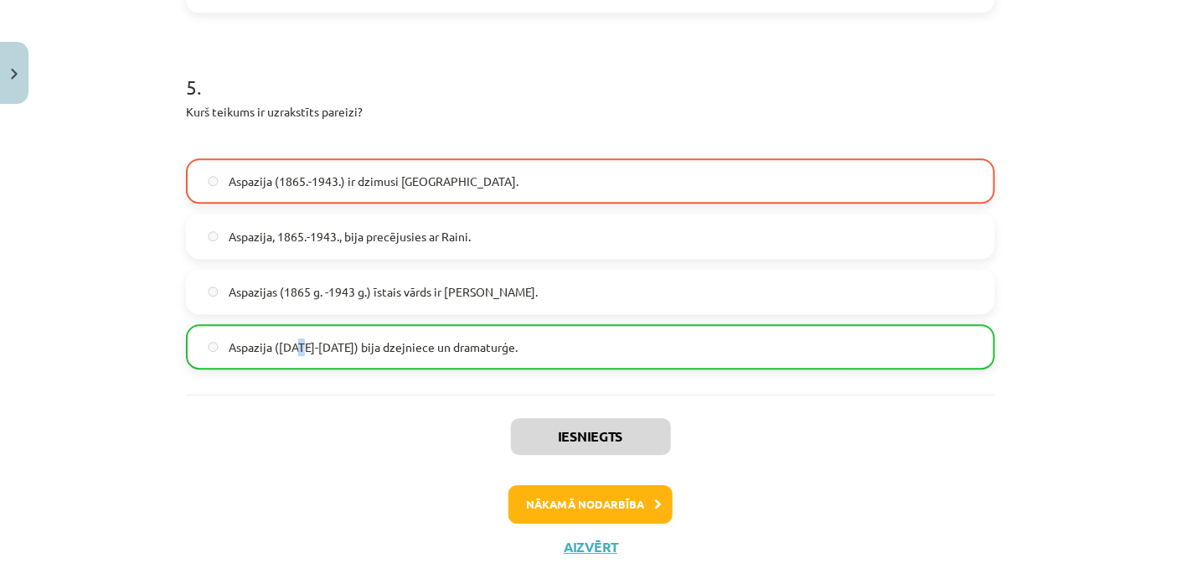
click at [295, 362] on label "Aspazija (1865-1943) bija dzejniece un dramaturģe." at bounding box center [591, 347] width 806 height 42
drag, startPoint x: 295, startPoint y: 362, endPoint x: 282, endPoint y: 374, distance: 17.8
drag, startPoint x: 282, startPoint y: 374, endPoint x: 236, endPoint y: 394, distance: 50.2
click at [236, 394] on div "Iesniegts Nākamā nodarbība Aizvērt" at bounding box center [590, 479] width 809 height 171
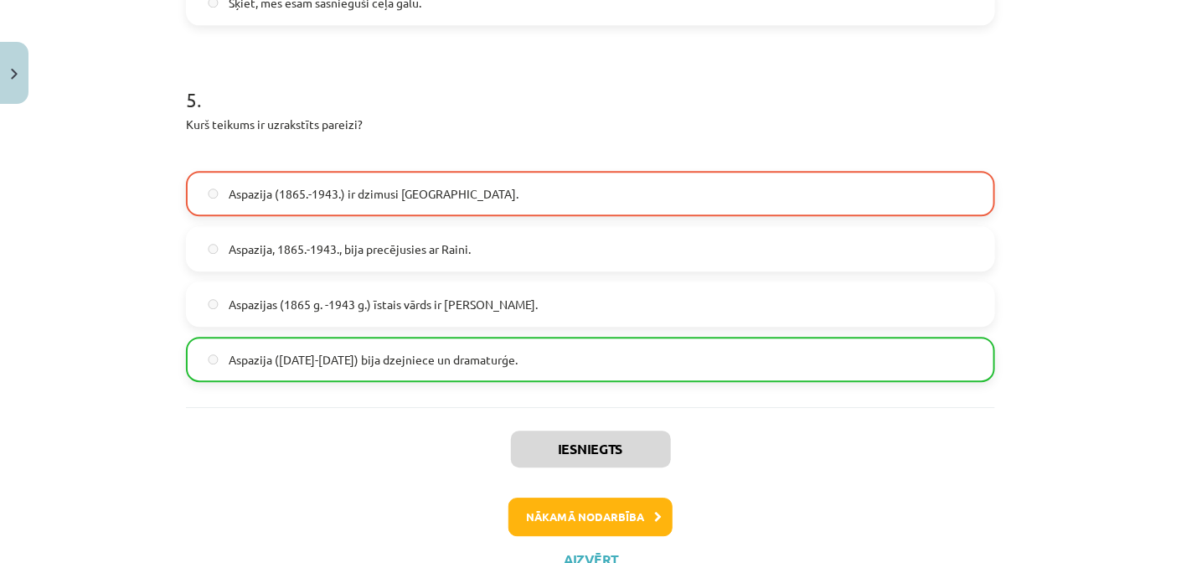
scroll to position [1766, 0]
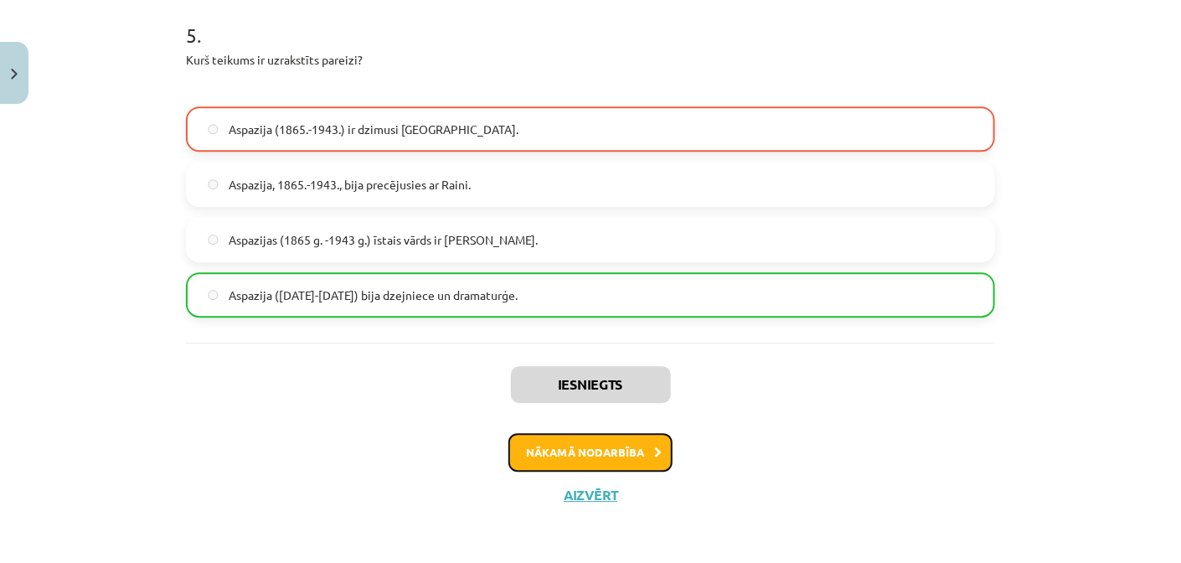
click at [595, 456] on button "Nākamā nodarbība" at bounding box center [590, 452] width 164 height 39
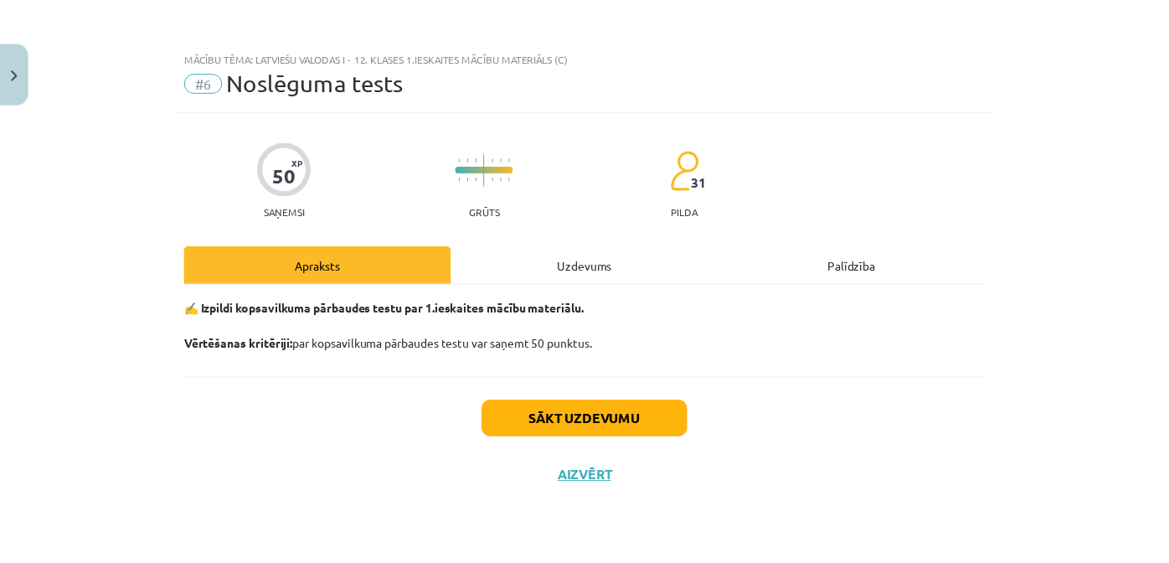
scroll to position [0, 0]
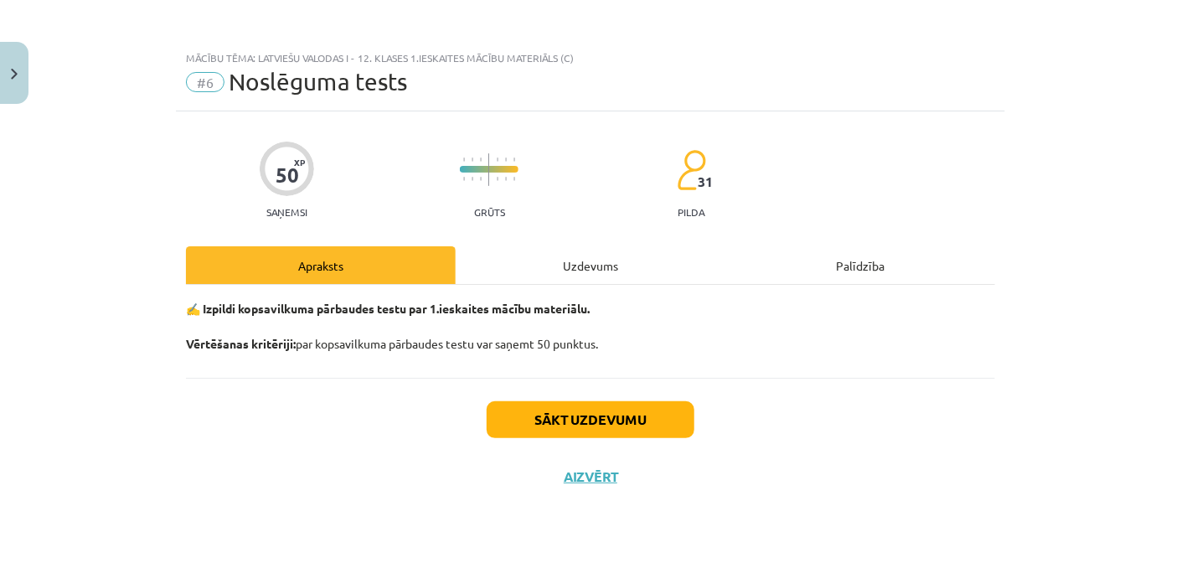
click at [570, 486] on div "Sākt uzdevumu Aizvērt" at bounding box center [590, 436] width 809 height 117
click at [595, 471] on button "Aizvērt" at bounding box center [591, 476] width 64 height 17
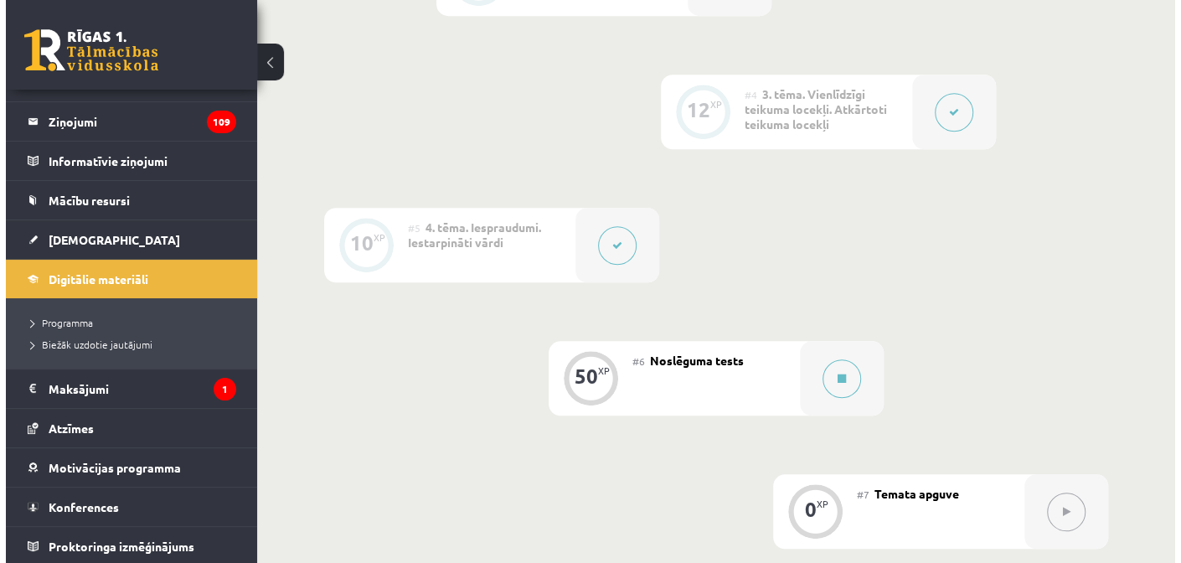
scroll to position [836, 0]
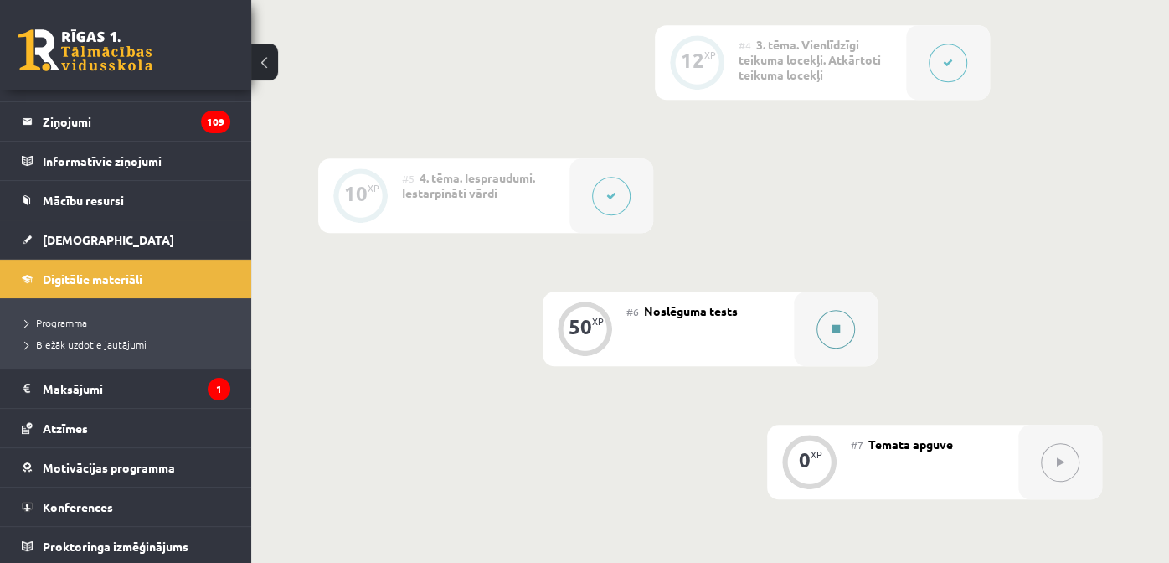
click at [838, 335] on button at bounding box center [835, 329] width 39 height 39
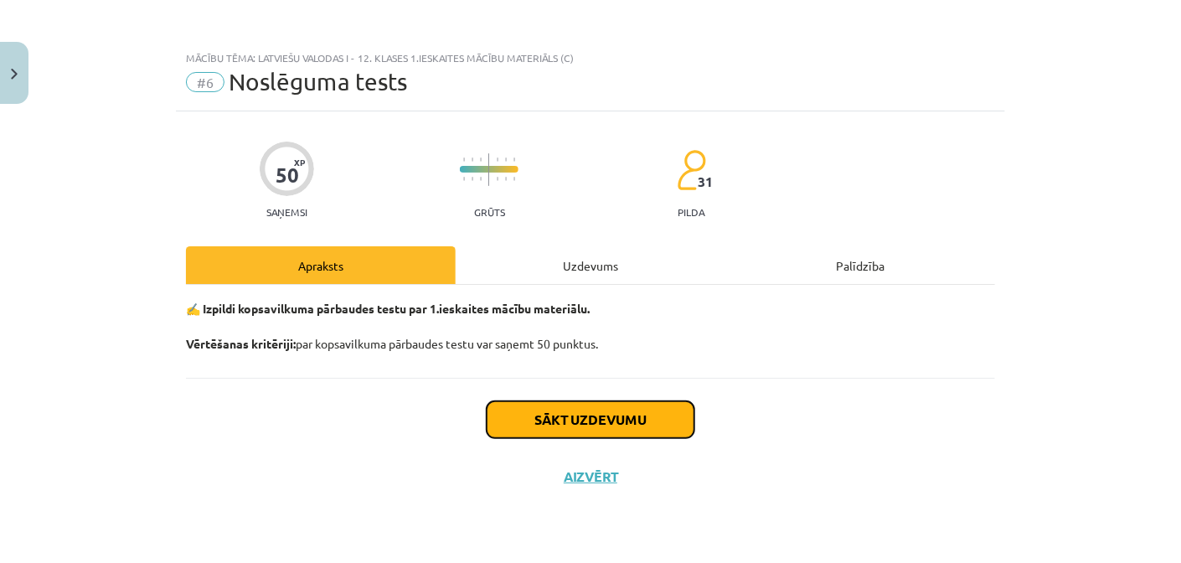
click at [600, 407] on button "Sākt uzdevumu" at bounding box center [590, 419] width 208 height 37
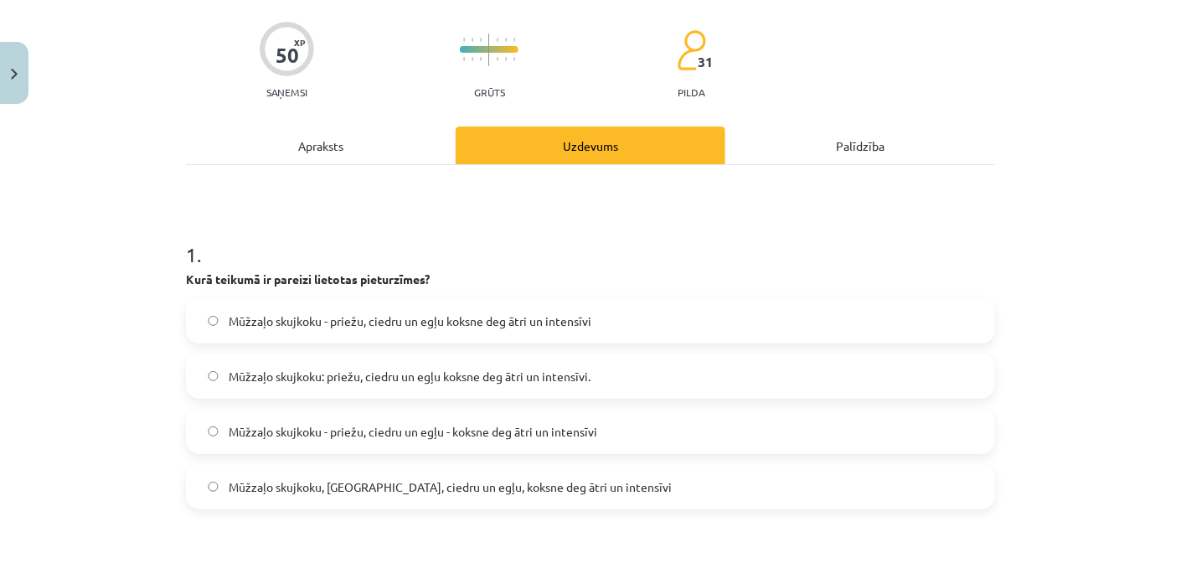
scroll to position [250, 0]
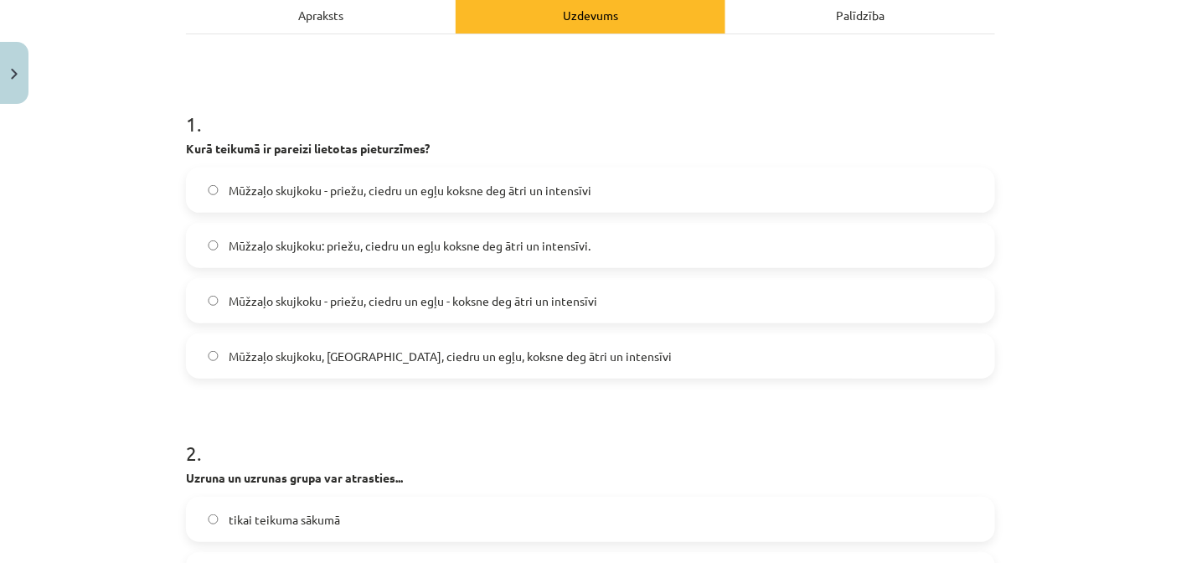
click at [339, 298] on span "Mūžzaļo skujkoku - priežu, ciedru un egļu - koksne deg ātri un intensīvi" at bounding box center [413, 301] width 368 height 18
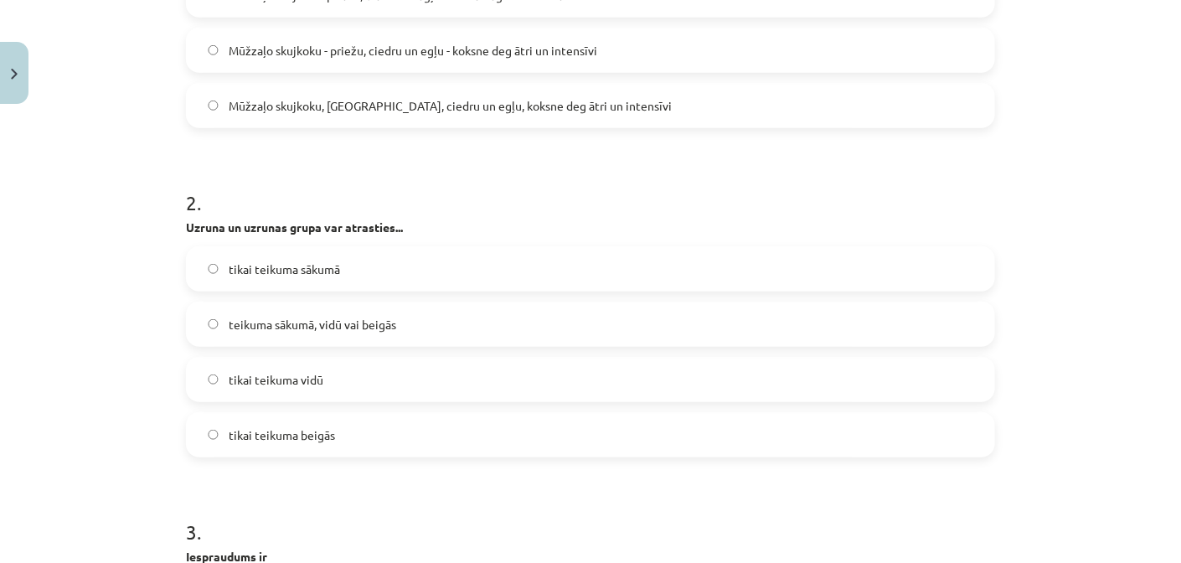
scroll to position [502, 0]
click at [380, 326] on span "teikuma sākumā, vidū vai beigās" at bounding box center [312, 324] width 167 height 18
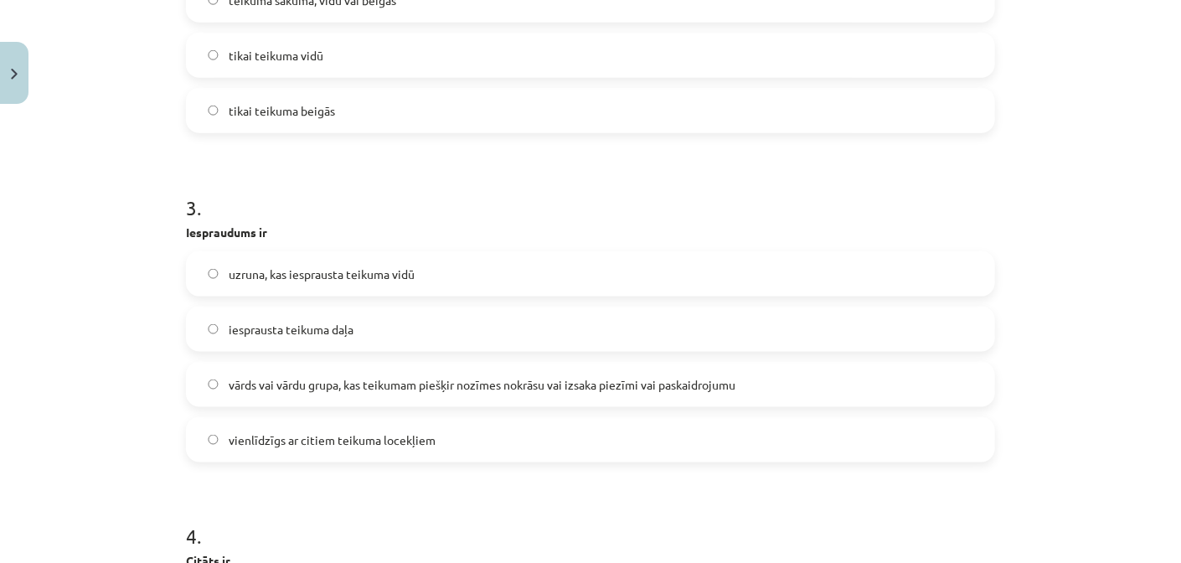
scroll to position [836, 0]
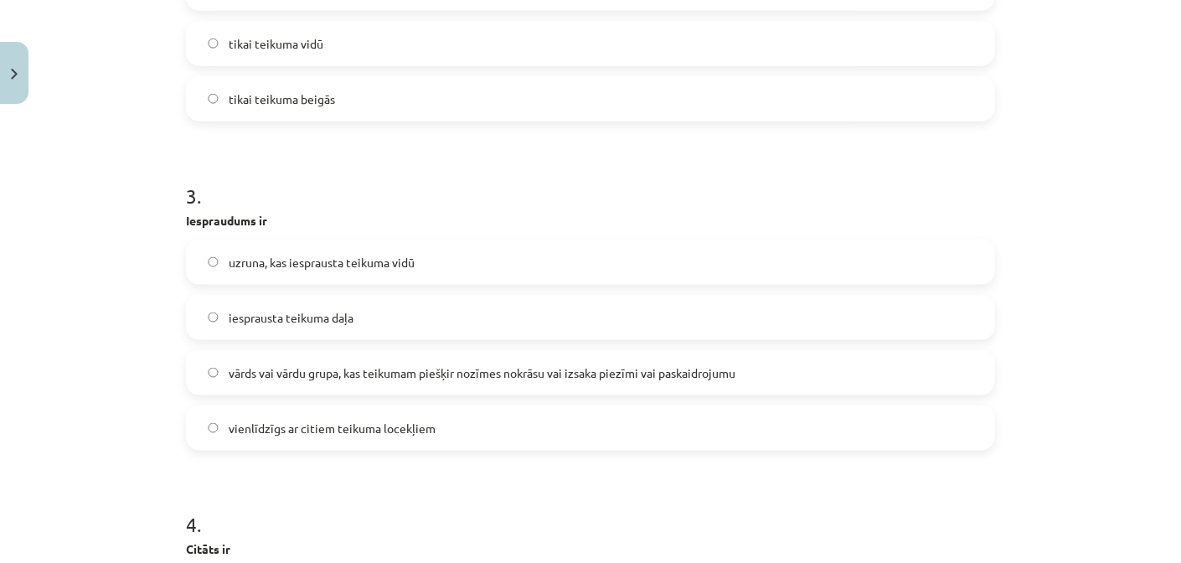
click at [365, 373] on span "vārds vai vārdu grupa, kas teikumam piešķir nozīmes nokrāsu vai izsaka piezīmi …" at bounding box center [482, 373] width 507 height 18
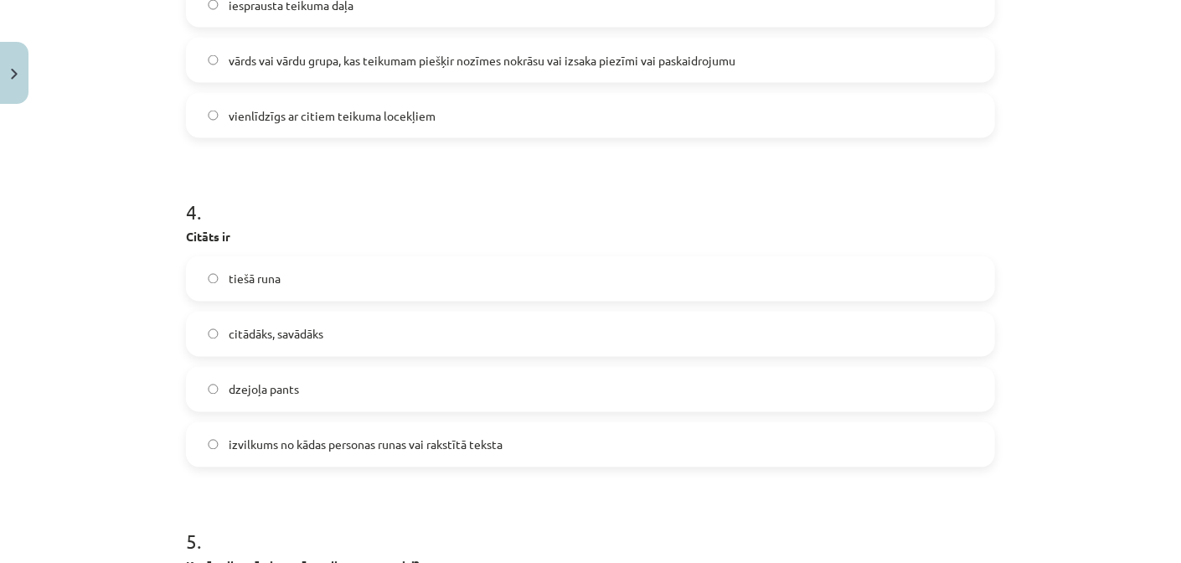
scroll to position [1172, 0]
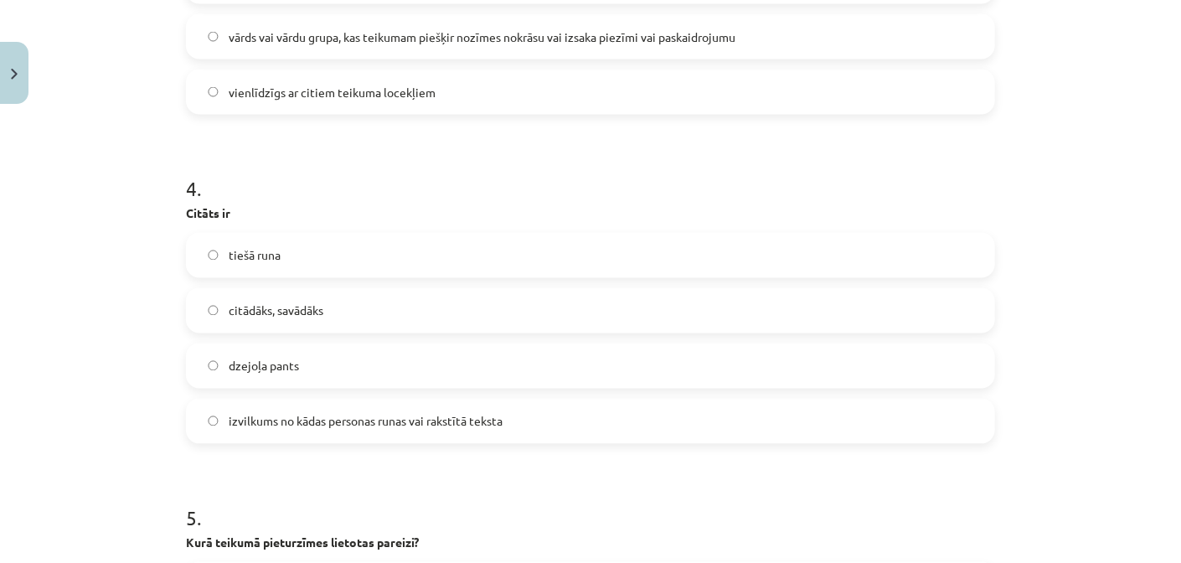
click at [299, 413] on span "izvilkums no kādas personas runas vai rakstītā teksta" at bounding box center [366, 422] width 274 height 18
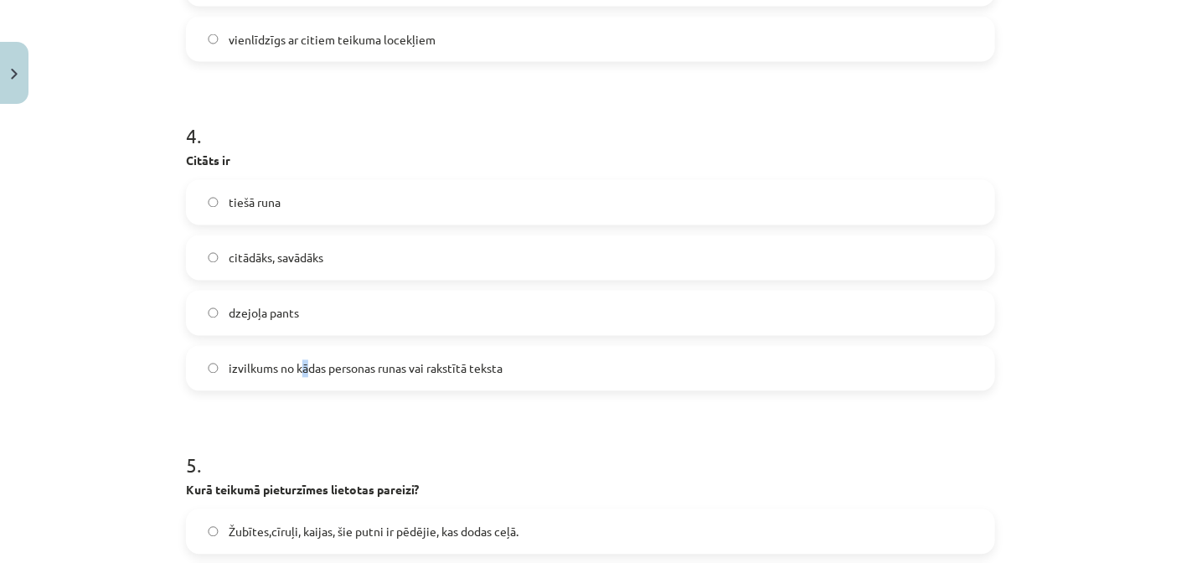
scroll to position [1255, 0]
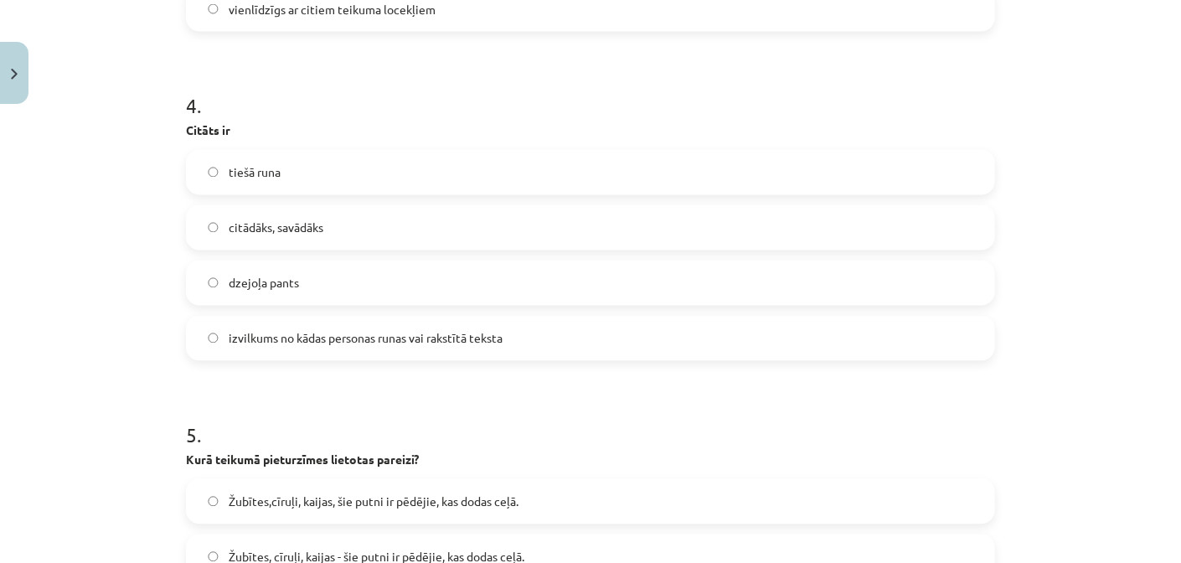
click at [345, 332] on span "izvilkums no kādas personas runas vai rakstītā teksta" at bounding box center [366, 339] width 274 height 18
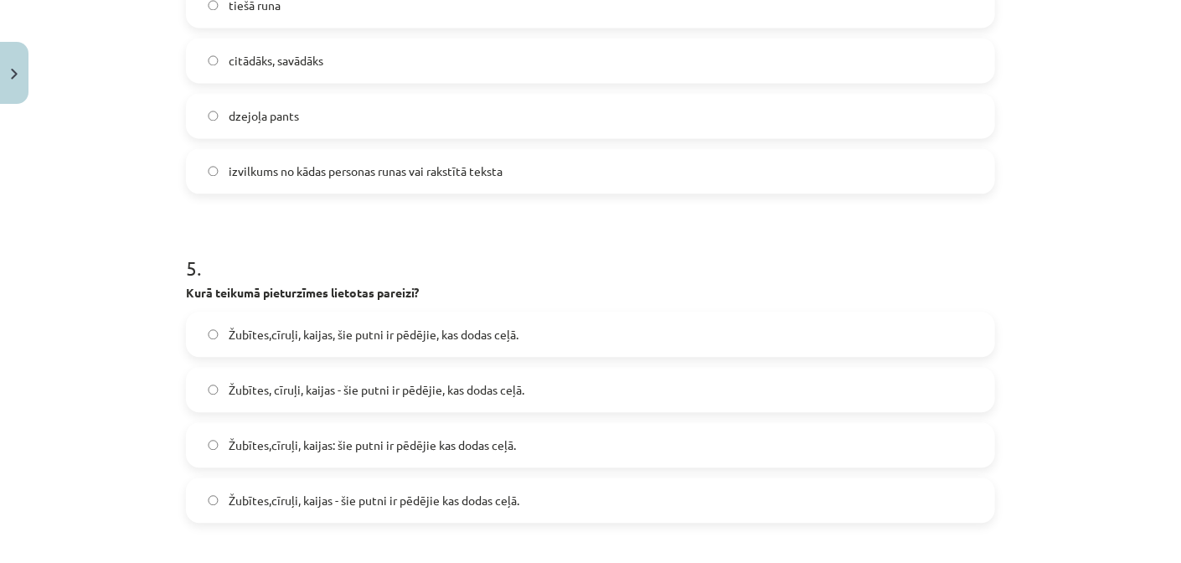
scroll to position [1506, 0]
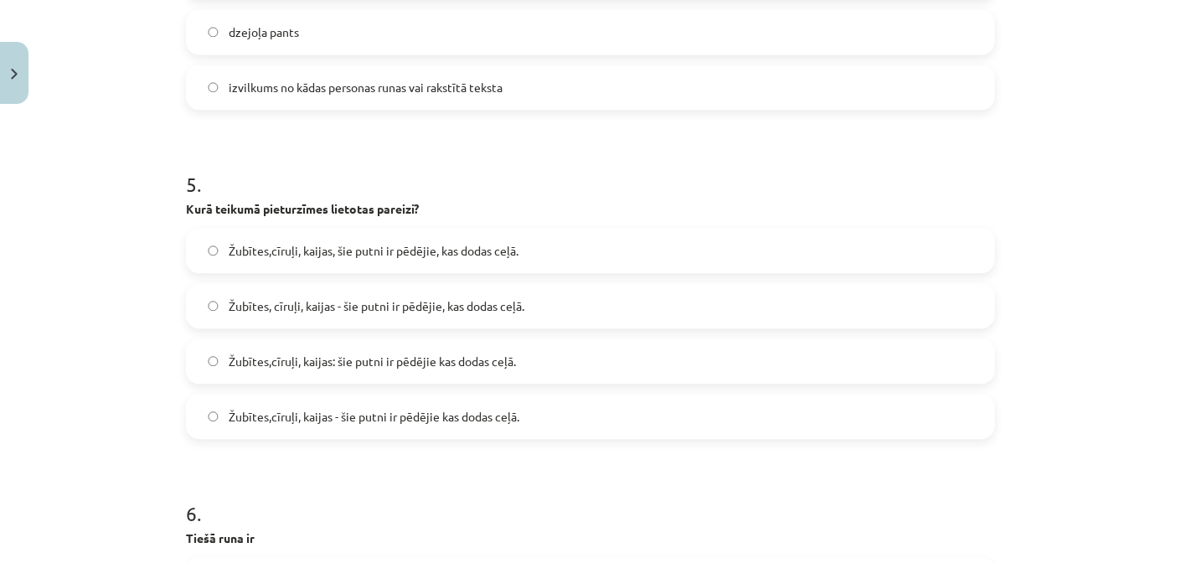
click at [414, 306] on span "Žubītes, cīruļi, kaijas - šie putni ir pēdējie, kas dodas ceļā." at bounding box center [377, 306] width 296 height 18
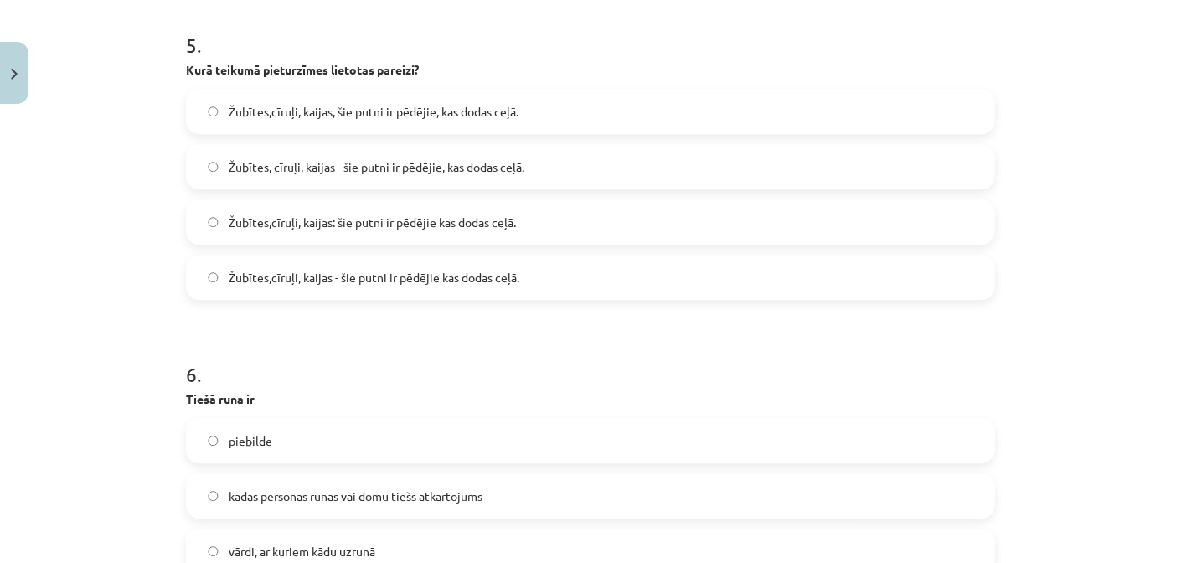
scroll to position [1674, 0]
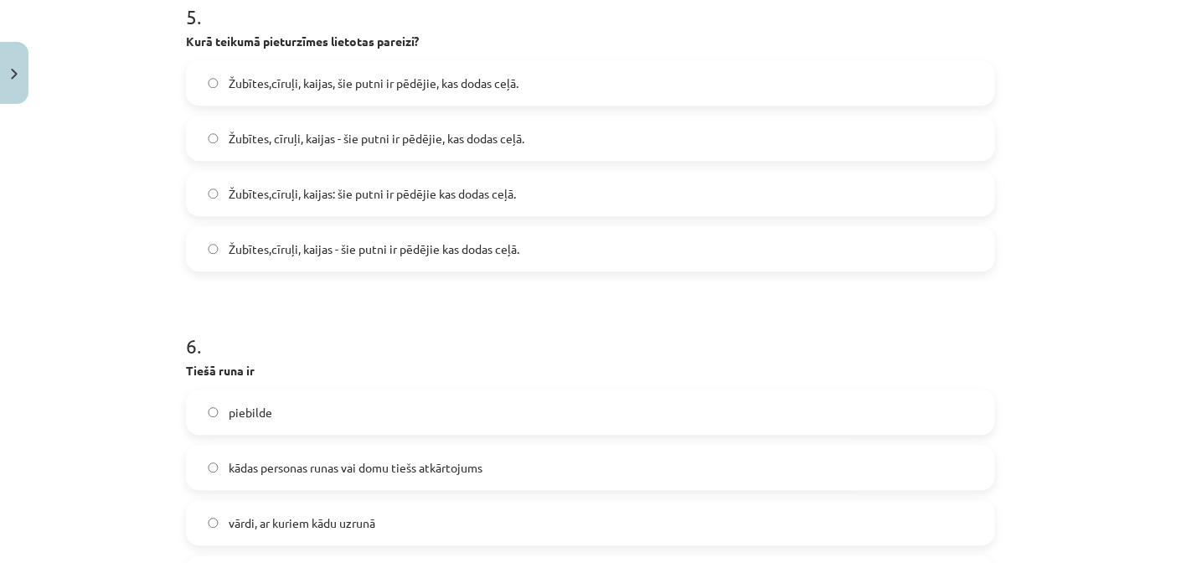
click at [404, 316] on h1 "6 ." at bounding box center [590, 331] width 809 height 52
click at [394, 249] on span "Žubītes,cīruļi, kaijas - šie putni ir pēdējie kas dodas ceļā." at bounding box center [374, 249] width 291 height 18
click at [445, 149] on label "Žubītes, cīruļi, kaijas - šie putni ir pēdējie, kas dodas ceļā." at bounding box center [591, 138] width 806 height 42
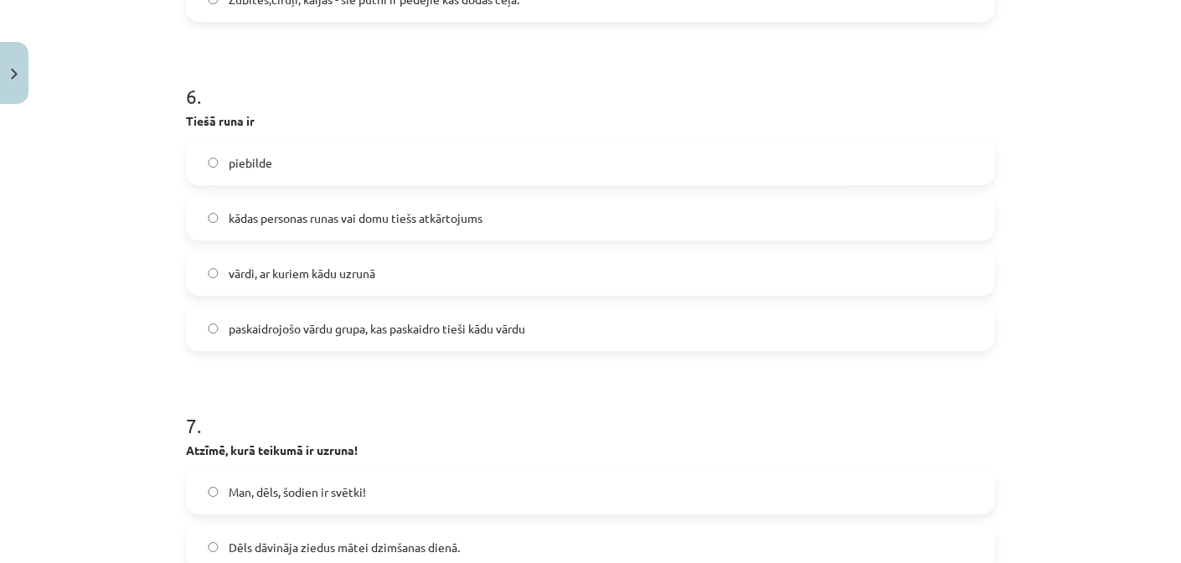
scroll to position [1926, 0]
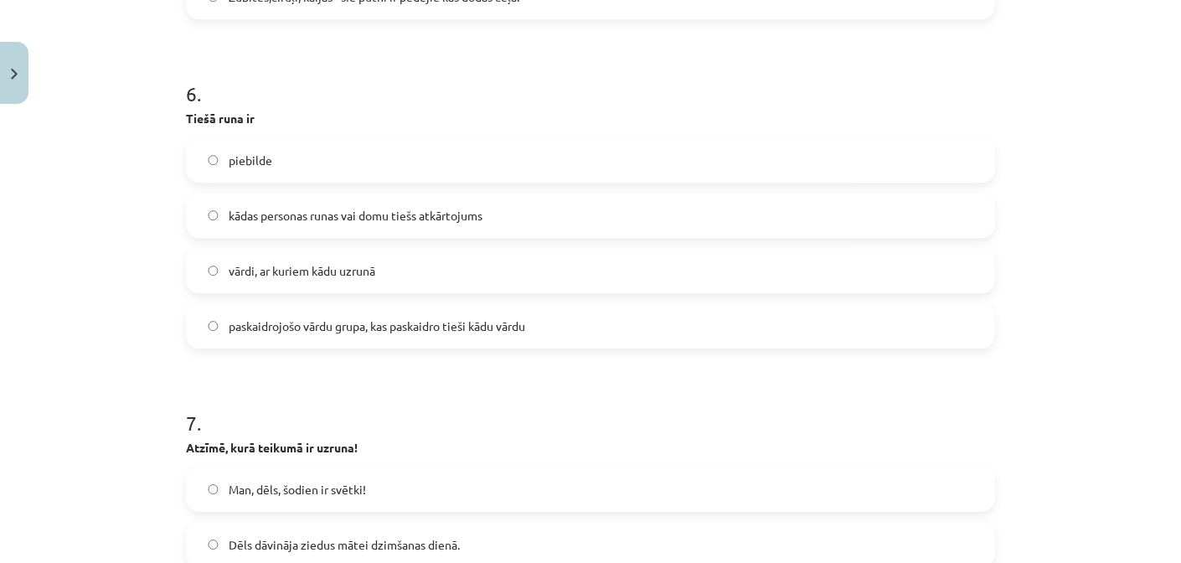
click at [408, 234] on label "kādas personas runas vai domu tiešs atkārtojums" at bounding box center [591, 215] width 806 height 42
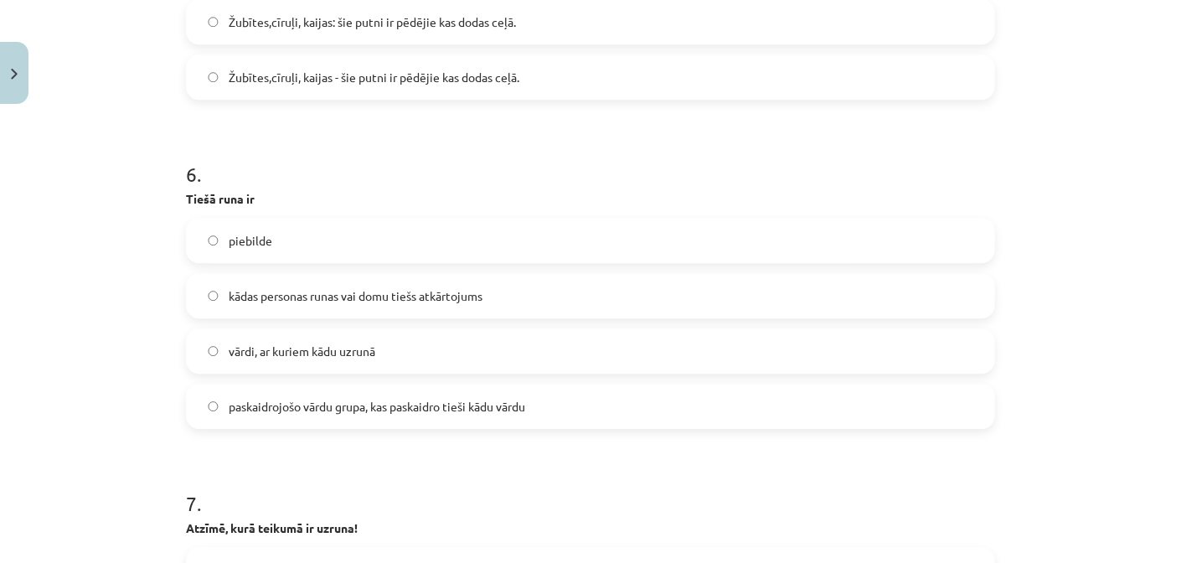
scroll to position [1841, 0]
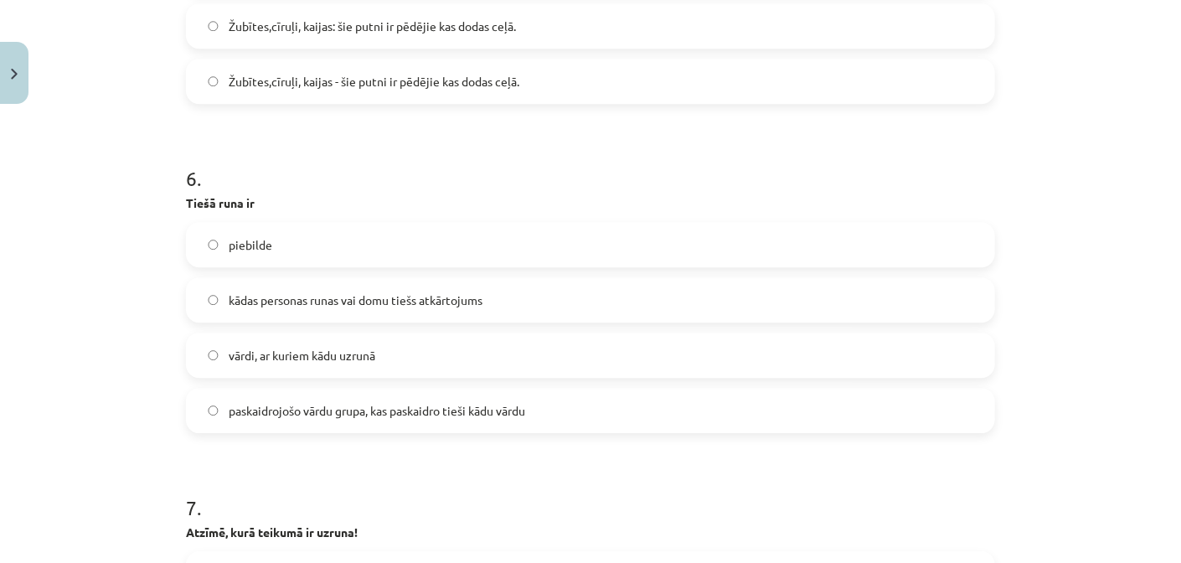
click at [280, 260] on label "piebilde" at bounding box center [591, 245] width 806 height 42
click at [269, 311] on label "kādas personas runas vai domu tiešs atkārtojums" at bounding box center [591, 300] width 806 height 42
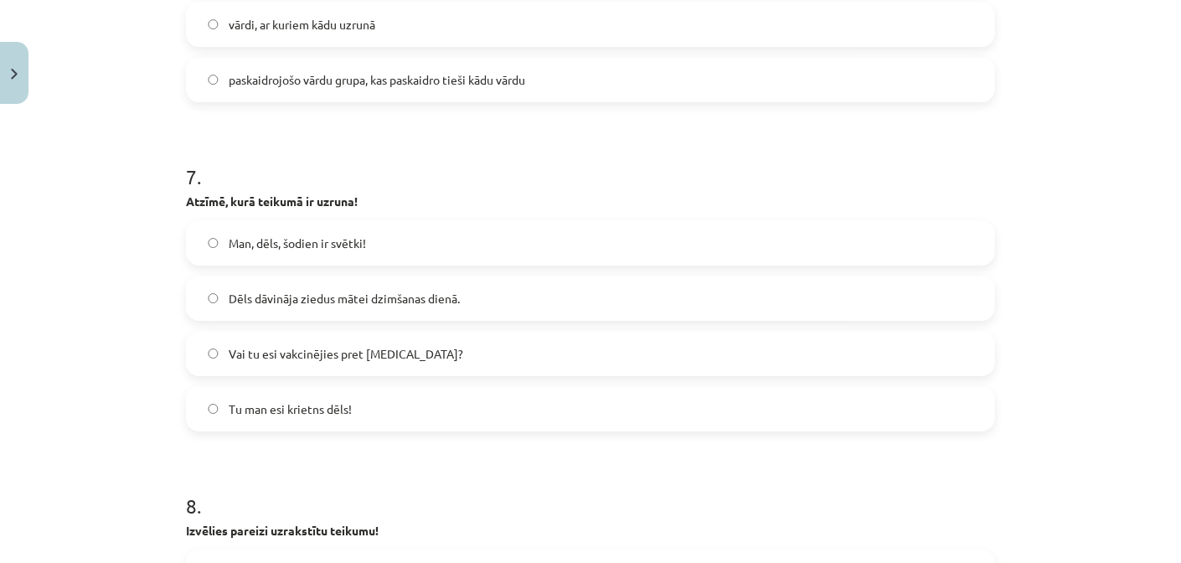
scroll to position [2177, 0]
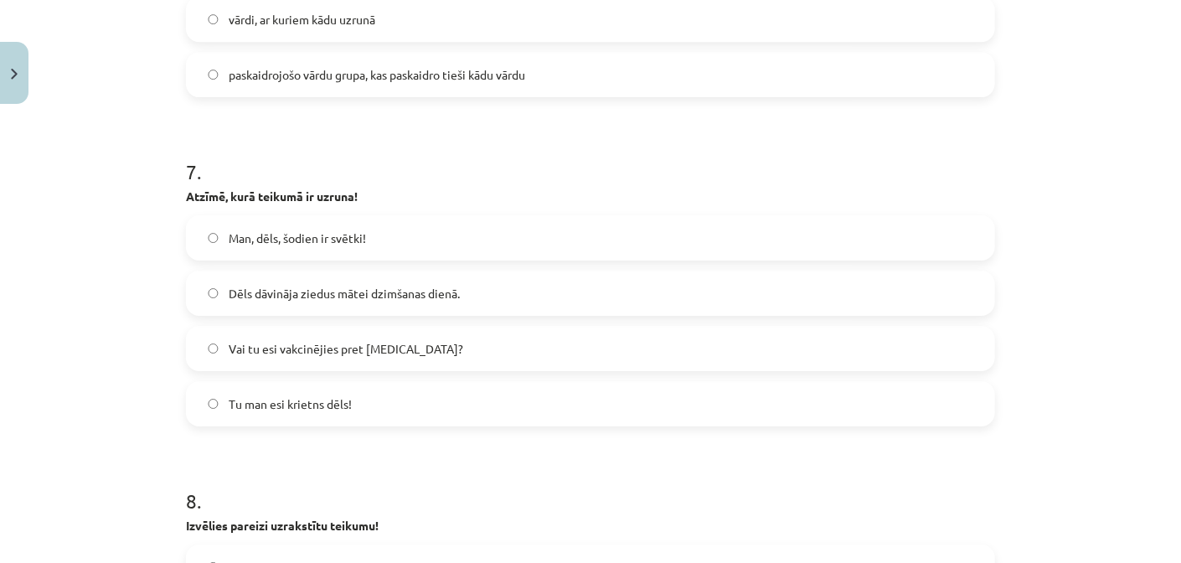
click at [445, 229] on label "Man, dēls, šodien ir svētki!" at bounding box center [591, 238] width 806 height 42
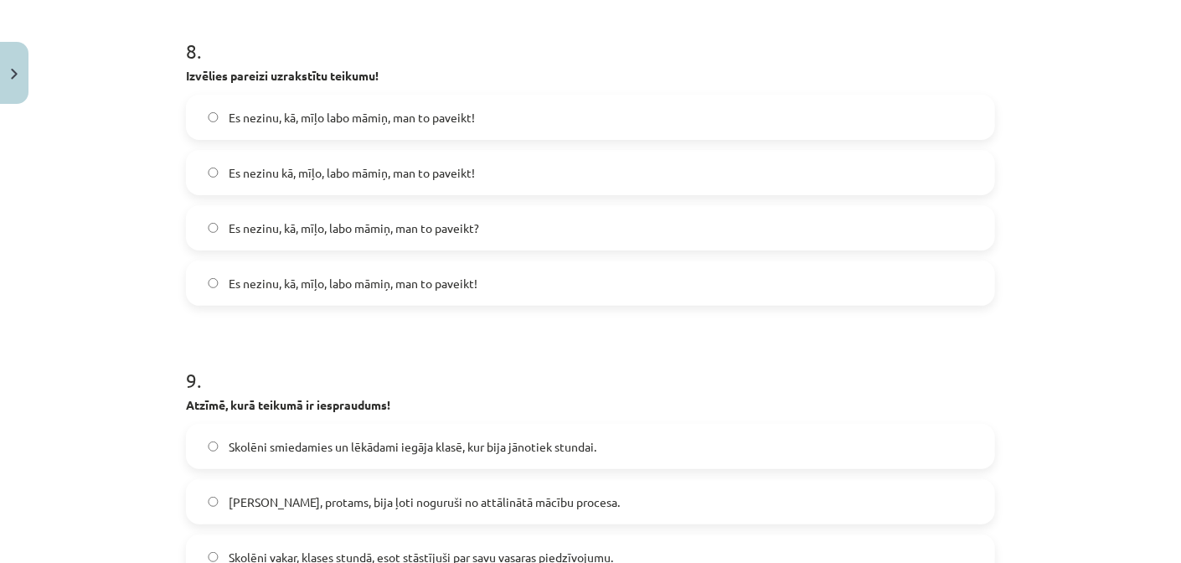
scroll to position [2596, 0]
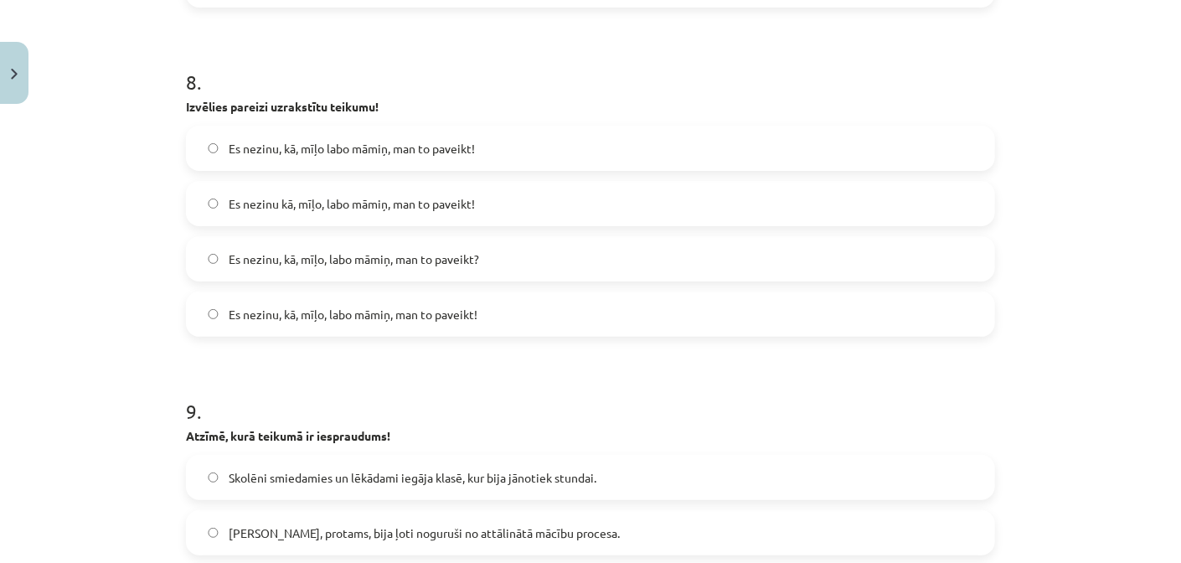
click at [404, 256] on span "Es nezinu, kā, mīļo, labo māmiņ, man to paveikt?" at bounding box center [354, 259] width 250 height 18
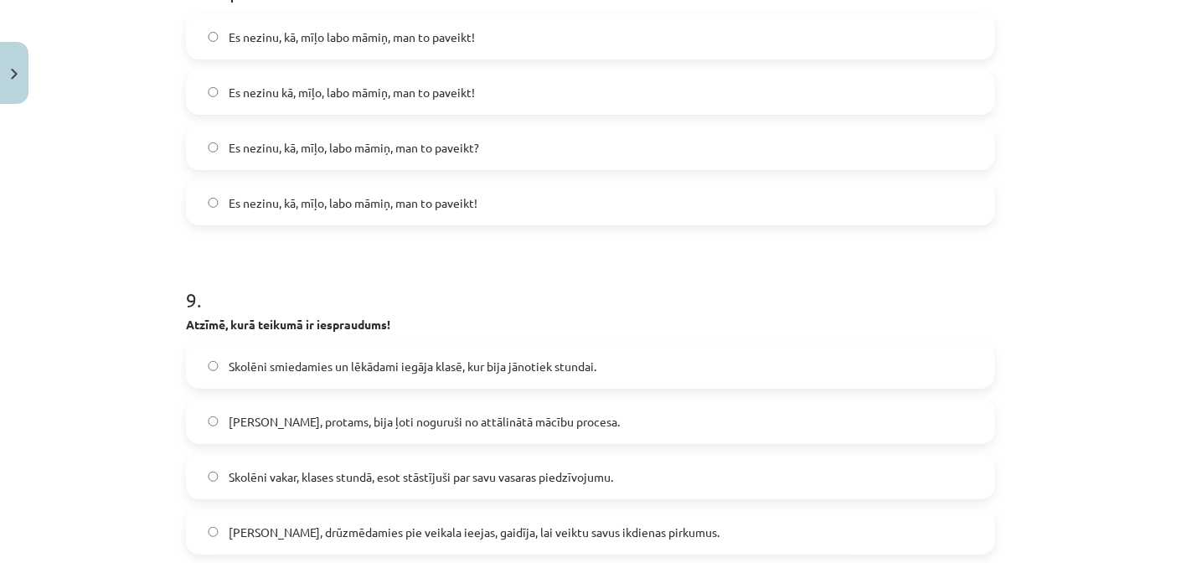
scroll to position [2931, 0]
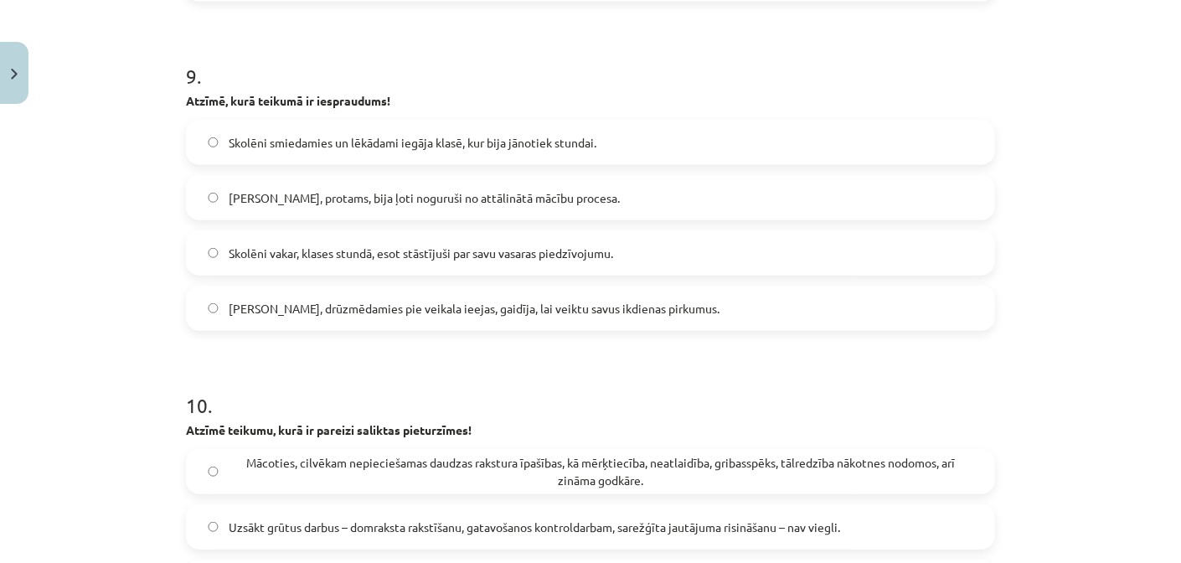
click at [378, 209] on label "Skolotāji, protams, bija ļoti noguruši no attālinātā mācību procesa." at bounding box center [591, 198] width 806 height 42
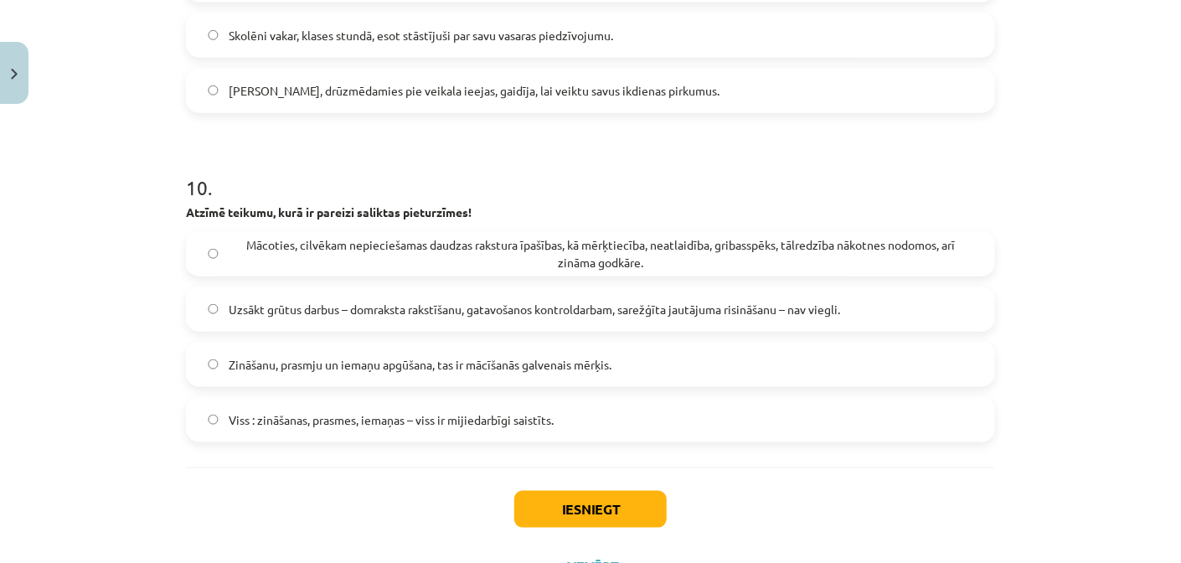
scroll to position [3182, 0]
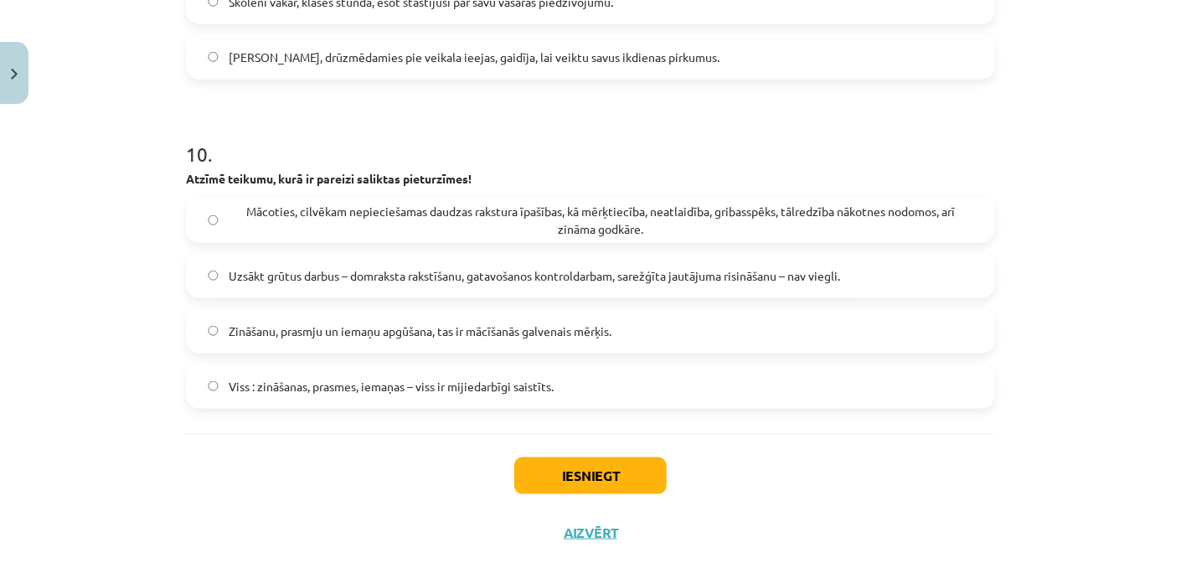
click at [443, 231] on span "Mācoties, cilvēkam nepieciešamas daudzas rakstura īpašības, kā mērķtiecība, nea…" at bounding box center [601, 220] width 744 height 35
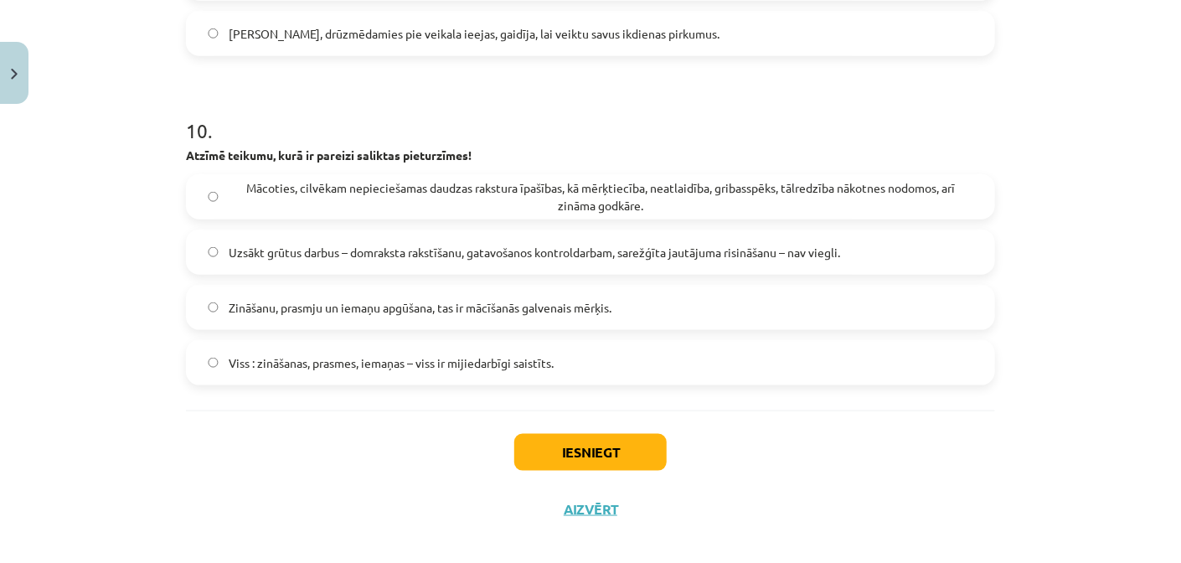
scroll to position [3220, 0]
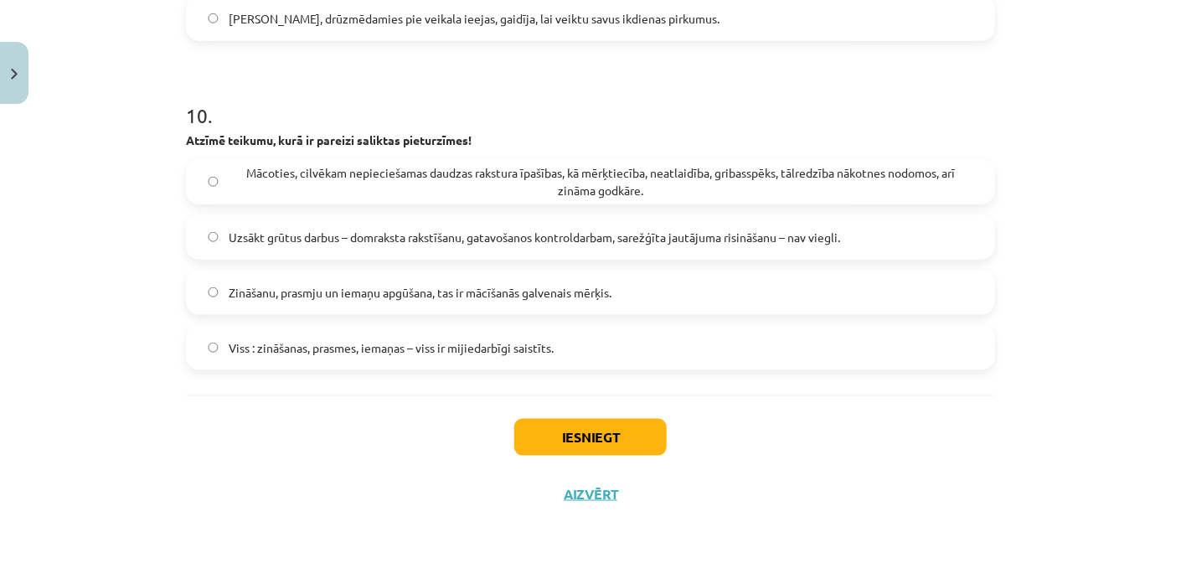
click at [366, 240] on span "Uzsākt grūtus darbus – domraksta rakstīšanu, gatavošanos kontroldarbam, sarežģī…" at bounding box center [534, 238] width 611 height 18
click at [399, 297] on span "Zināšanu, prasmju un iemaņu apgūšana, tas ir mācīšanās galvenais mērķis." at bounding box center [420, 293] width 383 height 18
click at [694, 244] on span "Uzsākt grūtus darbus – domraksta rakstīšanu, gatavošanos kontroldarbam, sarežģī…" at bounding box center [534, 238] width 611 height 18
click at [603, 439] on button "Iesniegt" at bounding box center [590, 437] width 152 height 37
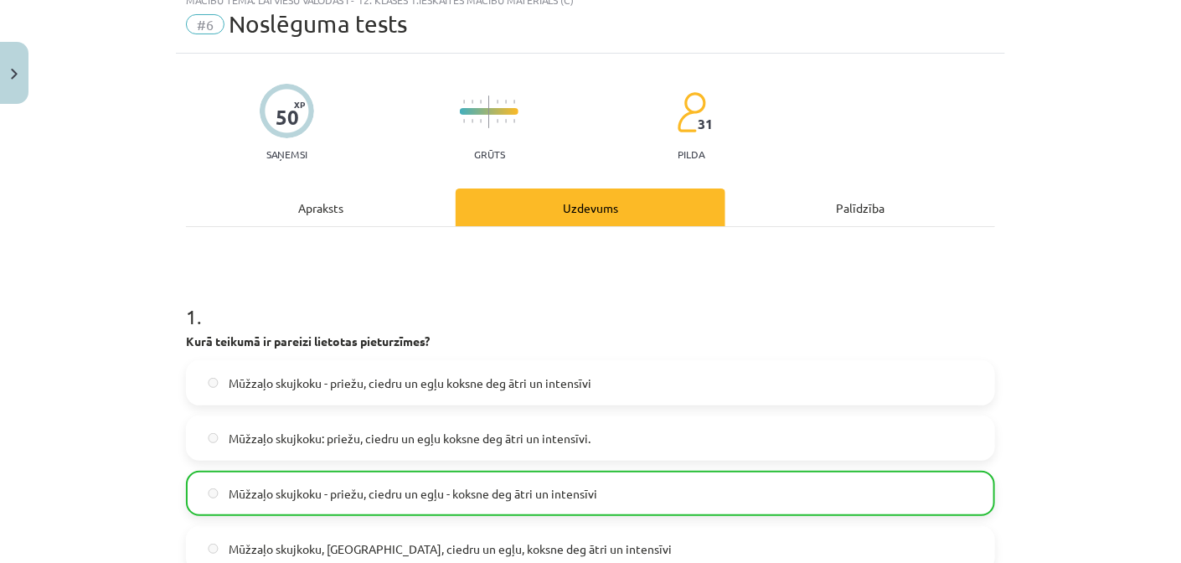
scroll to position [39, 0]
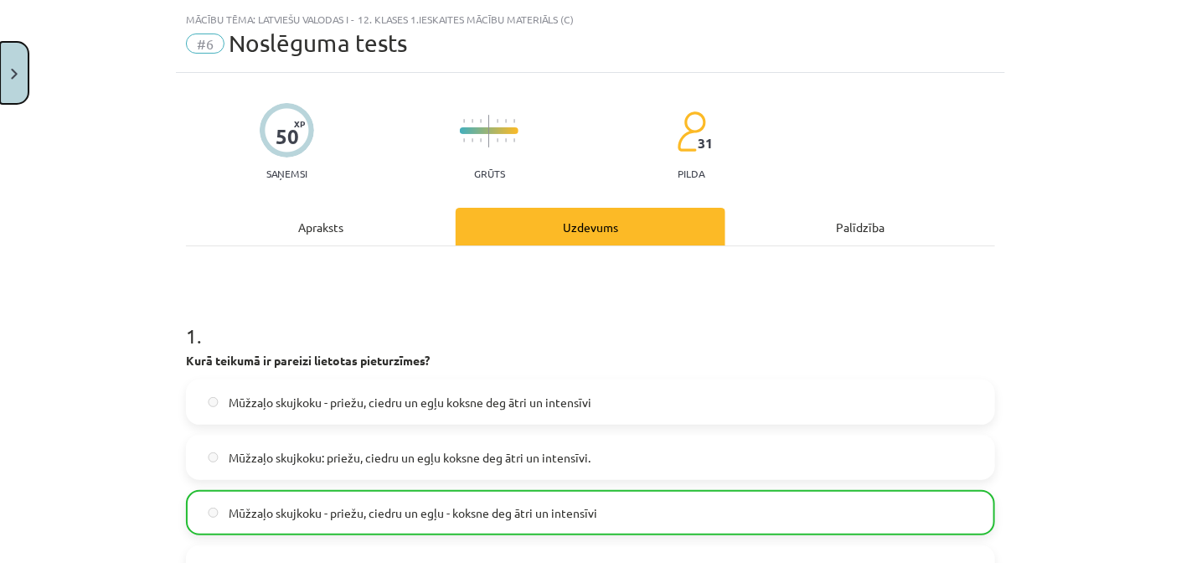
click at [7, 85] on button "Close" at bounding box center [14, 73] width 28 height 62
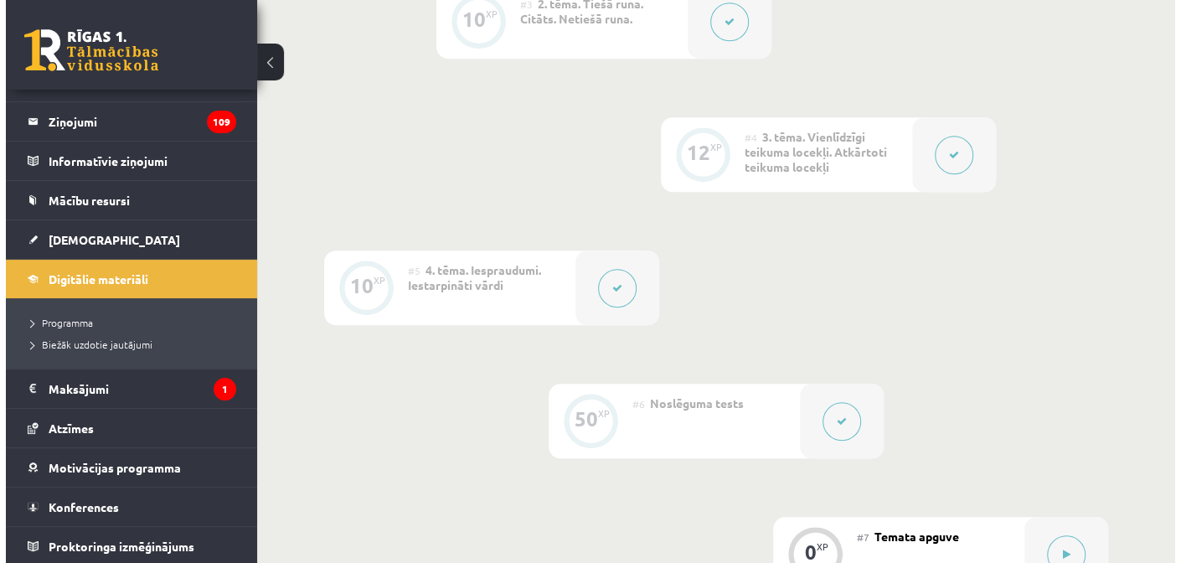
scroll to position [921, 0]
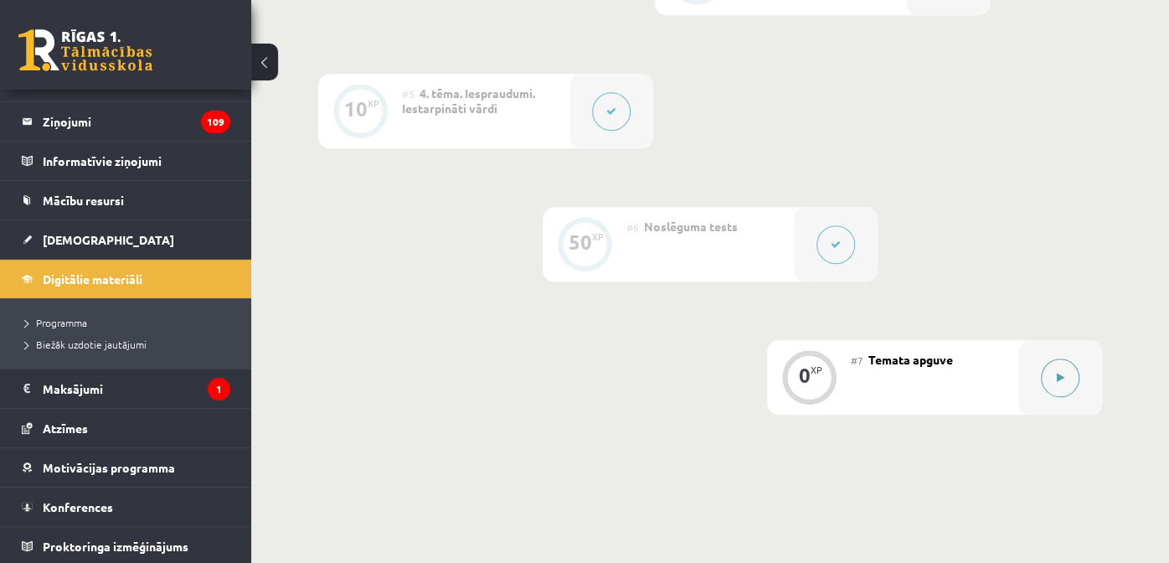
click at [1064, 366] on button at bounding box center [1060, 377] width 39 height 39
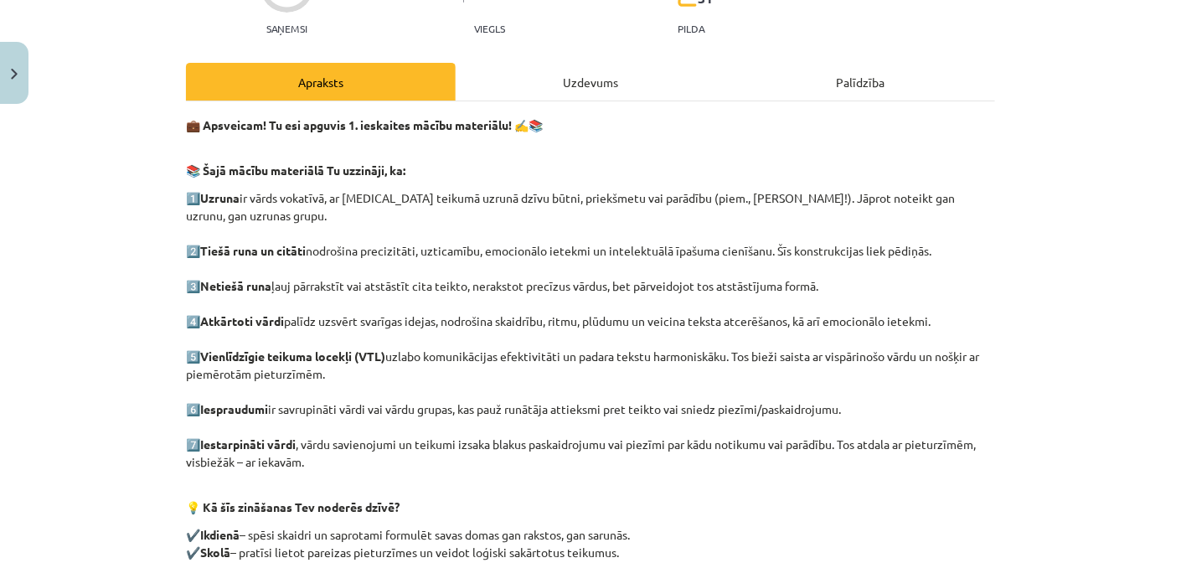
scroll to position [430, 0]
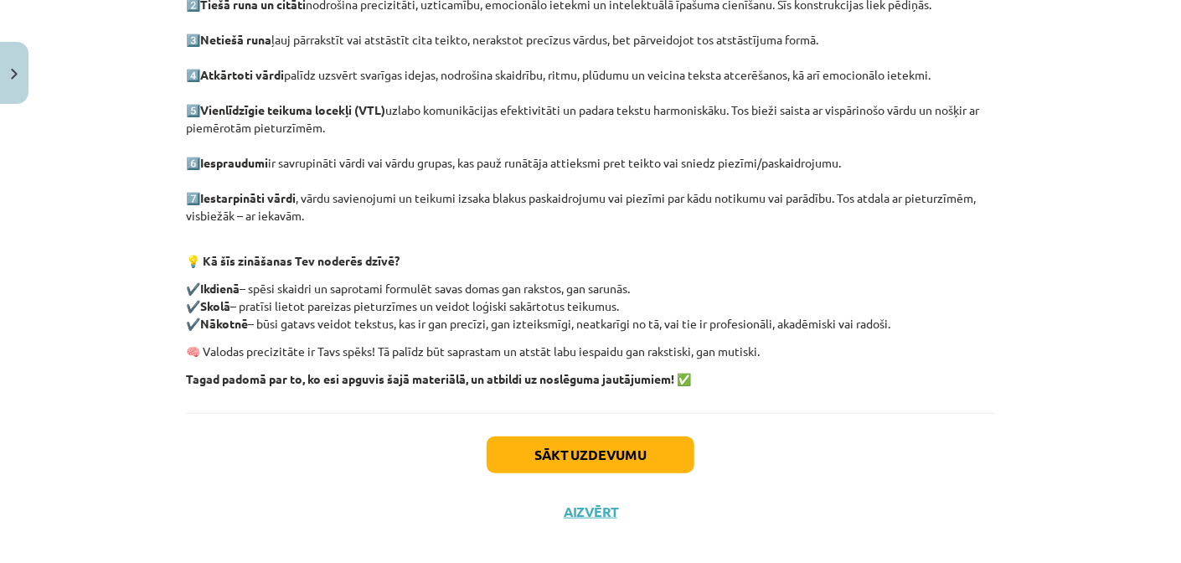
click at [642, 413] on div "Sākt uzdevumu Aizvērt" at bounding box center [590, 471] width 809 height 117
click at [637, 436] on button "Sākt uzdevumu" at bounding box center [590, 454] width 208 height 37
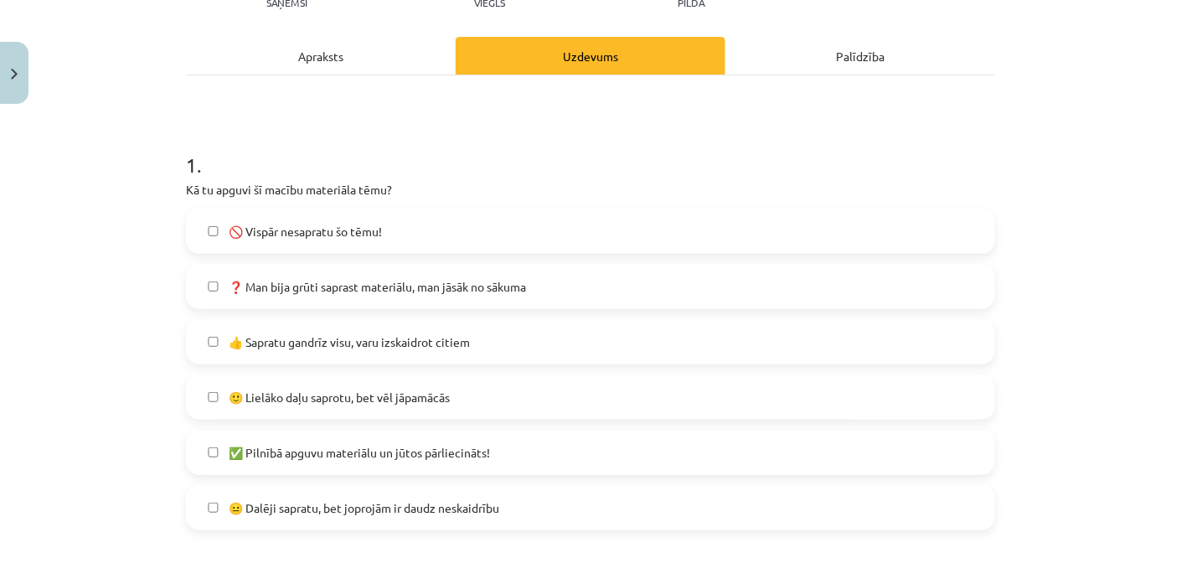
scroll to position [293, 0]
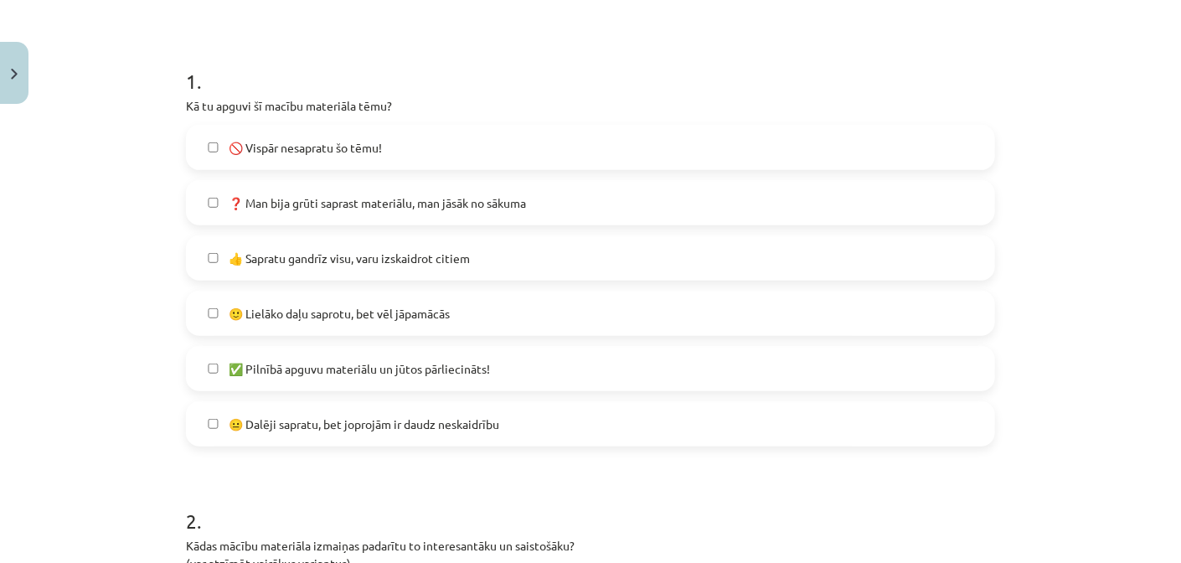
click at [428, 317] on span "🙂 Lielāko daļu saprotu, bet vēl jāpamācās" at bounding box center [339, 314] width 221 height 18
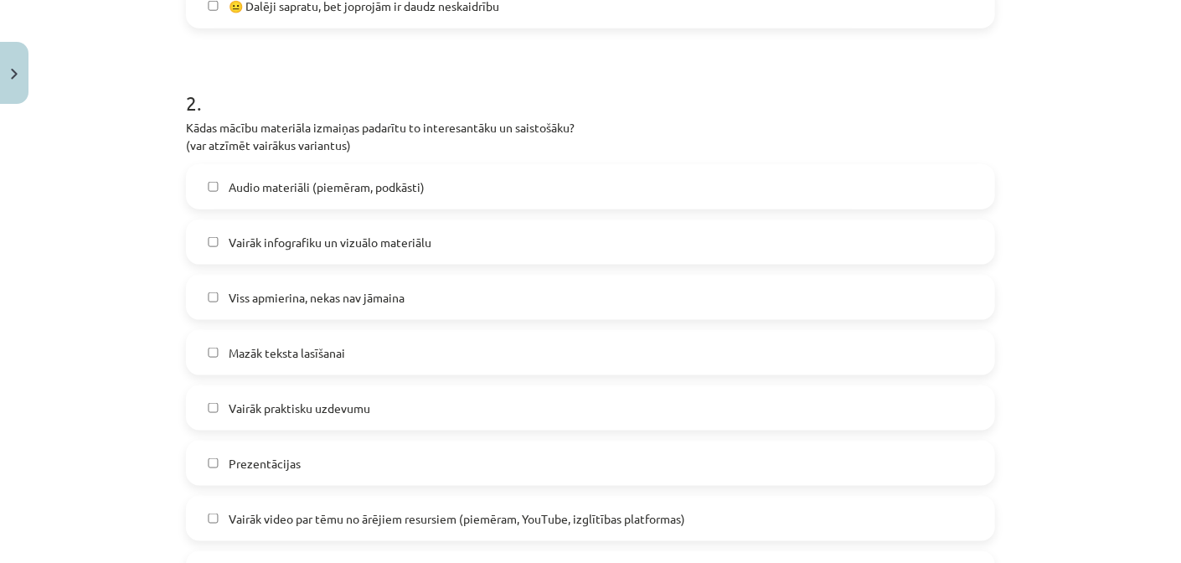
scroll to position [711, 0]
click at [256, 251] on label "Vairāk infografiku un vizuālo materiālu" at bounding box center [591, 242] width 806 height 42
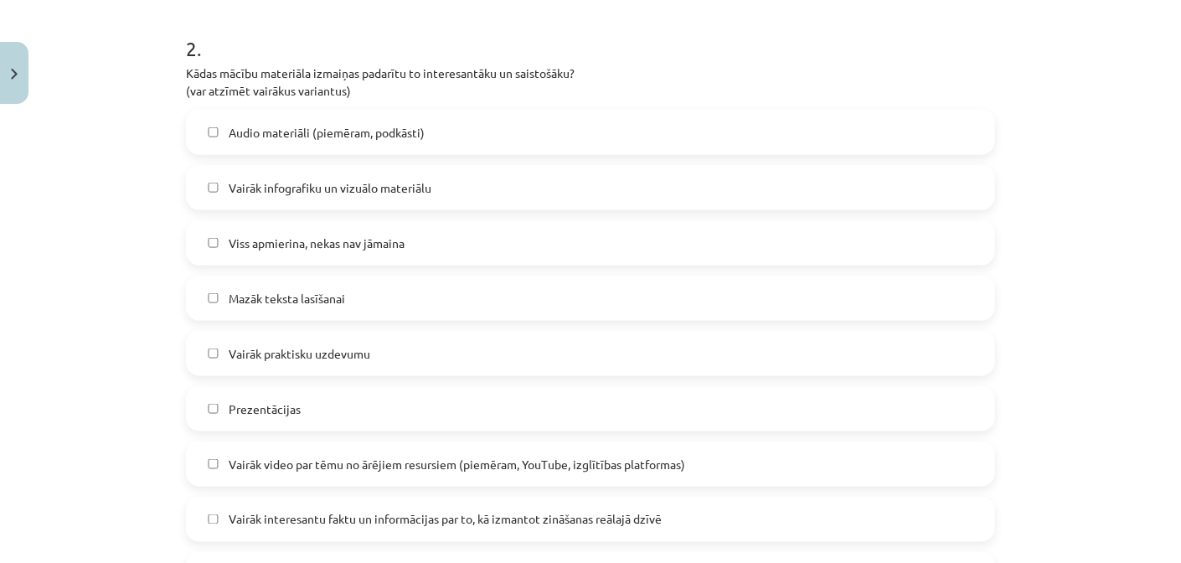
scroll to position [795, 0]
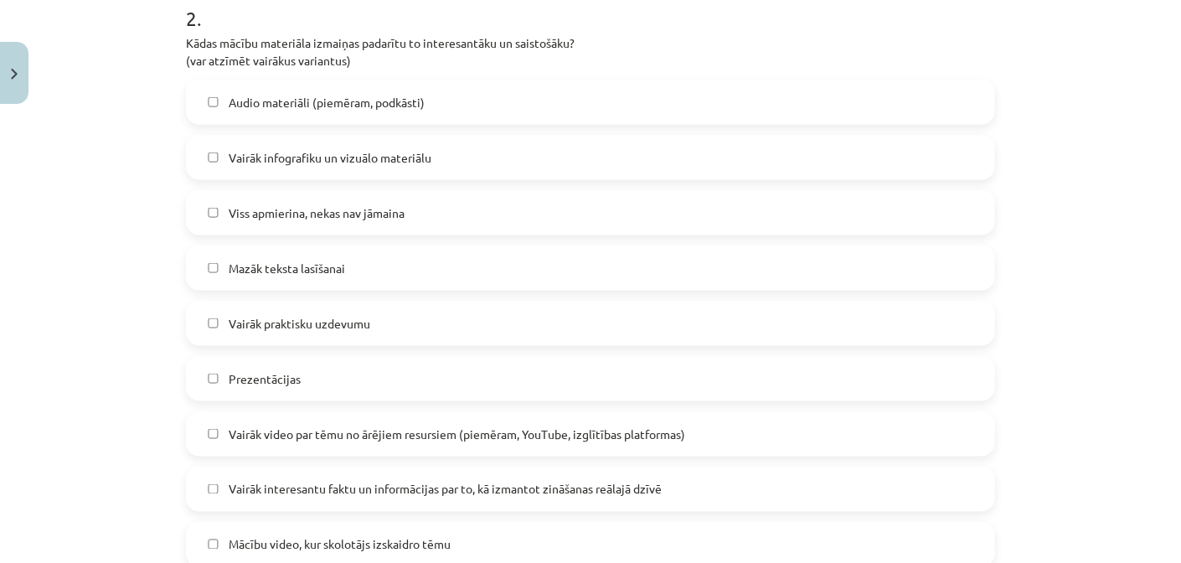
click at [253, 322] on span "Vairāk praktisku uzdevumu" at bounding box center [300, 324] width 142 height 18
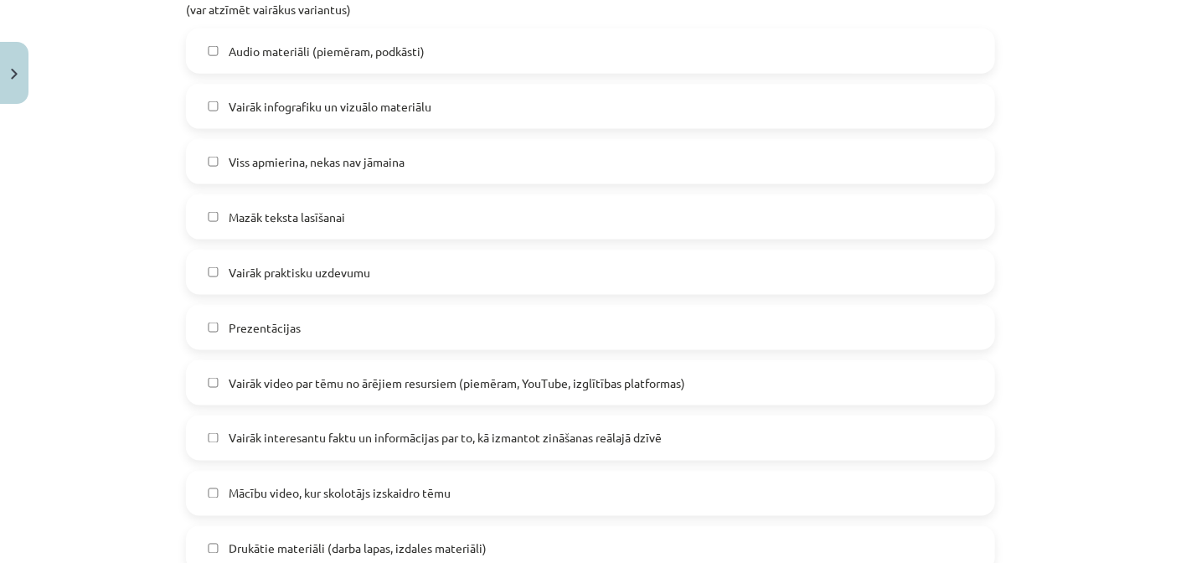
scroll to position [879, 0]
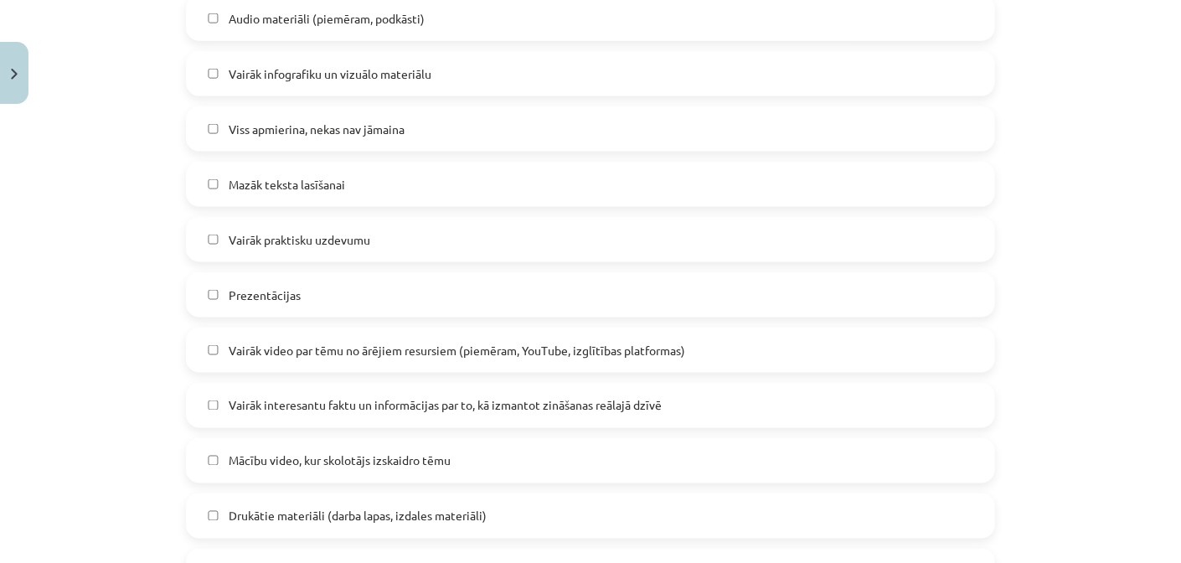
click at [453, 418] on label "Vairāk interesantu faktu un informācijas par to, kā izmantot zināšanas reālajā …" at bounding box center [591, 405] width 806 height 42
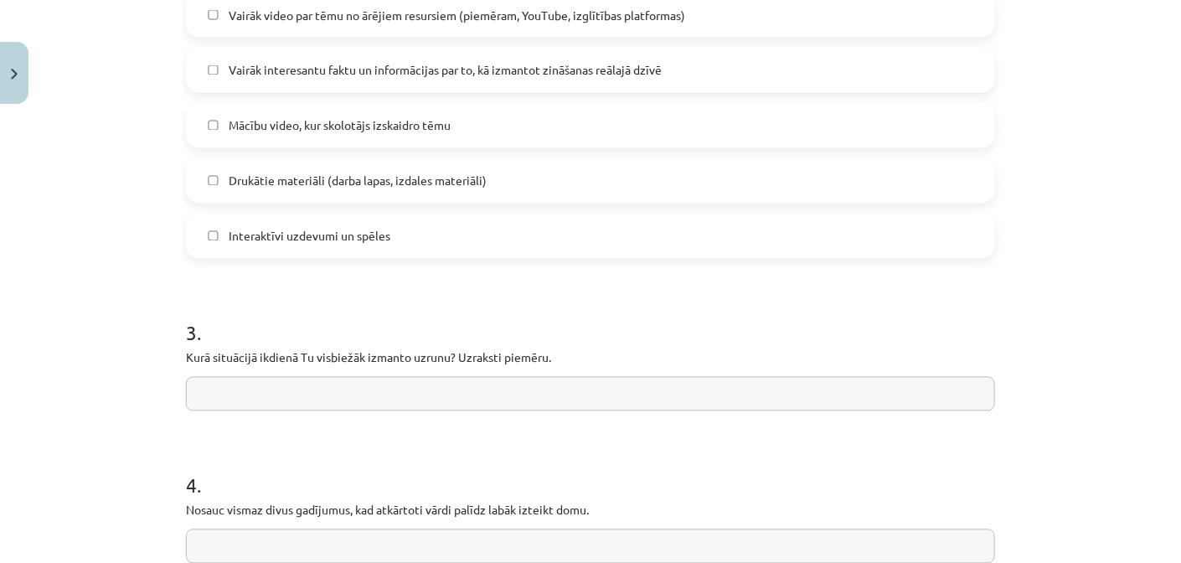
scroll to position [1298, 0]
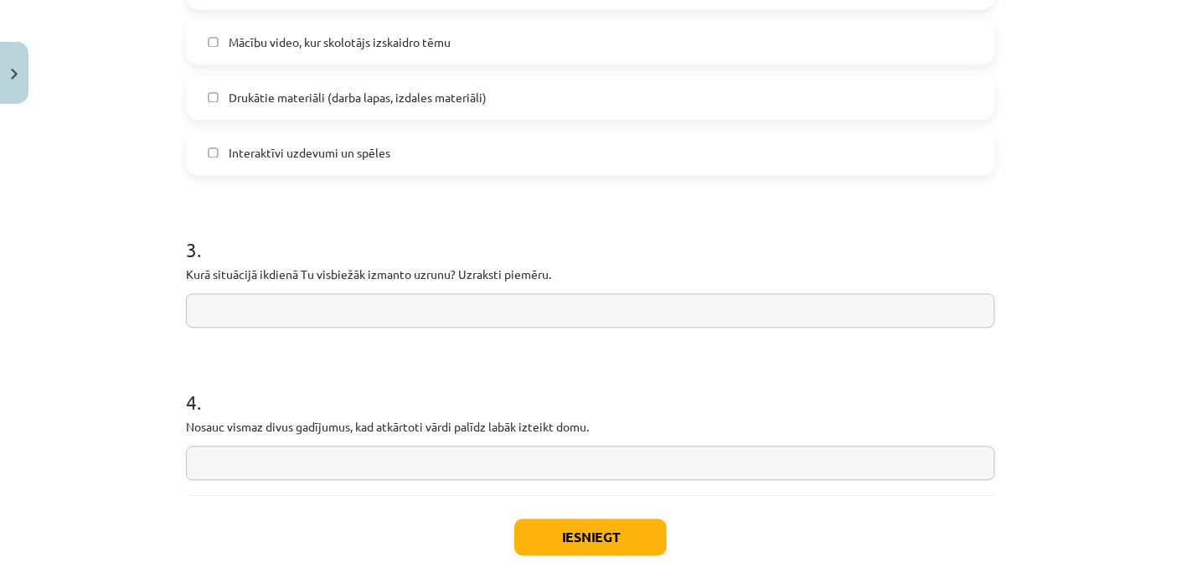
click at [383, 311] on input "text" at bounding box center [590, 310] width 809 height 34
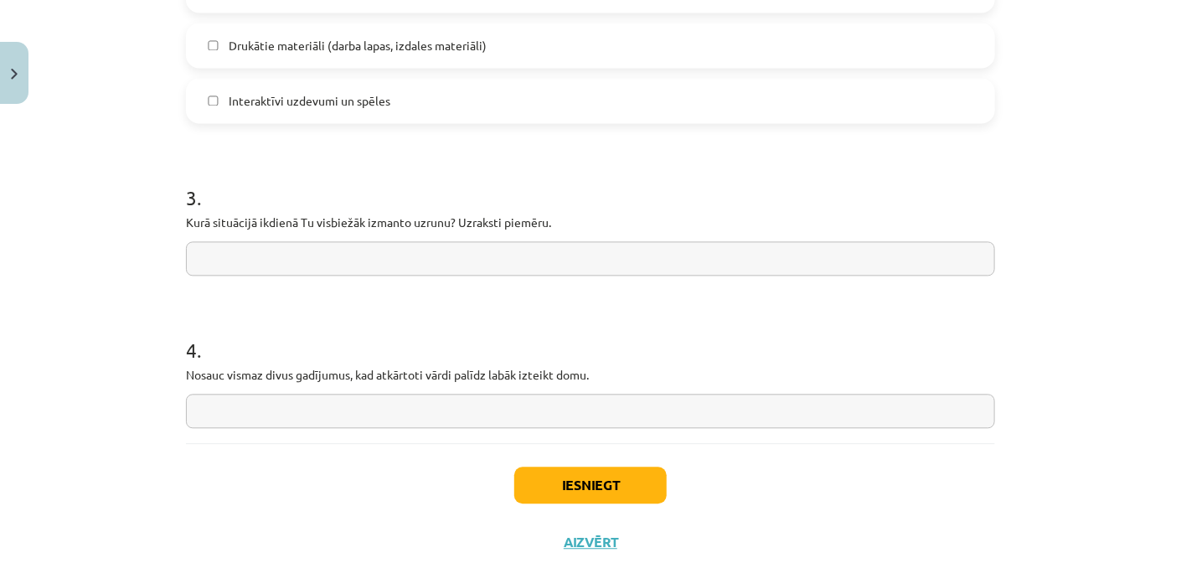
scroll to position [1382, 0]
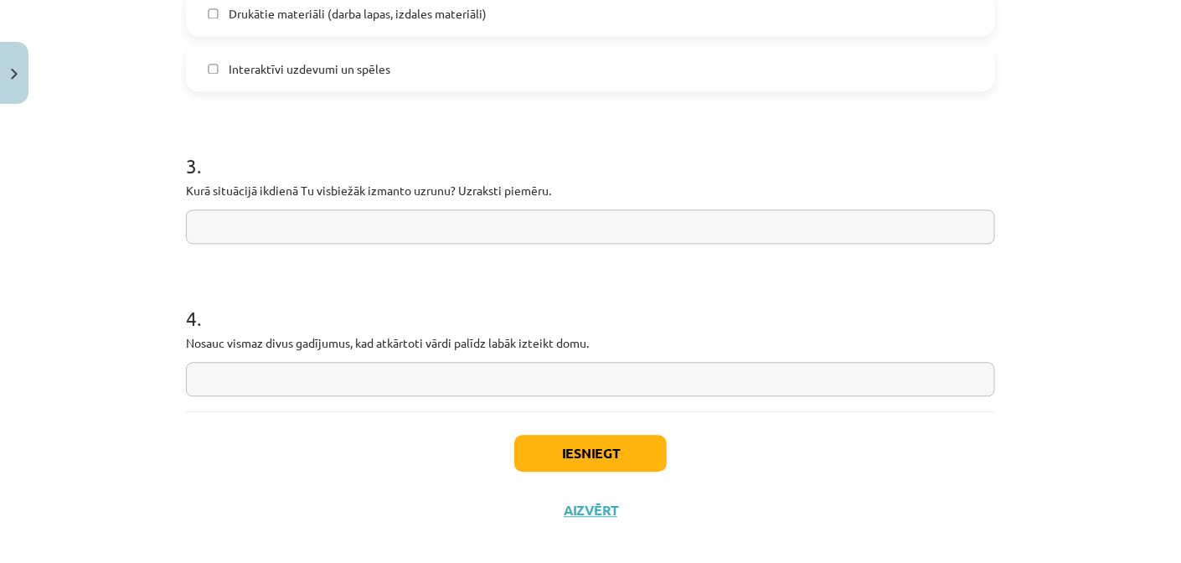
click at [245, 235] on input "text" at bounding box center [590, 226] width 809 height 34
paste input "**"
type input "**********"
click at [294, 382] on input "text" at bounding box center [590, 379] width 809 height 34
click at [318, 368] on input "text" at bounding box center [590, 379] width 809 height 34
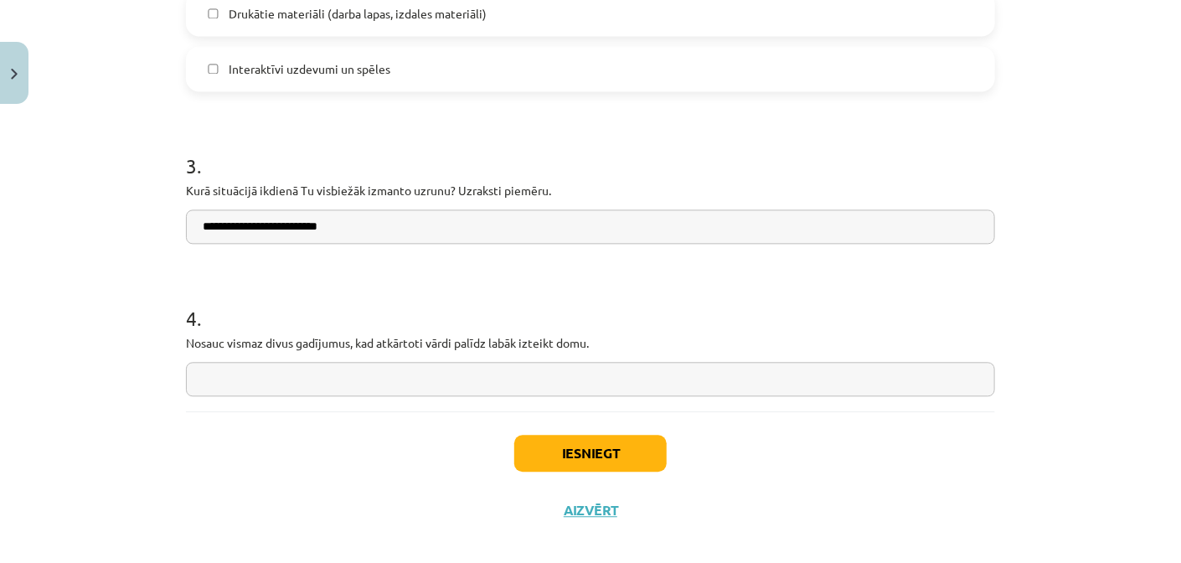
click at [319, 366] on input "text" at bounding box center [590, 379] width 809 height 34
click at [313, 366] on input "text" at bounding box center [590, 379] width 809 height 34
paste input "*"
type input "**********"
paste input "*"
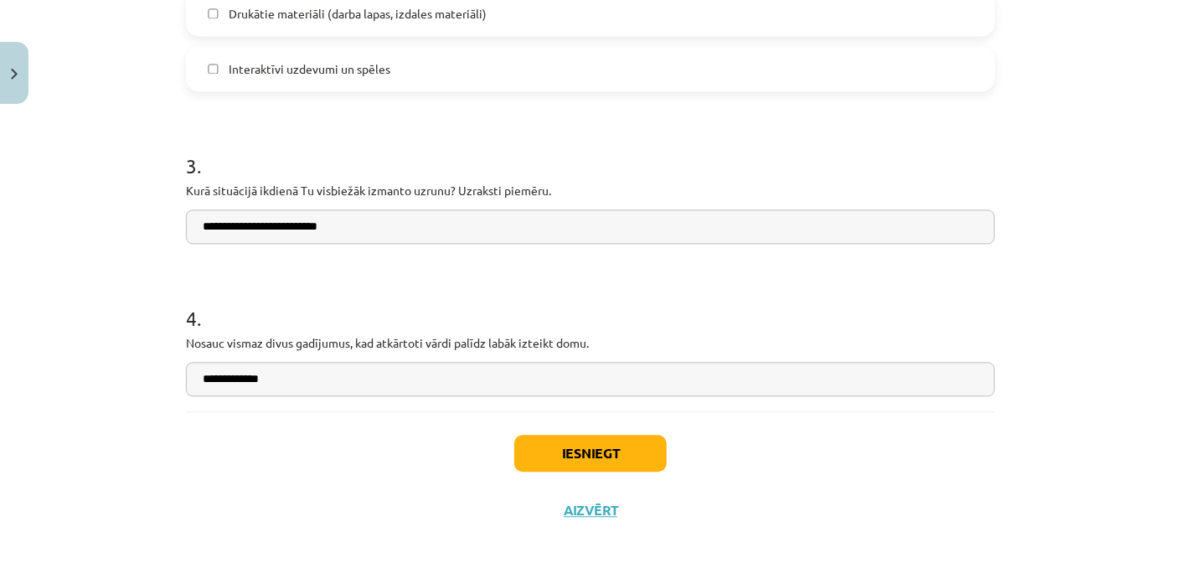
paste input "*"
click at [644, 379] on input "**********" at bounding box center [590, 379] width 809 height 34
paste input "*"
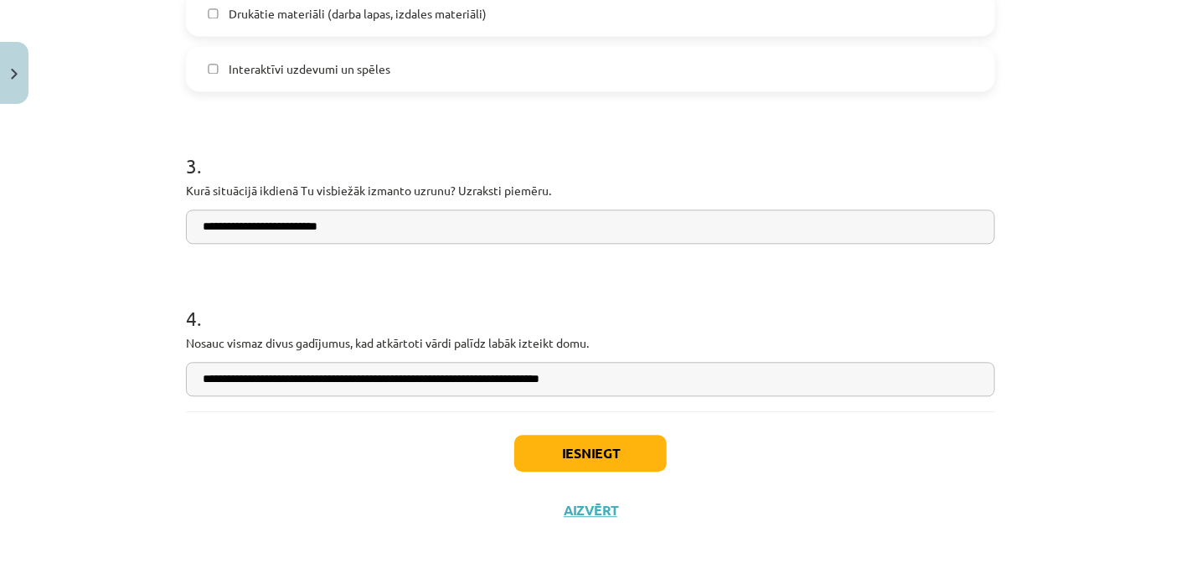
paste input "*"
click at [471, 373] on input "**********" at bounding box center [590, 379] width 809 height 34
type input "**********"
click at [571, 453] on button "Iesniegt" at bounding box center [590, 453] width 152 height 37
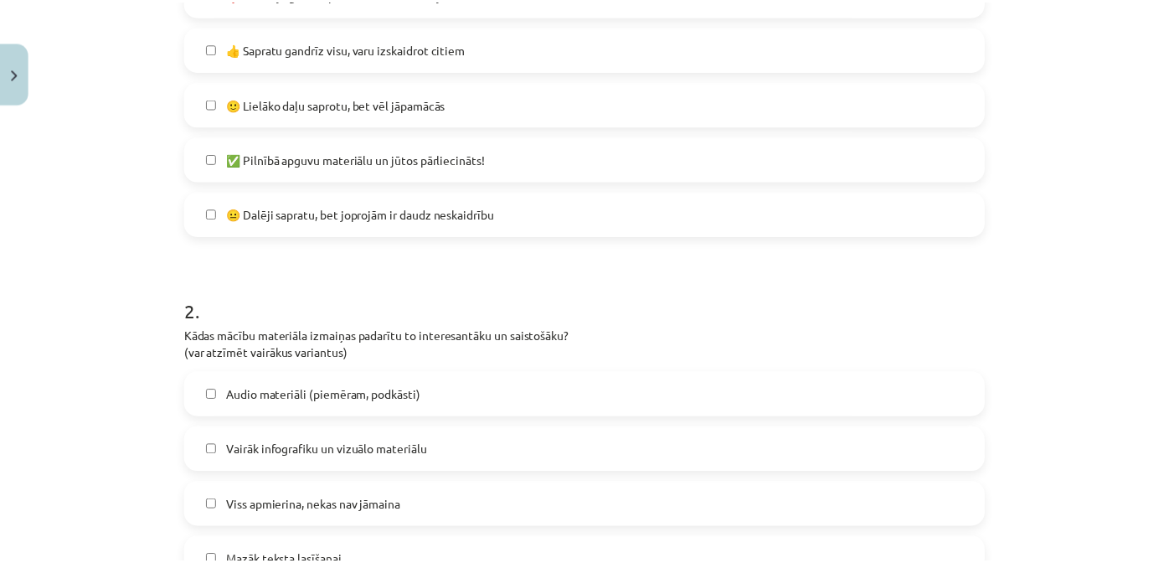
scroll to position [0, 0]
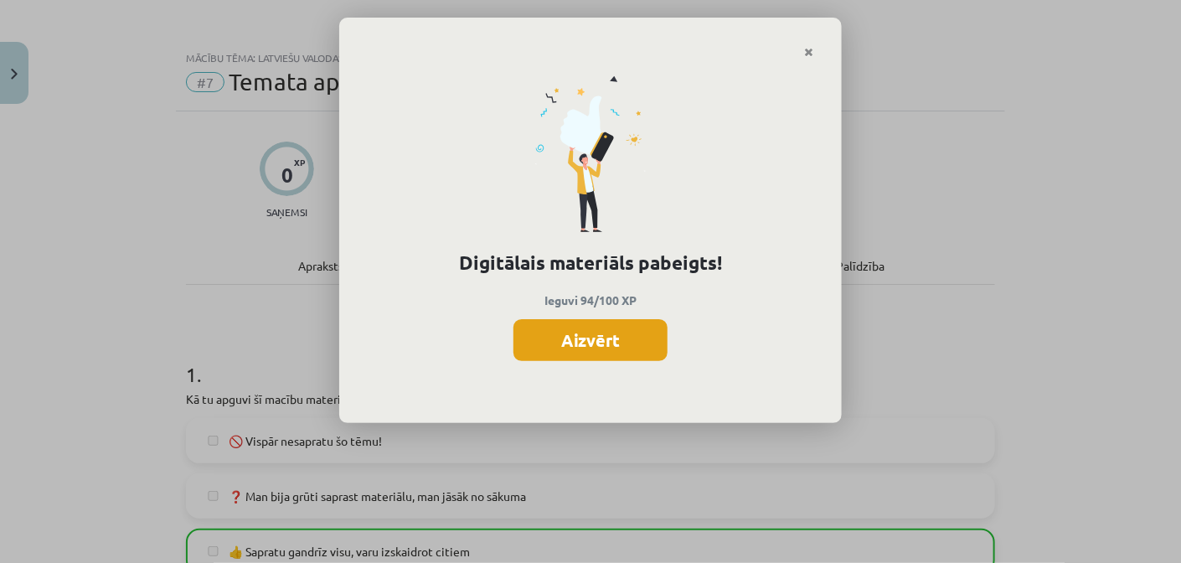
click at [639, 346] on button "Aizvērt" at bounding box center [590, 340] width 154 height 42
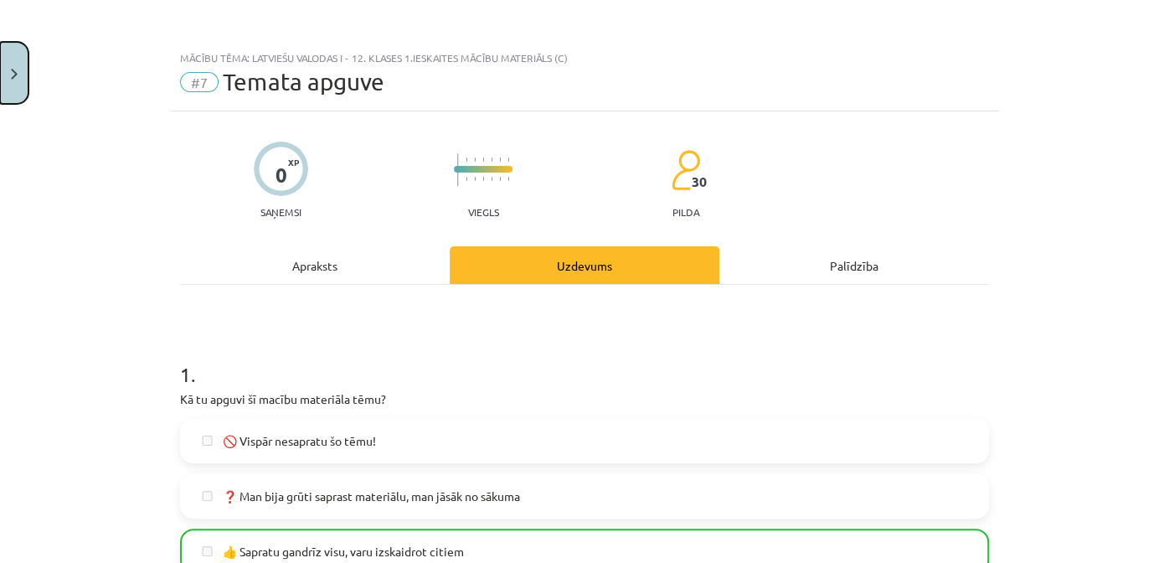
click at [15, 56] on button "Close" at bounding box center [14, 73] width 28 height 62
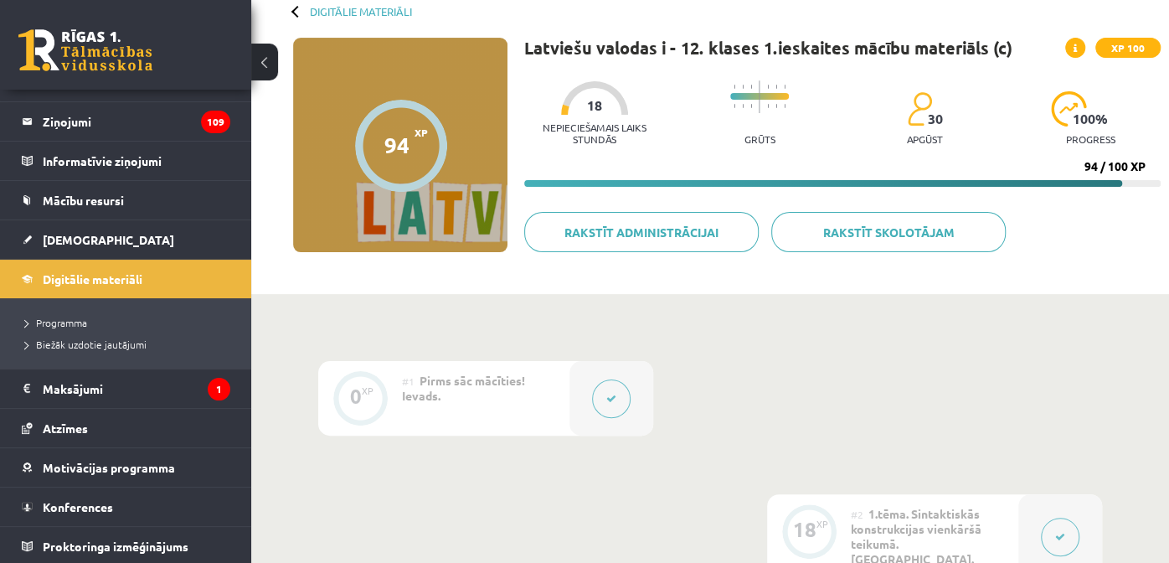
scroll to position [83, 0]
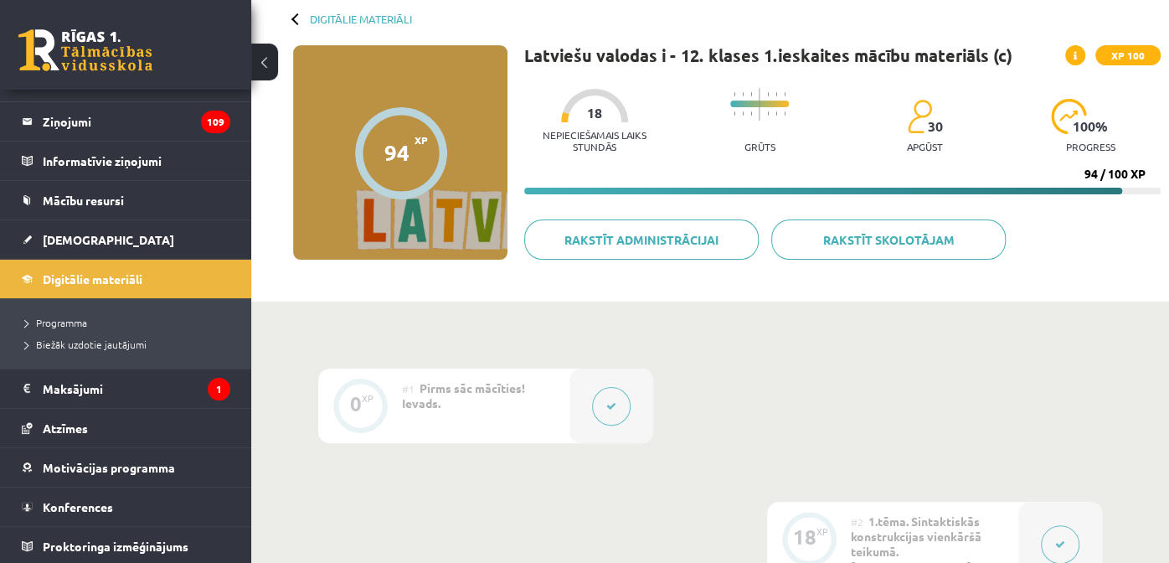
click at [1080, 58] on span at bounding box center [1075, 55] width 20 height 20
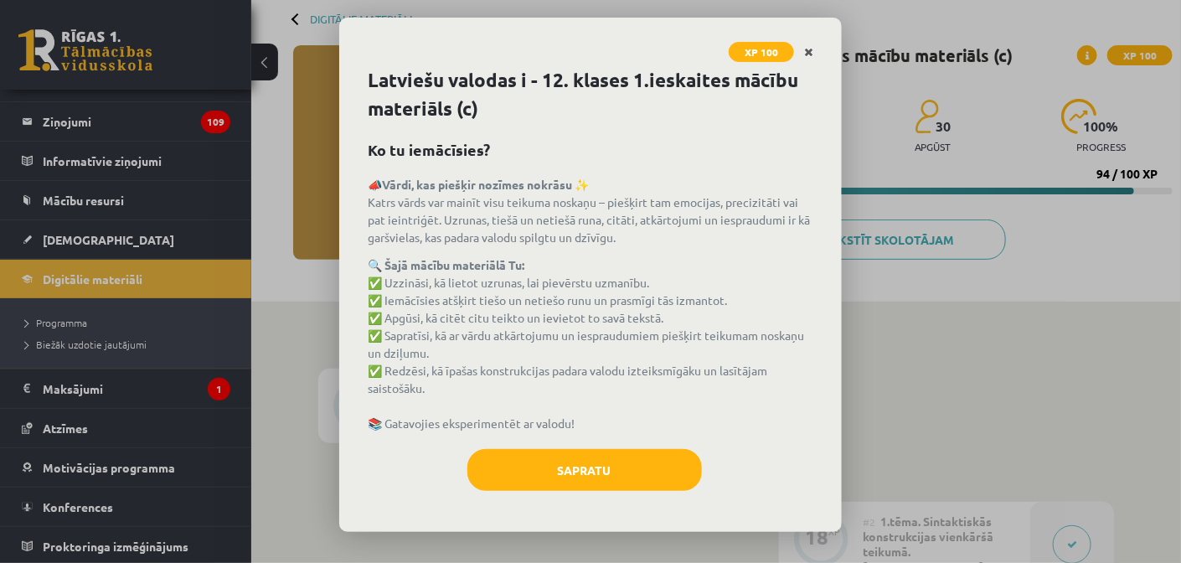
click at [811, 44] on link "Close" at bounding box center [808, 52] width 29 height 33
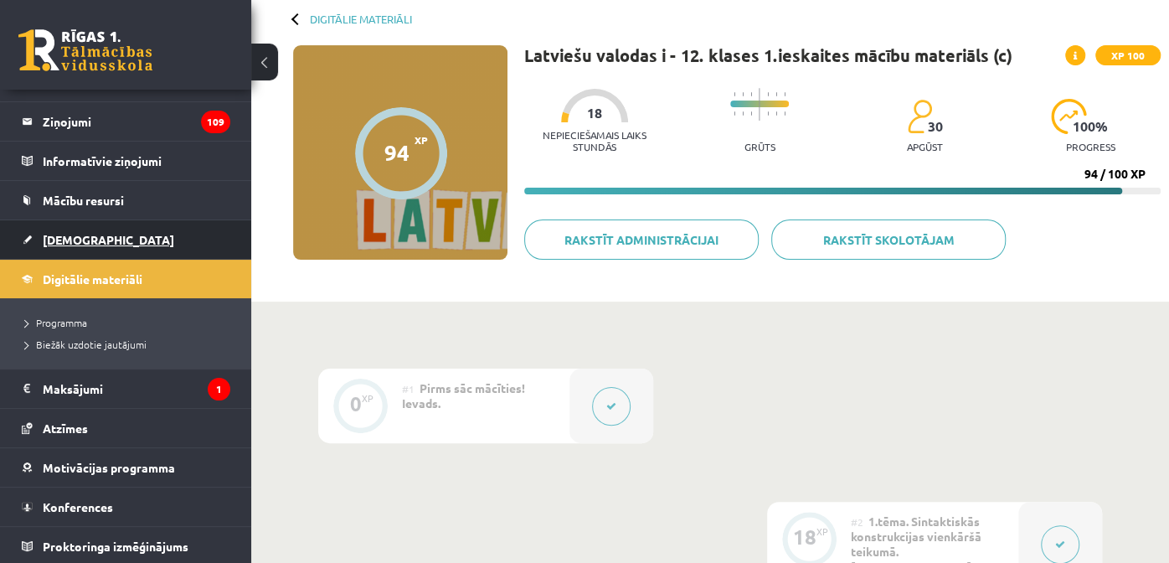
click at [94, 240] on link "[DEMOGRAPHIC_DATA]" at bounding box center [126, 239] width 208 height 39
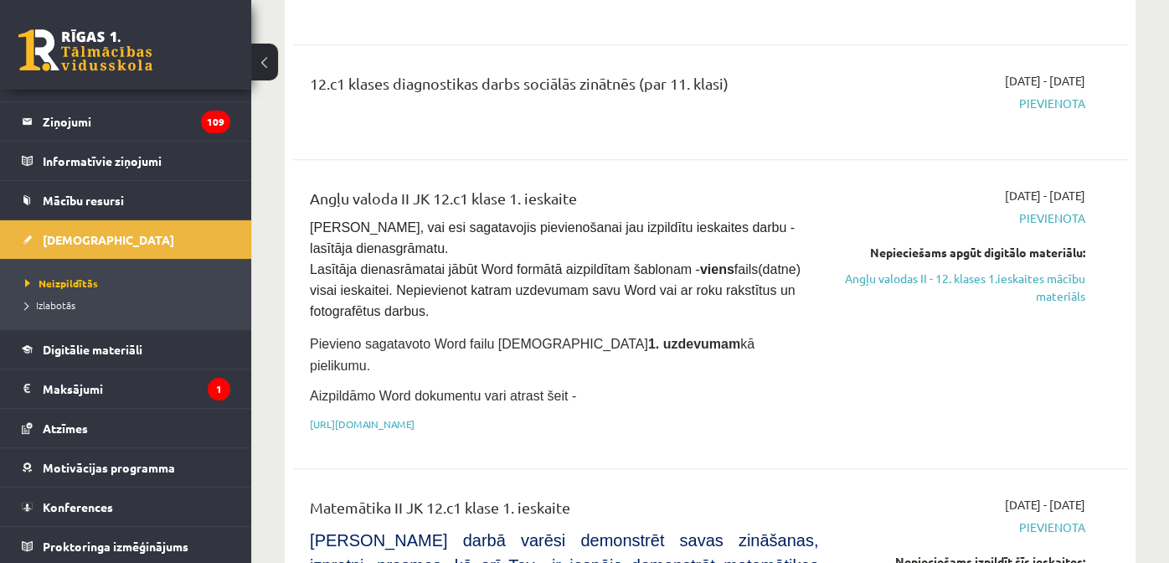
scroll to position [669, 0]
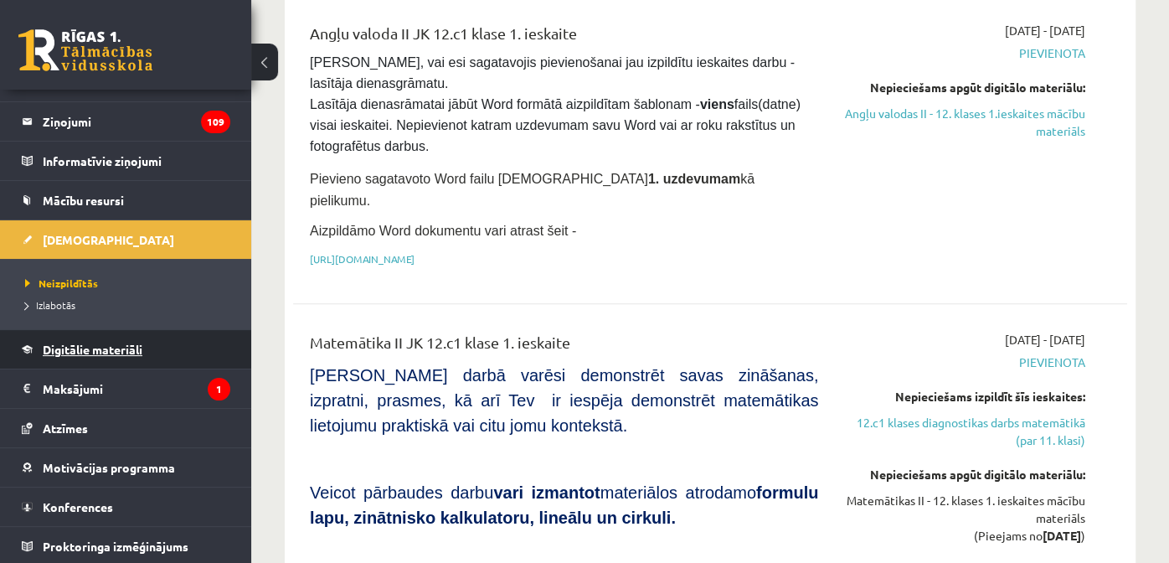
click at [136, 353] on span "Digitālie materiāli" at bounding box center [93, 349] width 100 height 15
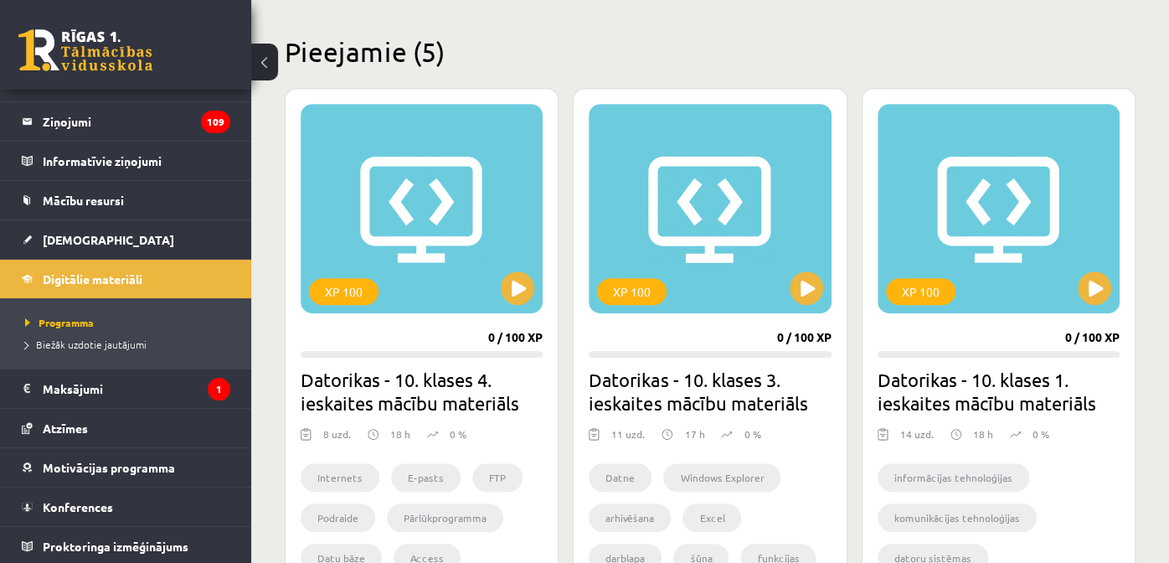
scroll to position [423, 0]
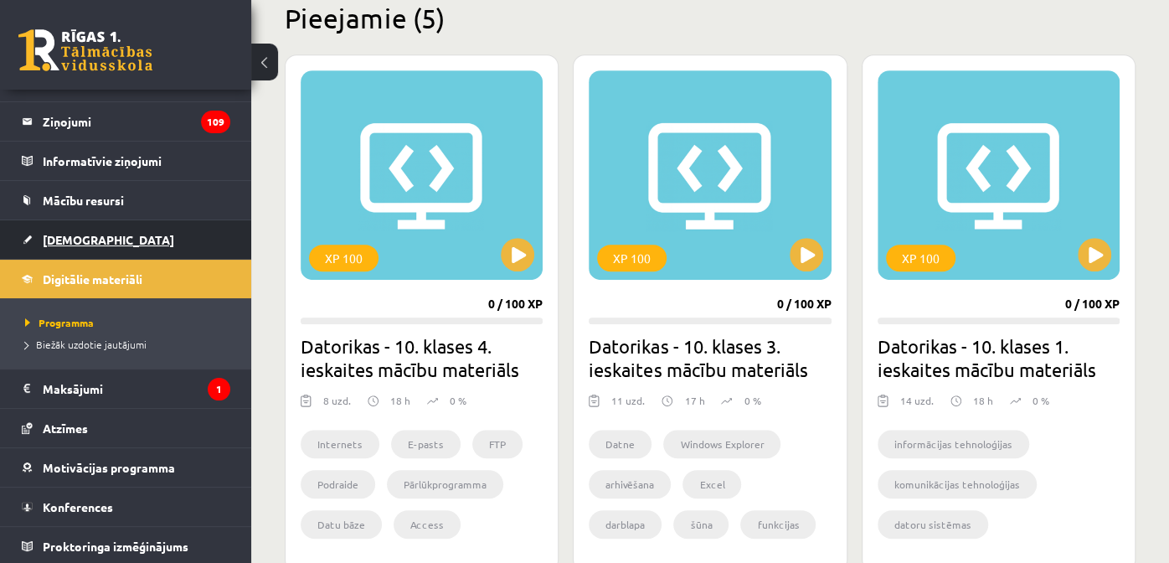
click at [98, 236] on link "[DEMOGRAPHIC_DATA]" at bounding box center [126, 239] width 208 height 39
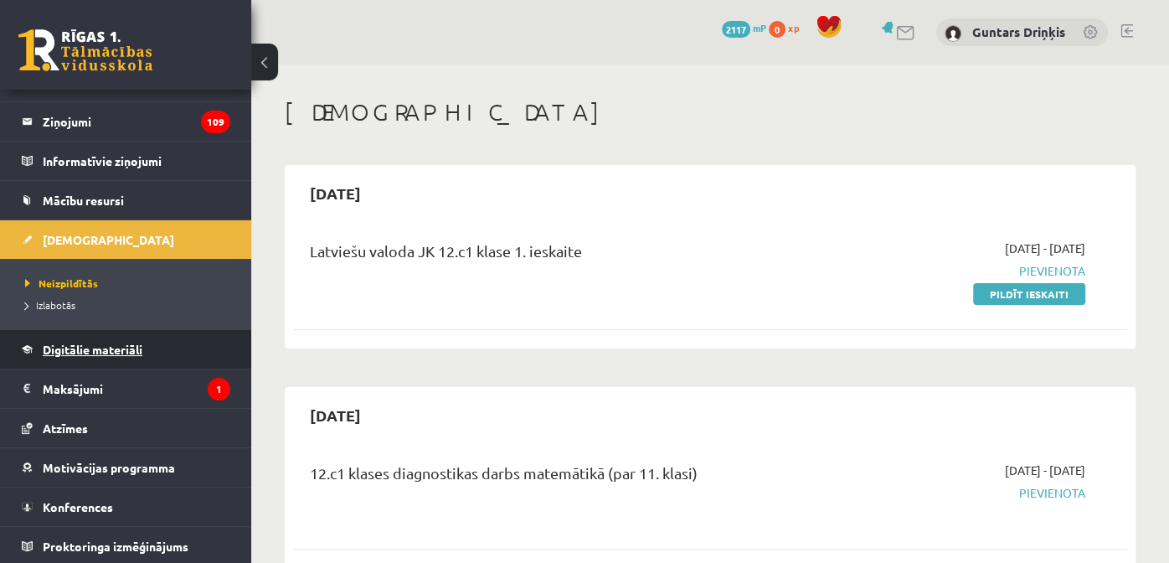
click at [131, 356] on link "Digitālie materiāli" at bounding box center [126, 349] width 208 height 39
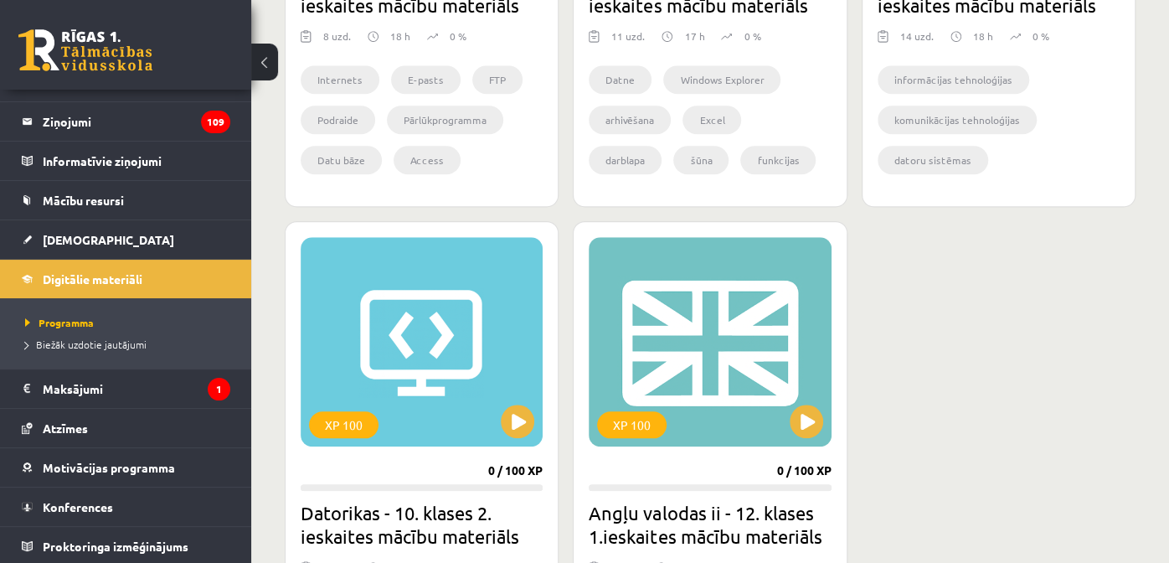
scroll to position [836, 0]
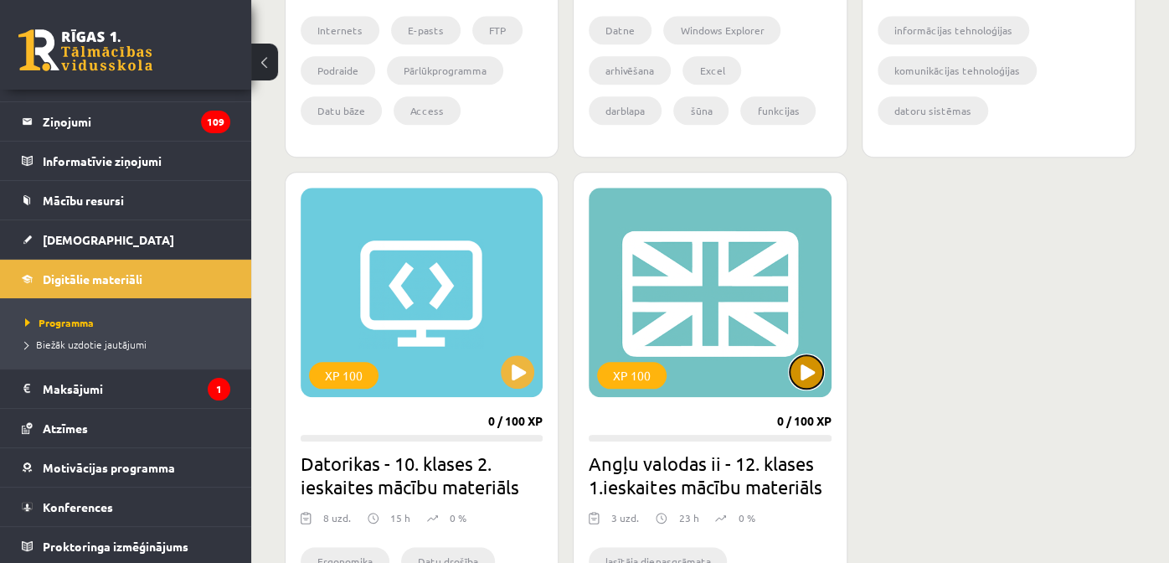
click at [805, 368] on button at bounding box center [806, 371] width 33 height 33
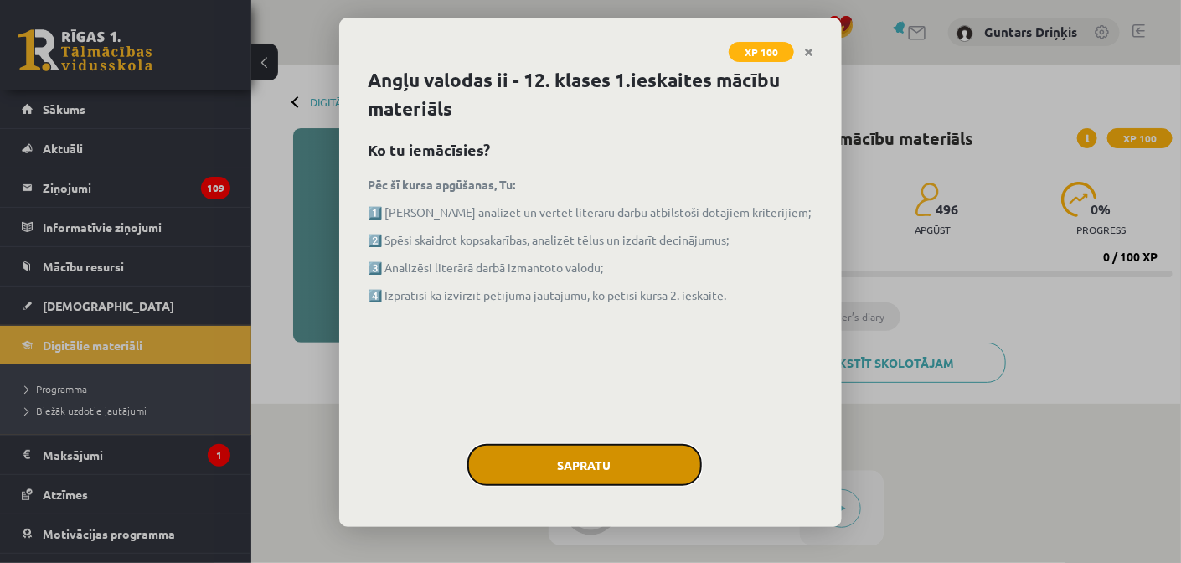
click at [616, 446] on button "Sapratu" at bounding box center [584, 465] width 234 height 42
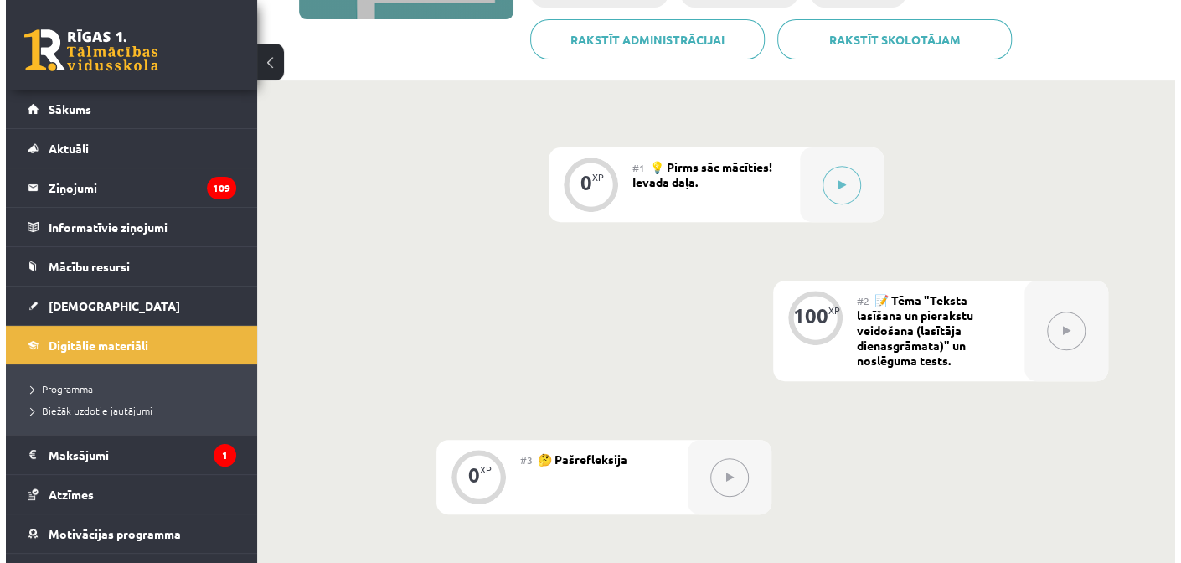
scroll to position [335, 0]
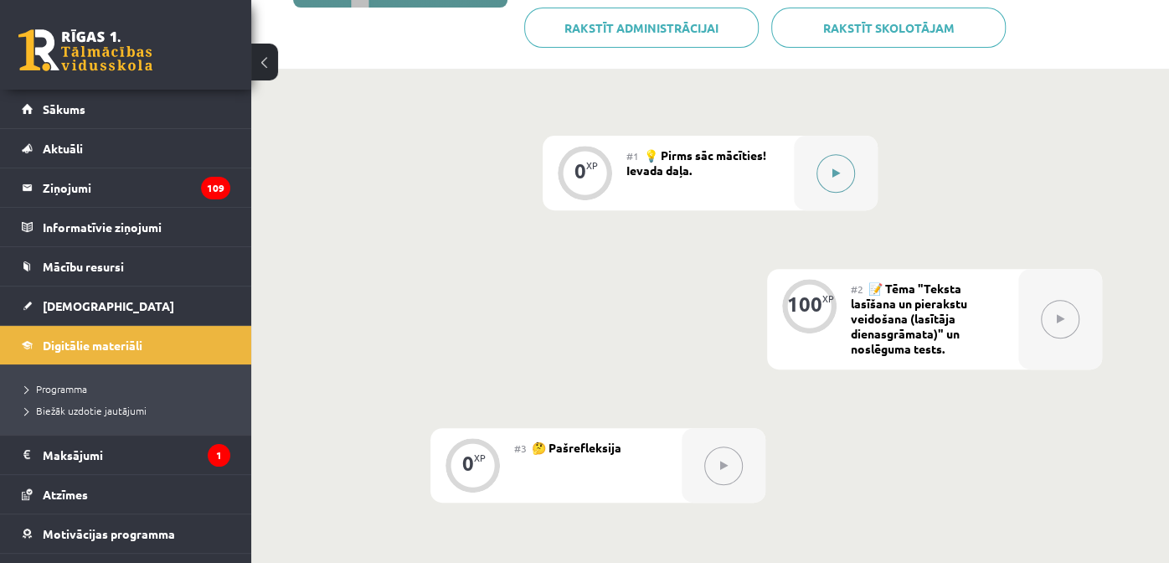
click at [832, 176] on icon at bounding box center [836, 173] width 8 height 10
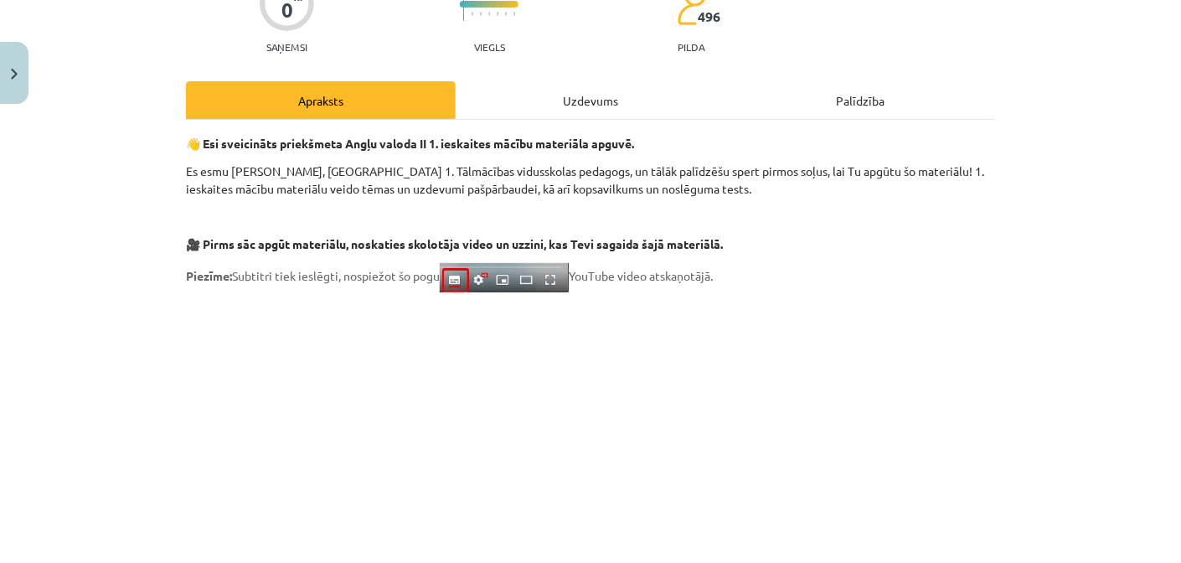
scroll to position [250, 0]
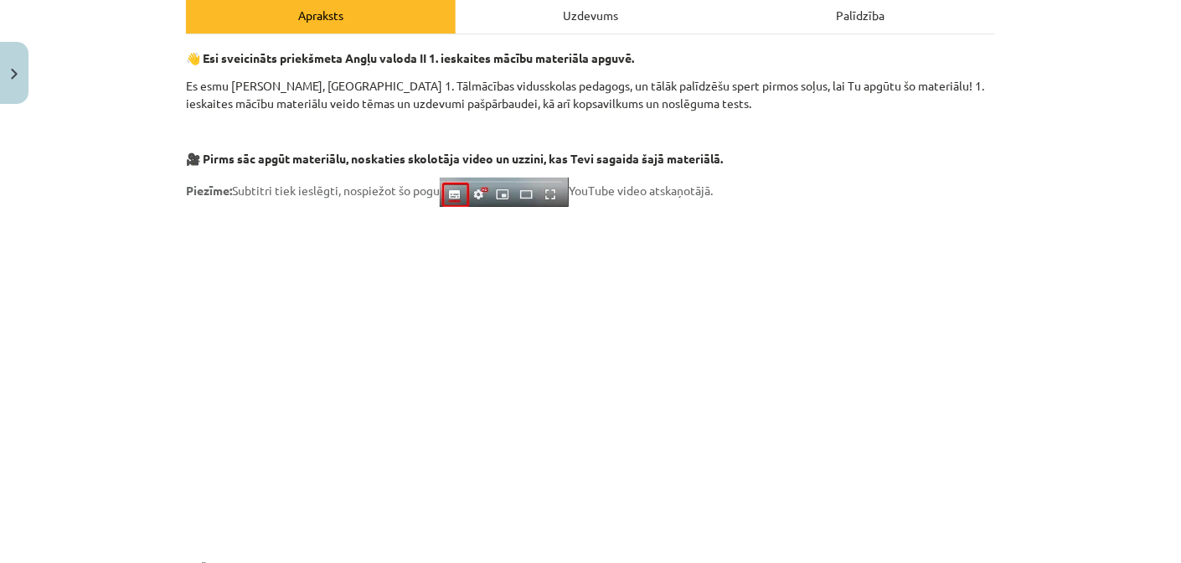
click at [497, 160] on strong "🎥 Pirms sāc apgūt materiālu, noskaties skolotāja video un uzzini, kas Tevi saga…" at bounding box center [454, 158] width 537 height 15
drag, startPoint x: 574, startPoint y: 170, endPoint x: 566, endPoint y: 177, distance: 10.1
click at [928, 339] on p at bounding box center [590, 370] width 809 height 306
click at [207, 419] on p at bounding box center [590, 370] width 809 height 306
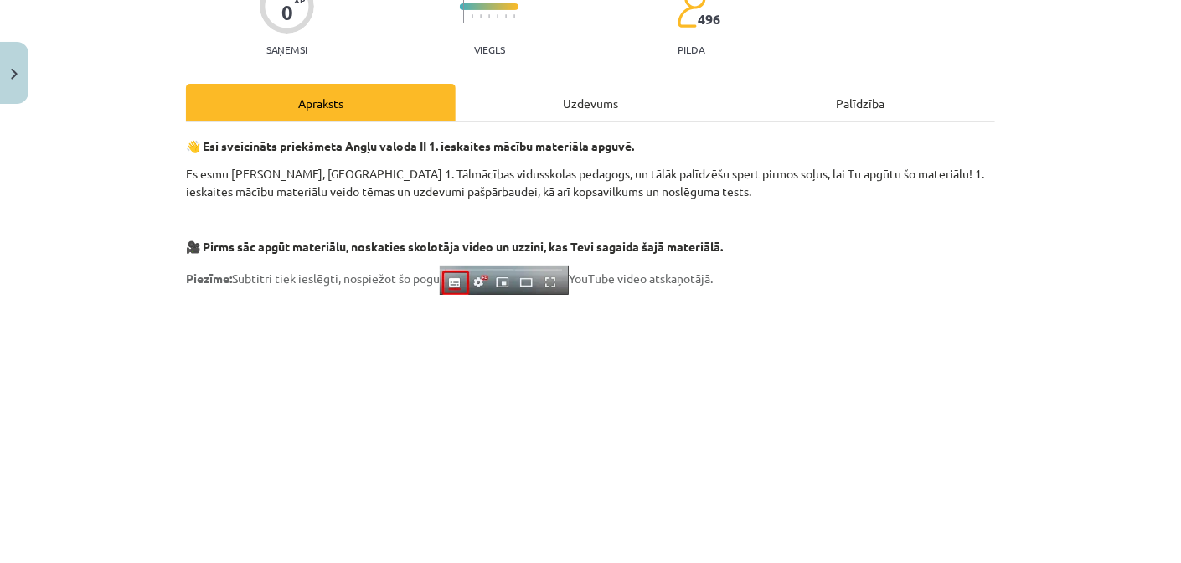
scroll to position [0, 0]
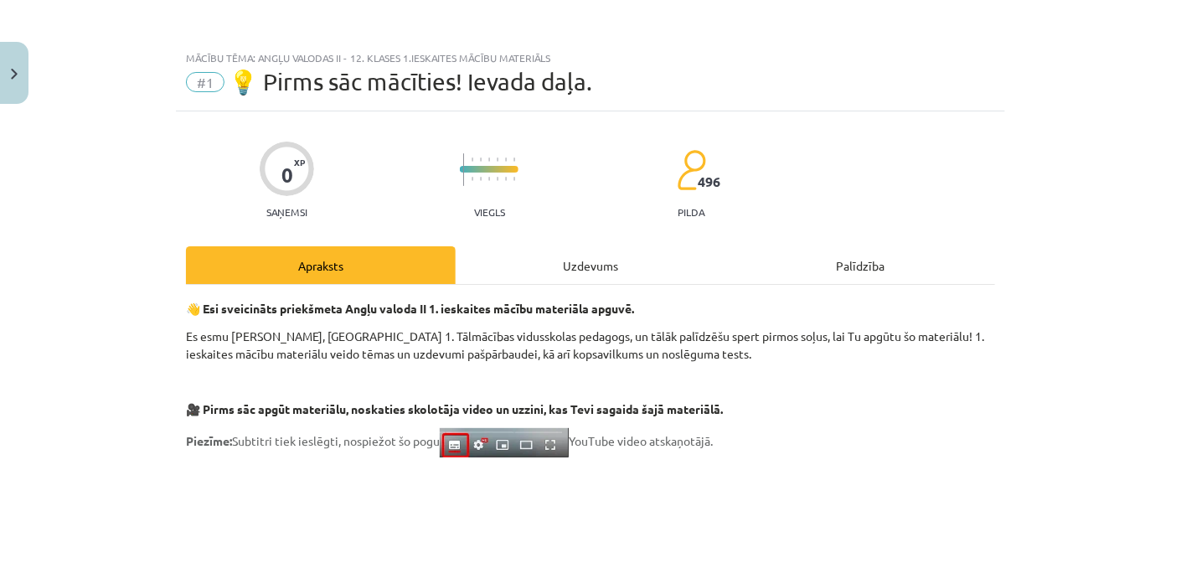
drag, startPoint x: 84, startPoint y: 148, endPoint x: 57, endPoint y: 103, distance: 52.6
click at [84, 148] on div "Mācību tēma: Angļu valodas ii - 12. klases 1.ieskaites mācību materiāls #1 💡 Pi…" at bounding box center [590, 281] width 1181 height 563
click at [24, 66] on button "Close" at bounding box center [14, 73] width 28 height 62
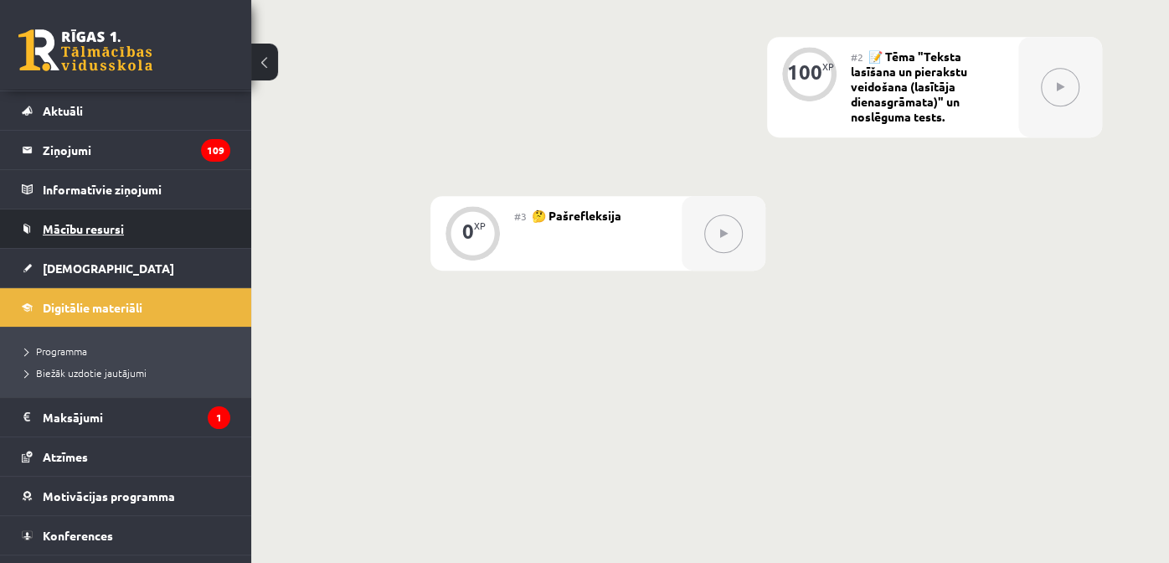
scroll to position [66, 0]
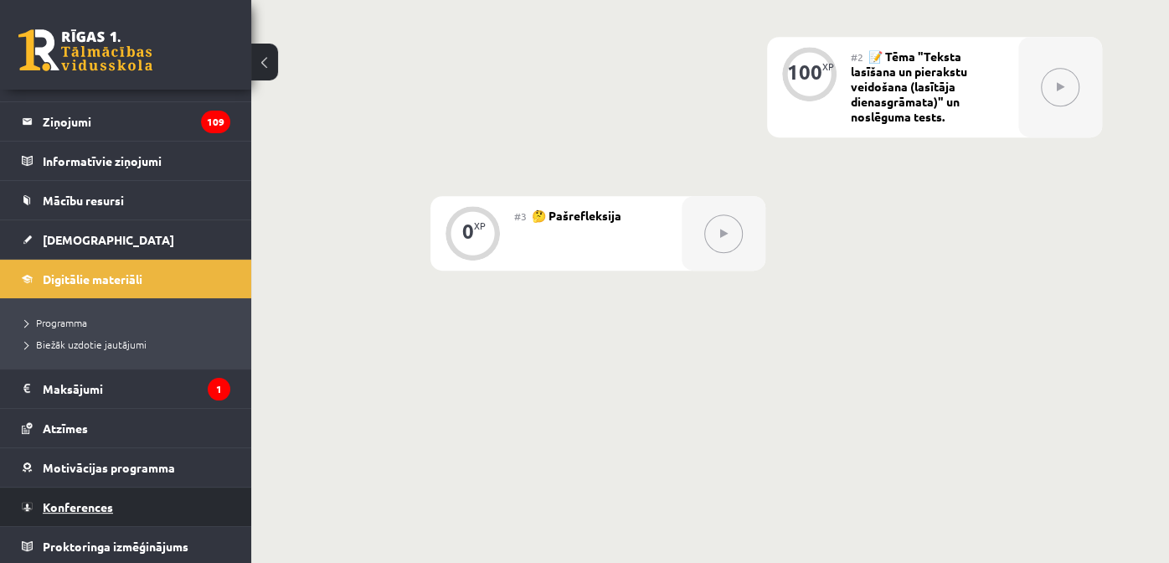
click at [98, 504] on span "Konferences" at bounding box center [78, 506] width 70 height 15
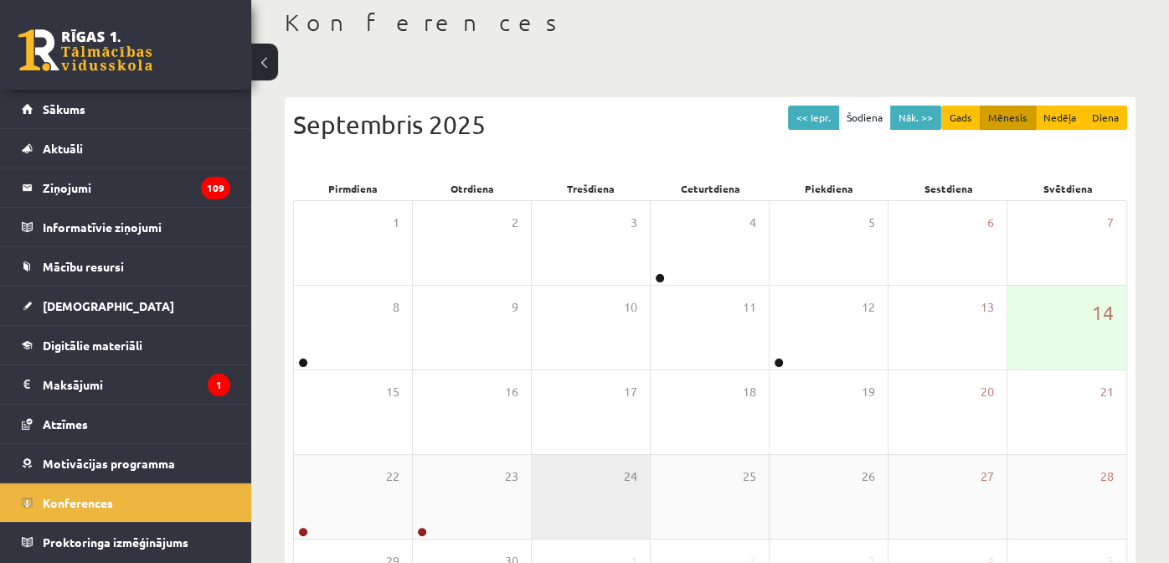
scroll to position [235, 0]
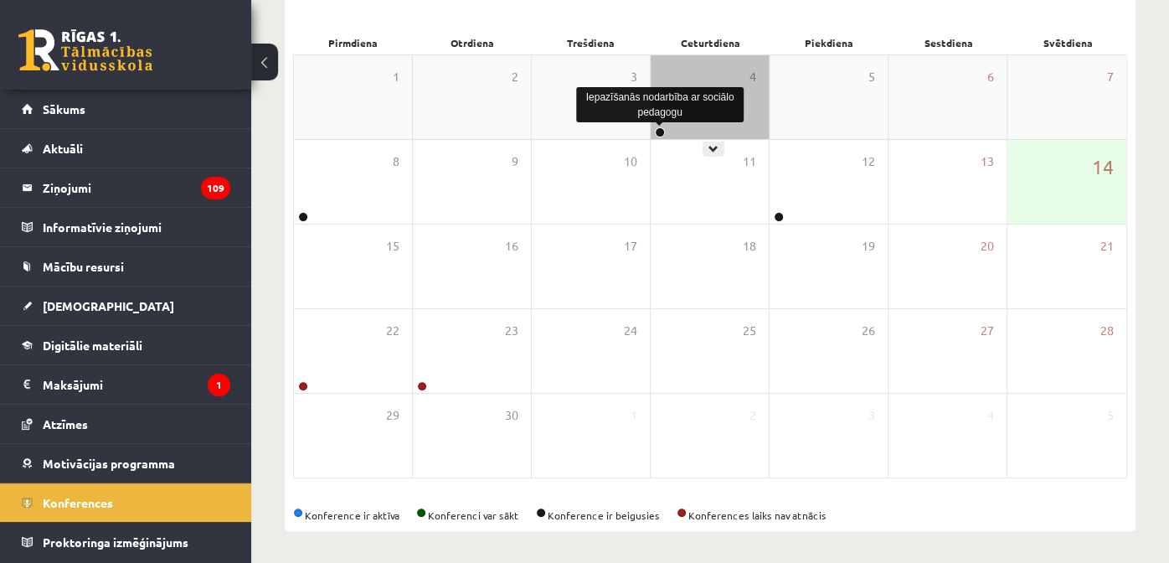
click at [660, 131] on link at bounding box center [660, 132] width 10 height 10
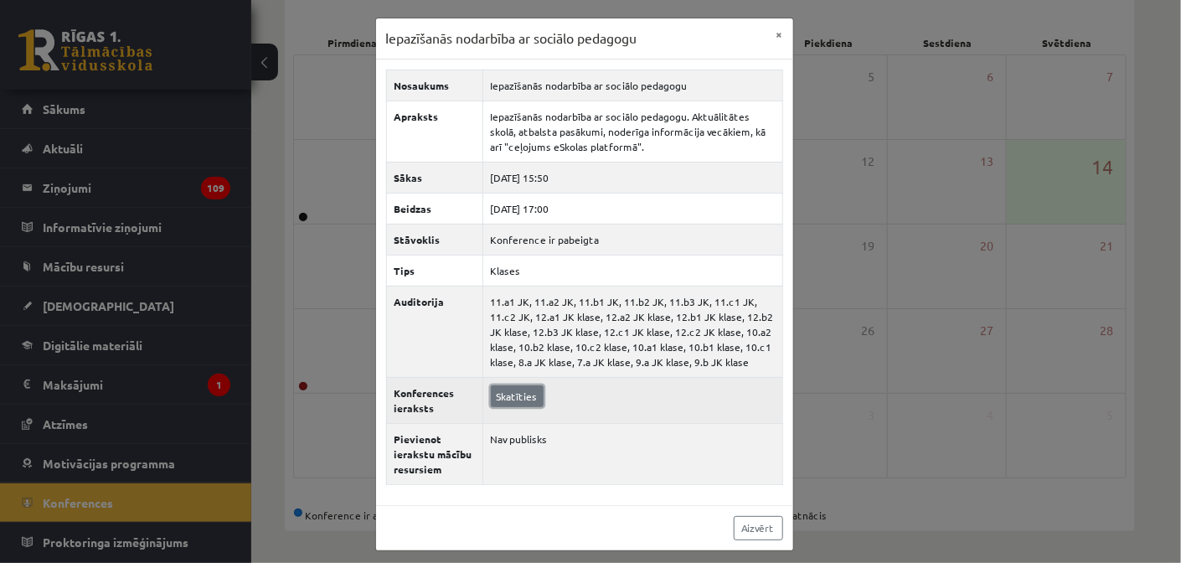
click at [514, 386] on link "Skatīties" at bounding box center [517, 396] width 53 height 22
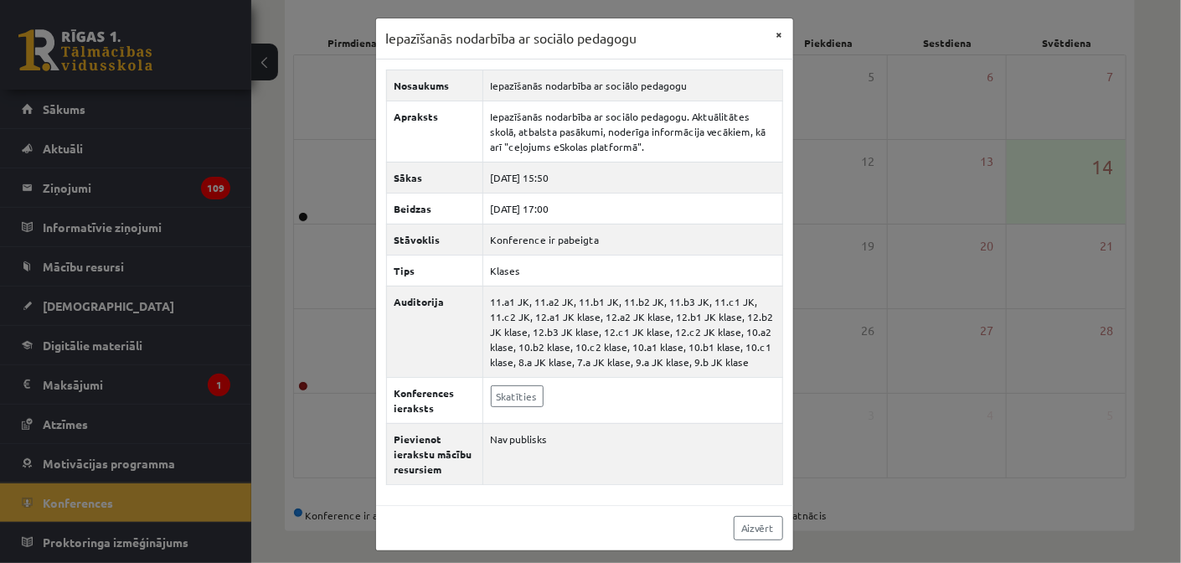
click at [758, 42] on div "Iepazīšanās nodarbība ar sociālo pedagogu ×" at bounding box center [584, 38] width 417 height 41
click at [766, 37] on button "×" at bounding box center [779, 34] width 27 height 32
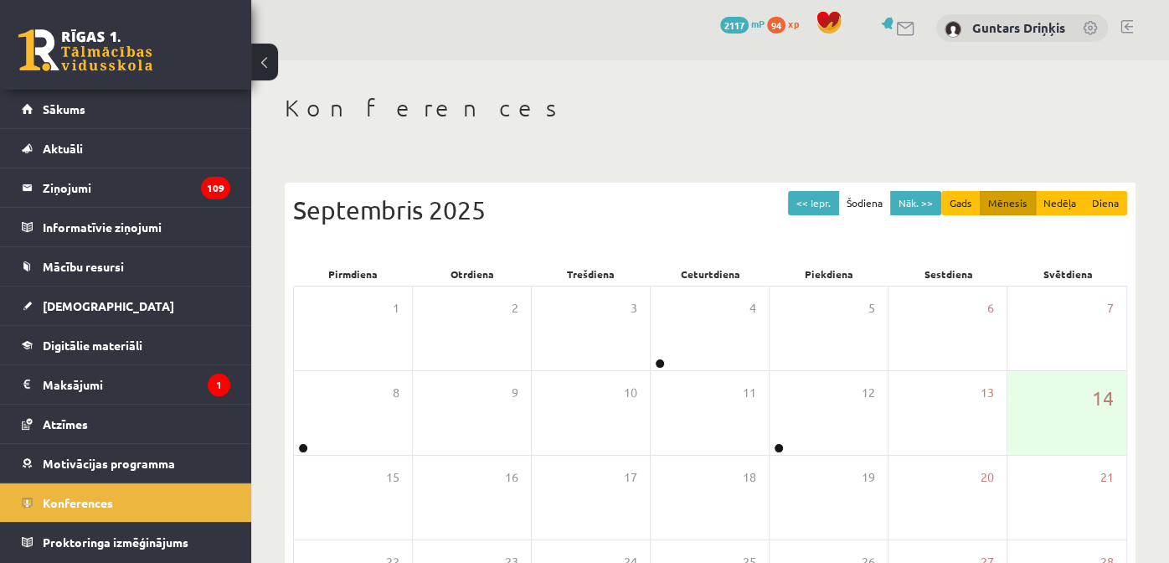
scroll to position [0, 0]
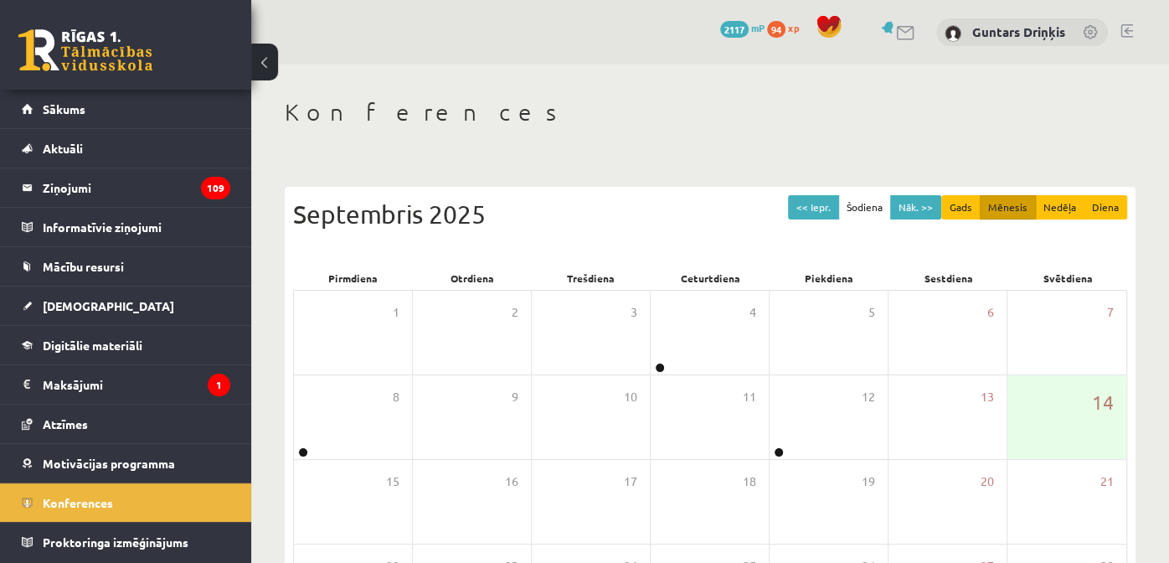
click at [749, 26] on link "2117 mP" at bounding box center [742, 27] width 44 height 13
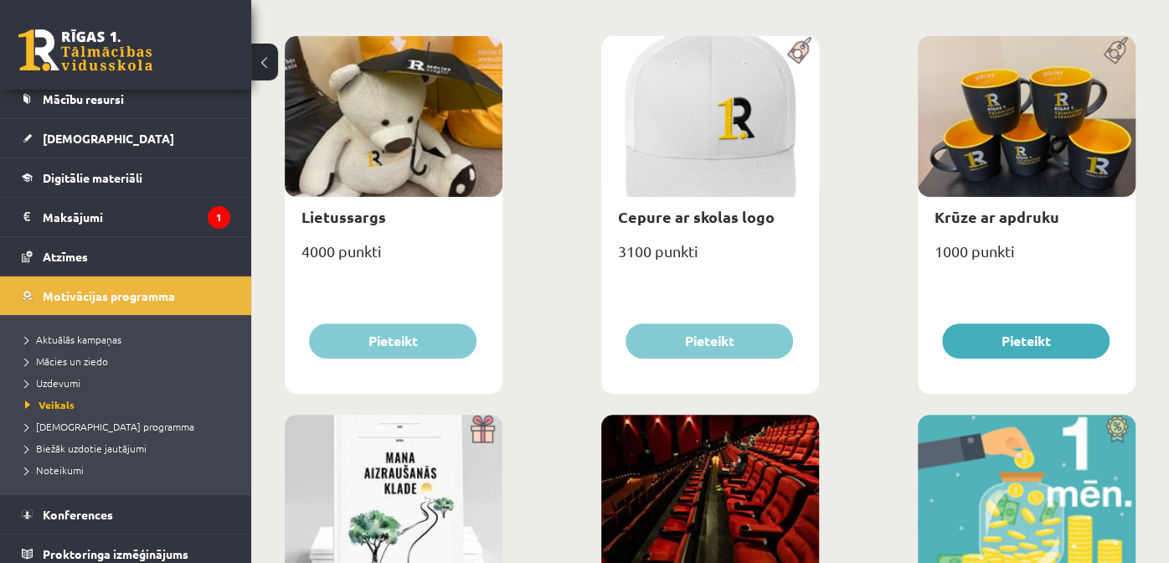
scroll to position [250, 0]
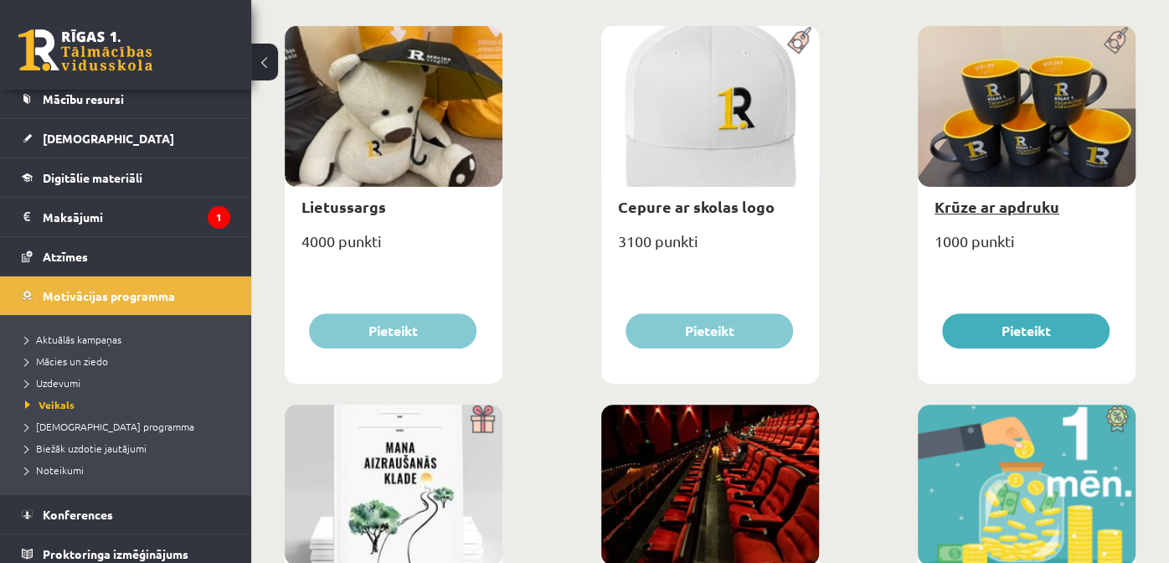
click at [1027, 204] on link "Krūze ar apdruku" at bounding box center [996, 206] width 125 height 19
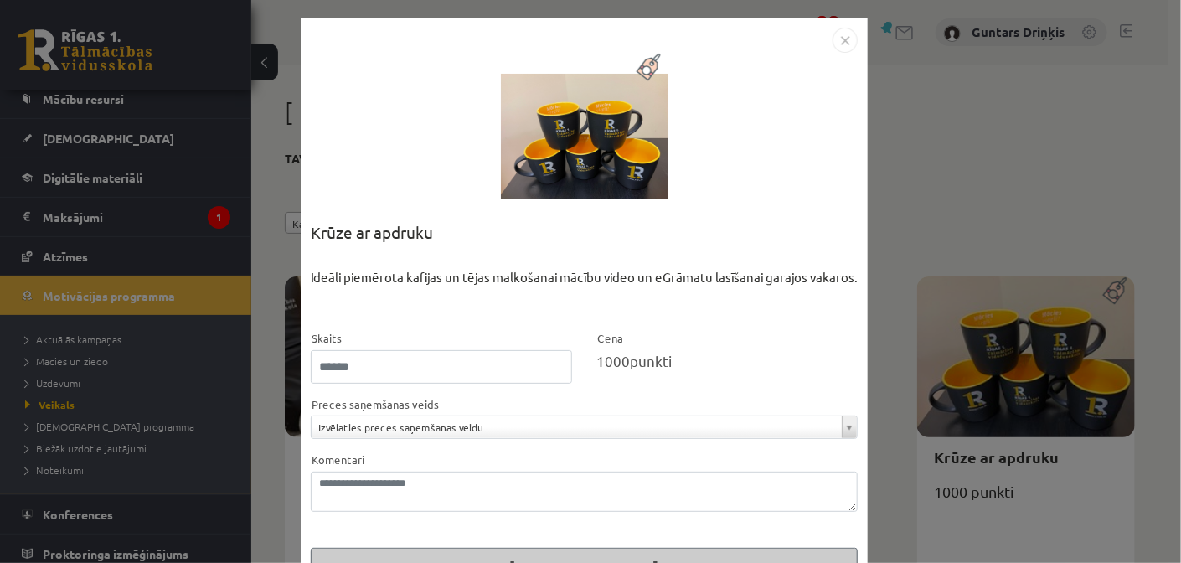
click at [834, 46] on img "Close" at bounding box center [844, 40] width 25 height 25
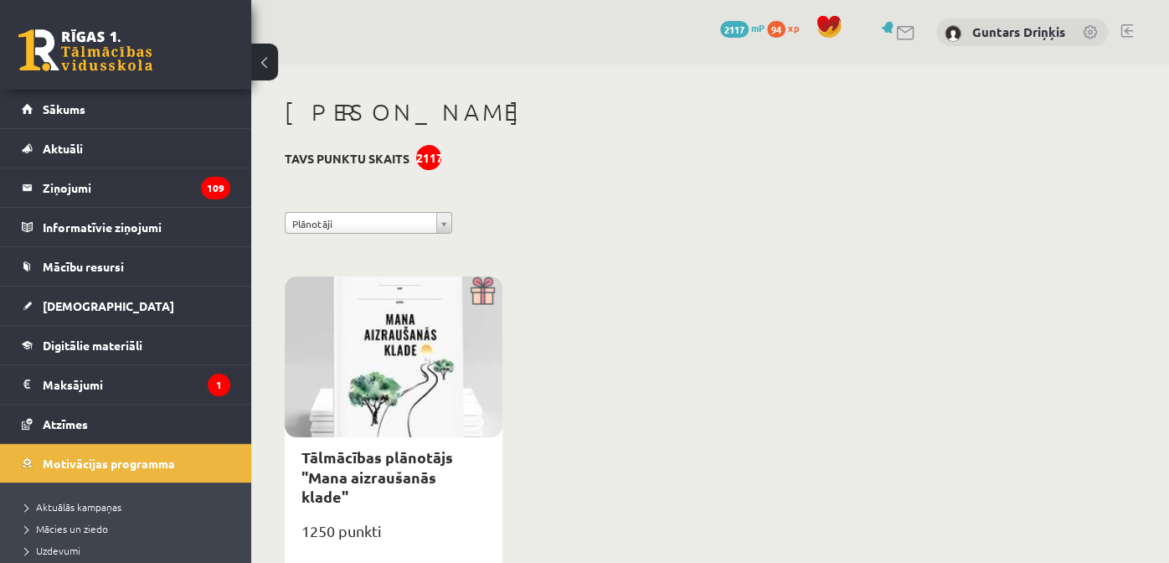
click at [403, 332] on div at bounding box center [394, 356] width 218 height 161
click at [368, 464] on link "Tālmācības plānotājs "Mana aizraušanās klade"" at bounding box center [377, 476] width 152 height 59
type input "*"
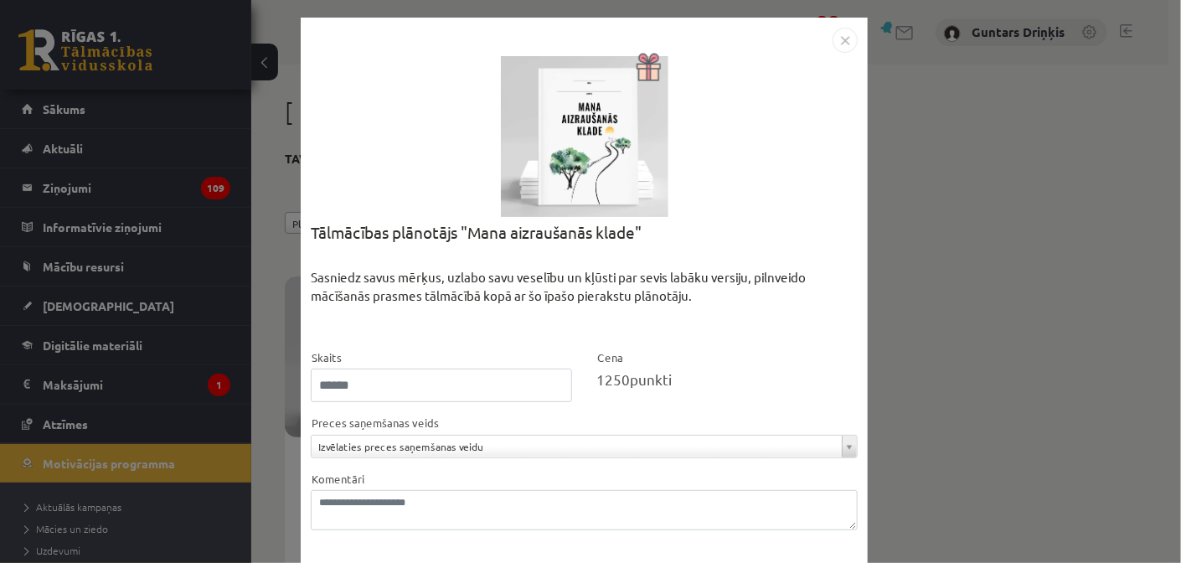
click at [649, 105] on div at bounding box center [584, 136] width 167 height 167
click at [843, 34] on img "Close" at bounding box center [844, 40] width 25 height 25
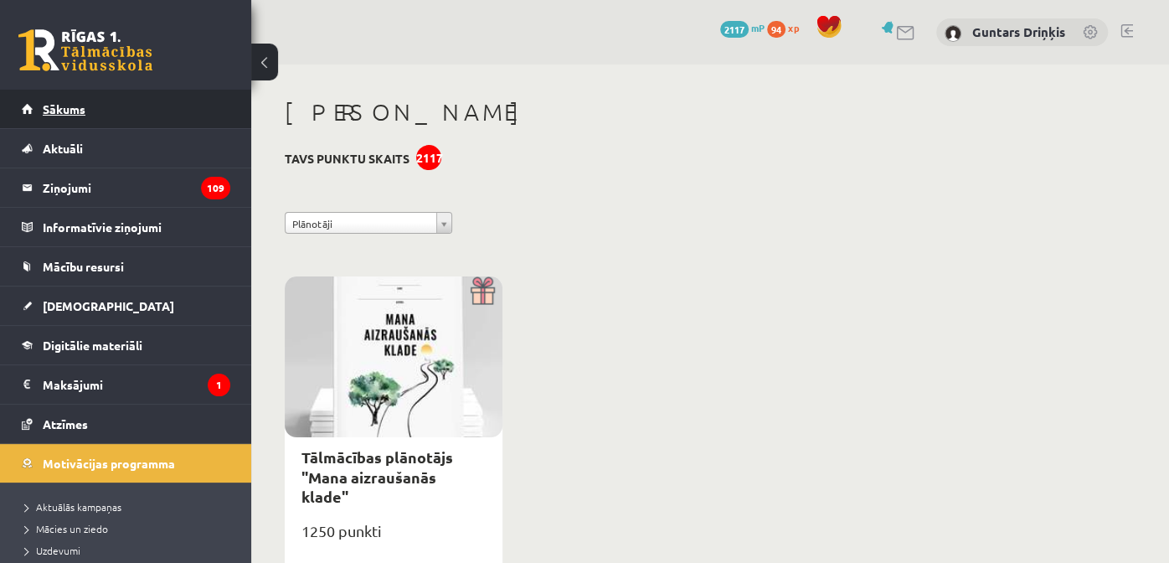
click at [167, 117] on link "Sākums" at bounding box center [126, 109] width 208 height 39
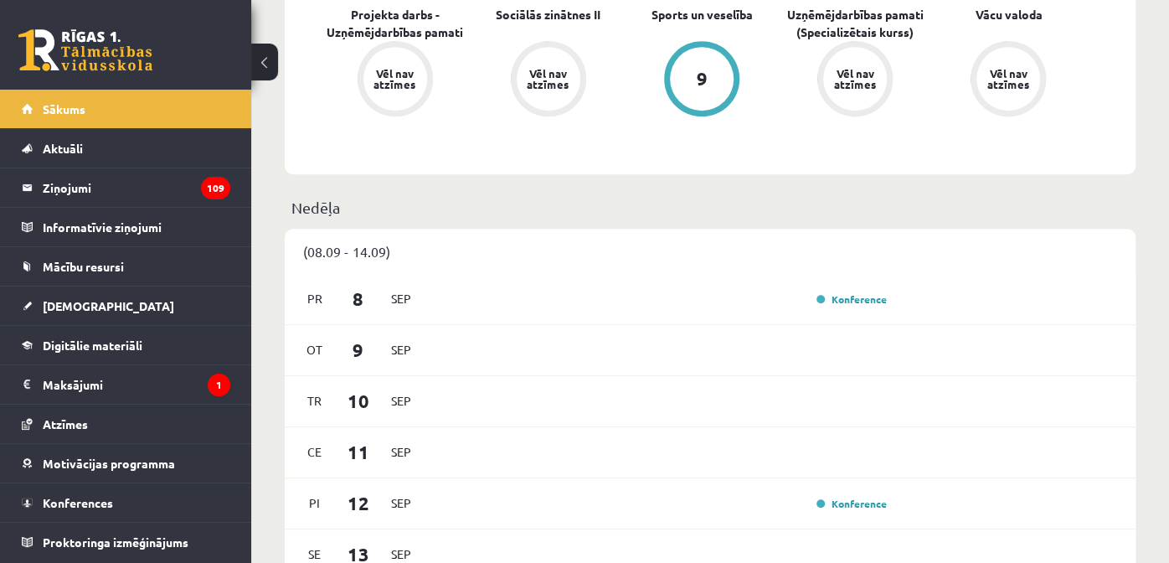
scroll to position [335, 0]
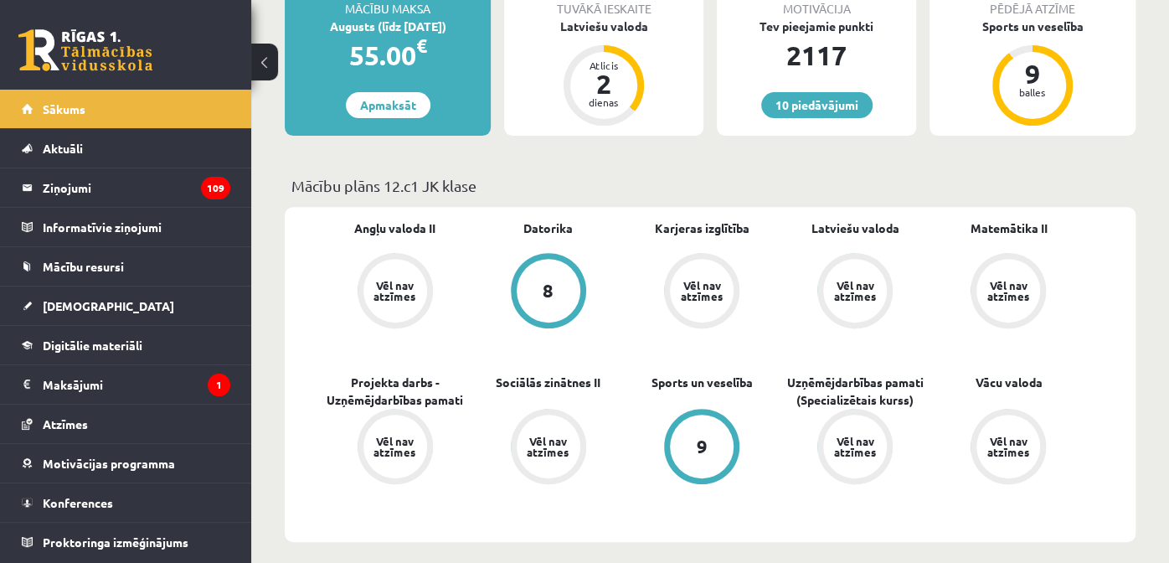
click at [301, 283] on div "Angļu valoda II Vēl nav atzīmes [GEOGRAPHIC_DATA] 8 Karjeras izglītība Vēl nav …" at bounding box center [710, 374] width 851 height 335
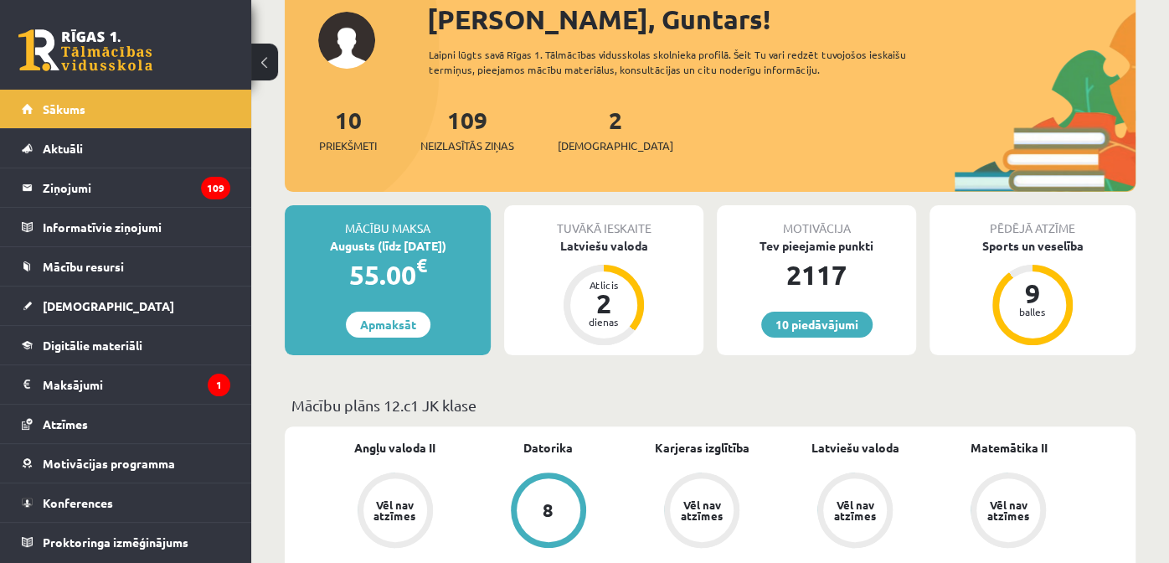
scroll to position [83, 0]
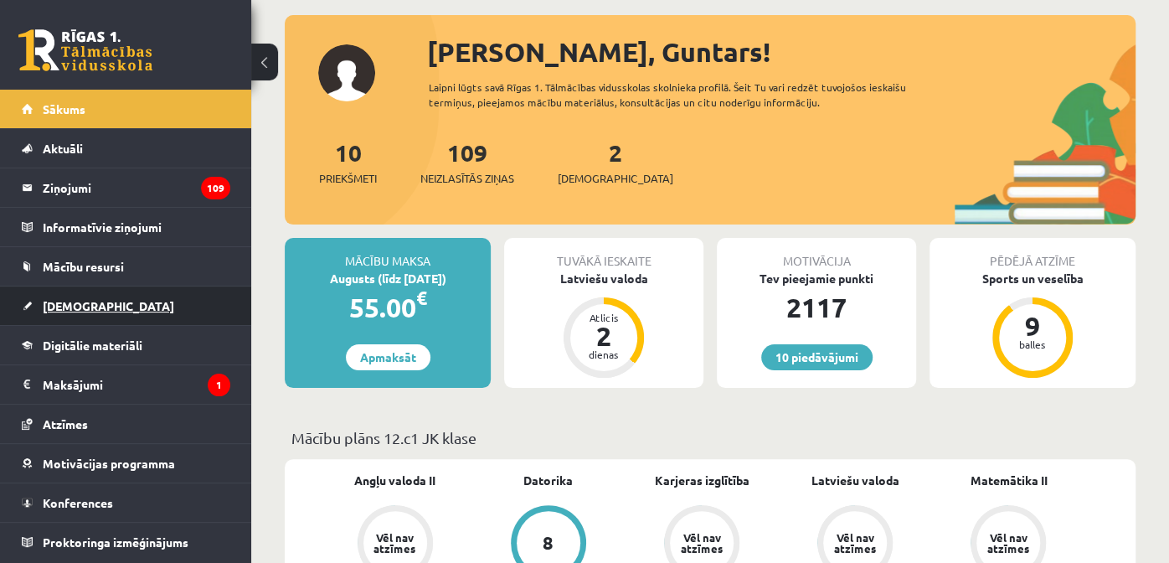
click at [59, 288] on link "[DEMOGRAPHIC_DATA]" at bounding box center [126, 305] width 208 height 39
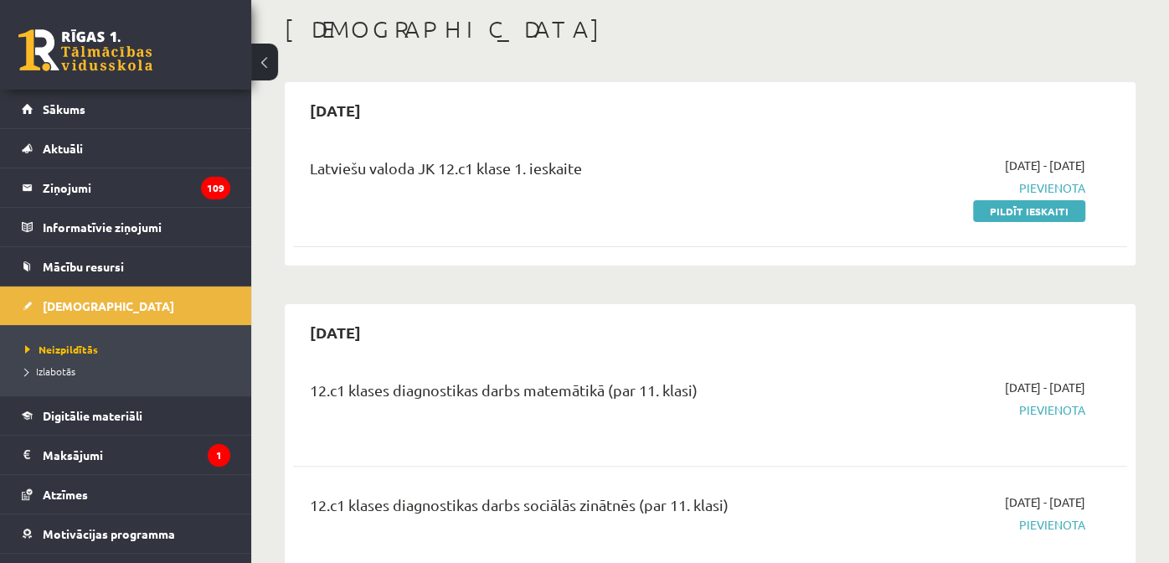
scroll to position [66, 0]
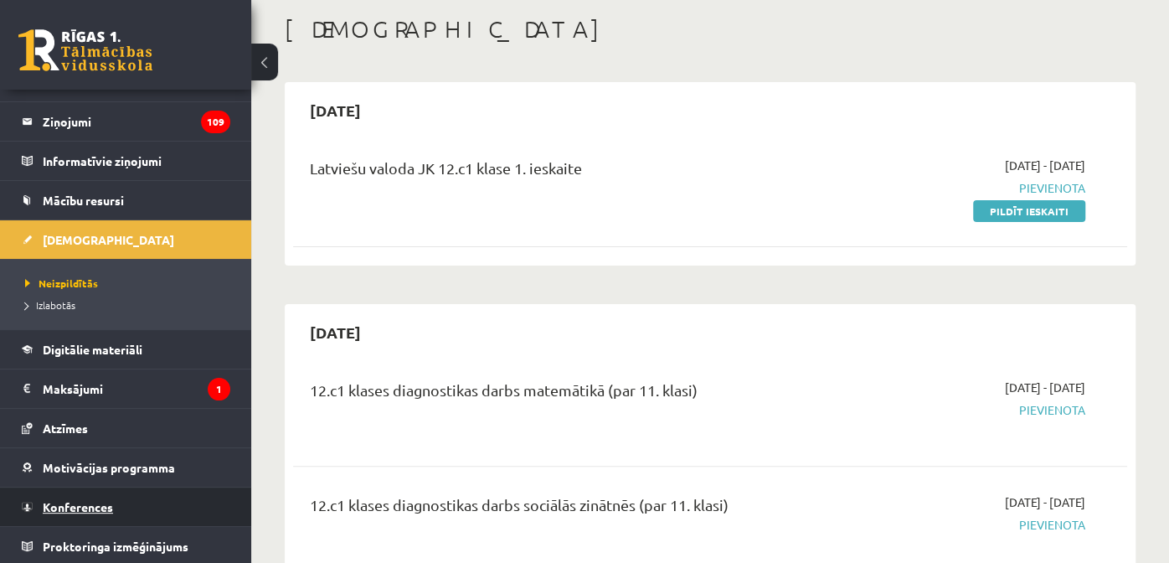
click at [73, 499] on span "Konferences" at bounding box center [78, 506] width 70 height 15
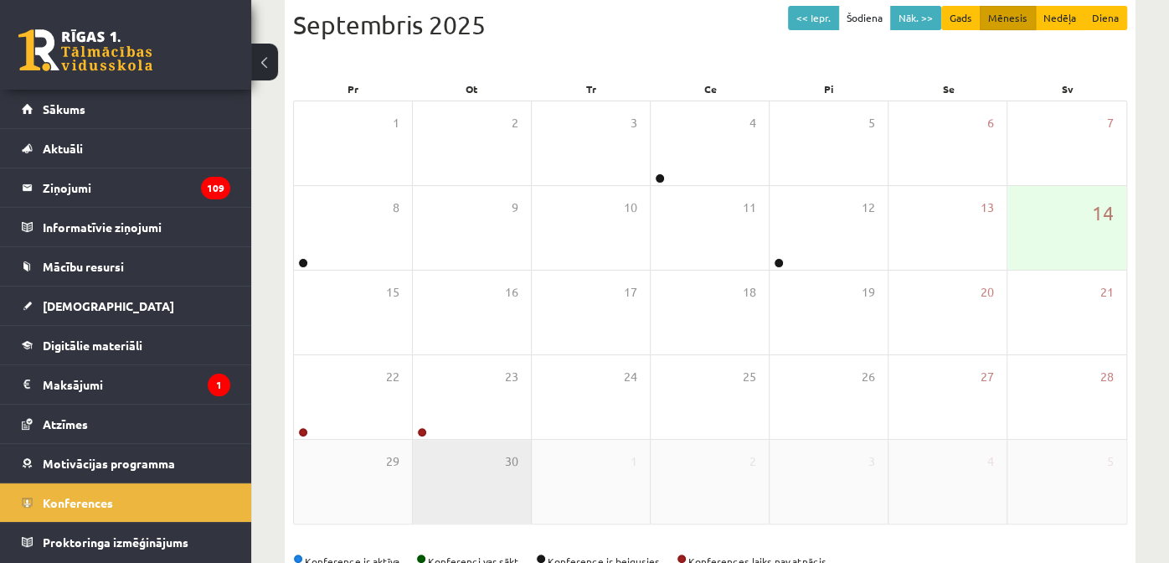
scroll to position [235, 0]
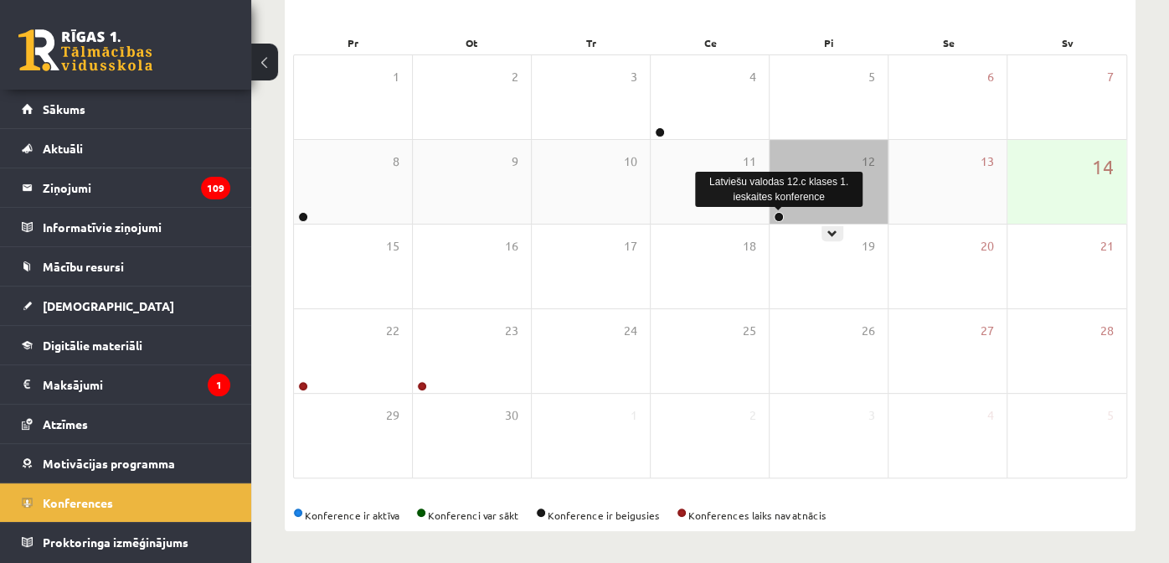
click at [779, 219] on link at bounding box center [779, 217] width 10 height 10
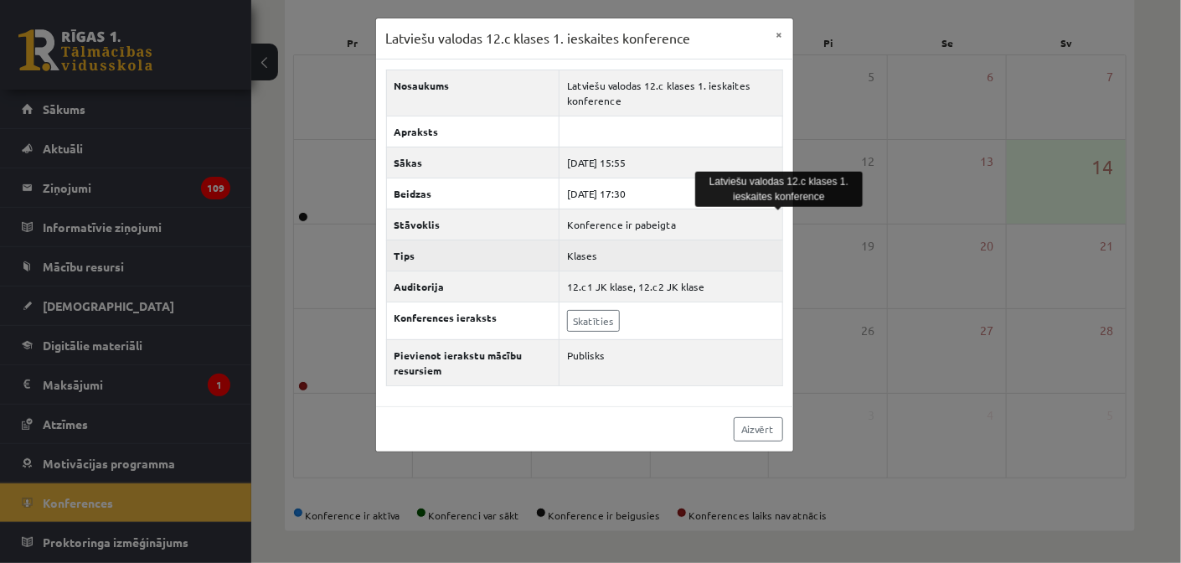
click at [676, 256] on td "Klases" at bounding box center [670, 254] width 223 height 31
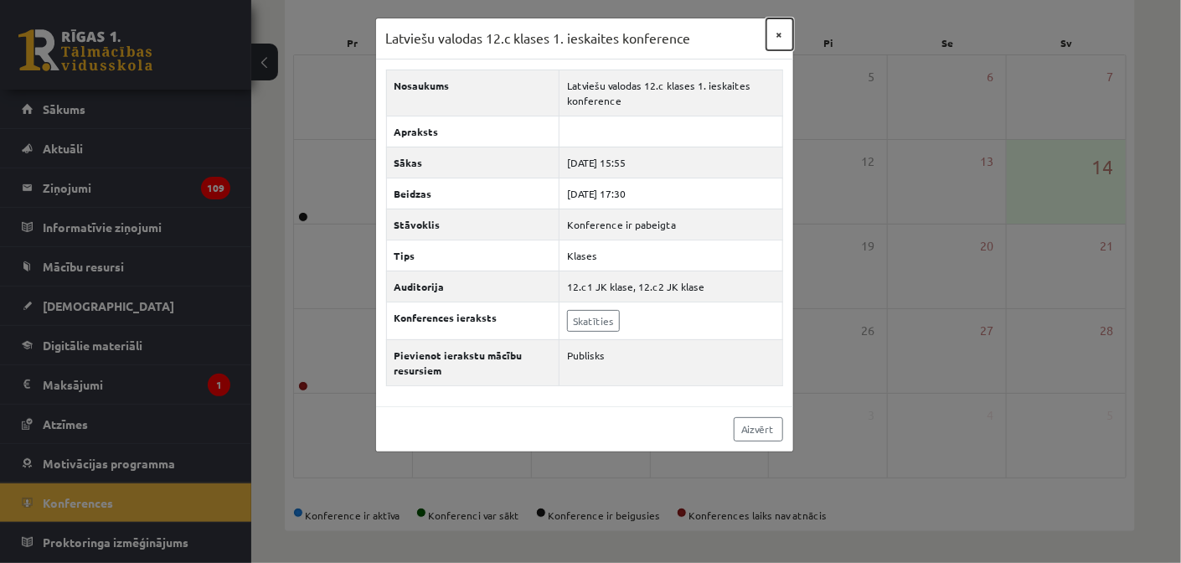
click at [774, 42] on button "×" at bounding box center [779, 34] width 27 height 32
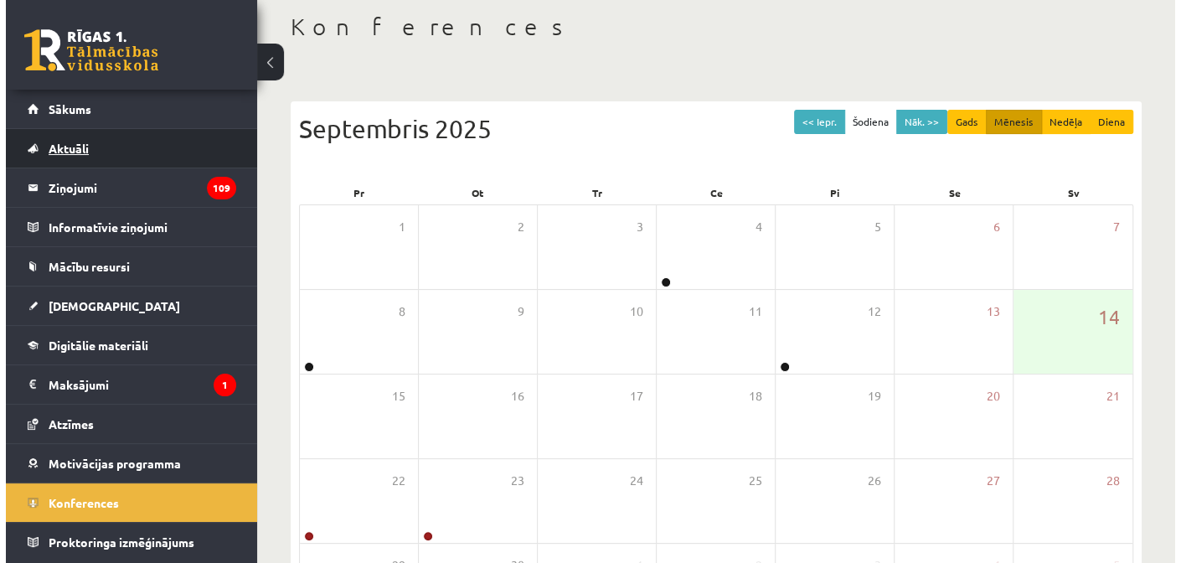
scroll to position [0, 0]
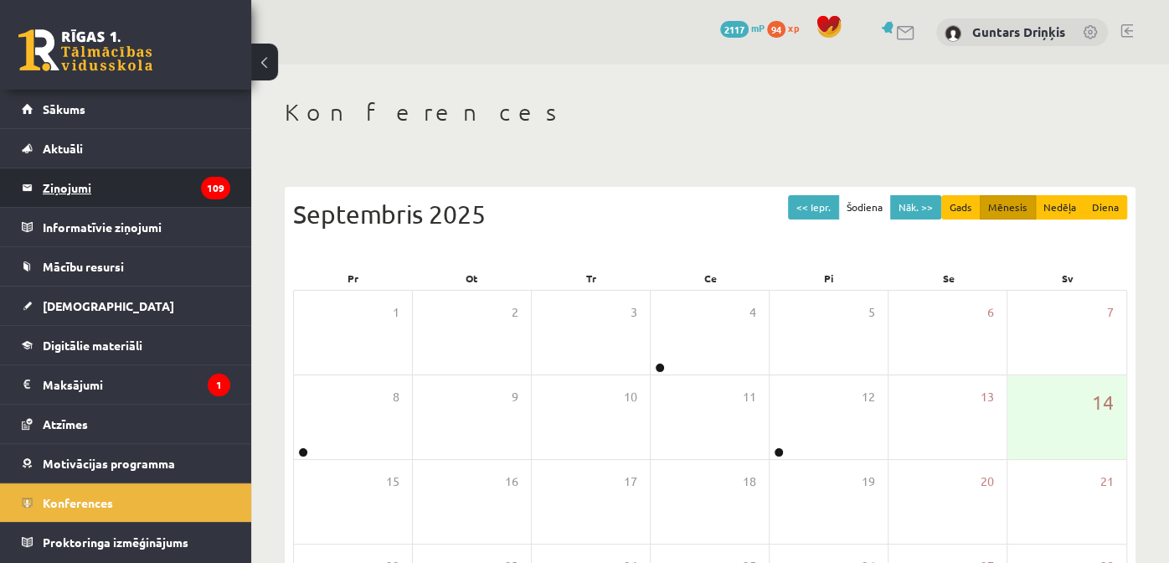
click at [129, 193] on legend "Ziņojumi 109" at bounding box center [137, 187] width 188 height 39
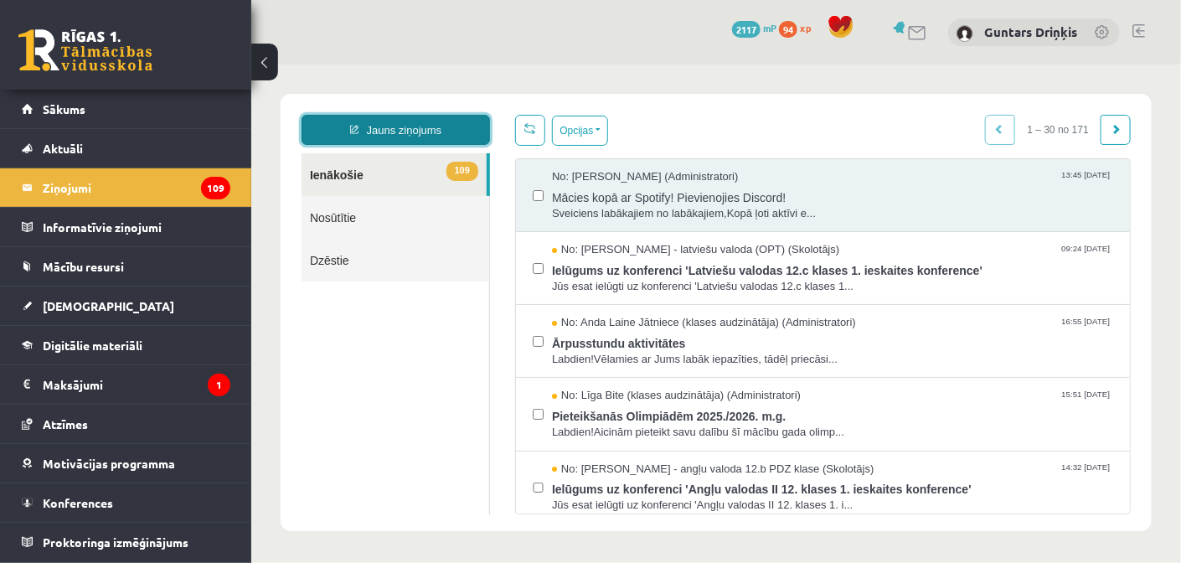
click at [440, 120] on link "Jauns ziņojums" at bounding box center [395, 129] width 188 height 30
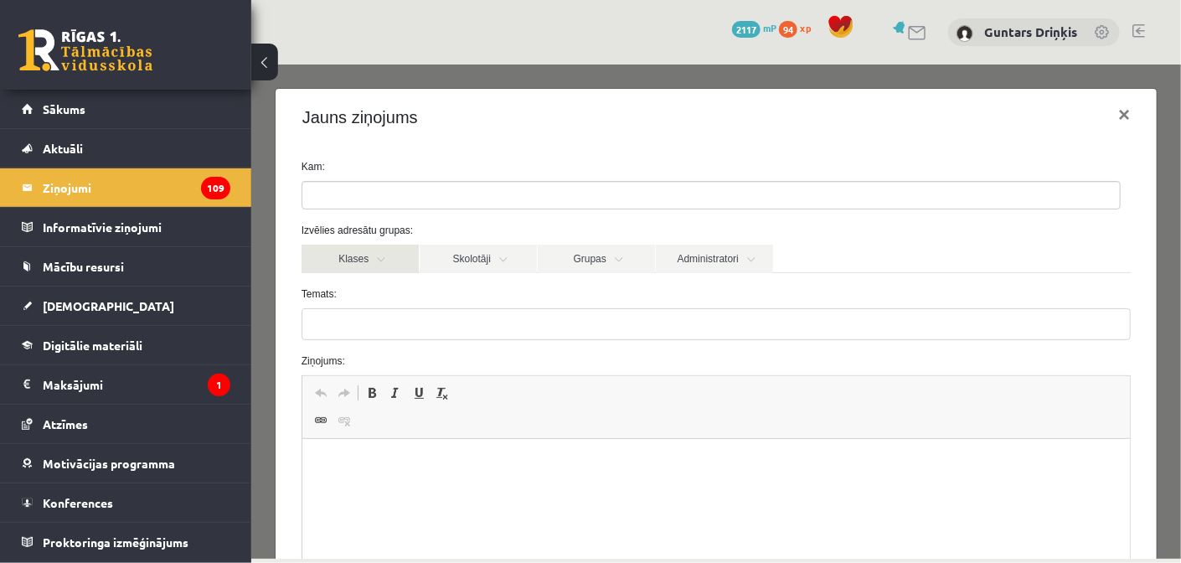
click at [388, 256] on link "Klases" at bounding box center [359, 258] width 117 height 28
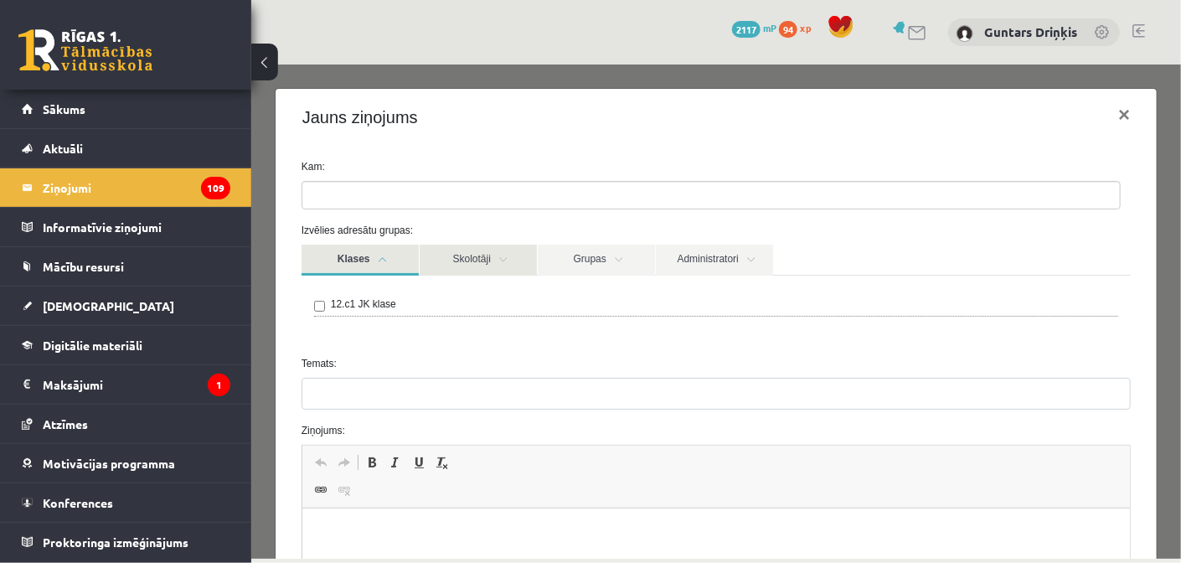
click at [447, 265] on link "Skolotāji" at bounding box center [477, 259] width 117 height 31
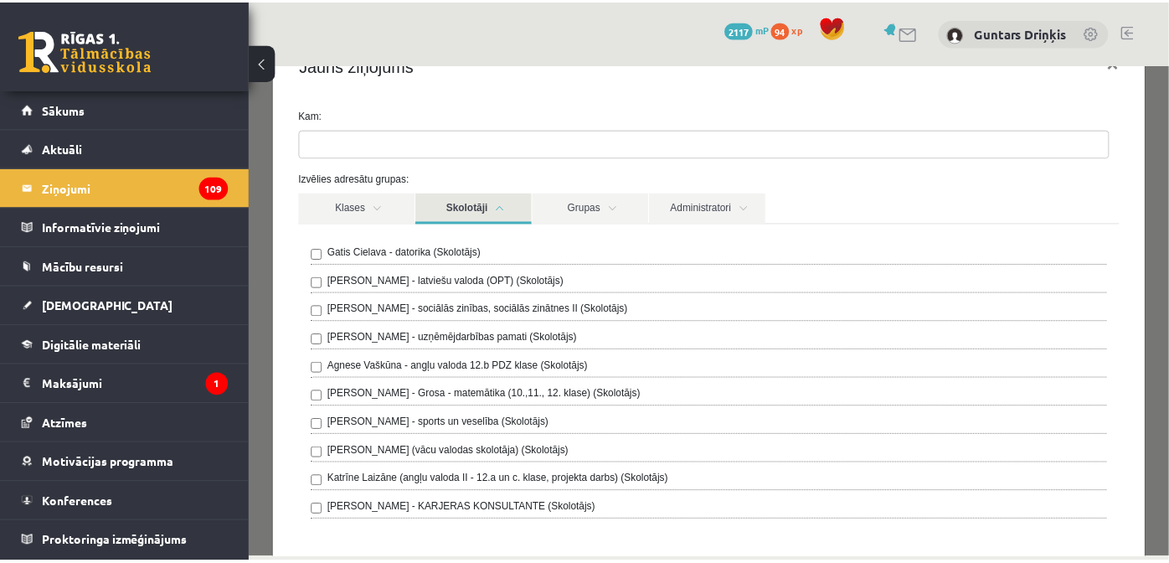
scroll to position [83, 0]
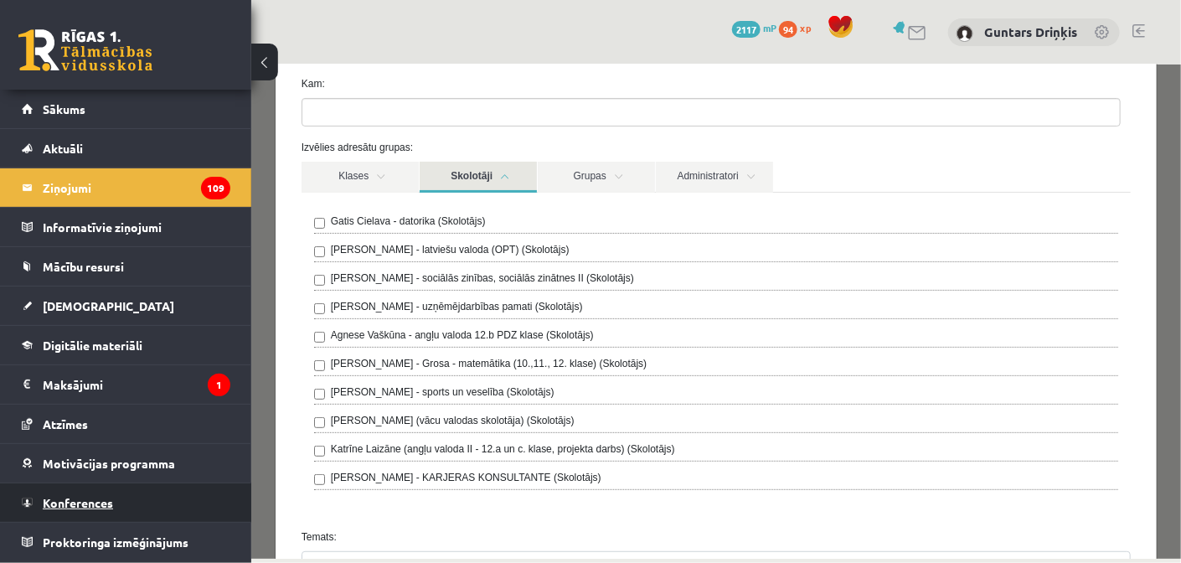
click at [95, 486] on link "Konferences" at bounding box center [126, 502] width 208 height 39
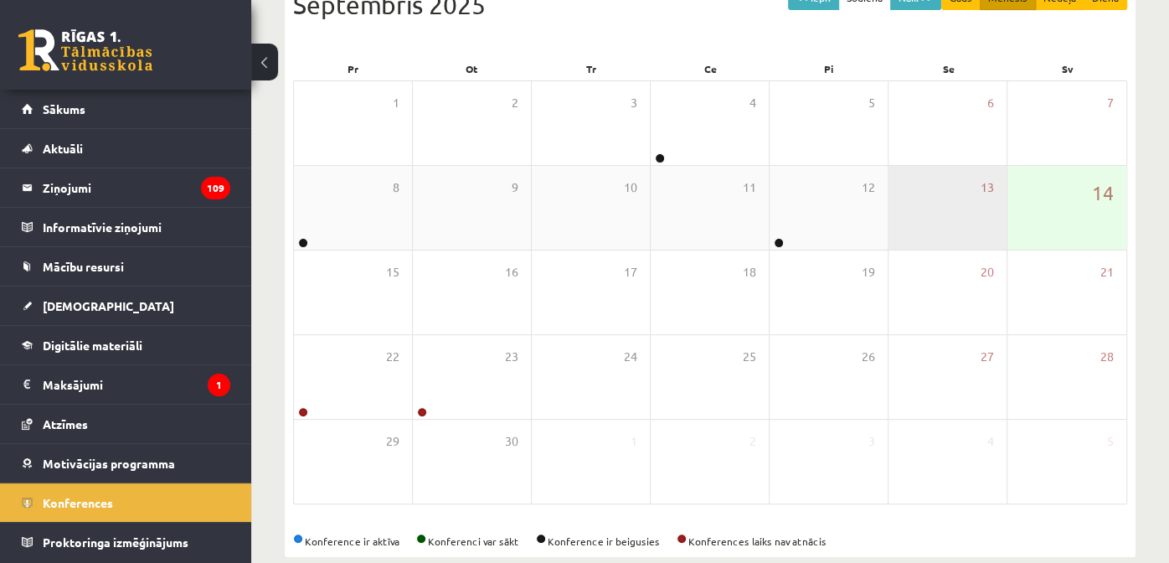
scroll to position [235, 0]
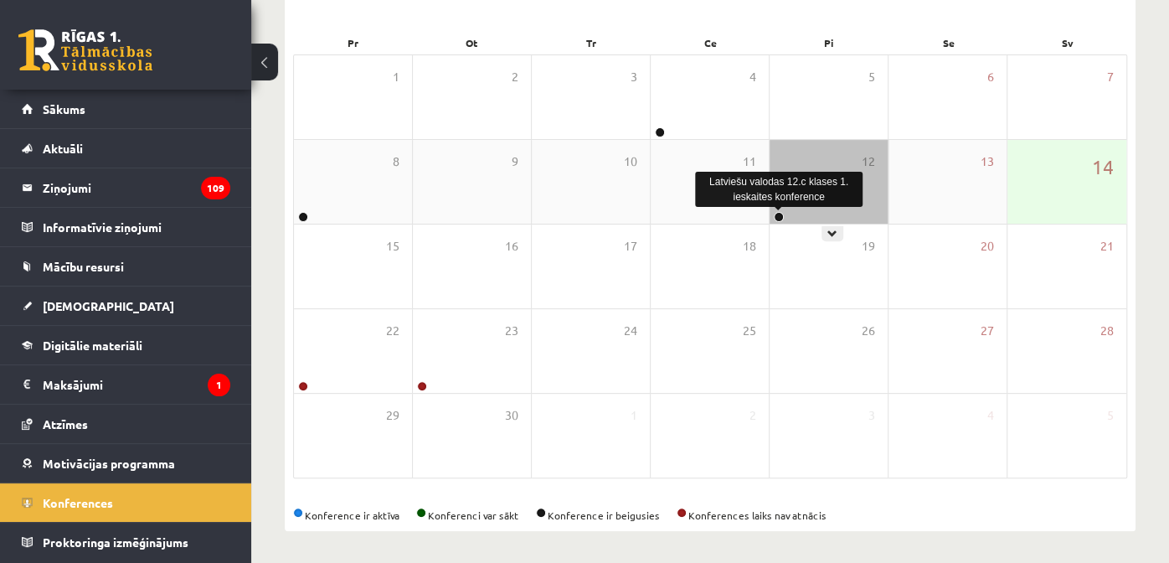
click at [781, 214] on link at bounding box center [779, 217] width 10 height 10
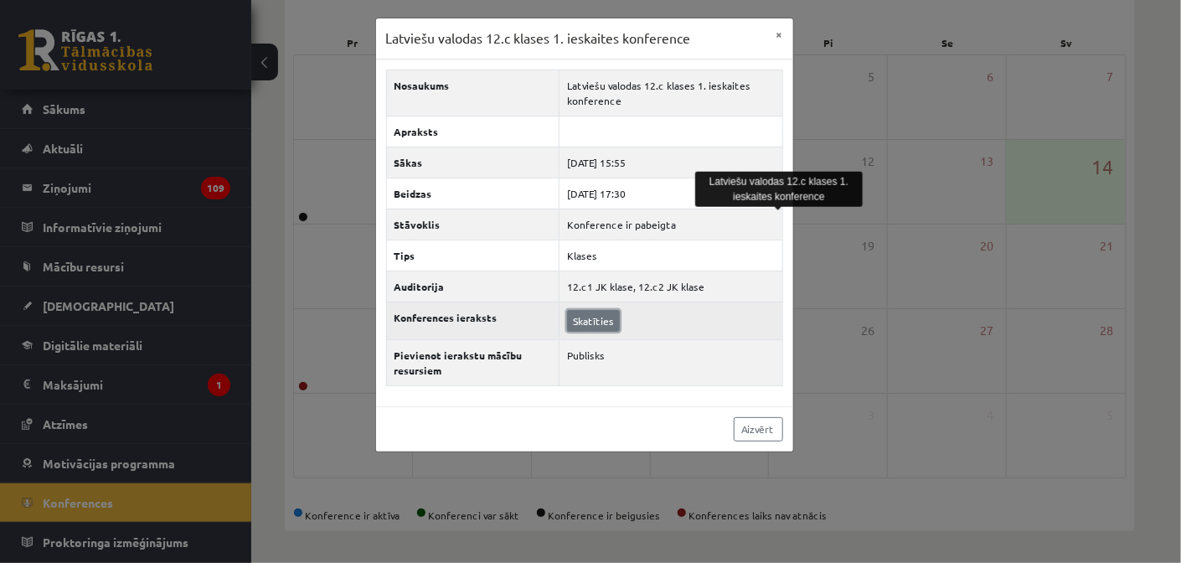
click at [601, 311] on link "Skatīties" at bounding box center [593, 321] width 53 height 22
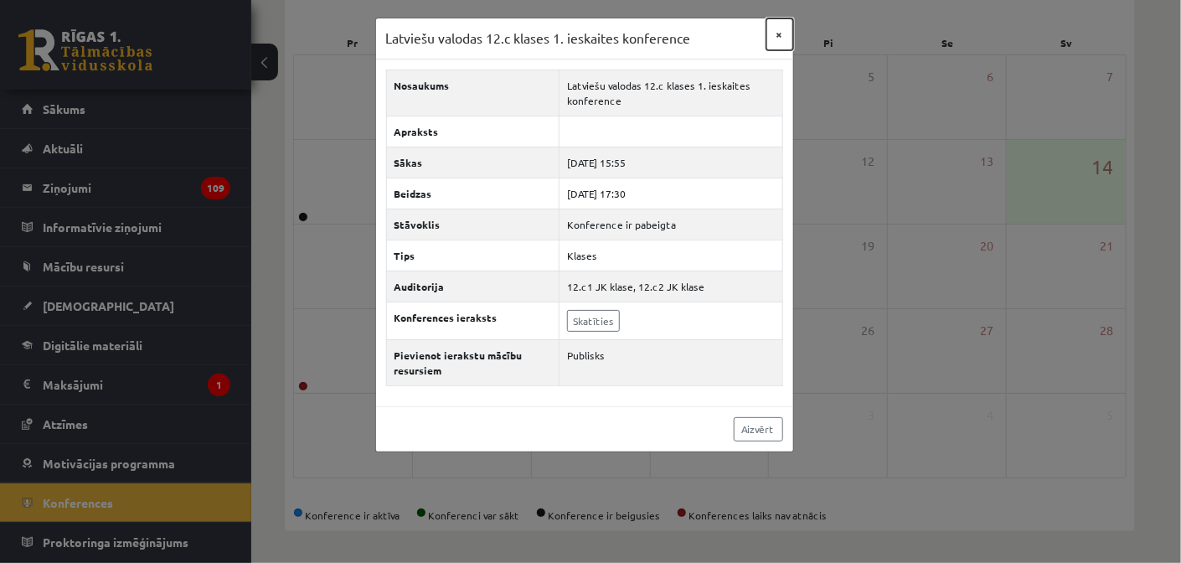
click at [771, 38] on button "×" at bounding box center [779, 34] width 27 height 32
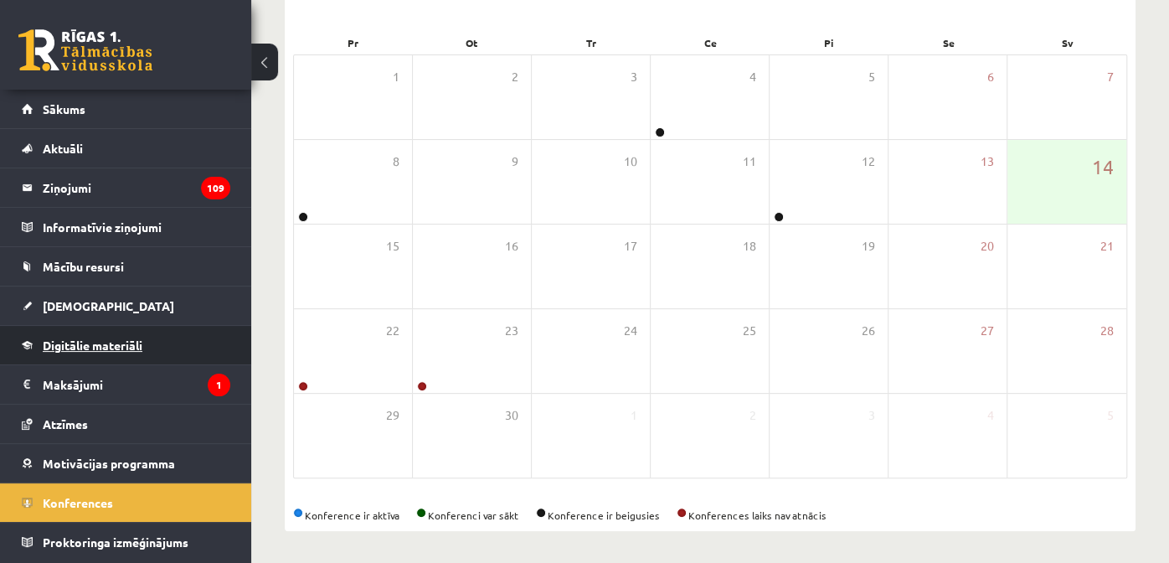
click at [111, 360] on link "Digitālie materiāli" at bounding box center [126, 345] width 208 height 39
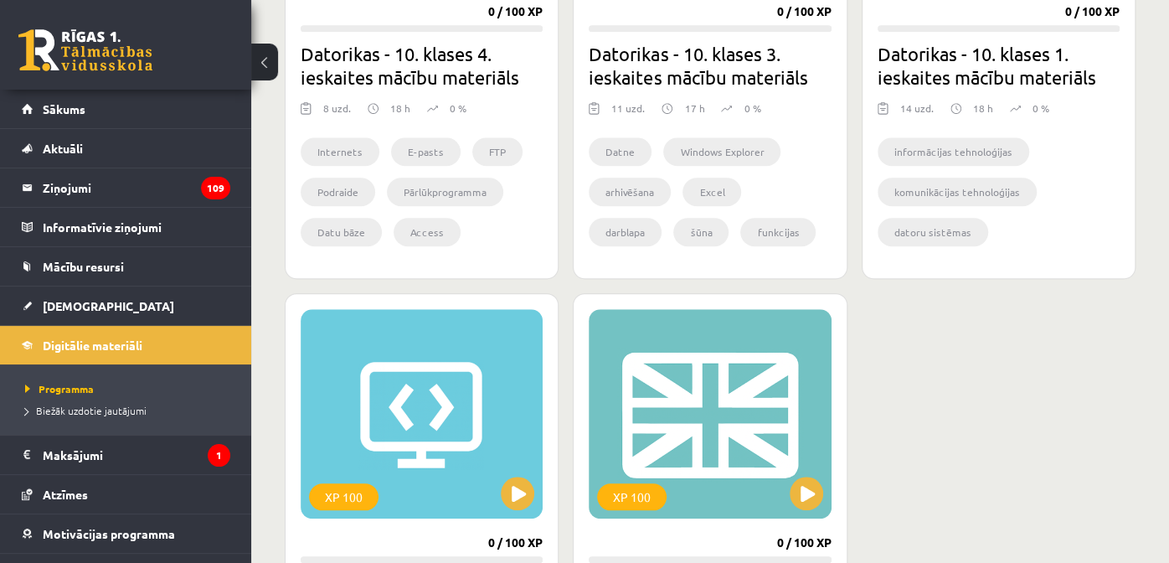
scroll to position [821, 0]
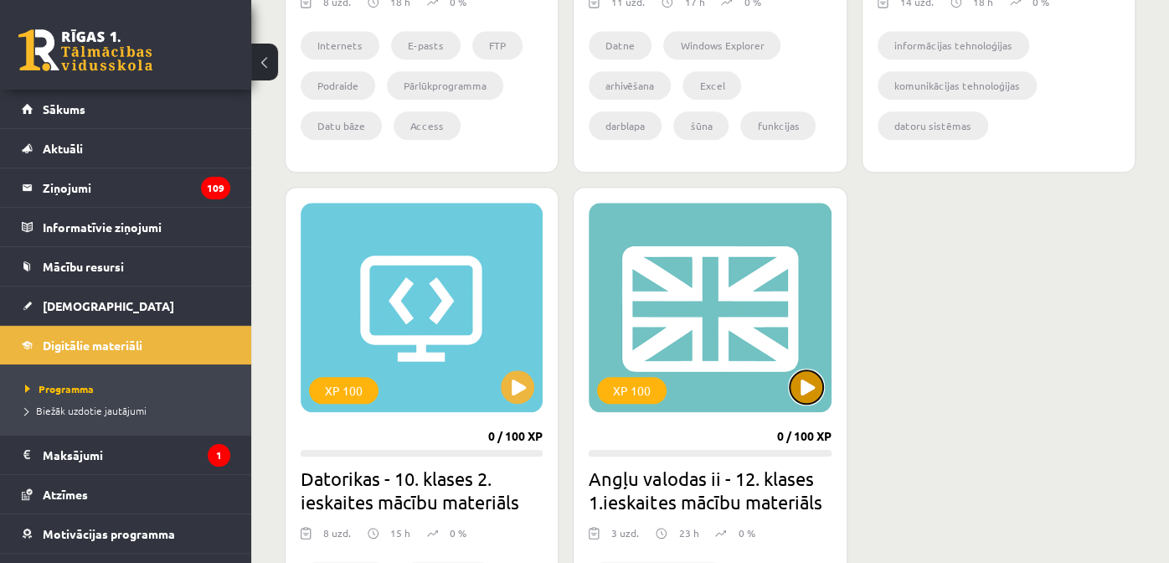
click at [806, 387] on button at bounding box center [806, 386] width 33 height 33
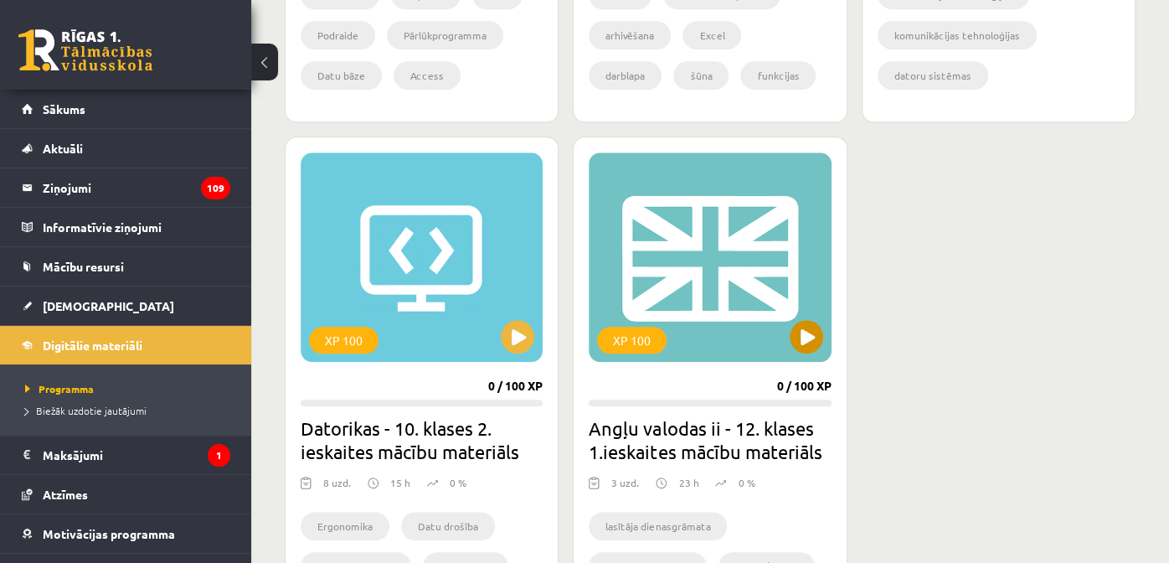
scroll to position [905, 0]
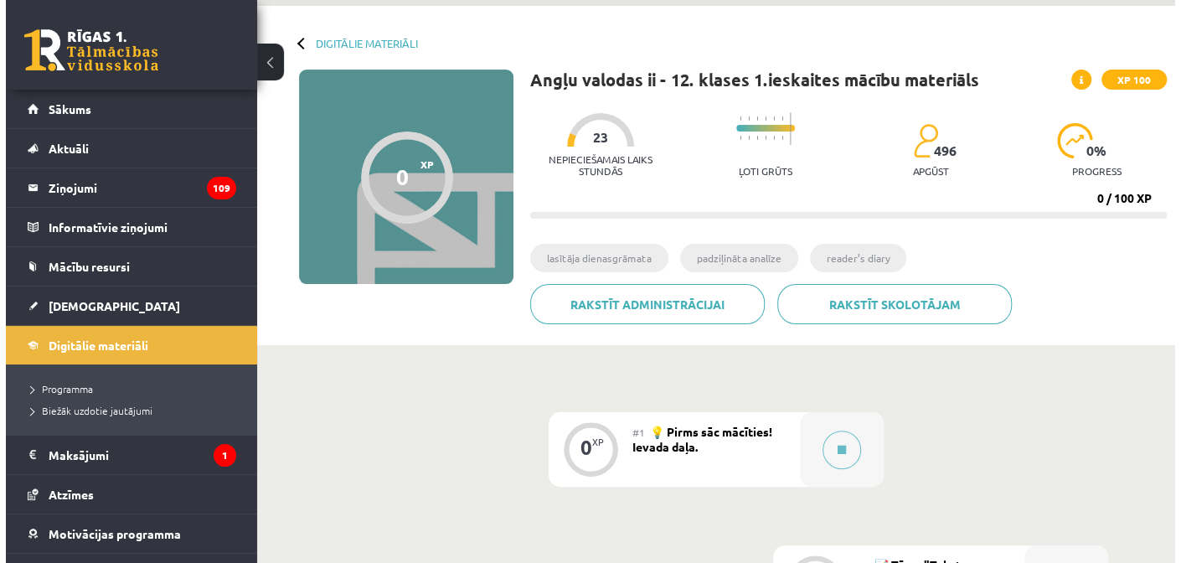
scroll to position [335, 0]
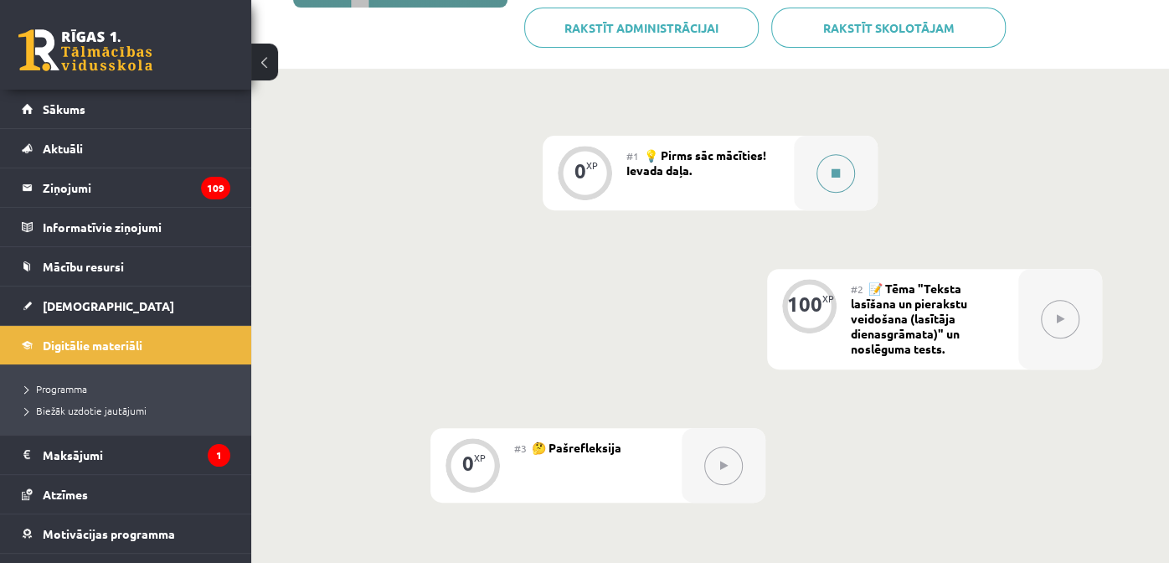
click at [836, 187] on button at bounding box center [835, 173] width 39 height 39
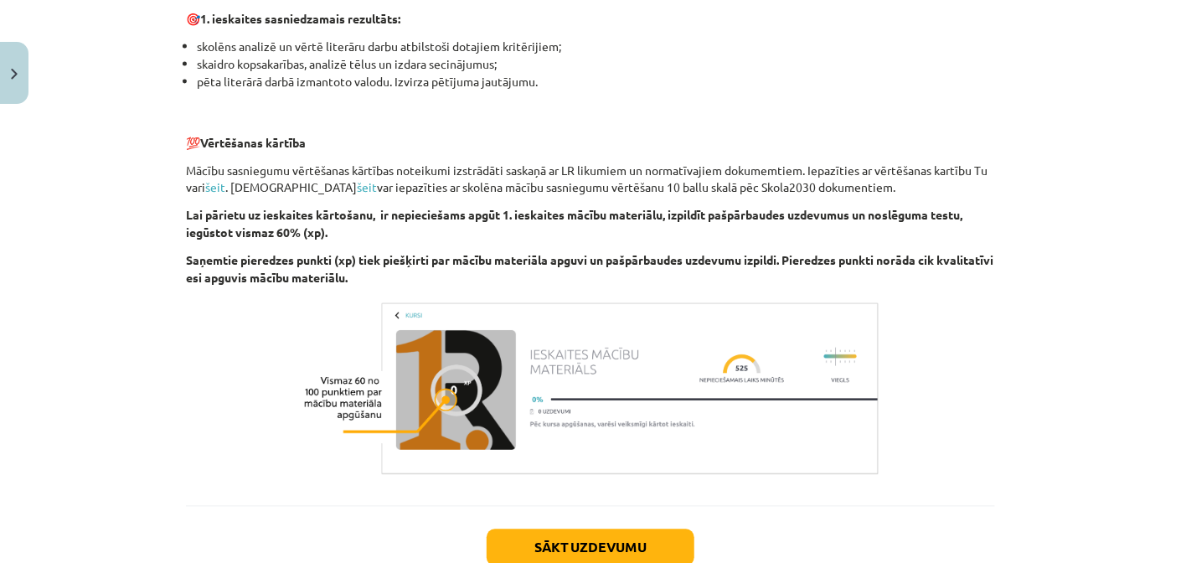
scroll to position [1172, 0]
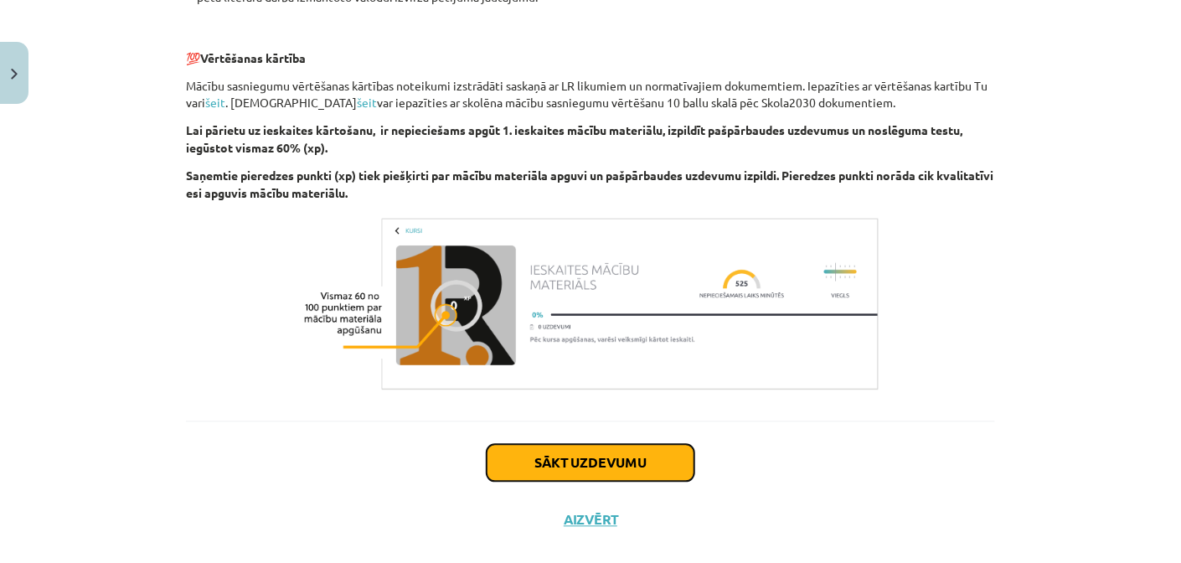
click at [595, 456] on button "Sākt uzdevumu" at bounding box center [590, 463] width 208 height 37
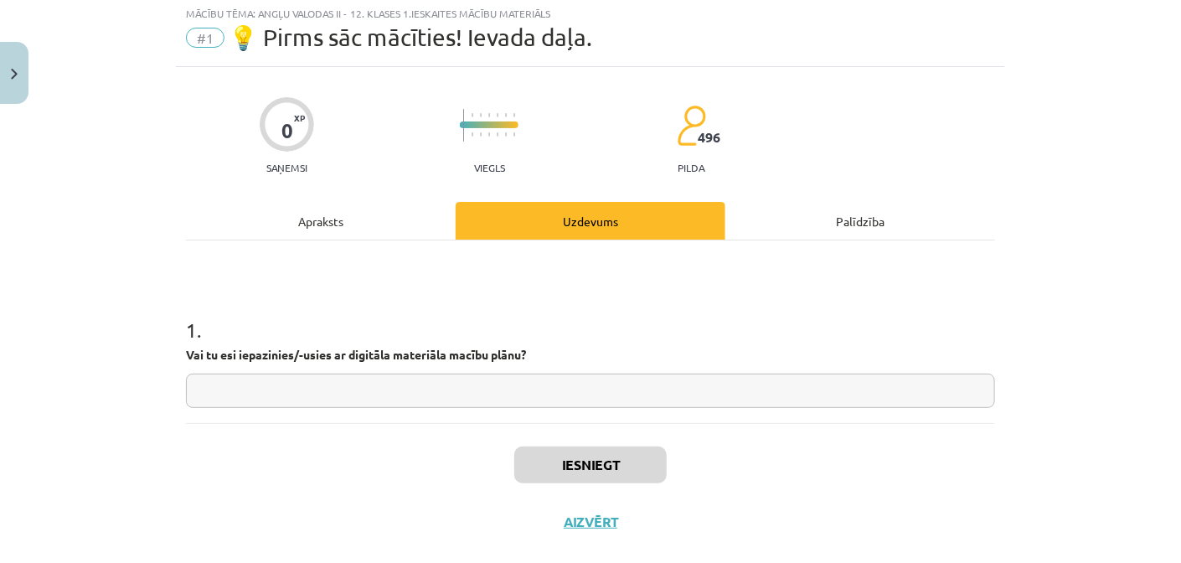
scroll to position [42, 0]
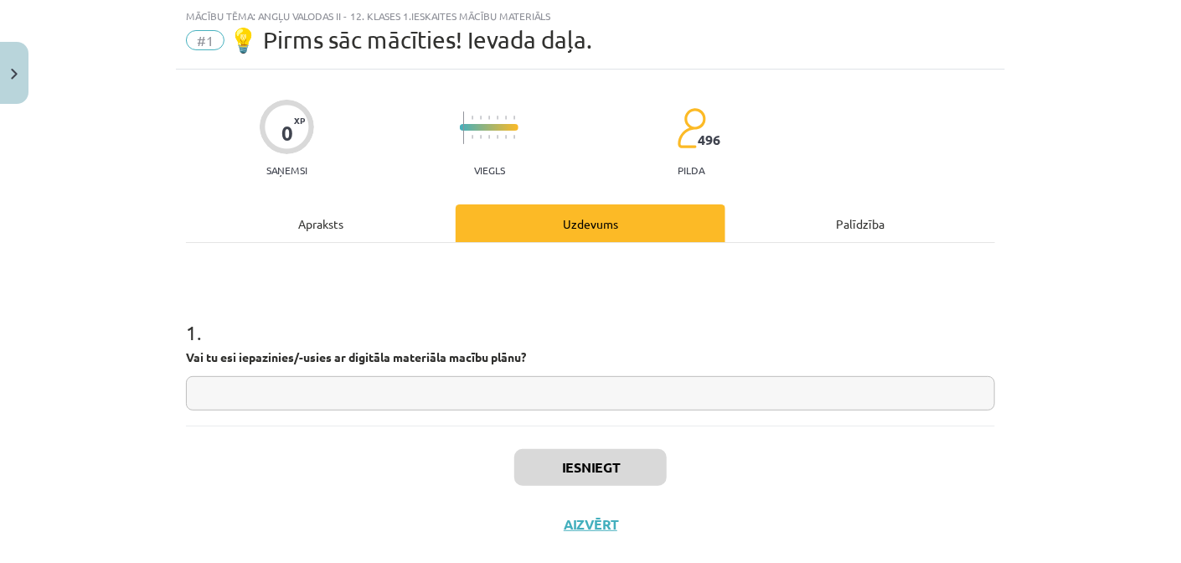
click at [553, 401] on input "text" at bounding box center [590, 393] width 809 height 34
paste input "*"
type input "**"
click at [655, 462] on button "Iesniegt" at bounding box center [590, 467] width 152 height 37
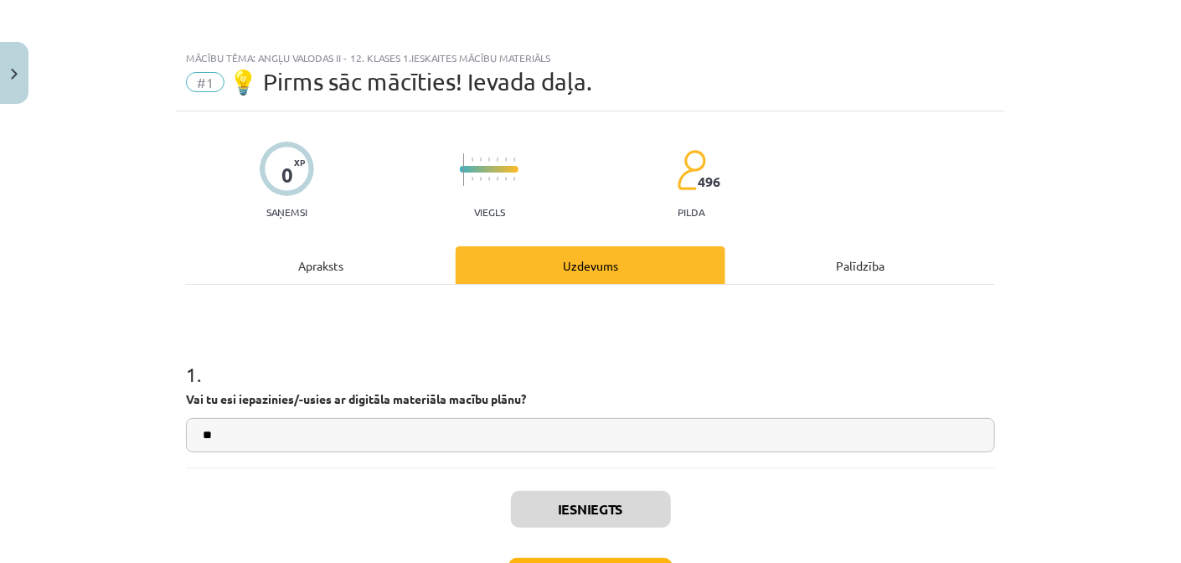
scroll to position [83, 0]
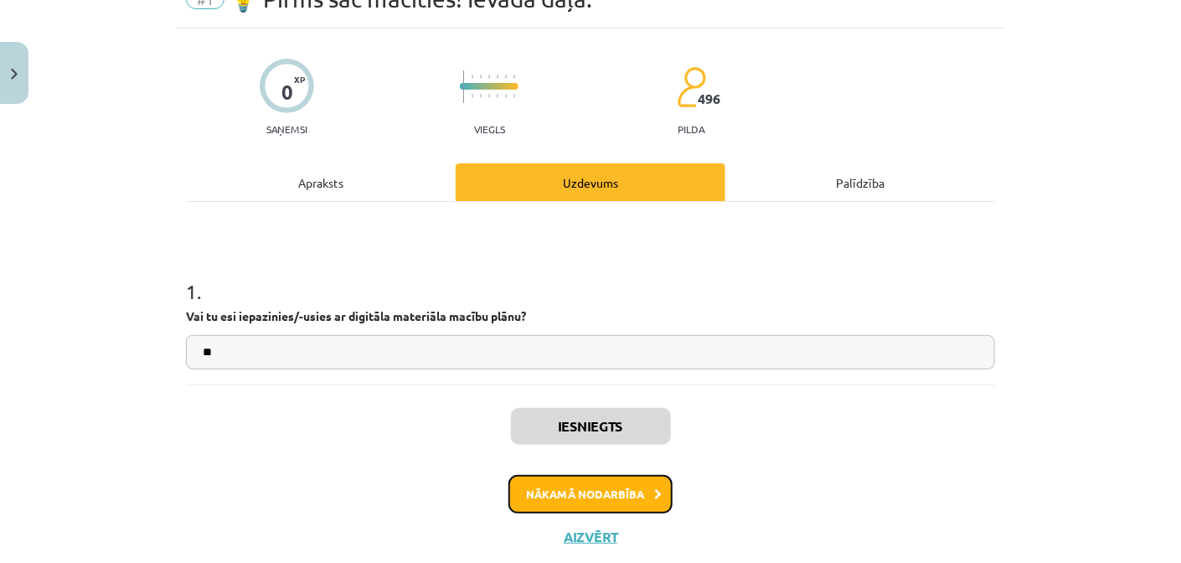
click at [641, 491] on button "Nākamā nodarbība" at bounding box center [590, 494] width 164 height 39
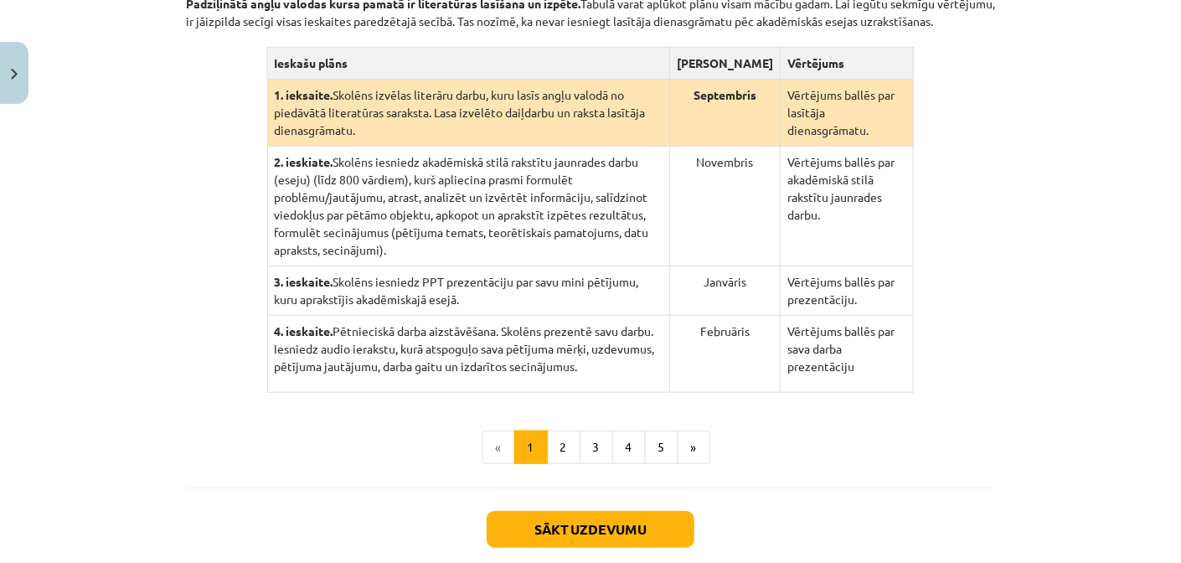
scroll to position [377, 0]
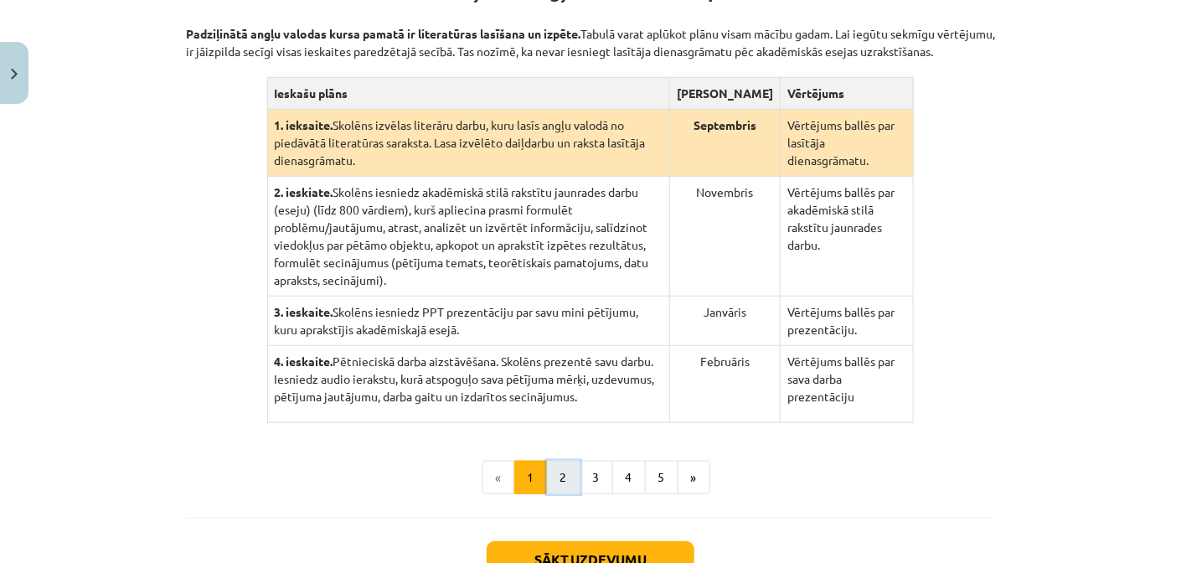
click at [561, 461] on button "2" at bounding box center [563, 477] width 33 height 33
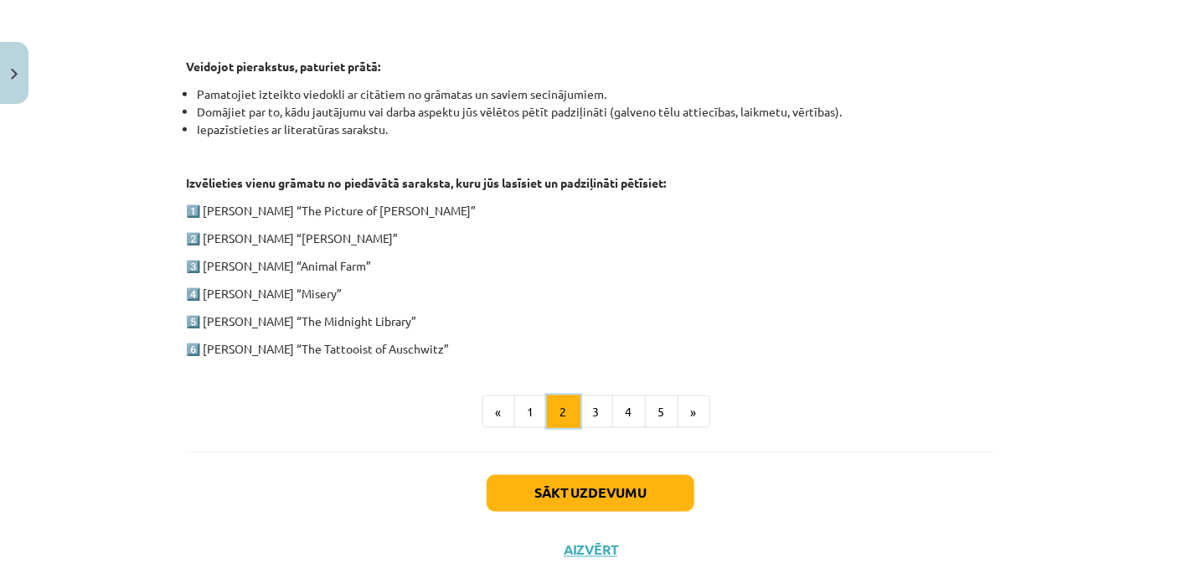
scroll to position [827, 0]
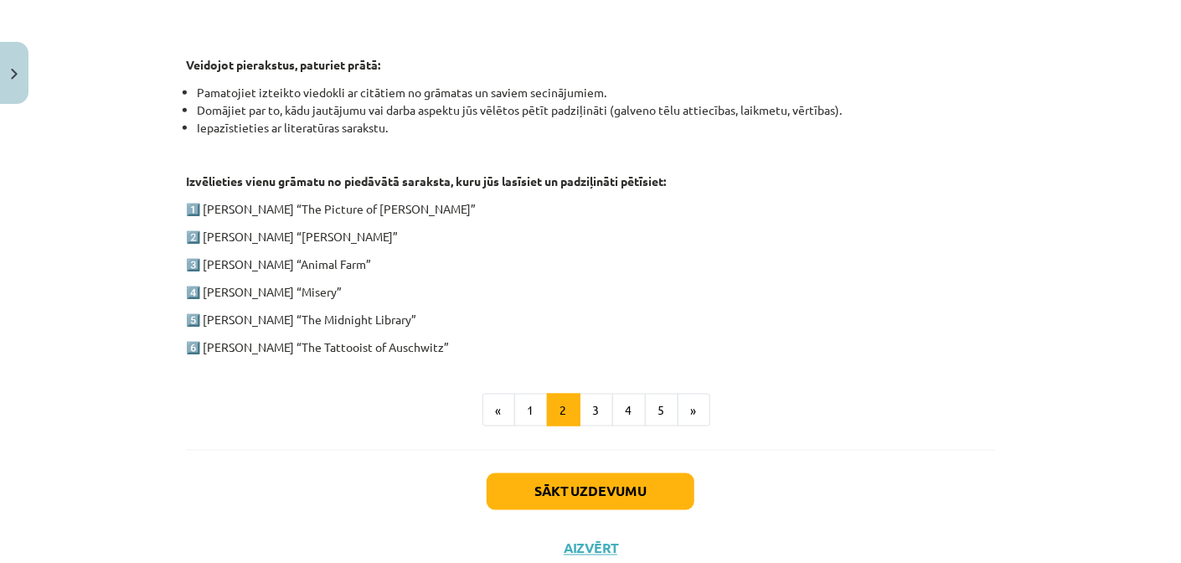
drag, startPoint x: 431, startPoint y: 207, endPoint x: 197, endPoint y: 210, distance: 234.5
click at [197, 210] on p "1️⃣ [PERSON_NAME] “The Picture of [PERSON_NAME]”" at bounding box center [590, 209] width 809 height 18
copy p "[PERSON_NAME] “The Picture of [PERSON_NAME]”"
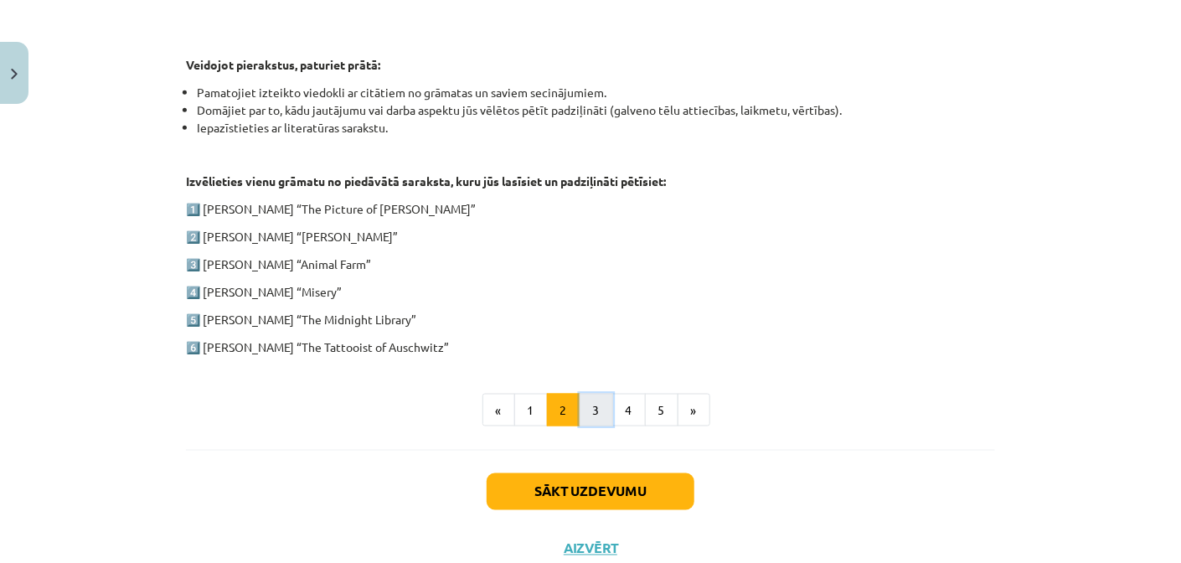
click at [592, 413] on button "3" at bounding box center [595, 410] width 33 height 33
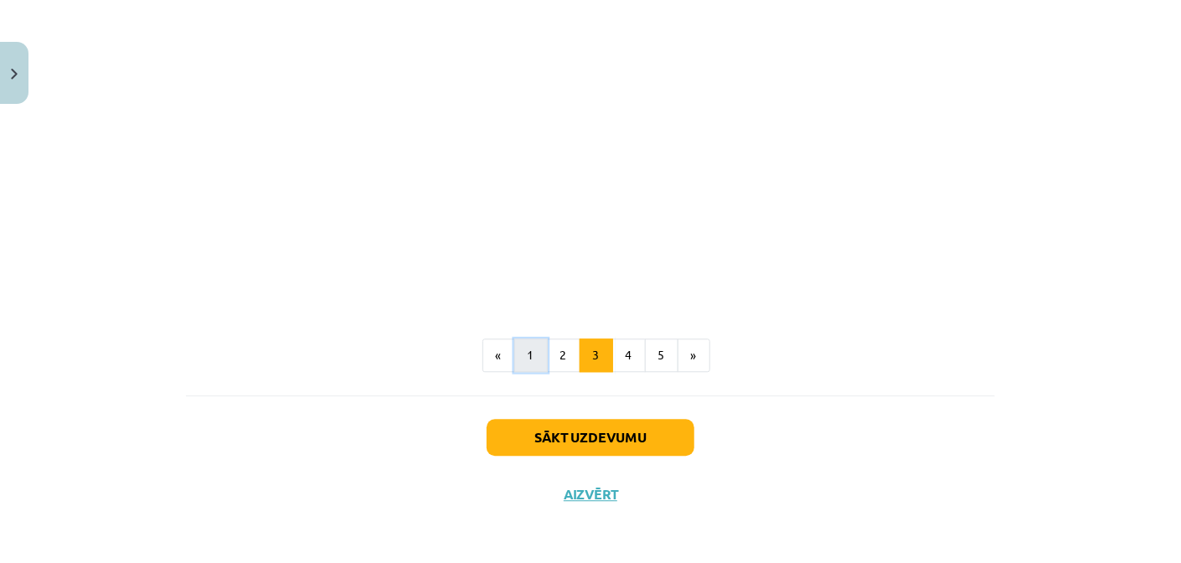
click at [529, 365] on button "1" at bounding box center [530, 354] width 33 height 33
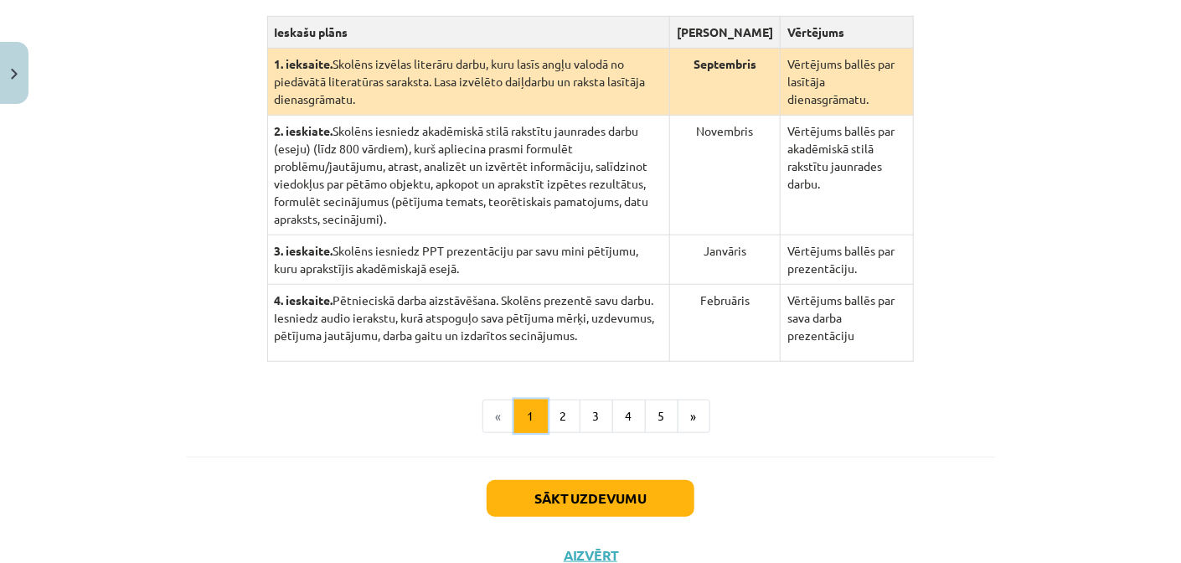
scroll to position [326, 0]
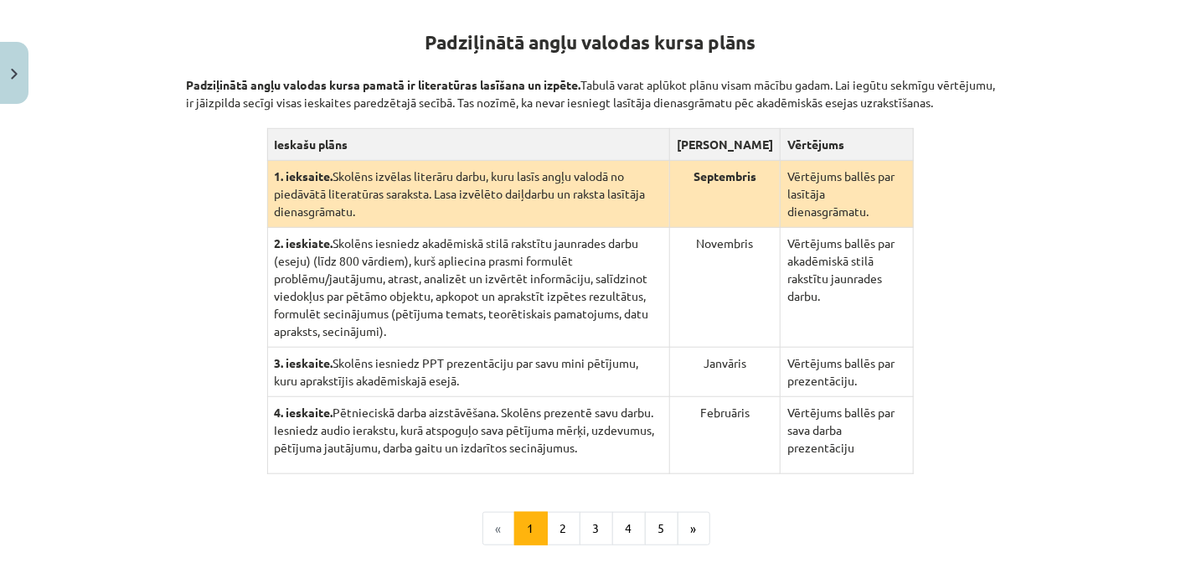
click at [219, 265] on div "Padziļinātā angļu valodas kursa plāns Padziļinātā angļu valodas kursa pamatā ir…" at bounding box center [590, 237] width 809 height 473
click at [945, 473] on div "Padziļinātā angļu valodas kursa plāns Padziļinātā angļu valodas kursa pamatā ir…" at bounding box center [590, 273] width 809 height 544
